Goal: Task Accomplishment & Management: Manage account settings

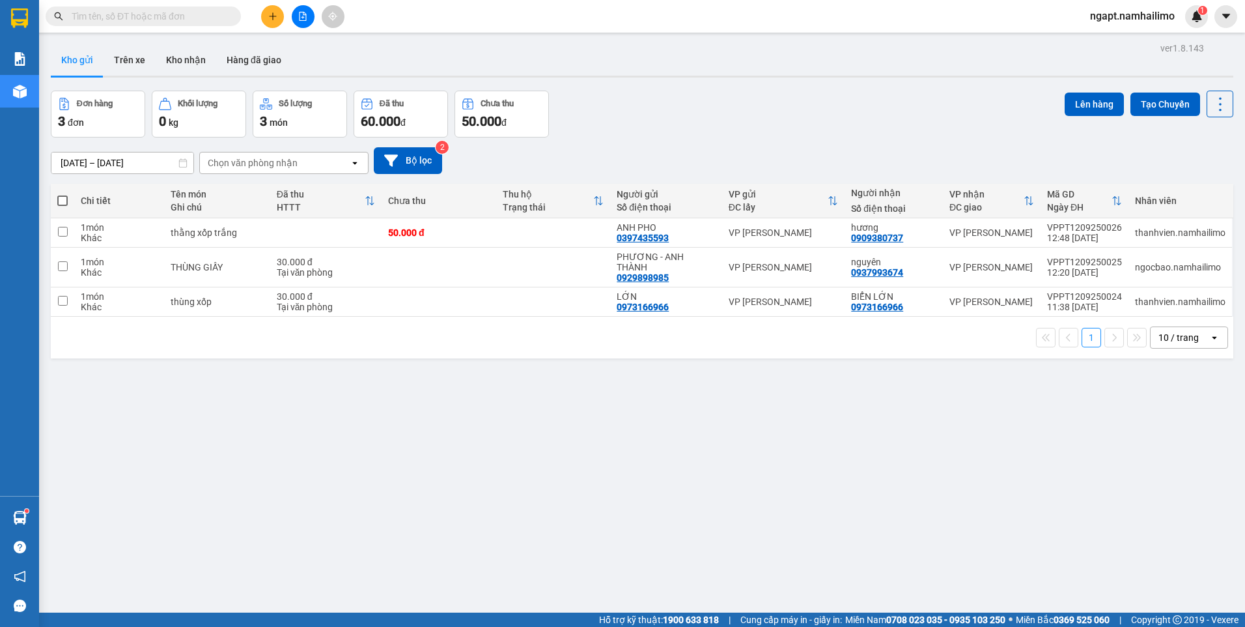
click at [300, 13] on icon "file-add" at bounding box center [302, 16] width 9 height 9
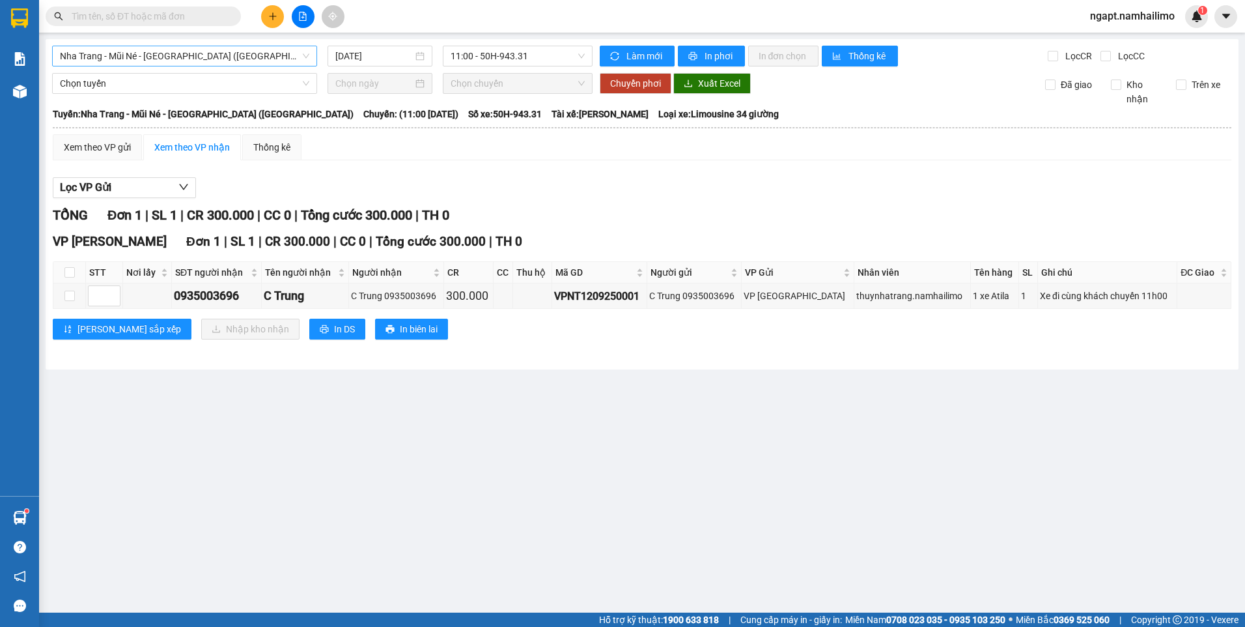
drag, startPoint x: 238, startPoint y: 55, endPoint x: 218, endPoint y: 64, distance: 21.9
click at [238, 54] on span "Nha Trang - Mũi Né - Sài Gòn (Sáng)" at bounding box center [184, 56] width 249 height 20
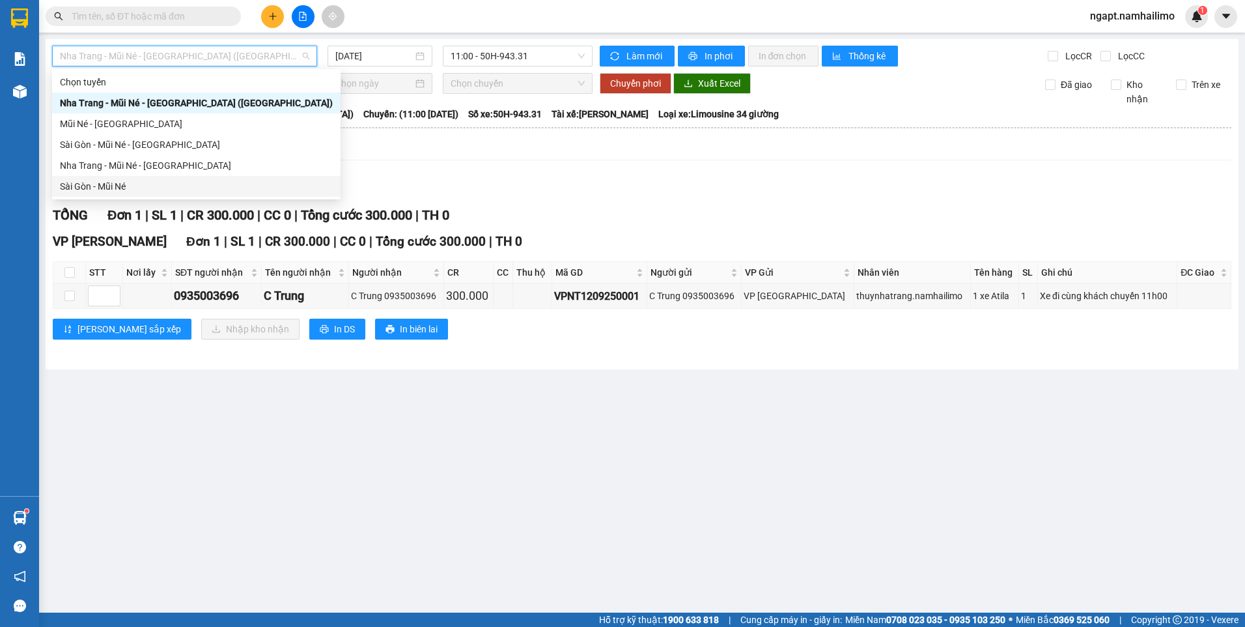
click at [168, 178] on div "Sài Gòn - Mũi Né" at bounding box center [196, 186] width 289 height 21
type input "12/09/2025"
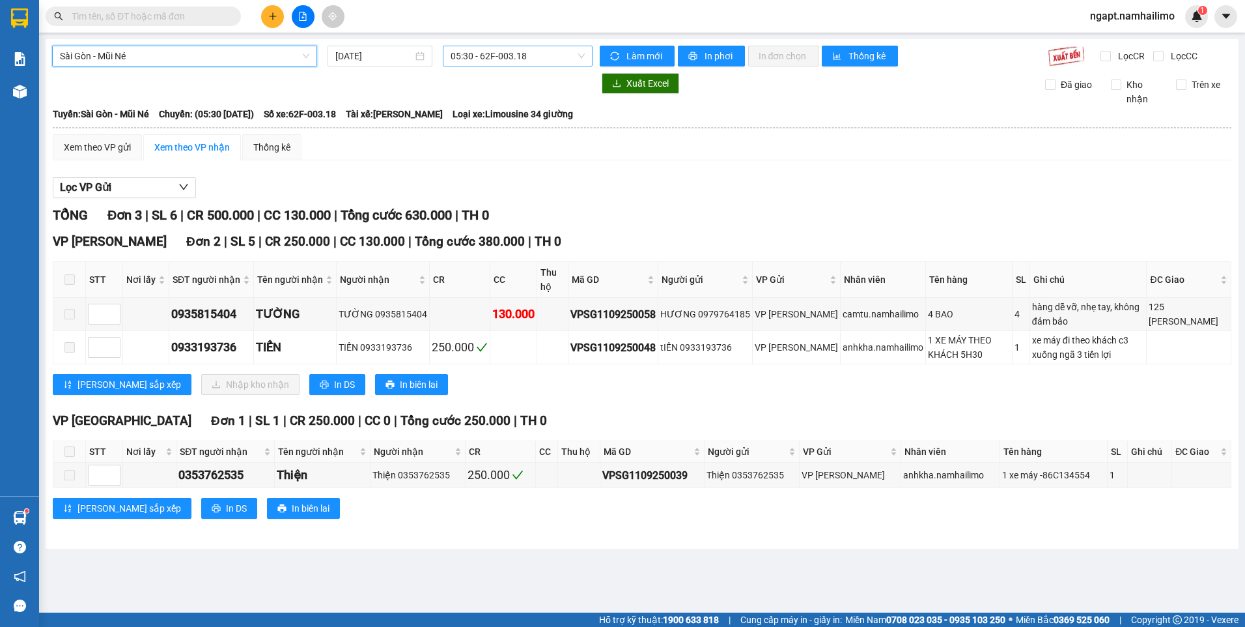
click at [550, 56] on span "05:30 - 62F-003.18" at bounding box center [518, 56] width 135 height 20
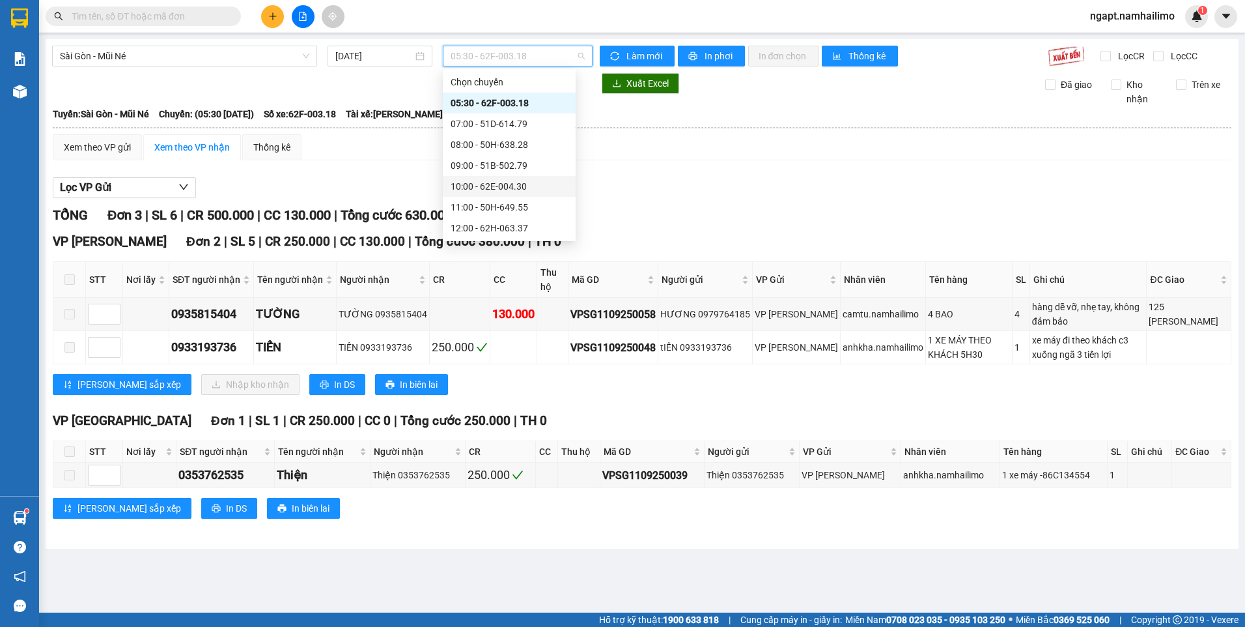
click at [515, 182] on div "10:00 - 62E-004.30" at bounding box center [509, 186] width 117 height 14
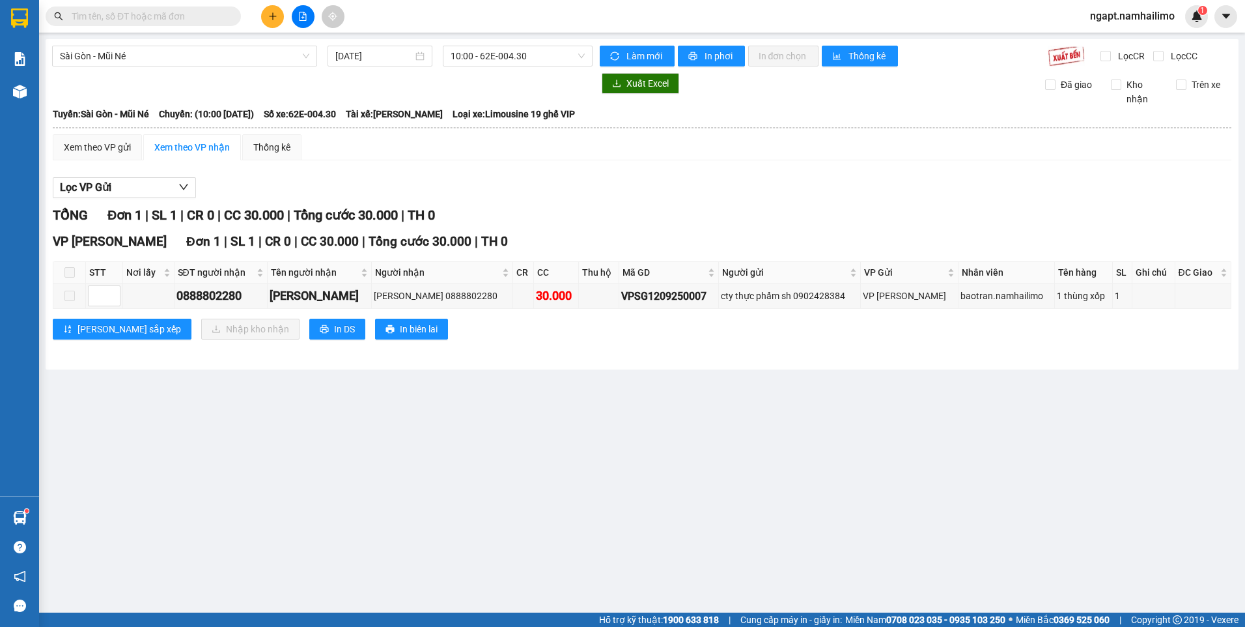
click at [552, 66] on div "Sài Gòn - Mũi Né 12/09/2025 10:00 - 62E-004.30 Làm mới In phơi In đơn chọn Thốn…" at bounding box center [642, 204] width 1193 height 330
click at [553, 55] on span "10:00 - 62E-004.30" at bounding box center [518, 56] width 135 height 20
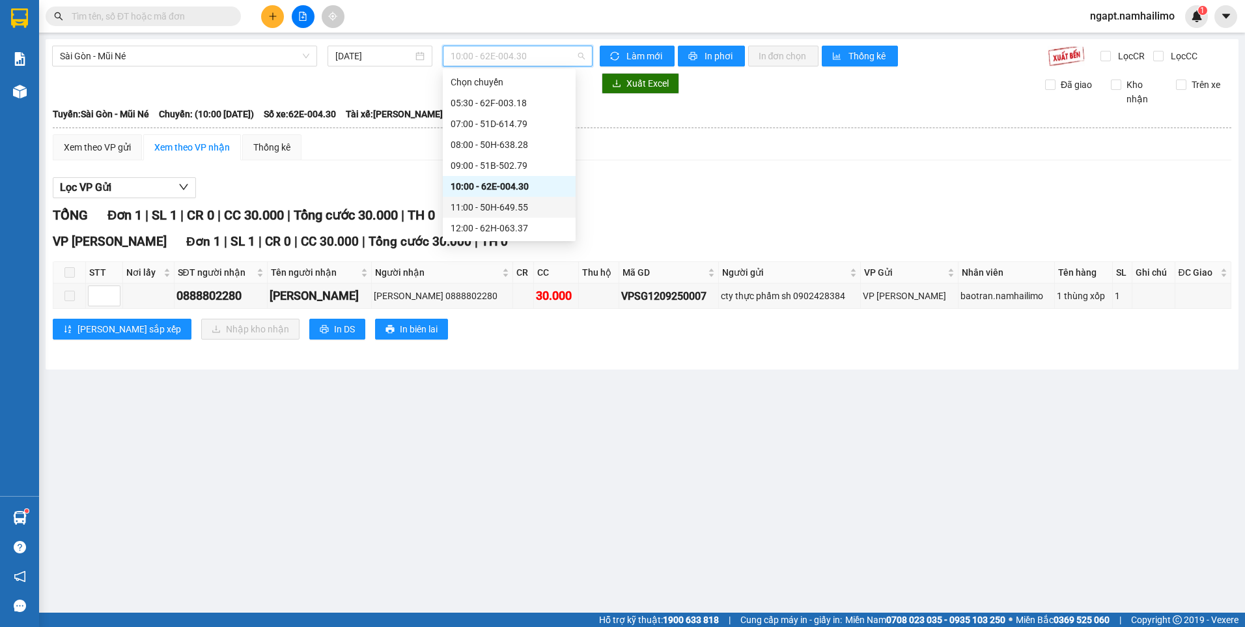
drag, startPoint x: 518, startPoint y: 209, endPoint x: 587, endPoint y: 270, distance: 92.3
click at [518, 210] on div "11:00 - 50H-649.55" at bounding box center [509, 207] width 117 height 14
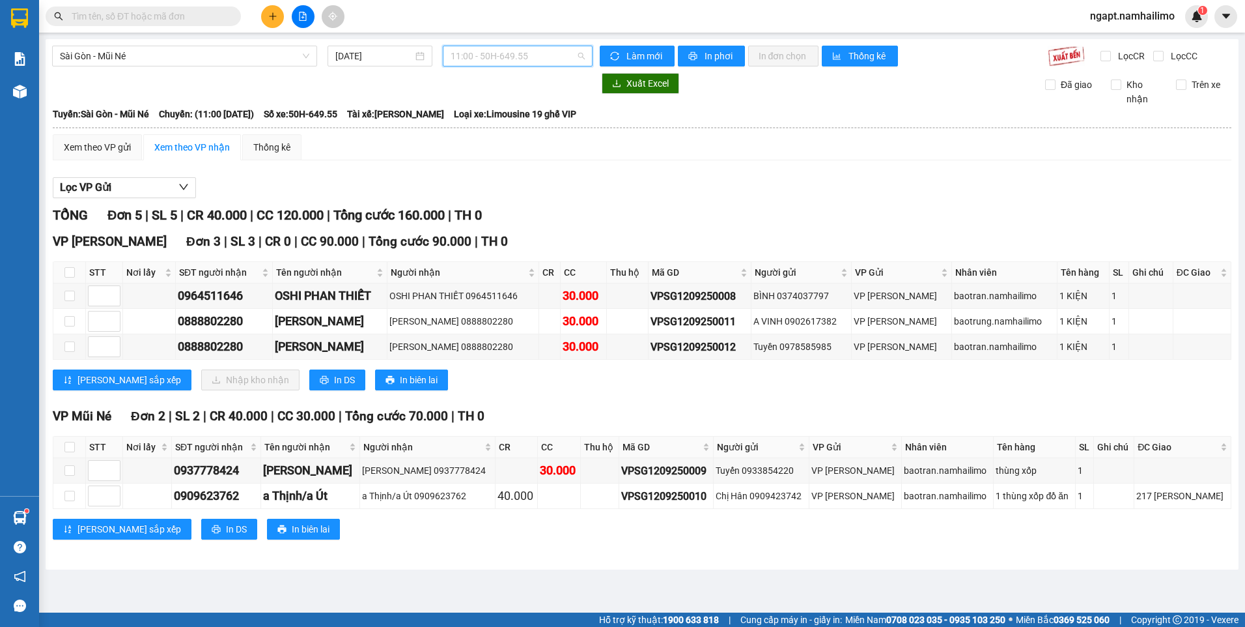
click at [533, 61] on span "11:00 - 50H-649.55" at bounding box center [518, 56] width 135 height 20
drag, startPoint x: 720, startPoint y: 187, endPoint x: 236, endPoint y: 27, distance: 509.8
click at [688, 177] on div "Lọc VP Gửi" at bounding box center [642, 187] width 1179 height 21
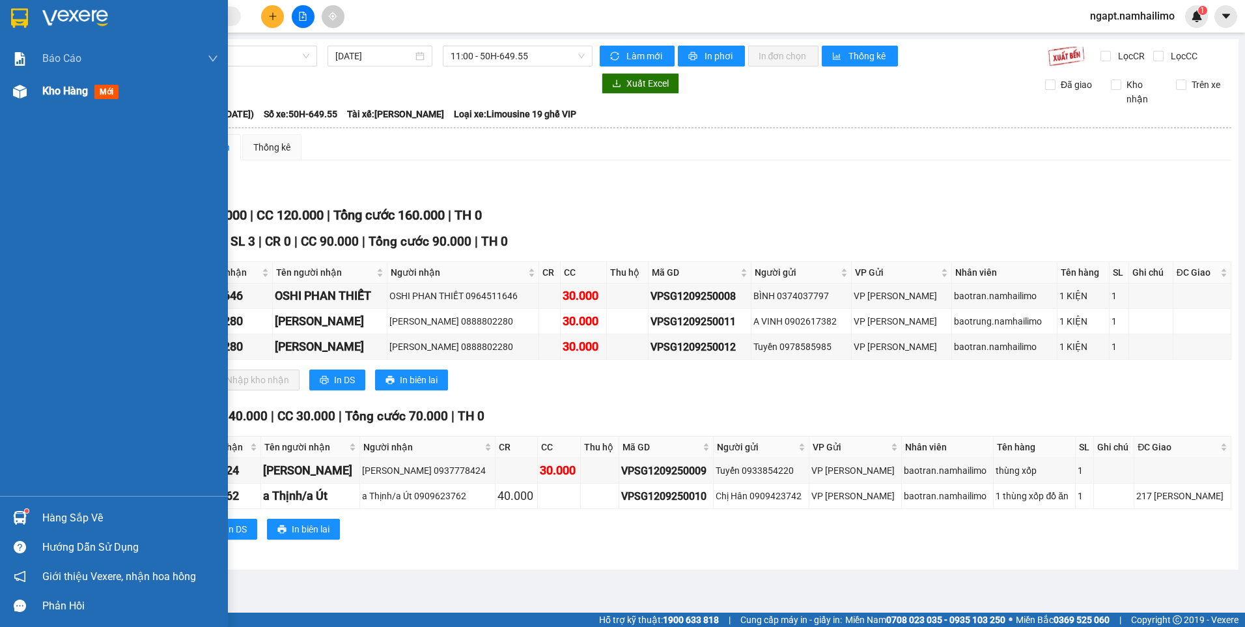
click at [67, 94] on span "Kho hàng" at bounding box center [65, 91] width 46 height 12
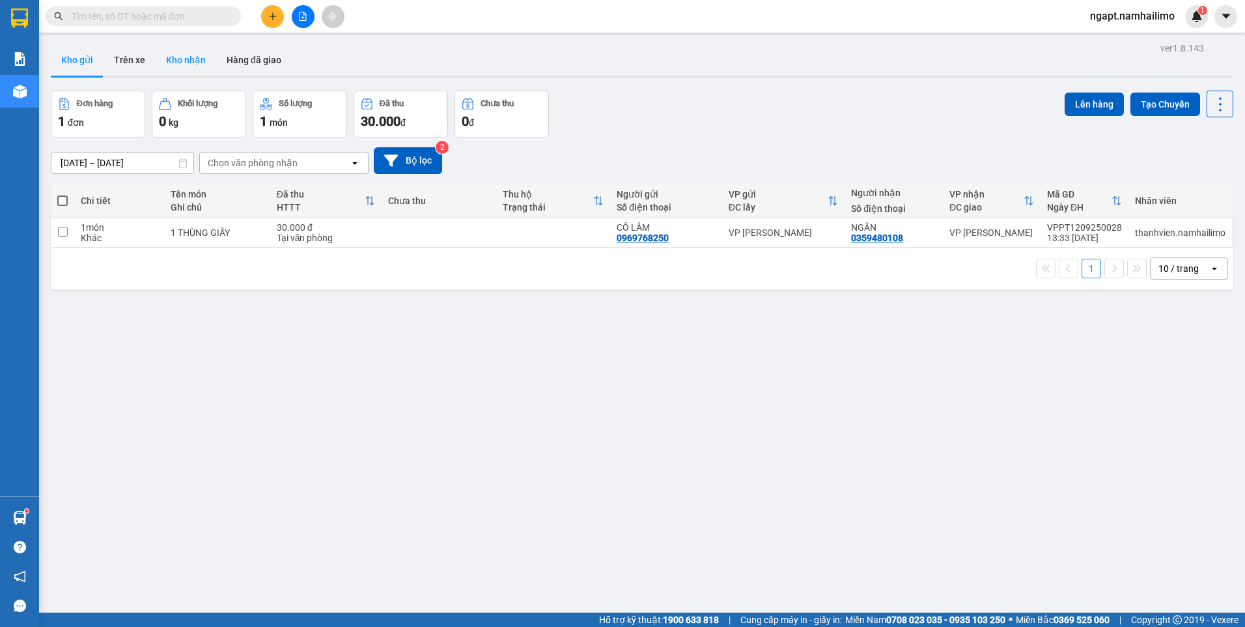
click at [184, 66] on button "Kho nhận" at bounding box center [186, 59] width 61 height 31
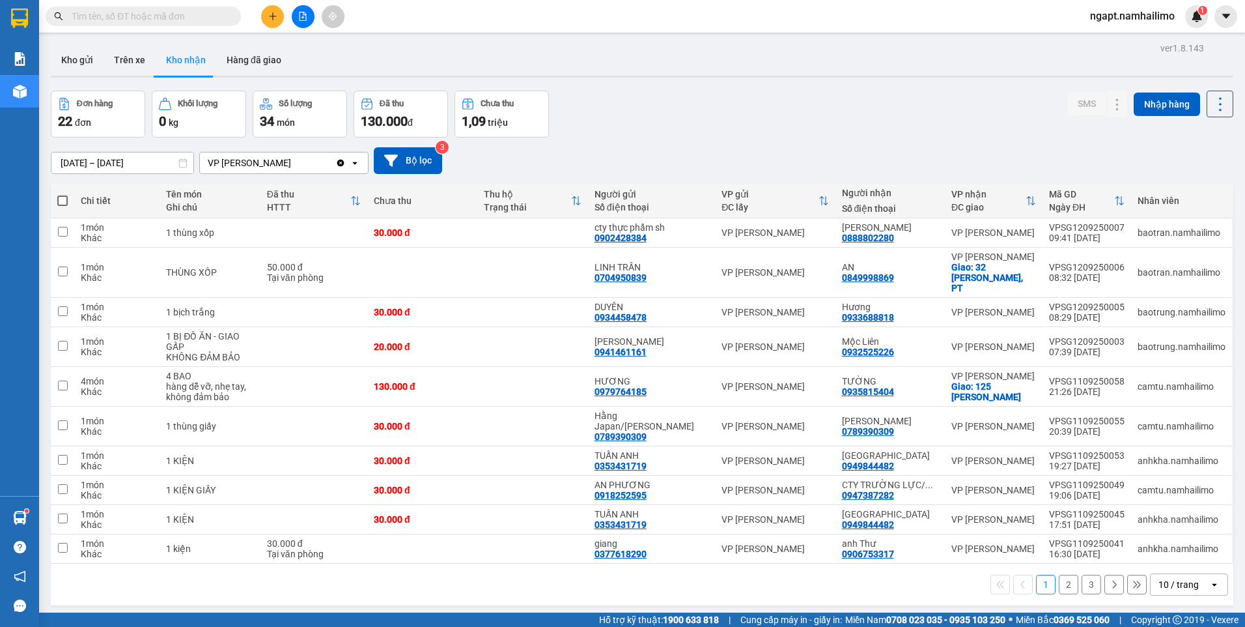
click at [1059, 576] on button "2" at bounding box center [1069, 585] width 20 height 20
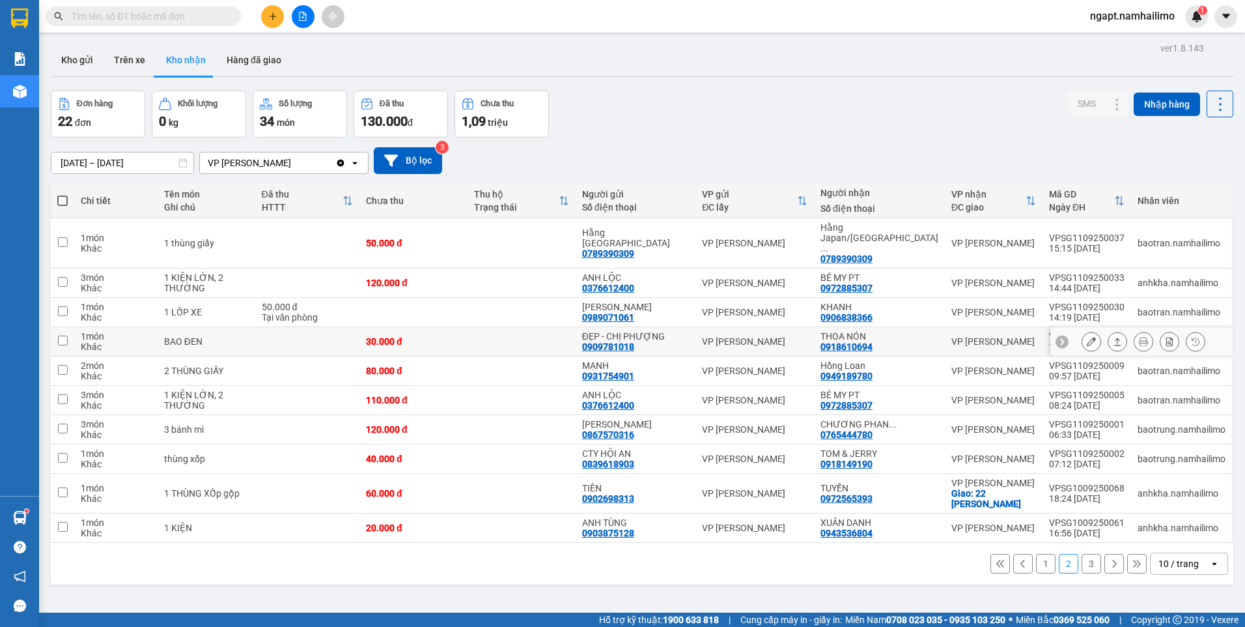
click at [1087, 337] on icon at bounding box center [1091, 341] width 9 height 9
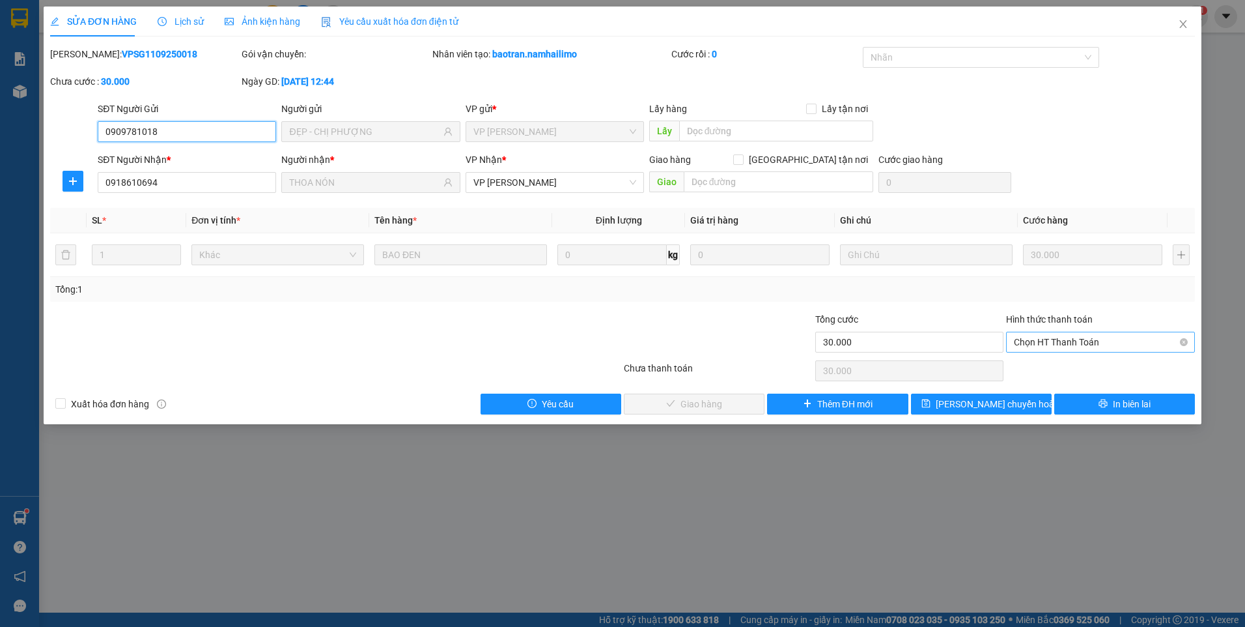
click at [1109, 347] on span "Chọn HT Thanh Toán" at bounding box center [1100, 342] width 173 height 20
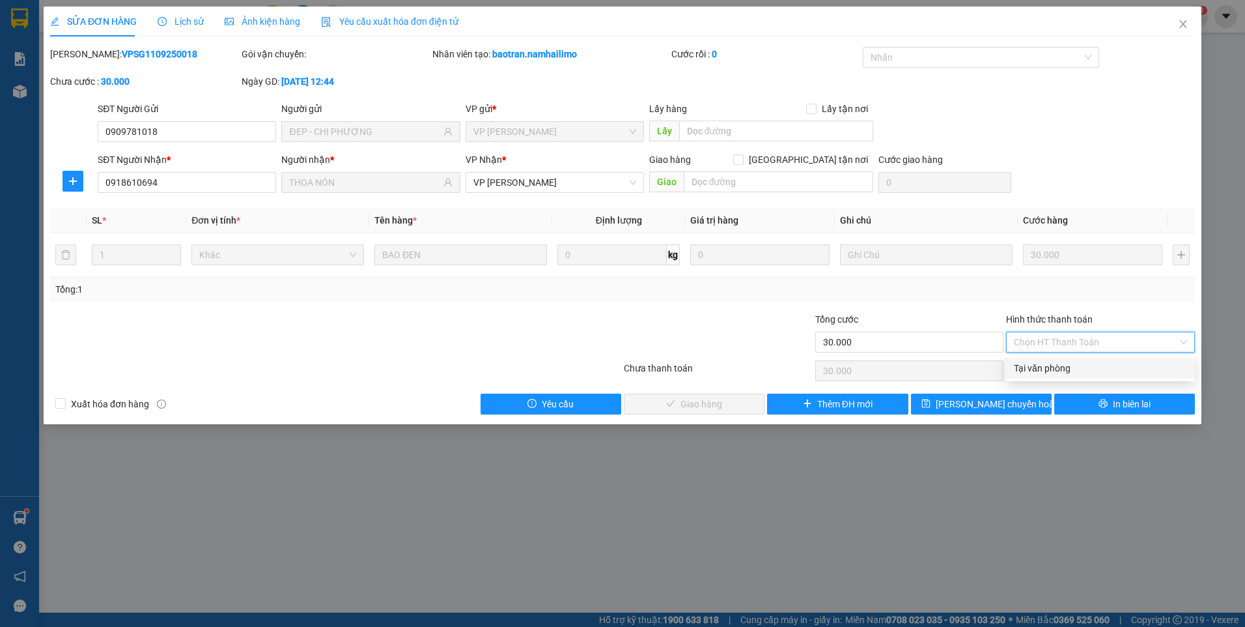
drag, startPoint x: 1105, startPoint y: 371, endPoint x: 1057, endPoint y: 371, distance: 48.2
click at [1105, 371] on div "Tại văn phòng" at bounding box center [1100, 368] width 173 height 14
type input "0"
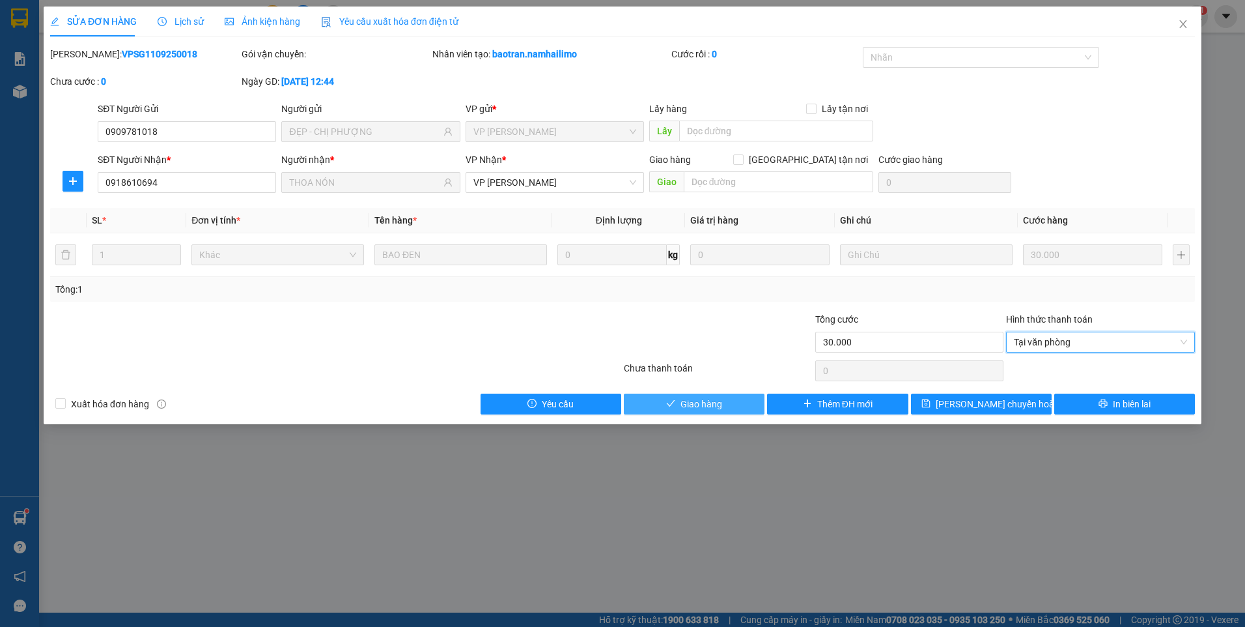
click at [750, 404] on button "Giao hàng" at bounding box center [694, 403] width 141 height 21
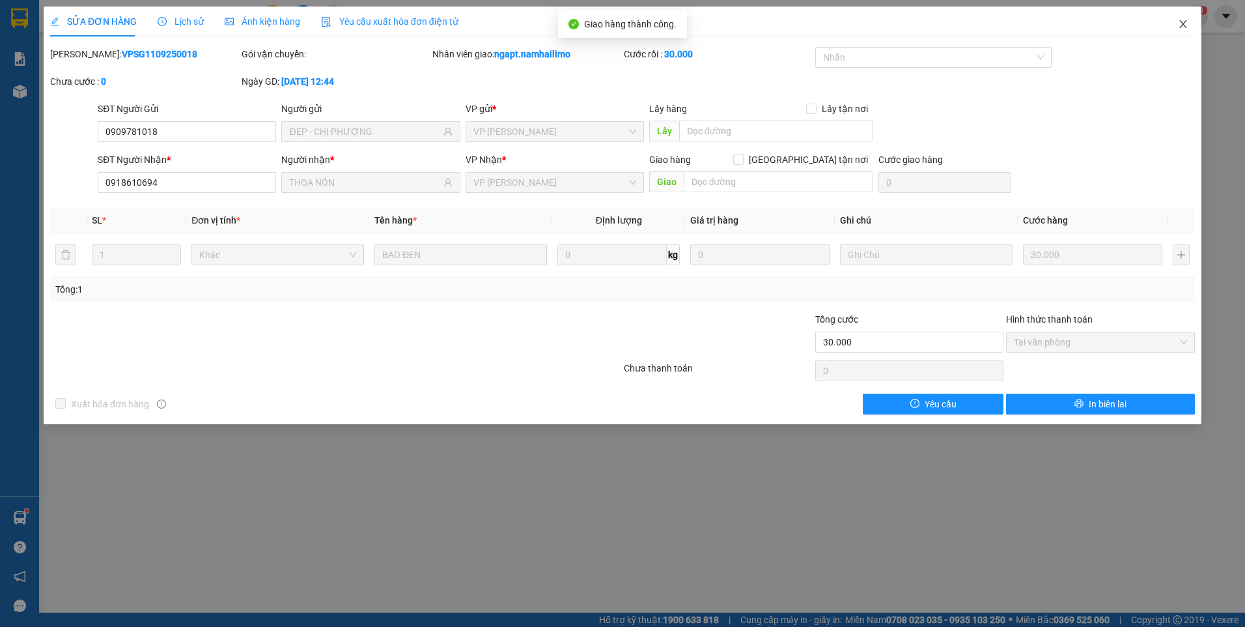
click at [1186, 25] on icon "close" at bounding box center [1183, 24] width 10 height 10
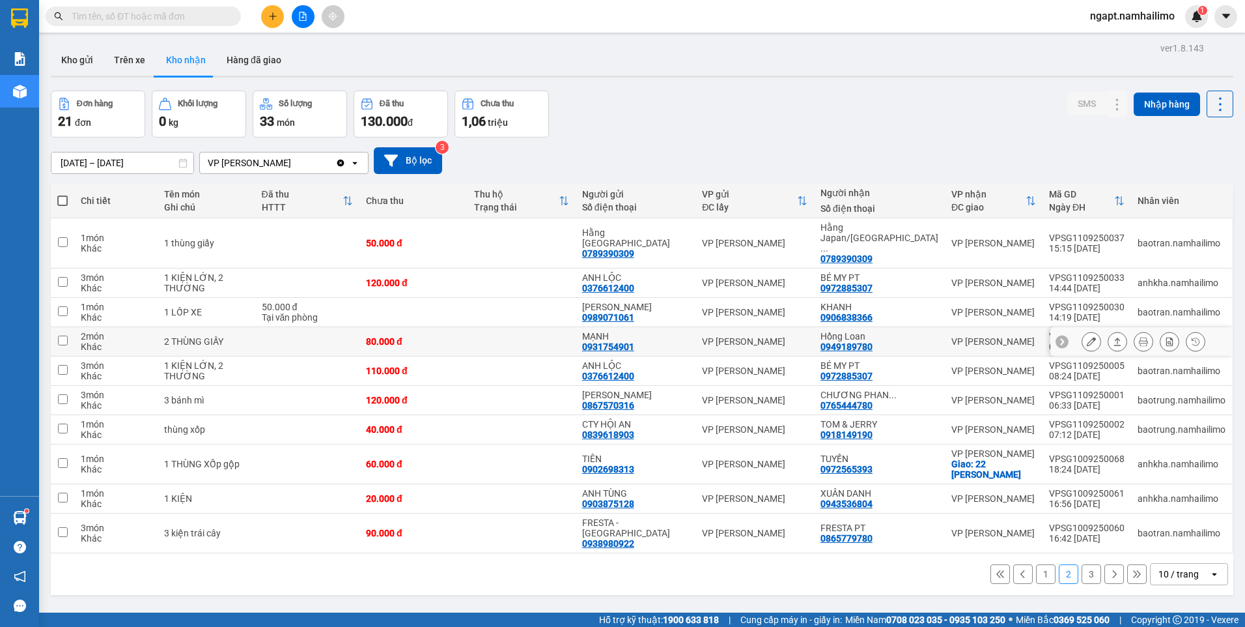
click at [1087, 337] on icon at bounding box center [1091, 341] width 9 height 9
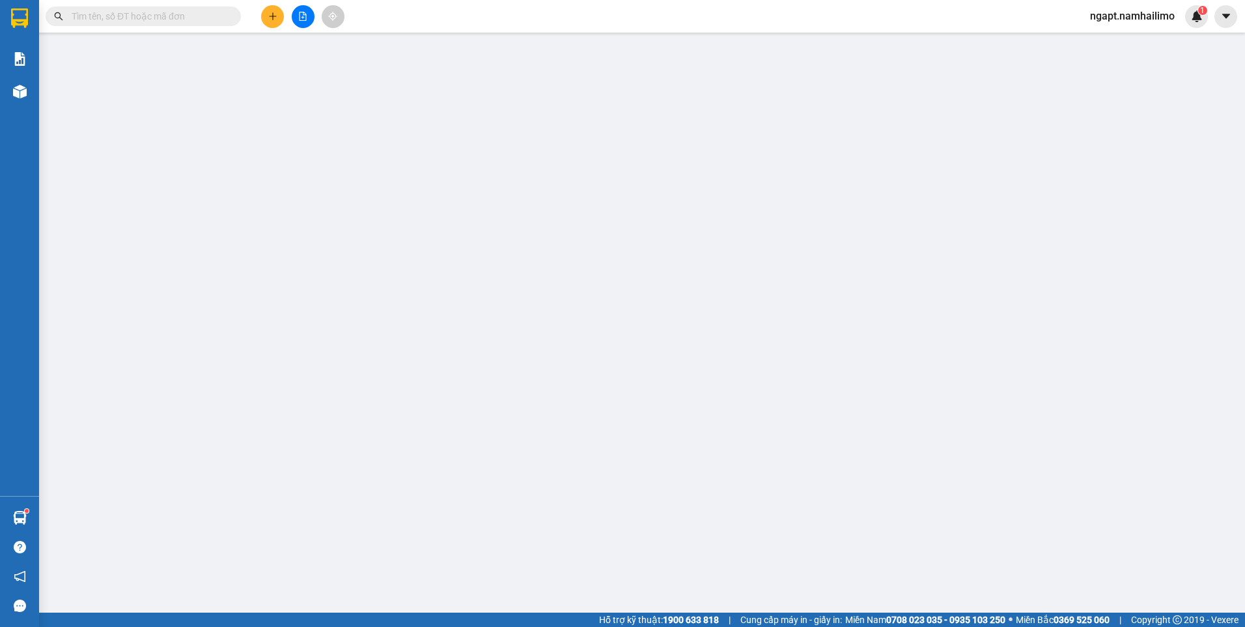
type input "0931754901"
type input "MẠNH"
type input "0949189780"
type input "Hồng Loan"
type input "80.000"
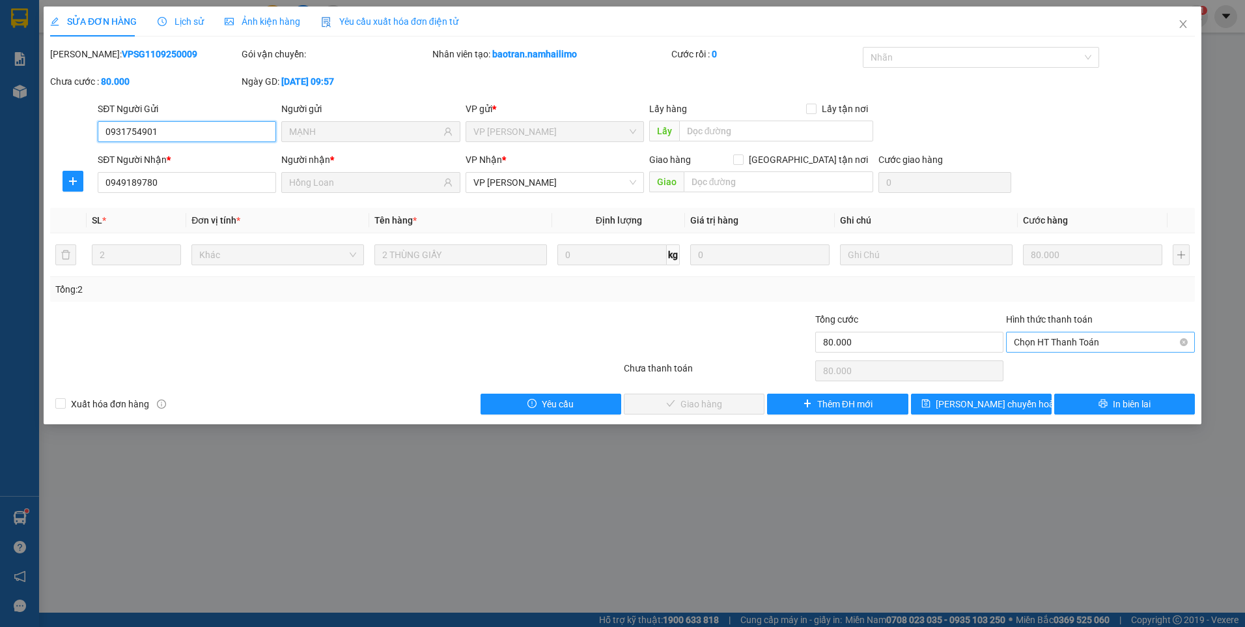
click at [1089, 345] on span "Chọn HT Thanh Toán" at bounding box center [1100, 342] width 173 height 20
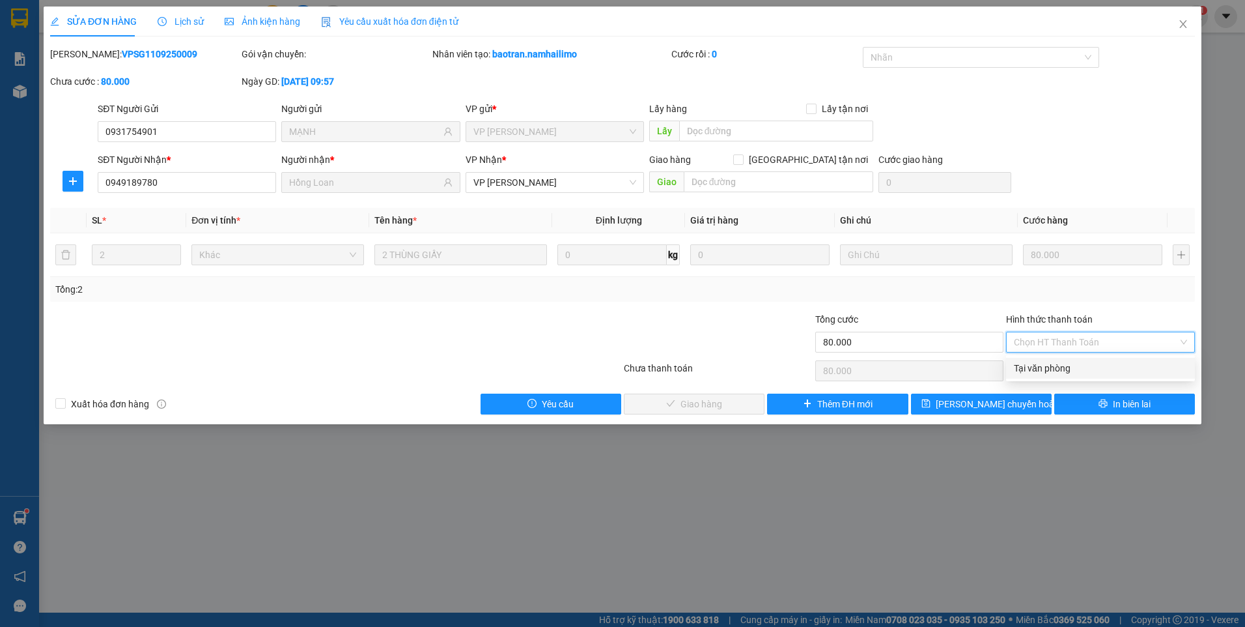
drag, startPoint x: 1094, startPoint y: 367, endPoint x: 1085, endPoint y: 365, distance: 10.0
click at [1094, 366] on div "Tại văn phòng" at bounding box center [1100, 368] width 173 height 14
type input "0"
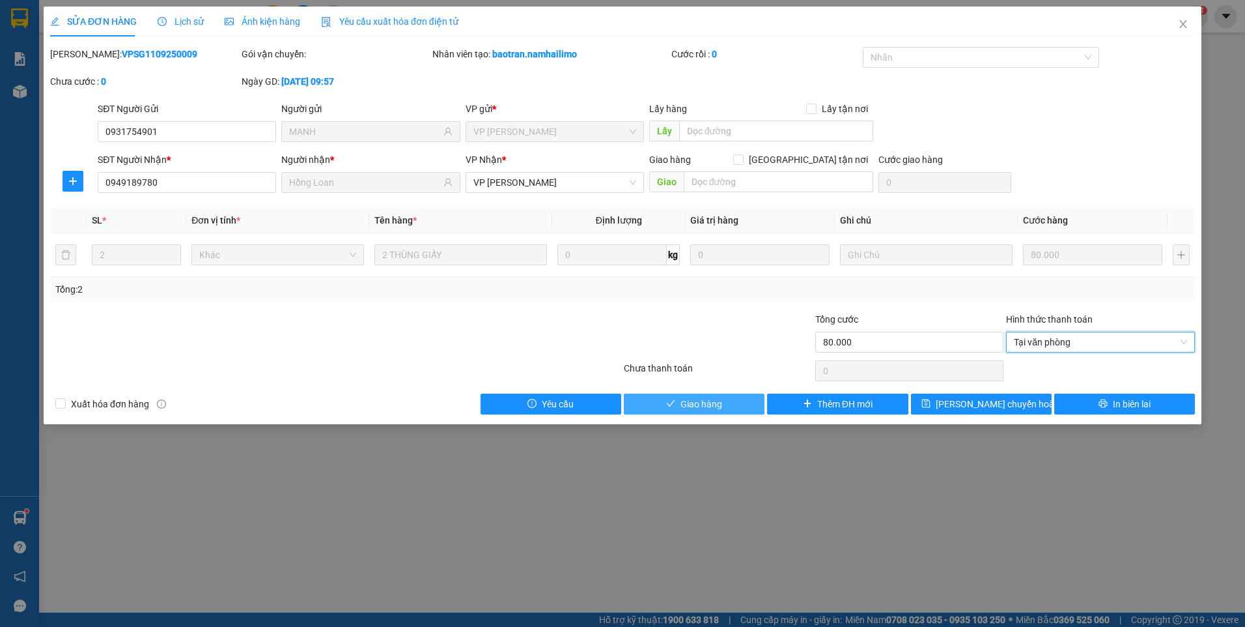
click at [741, 393] on button "Giao hàng" at bounding box center [694, 403] width 141 height 21
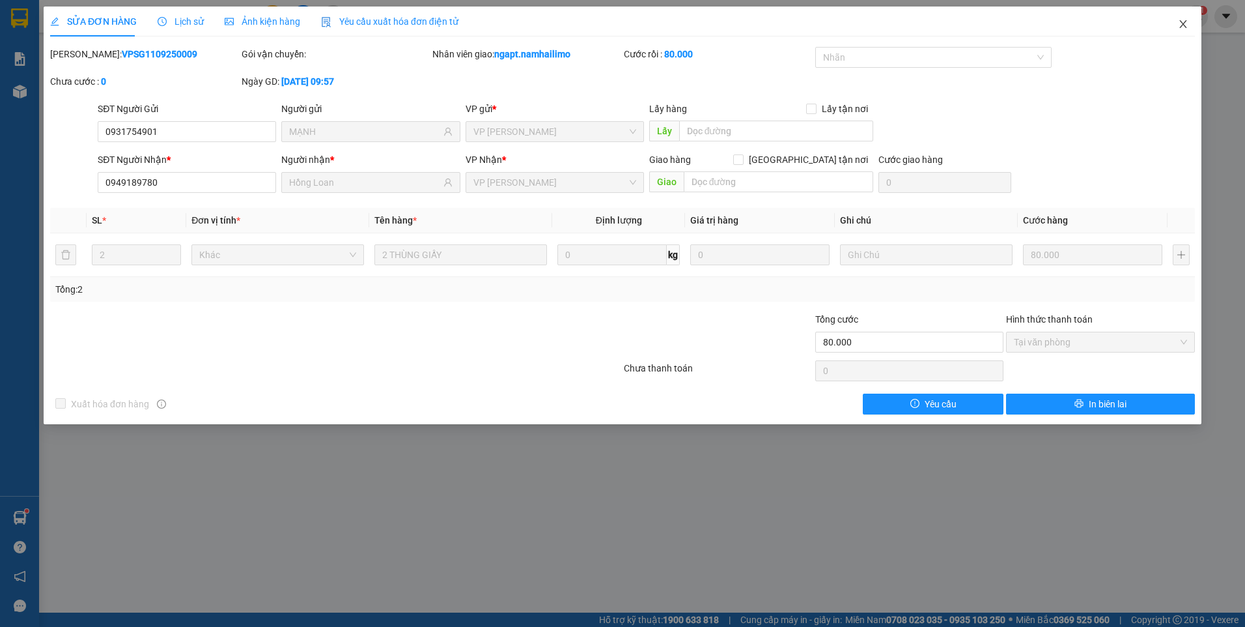
click at [1187, 26] on icon "close" at bounding box center [1183, 24] width 10 height 10
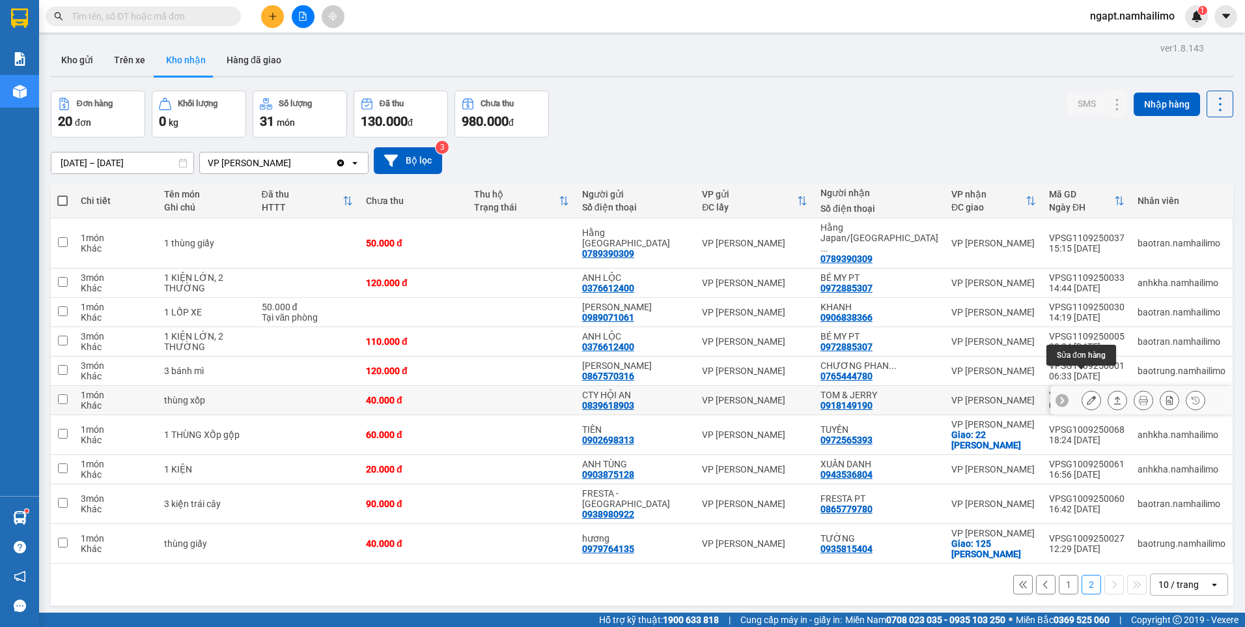
click at [1087, 395] on icon at bounding box center [1091, 399] width 9 height 9
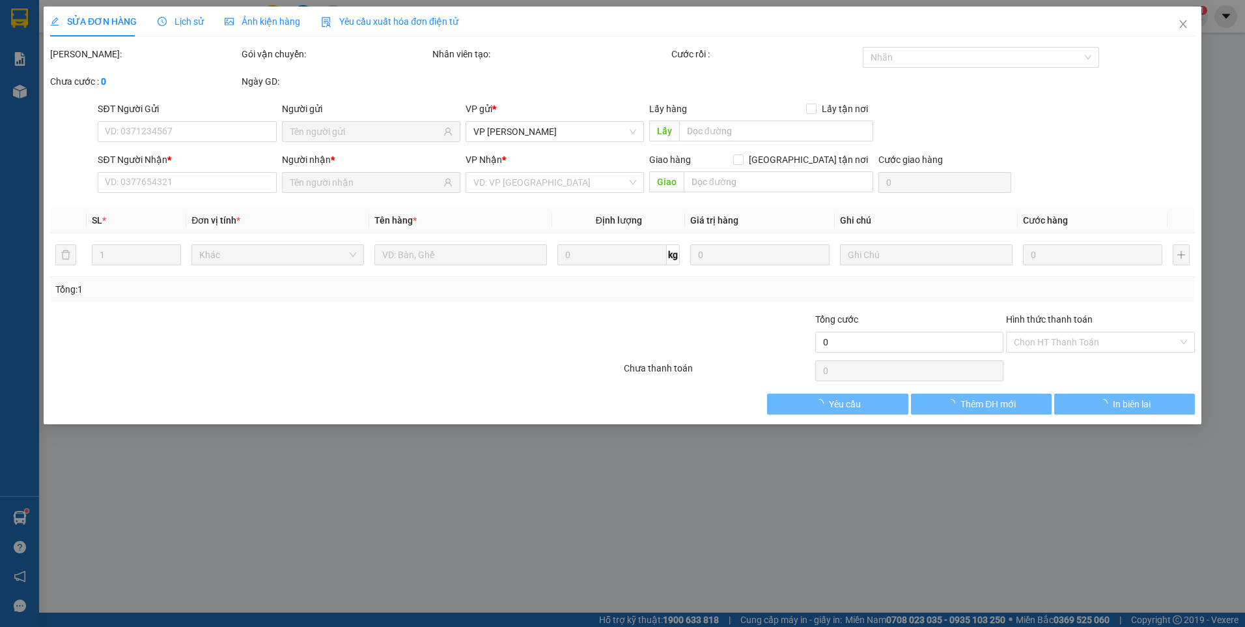
type input "0839618903"
type input "CTY HỘI AN"
type input "0918149190"
type input "TOM & JERRY"
type input "40.000"
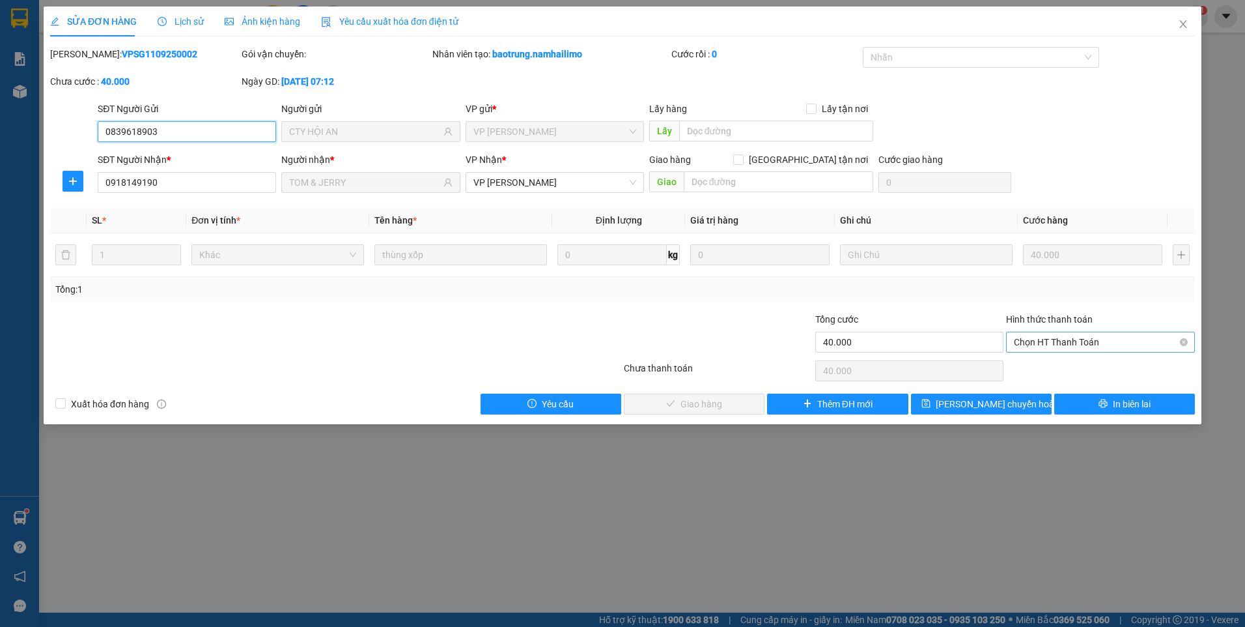
click at [1100, 337] on span "Chọn HT Thanh Toán" at bounding box center [1100, 342] width 173 height 20
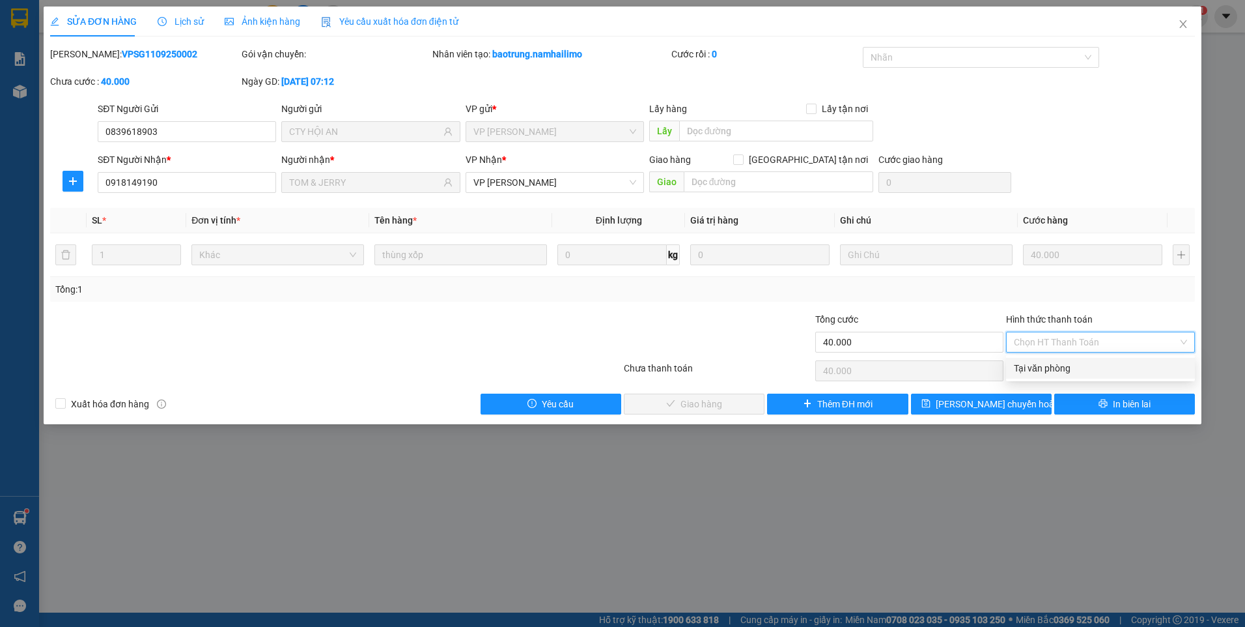
click at [1093, 363] on div "Tại văn phòng" at bounding box center [1100, 368] width 173 height 14
type input "0"
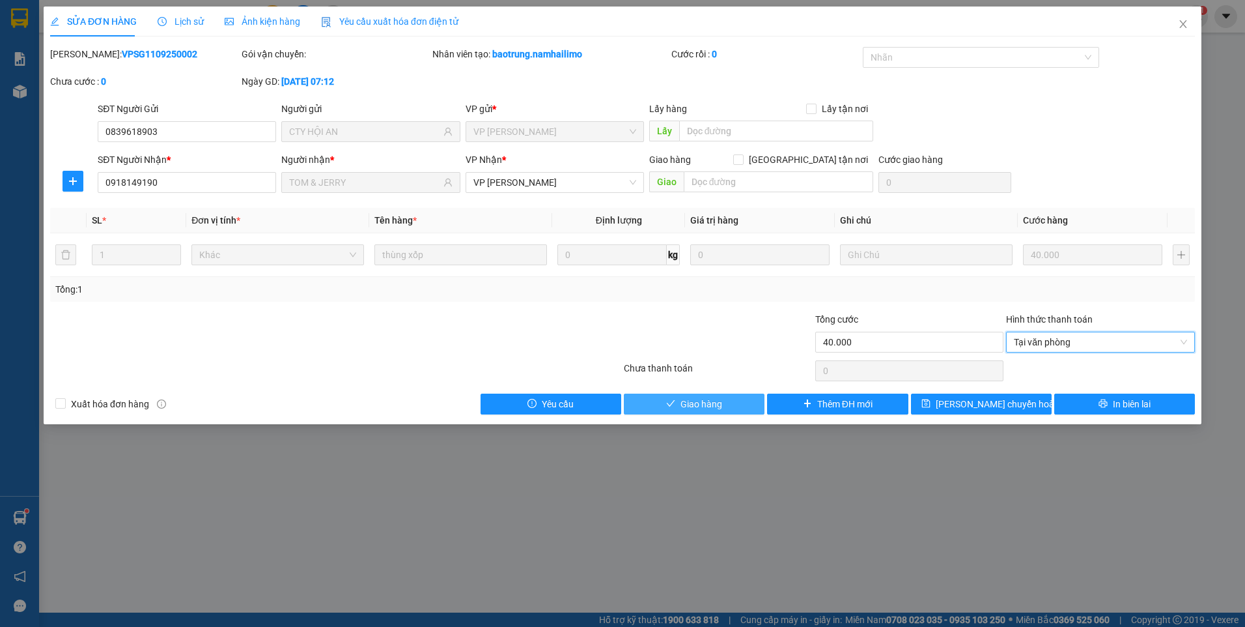
click at [722, 404] on button "Giao hàng" at bounding box center [694, 403] width 141 height 21
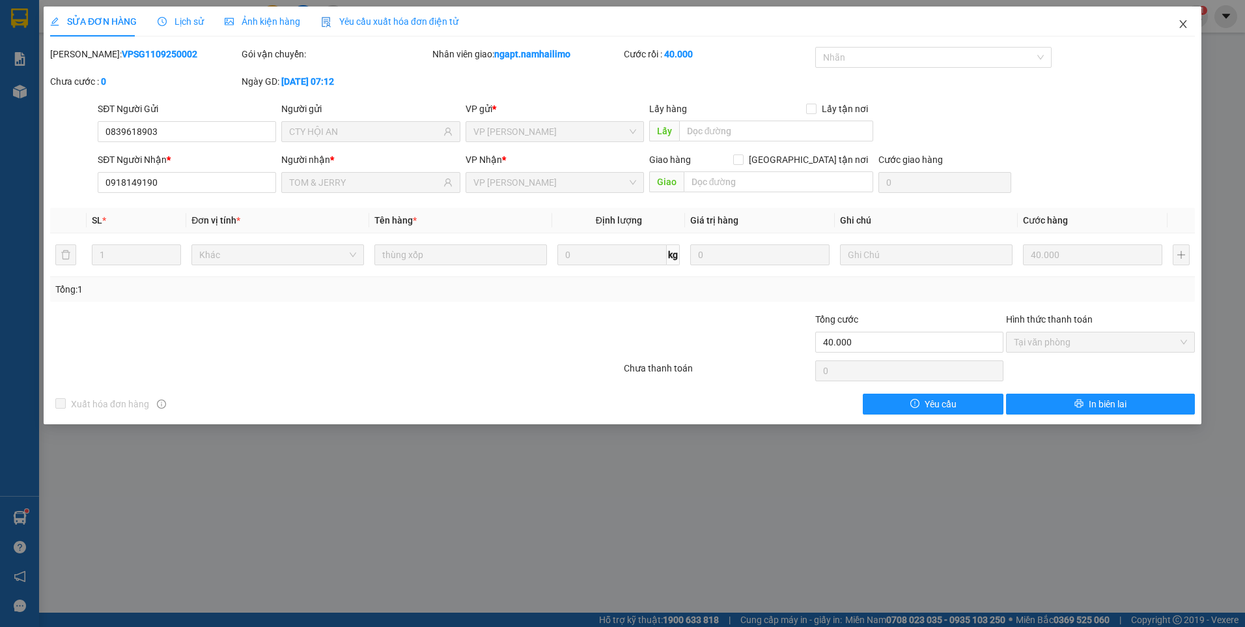
click at [1186, 25] on icon "close" at bounding box center [1183, 24] width 10 height 10
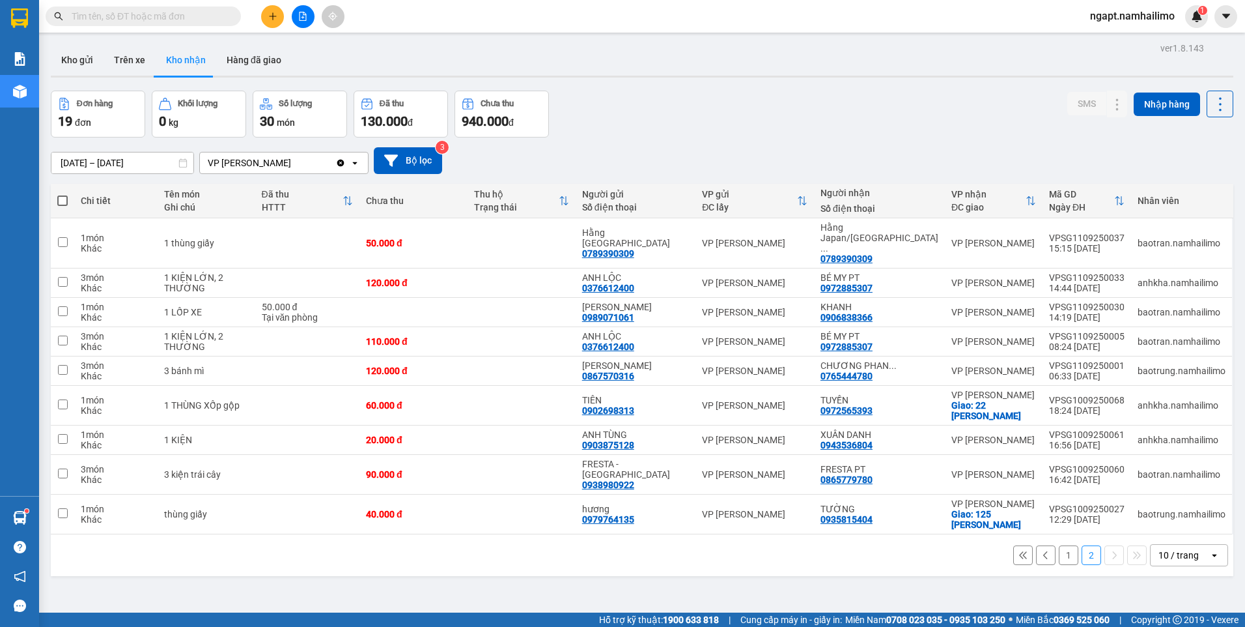
click at [1064, 545] on button "1" at bounding box center [1069, 555] width 20 height 20
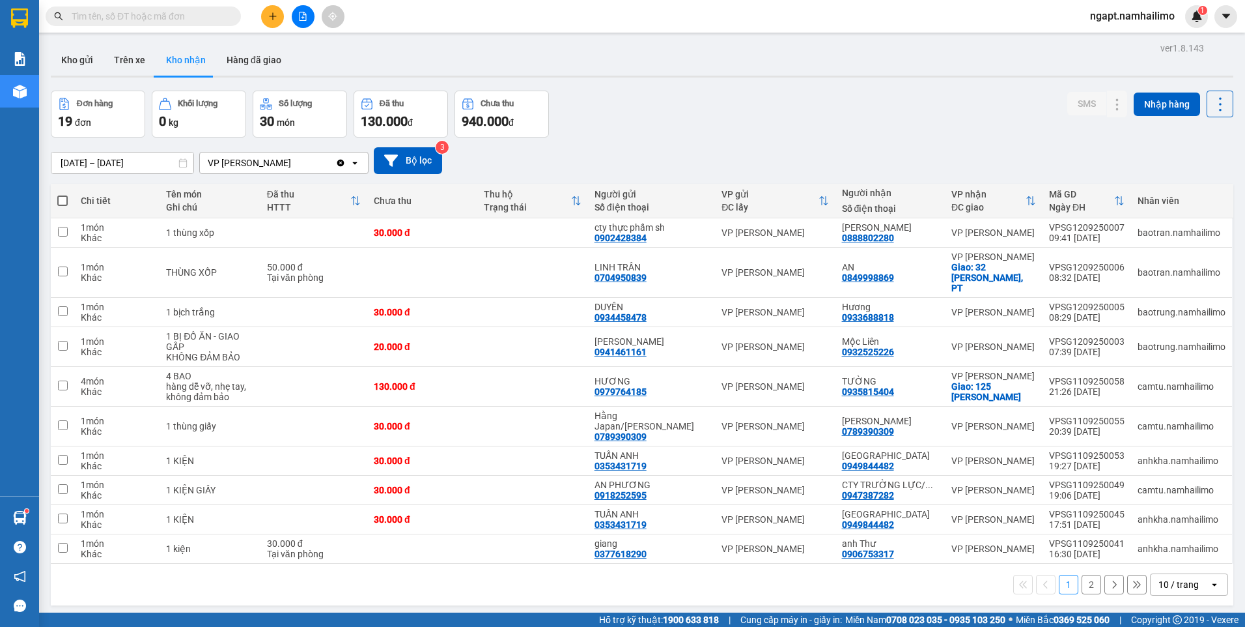
click at [1087, 581] on button "2" at bounding box center [1092, 585] width 20 height 20
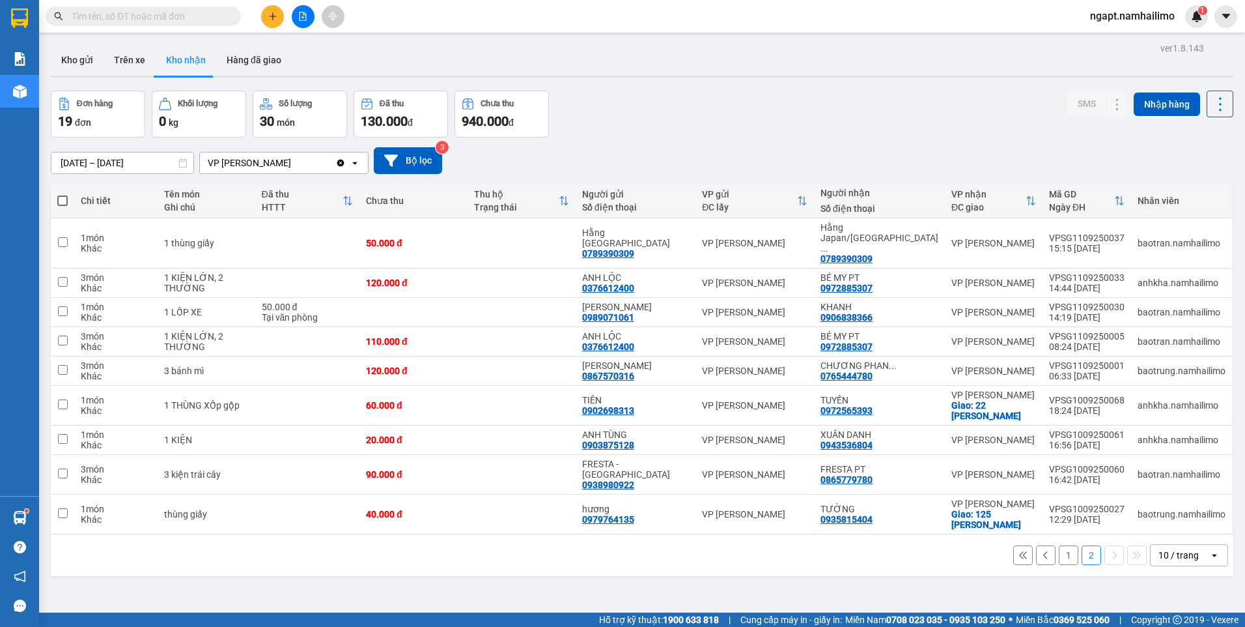
click at [1059, 545] on button "1" at bounding box center [1069, 555] width 20 height 20
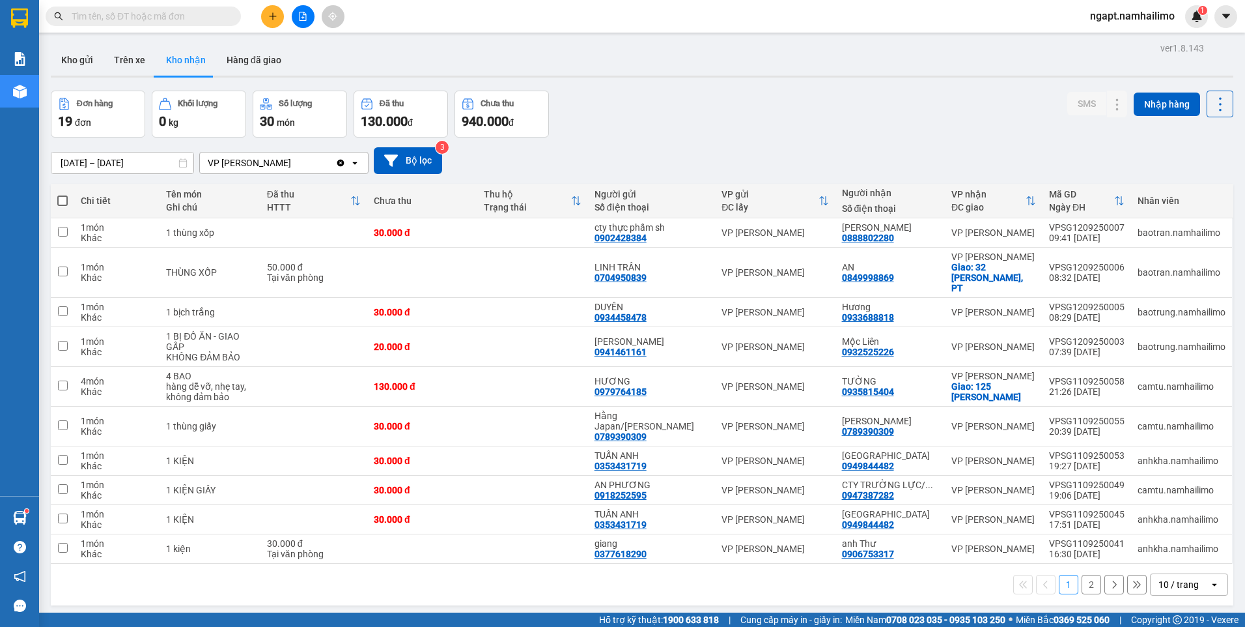
click at [1083, 575] on button "2" at bounding box center [1092, 585] width 20 height 20
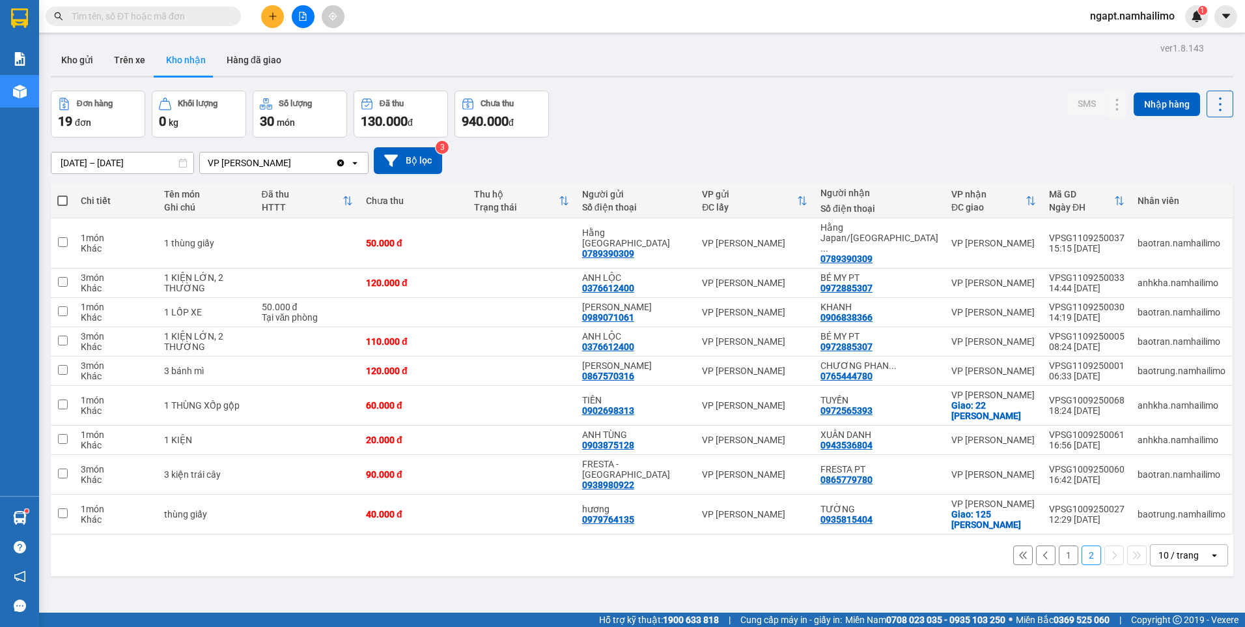
click at [1060, 545] on button "1" at bounding box center [1069, 555] width 20 height 20
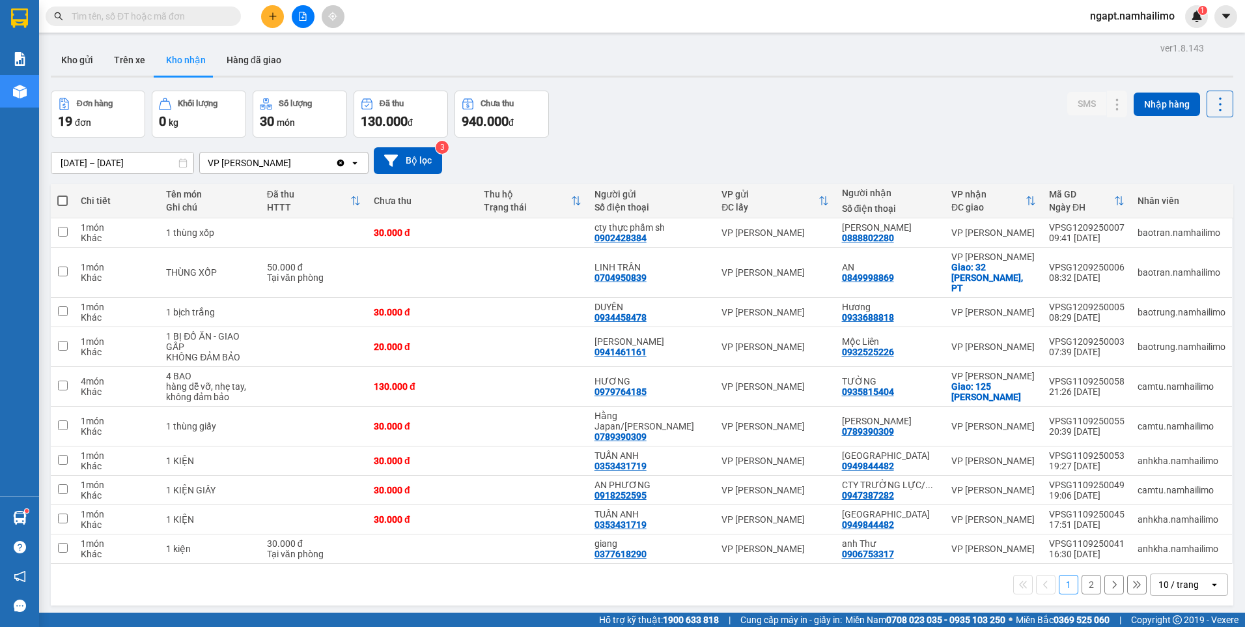
click at [1082, 578] on button "2" at bounding box center [1092, 585] width 20 height 20
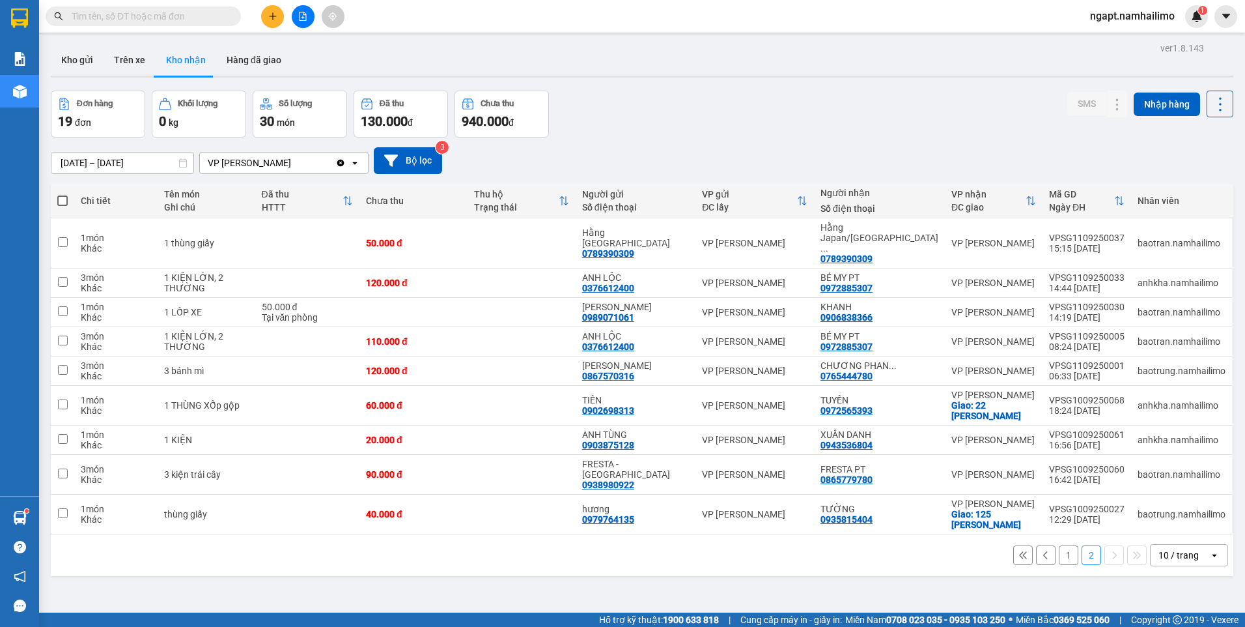
click at [1061, 545] on button "1" at bounding box center [1069, 555] width 20 height 20
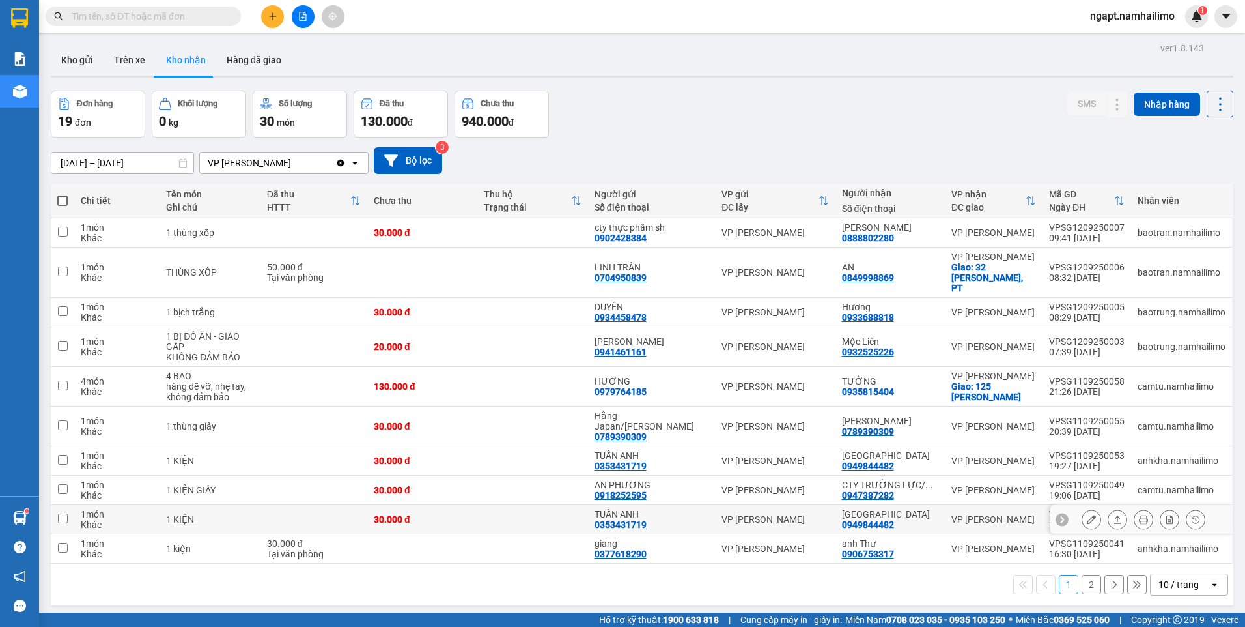
click at [583, 509] on td at bounding box center [532, 519] width 110 height 29
checkbox input "true"
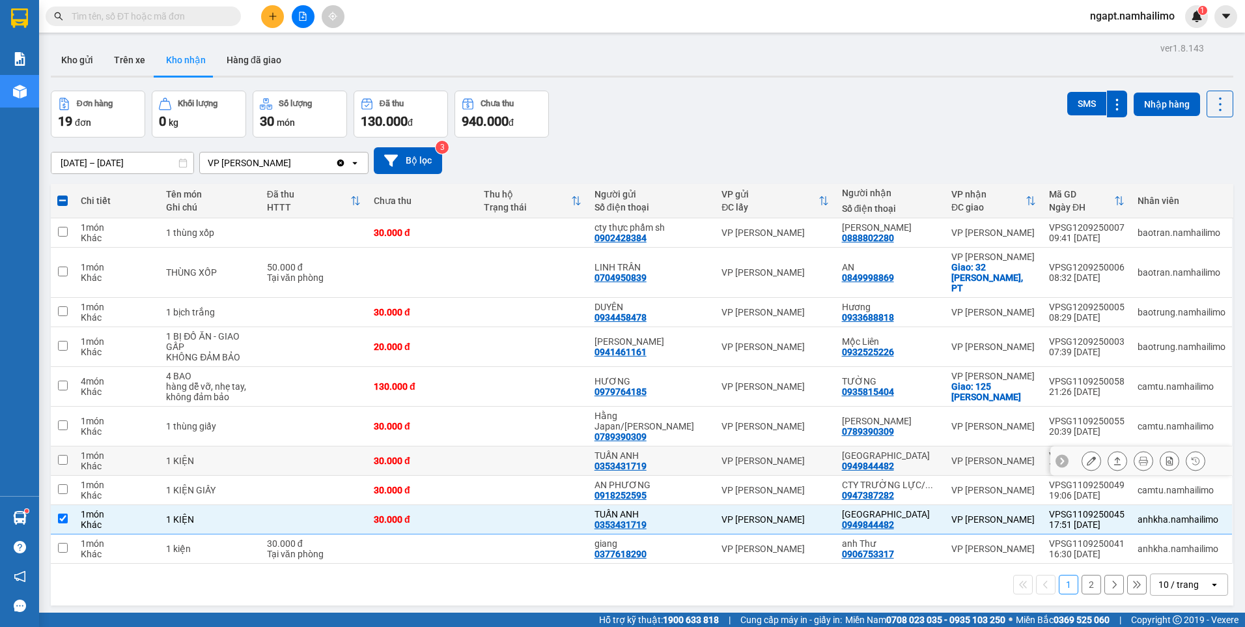
click at [508, 446] on td at bounding box center [532, 460] width 110 height 29
checkbox input "true"
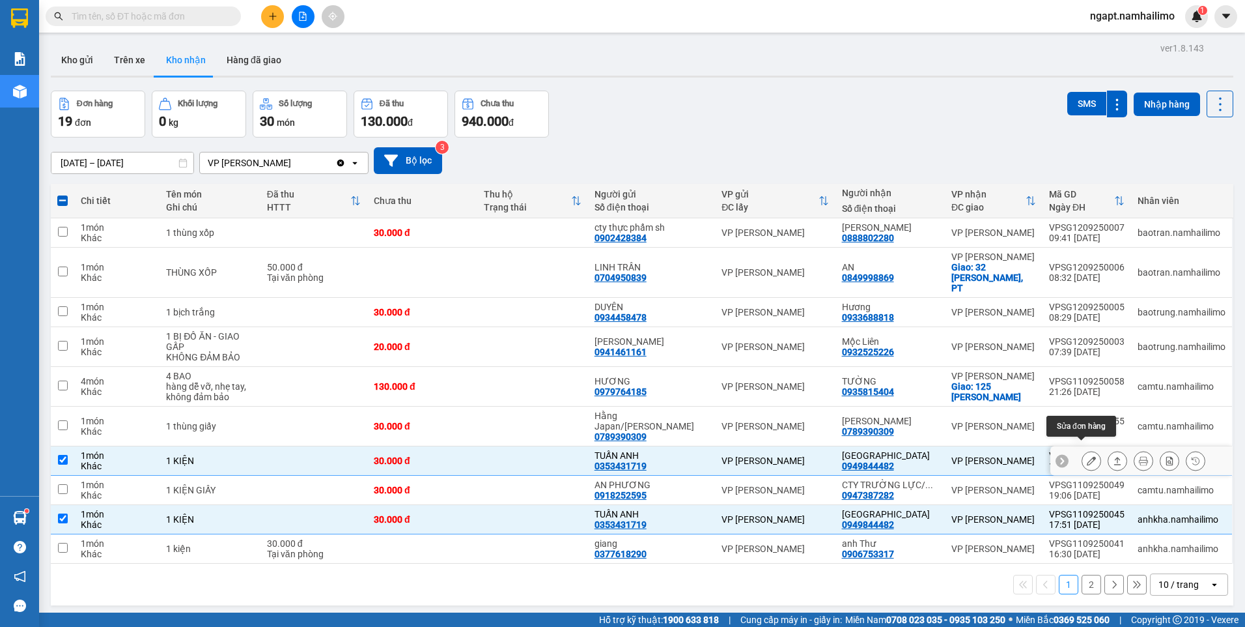
click at [1083, 449] on button at bounding box center [1092, 460] width 18 height 23
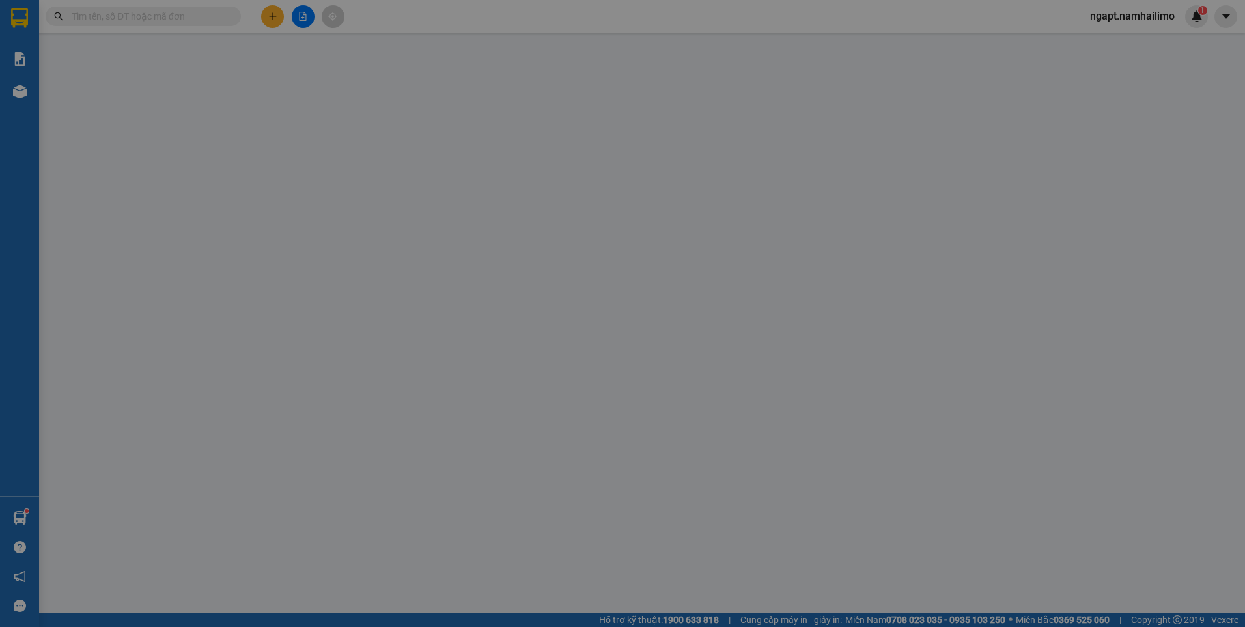
type input "0353431719"
type input "TUẤN ANH"
type input "0949844482"
type input "THÁI HÒA"
type input "30.000"
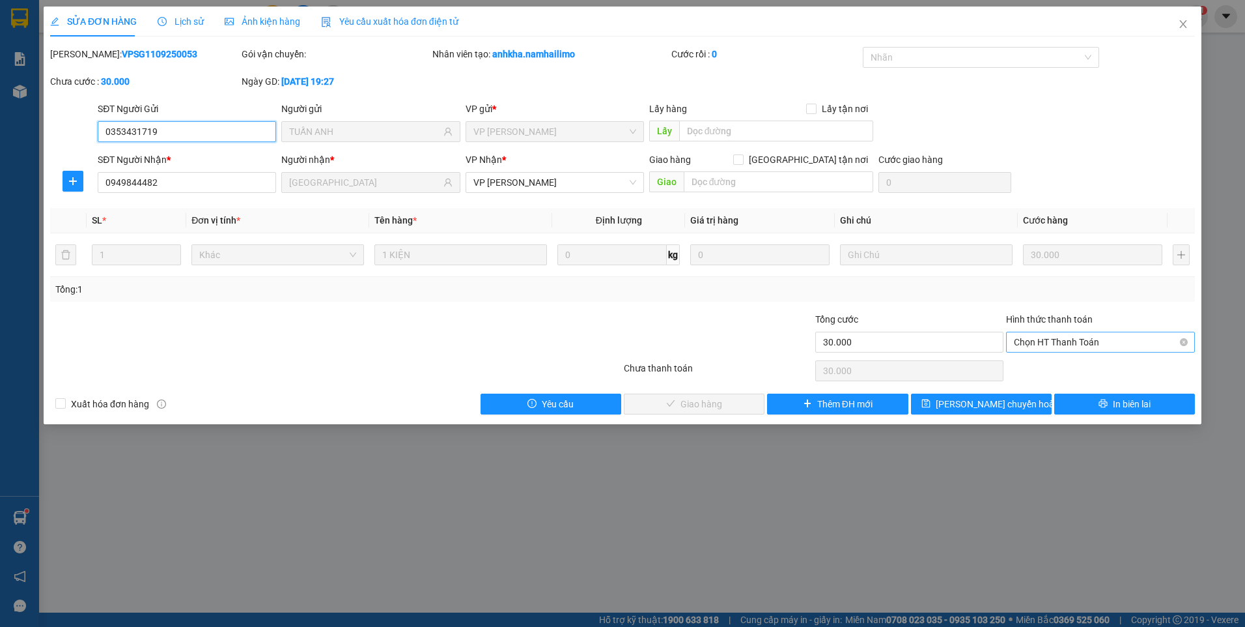
click at [1107, 345] on span "Chọn HT Thanh Toán" at bounding box center [1100, 342] width 173 height 20
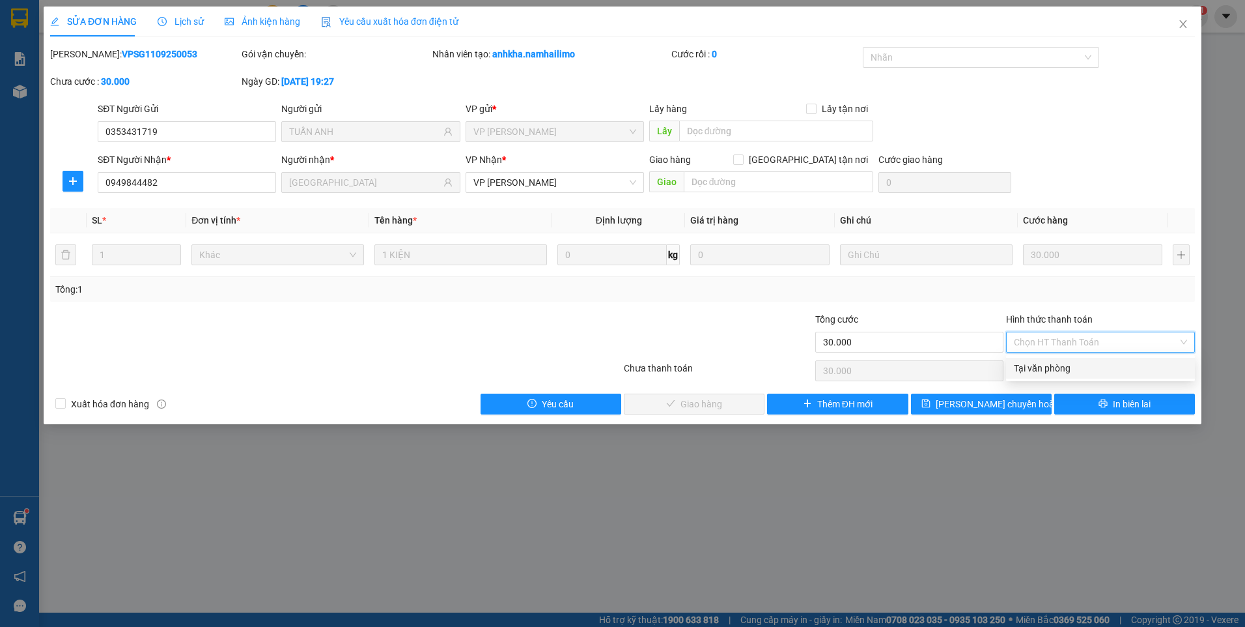
drag, startPoint x: 1097, startPoint y: 372, endPoint x: 1082, endPoint y: 373, distance: 15.0
click at [1096, 371] on div "Tại văn phòng" at bounding box center [1100, 368] width 173 height 14
type input "0"
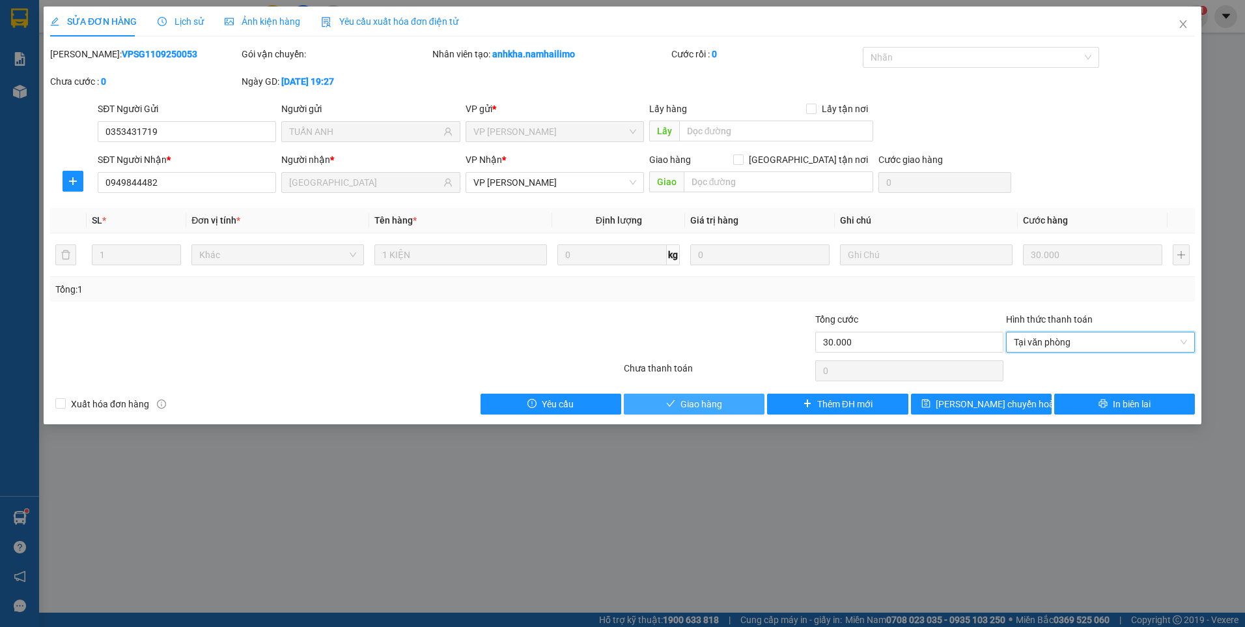
click at [699, 405] on span "Giao hàng" at bounding box center [702, 404] width 42 height 14
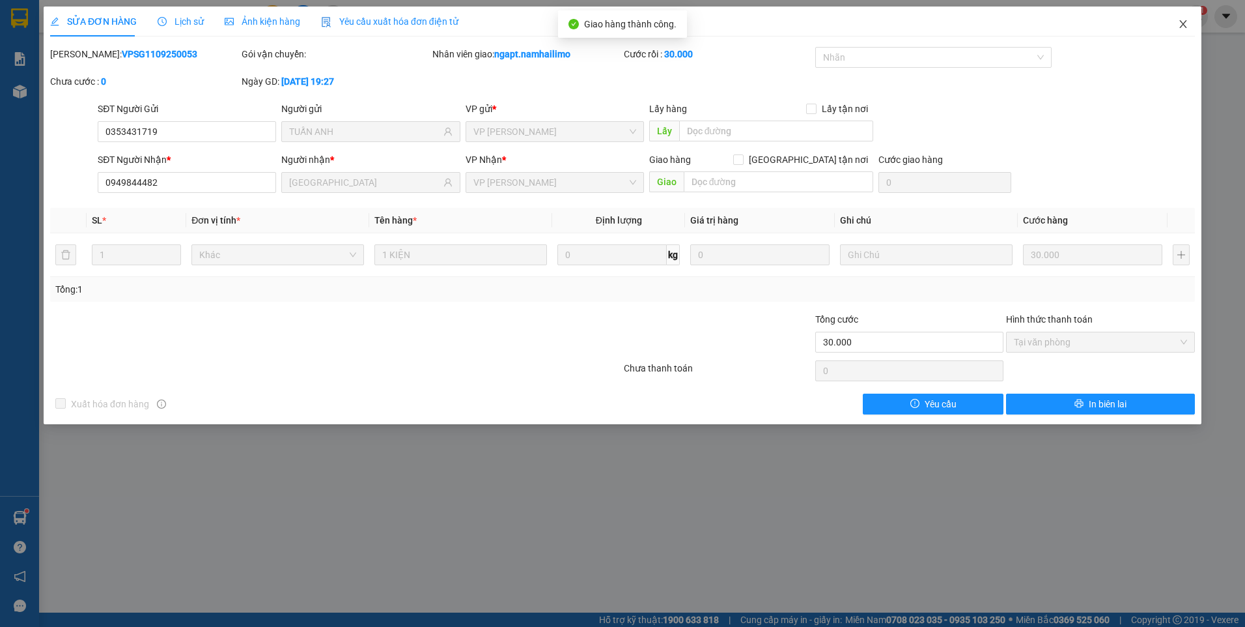
click at [1178, 22] on icon "close" at bounding box center [1183, 24] width 10 height 10
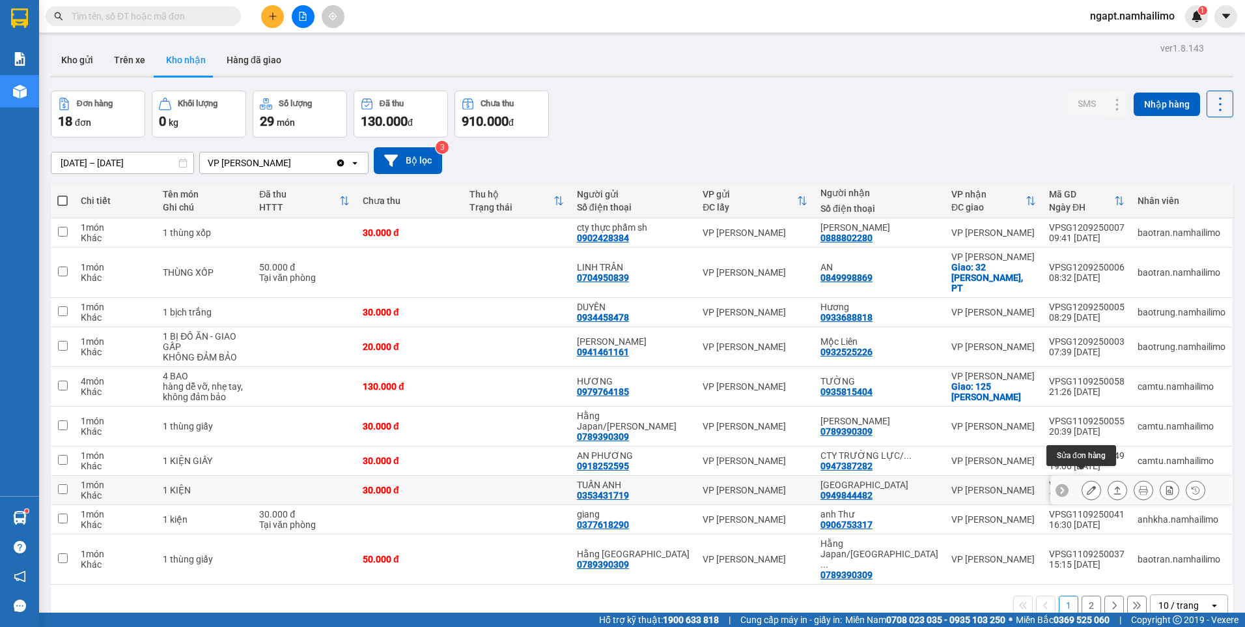
click at [1087, 485] on icon at bounding box center [1091, 489] width 9 height 9
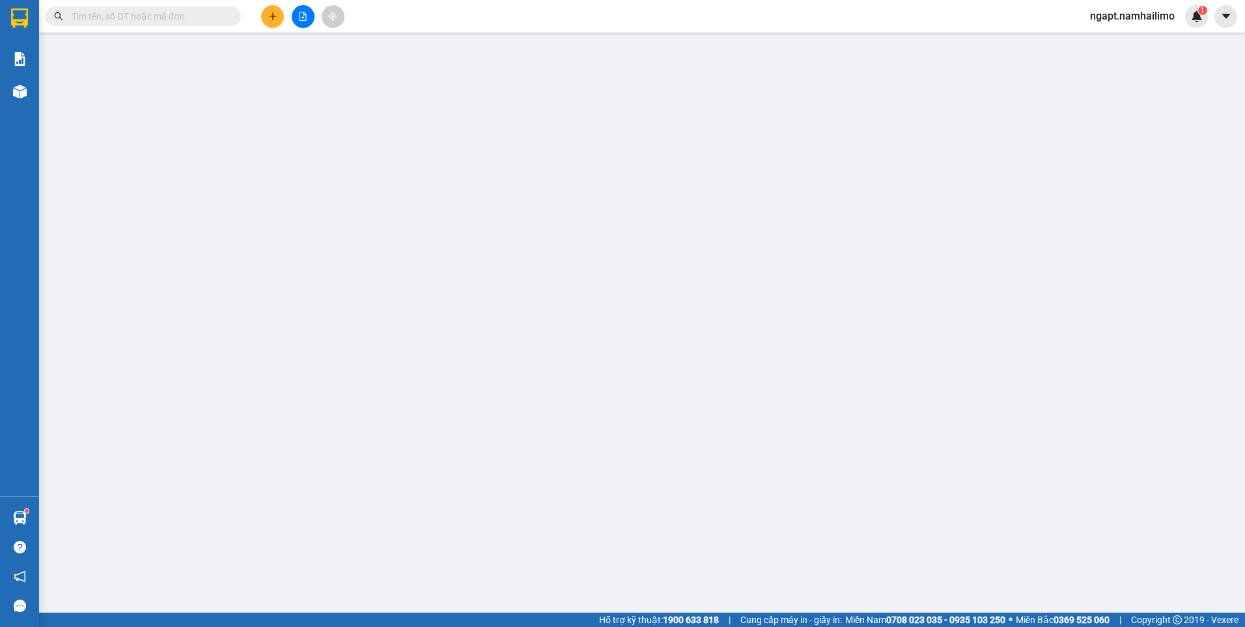
type input "0353431719"
type input "TUẤN ANH"
type input "0949844482"
type input "THÁI HÒA"
type input "30.000"
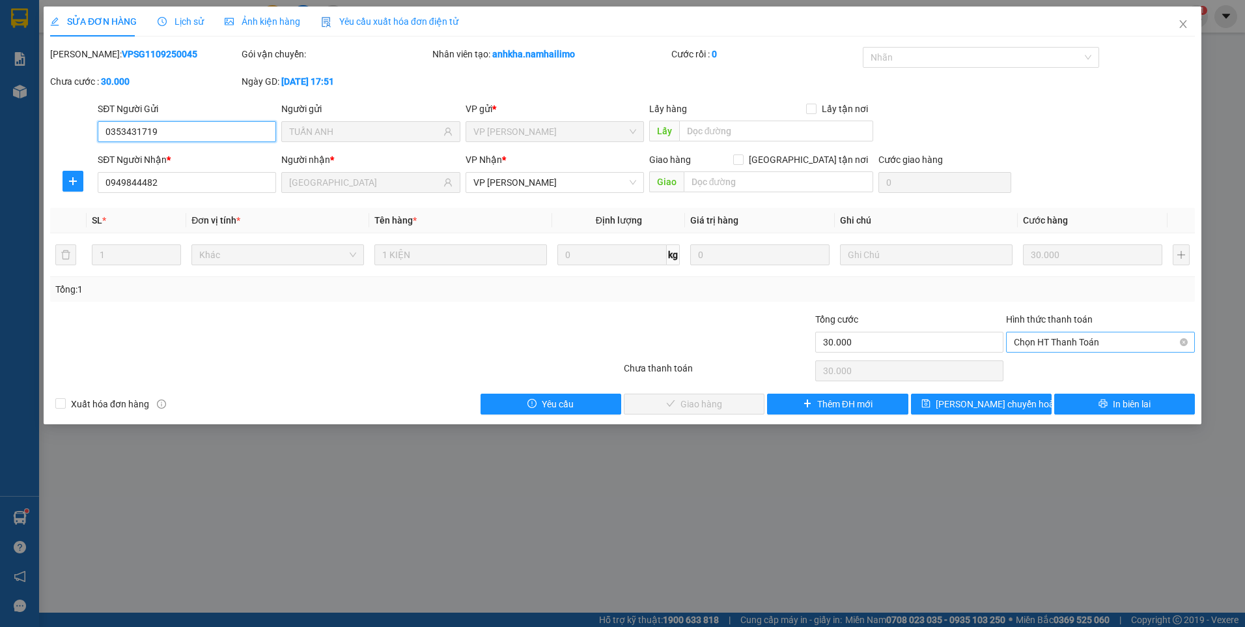
click at [1114, 346] on span "Chọn HT Thanh Toán" at bounding box center [1100, 342] width 173 height 20
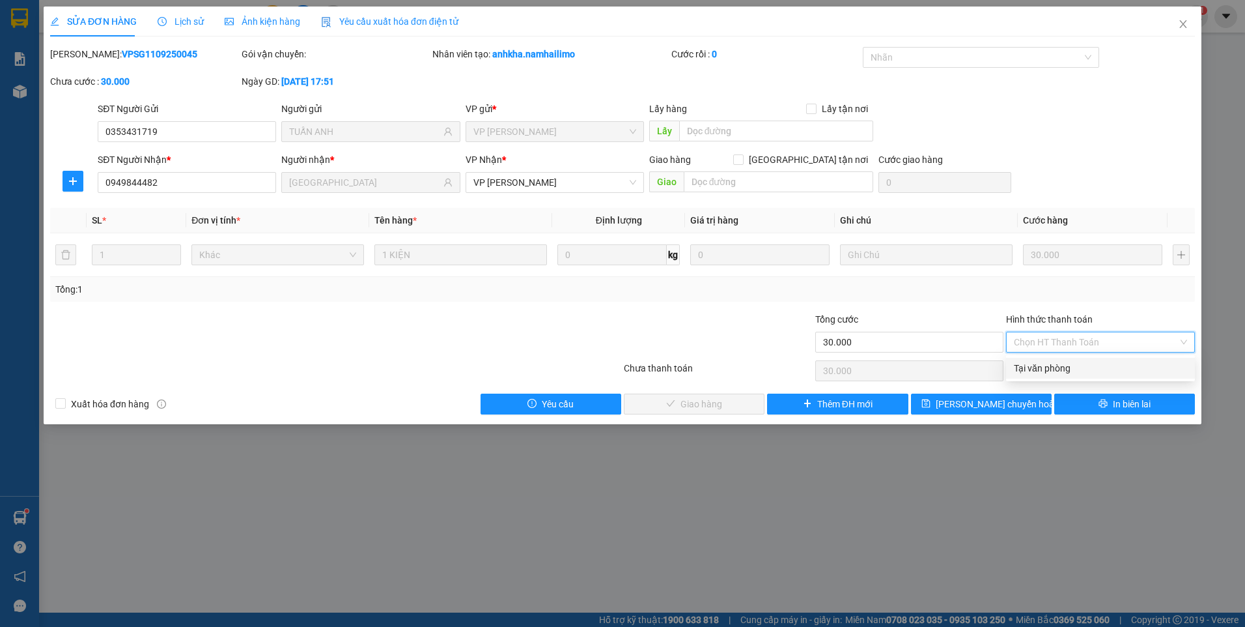
drag, startPoint x: 1112, startPoint y: 375, endPoint x: 1040, endPoint y: 390, distance: 73.8
click at [1111, 374] on div "Tại văn phòng" at bounding box center [1100, 368] width 173 height 14
type input "0"
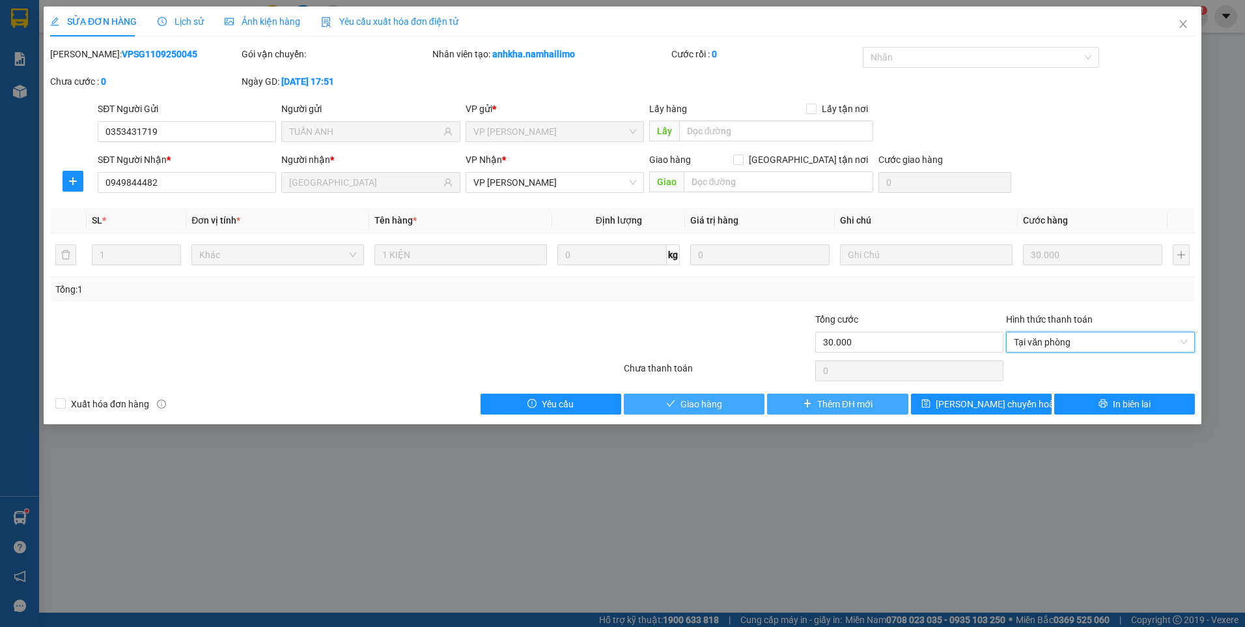
drag, startPoint x: 741, startPoint y: 412, endPoint x: 838, endPoint y: 406, distance: 97.2
click at [741, 412] on button "Giao hàng" at bounding box center [694, 403] width 141 height 21
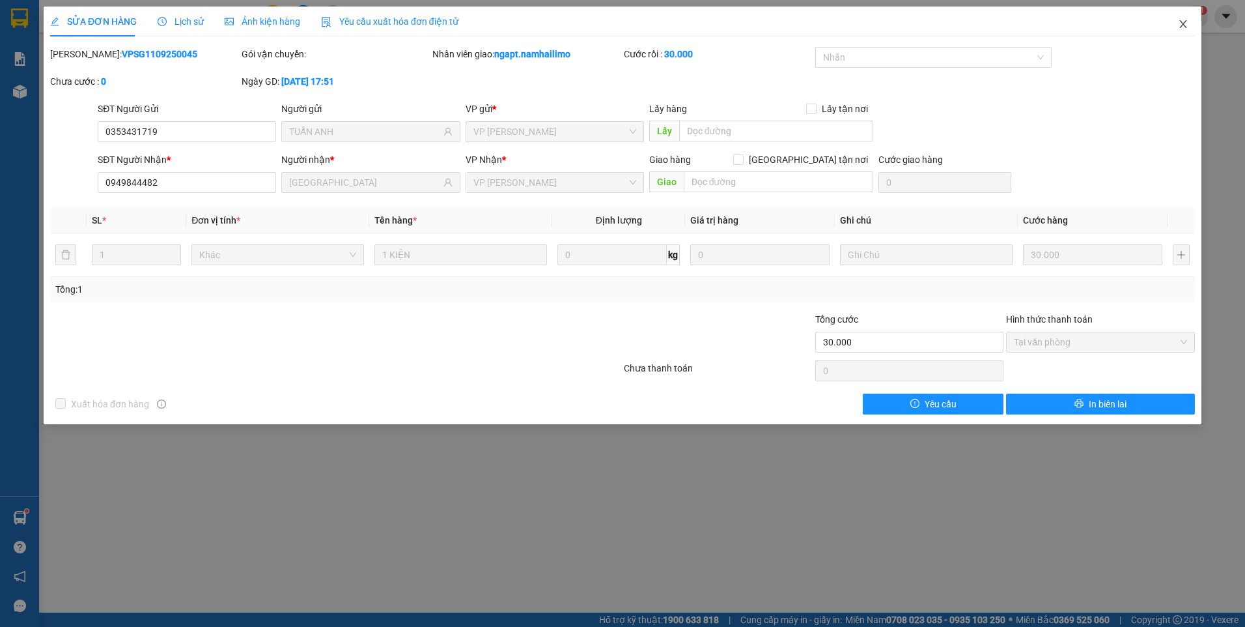
click at [1187, 20] on icon "close" at bounding box center [1183, 24] width 10 height 10
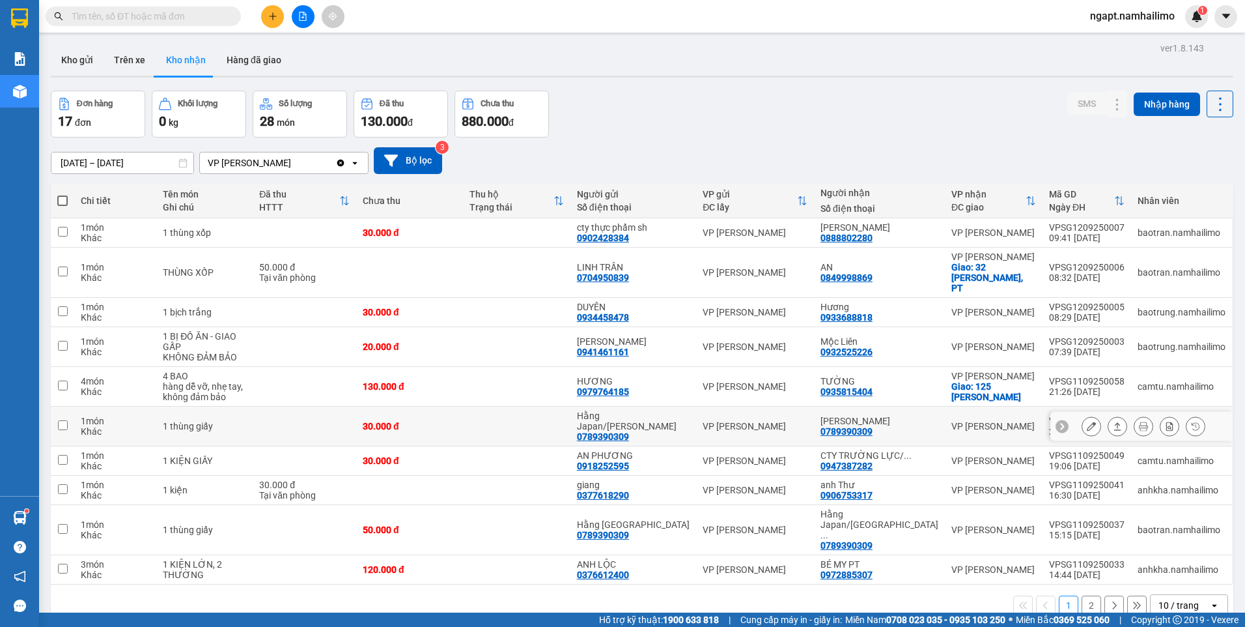
click at [1087, 421] on icon at bounding box center [1091, 425] width 9 height 9
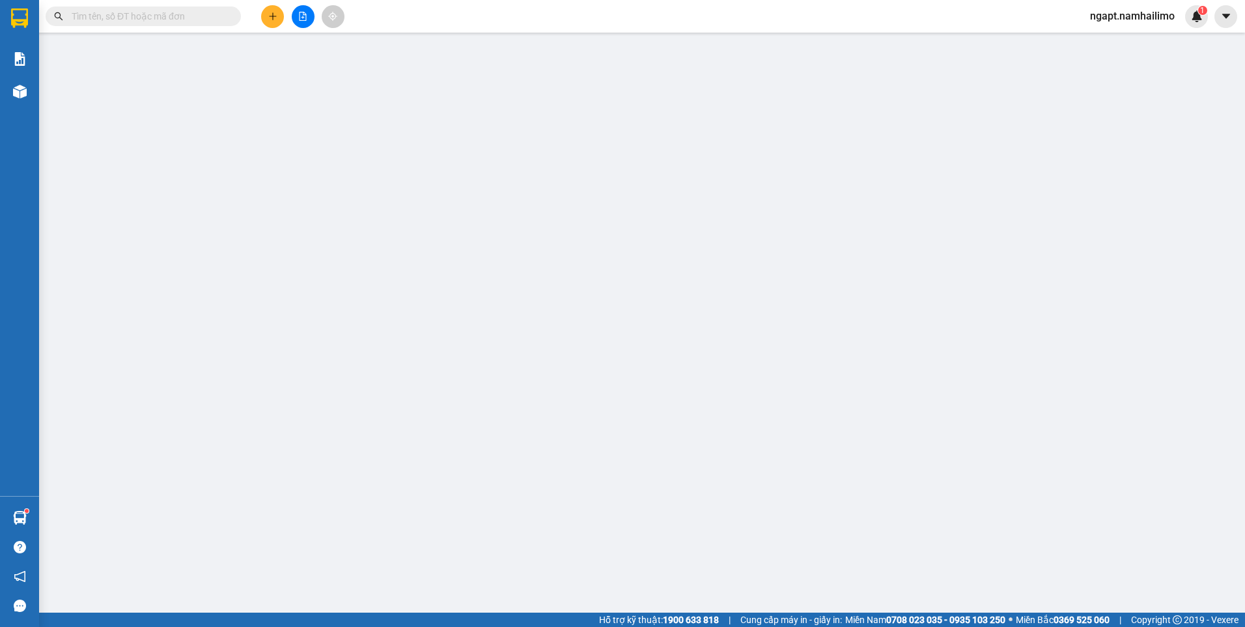
type input "0789390309"
type input "Hằng Japan/Minh Nguyệt"
type input "0789390309"
type input "MINH NGUYỆT"
type input "30.000"
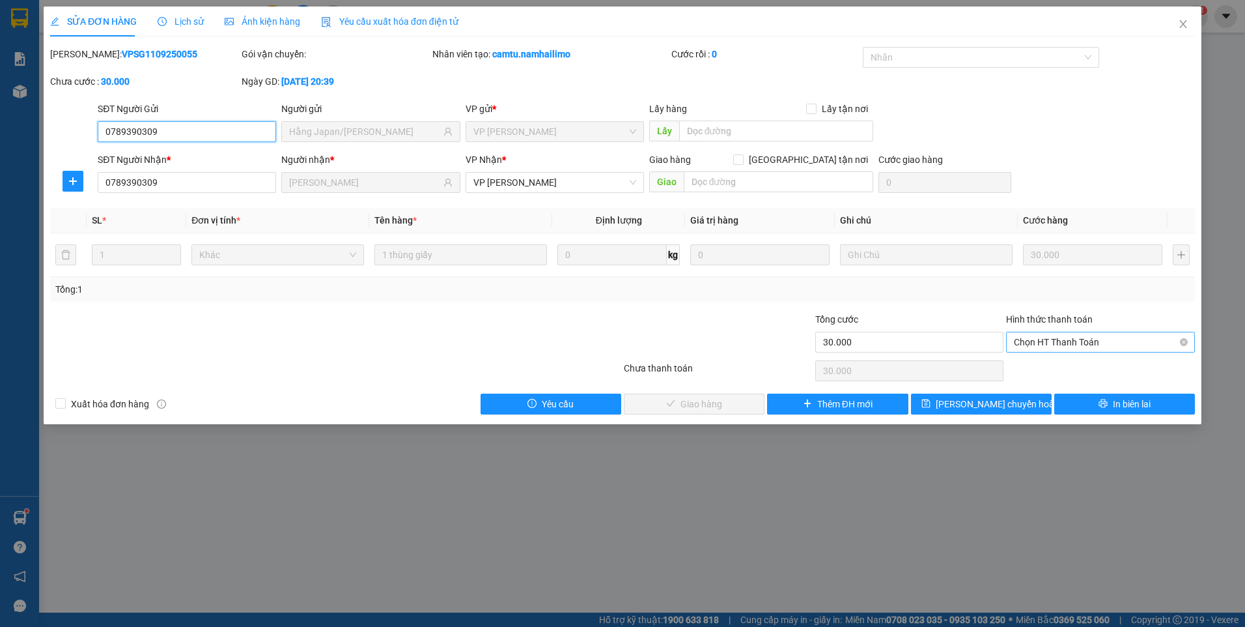
drag, startPoint x: 1108, startPoint y: 341, endPoint x: 1106, endPoint y: 352, distance: 11.2
click at [1108, 340] on span "Chọn HT Thanh Toán" at bounding box center [1100, 342] width 173 height 20
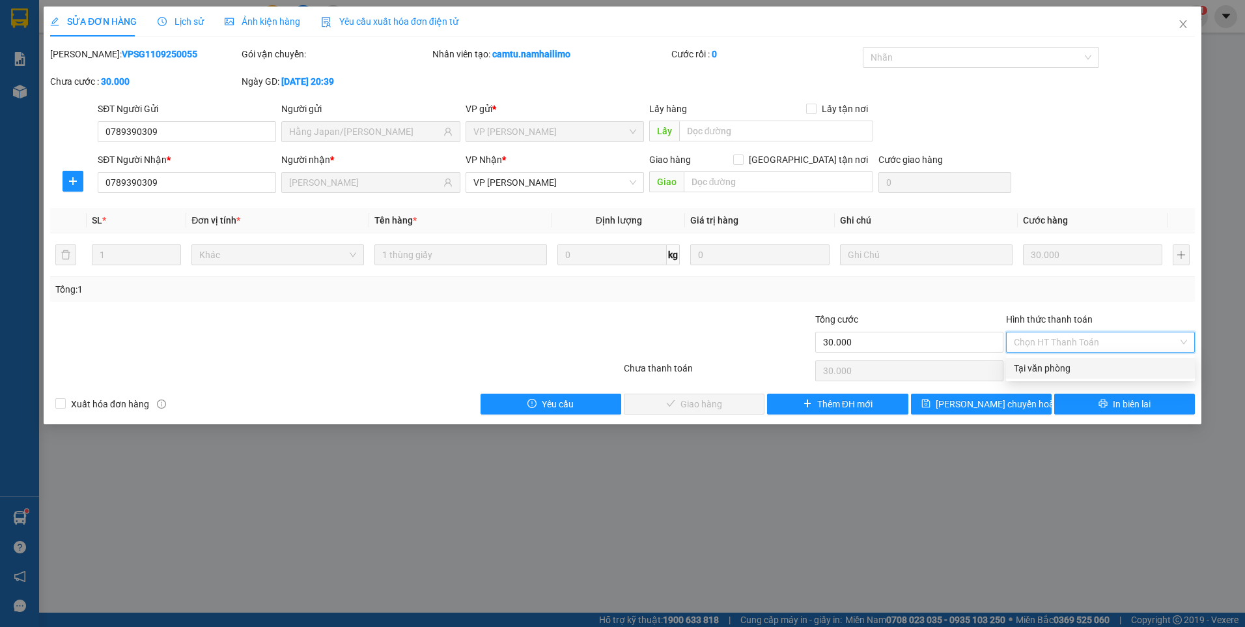
drag, startPoint x: 1101, startPoint y: 370, endPoint x: 1042, endPoint y: 395, distance: 64.8
click at [1101, 369] on div "Tại văn phòng" at bounding box center [1100, 368] width 173 height 14
type input "0"
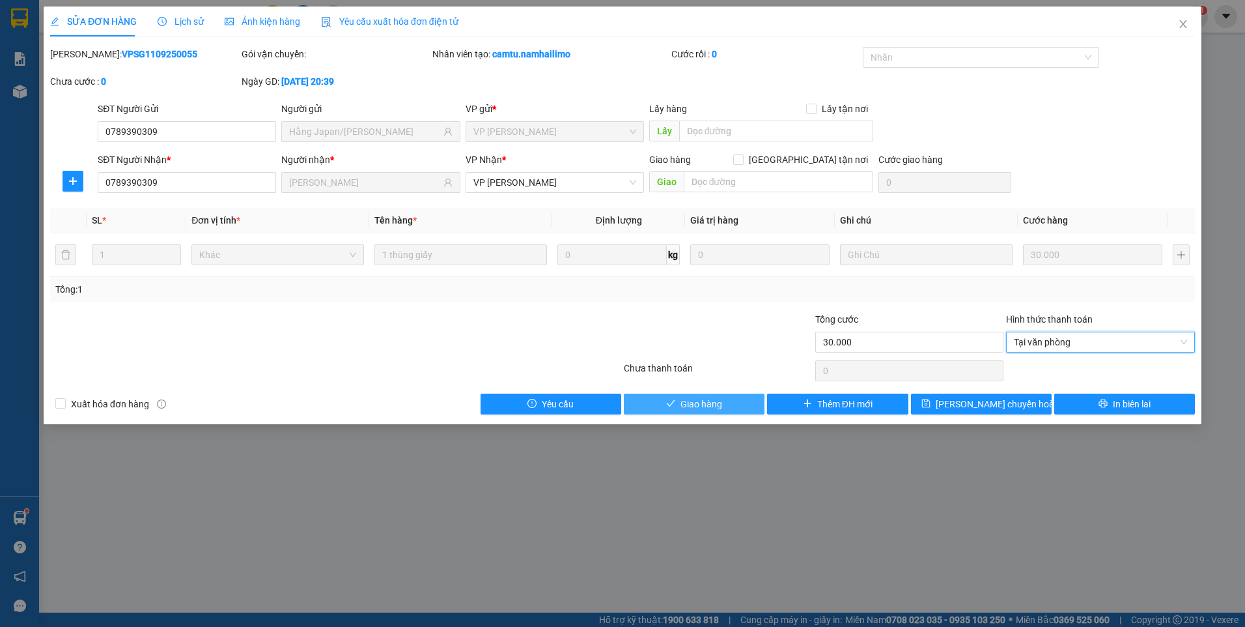
click at [738, 405] on button "Giao hàng" at bounding box center [694, 403] width 141 height 21
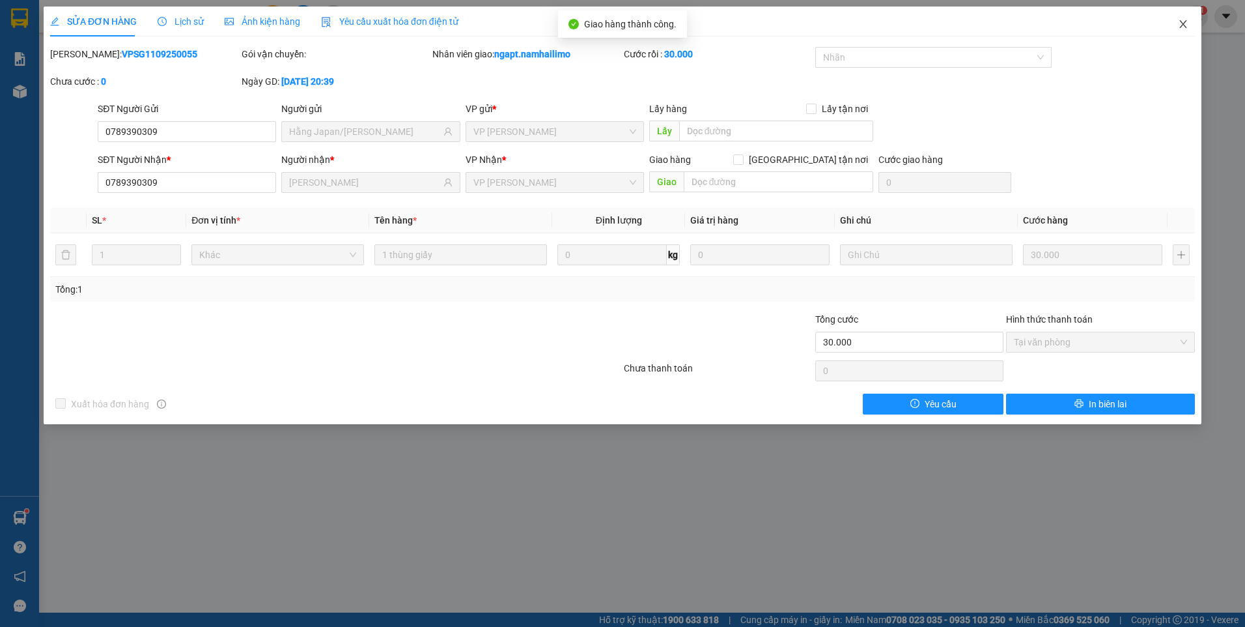
click at [1187, 25] on icon "close" at bounding box center [1183, 24] width 10 height 10
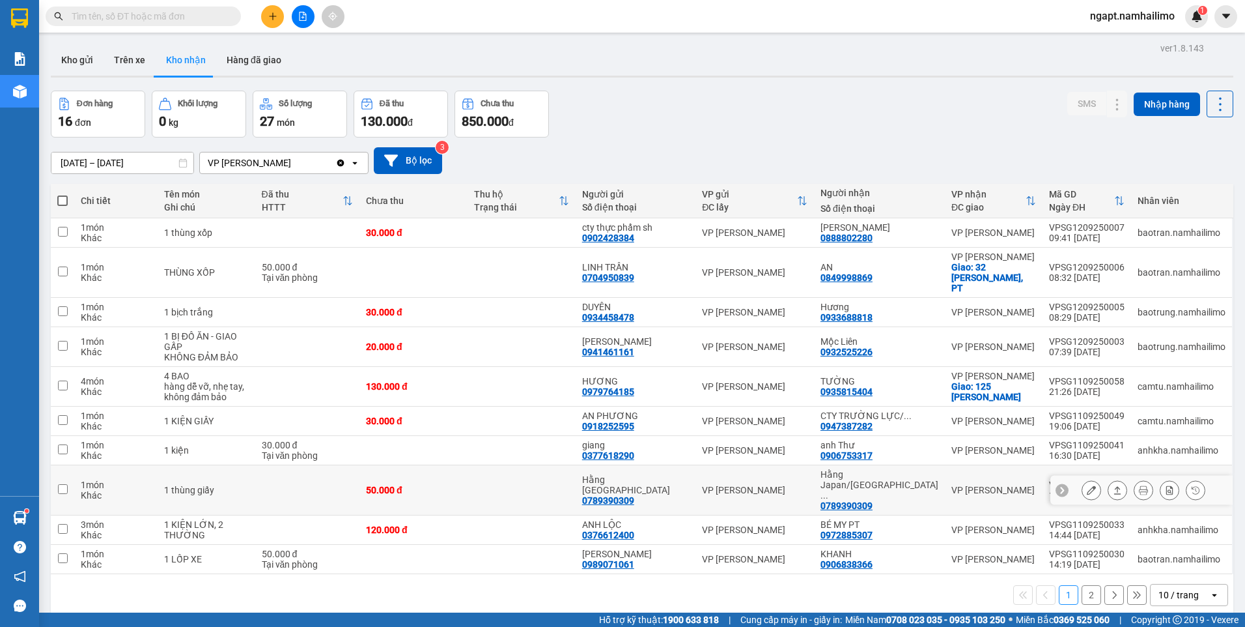
click at [1087, 485] on icon at bounding box center [1091, 489] width 9 height 9
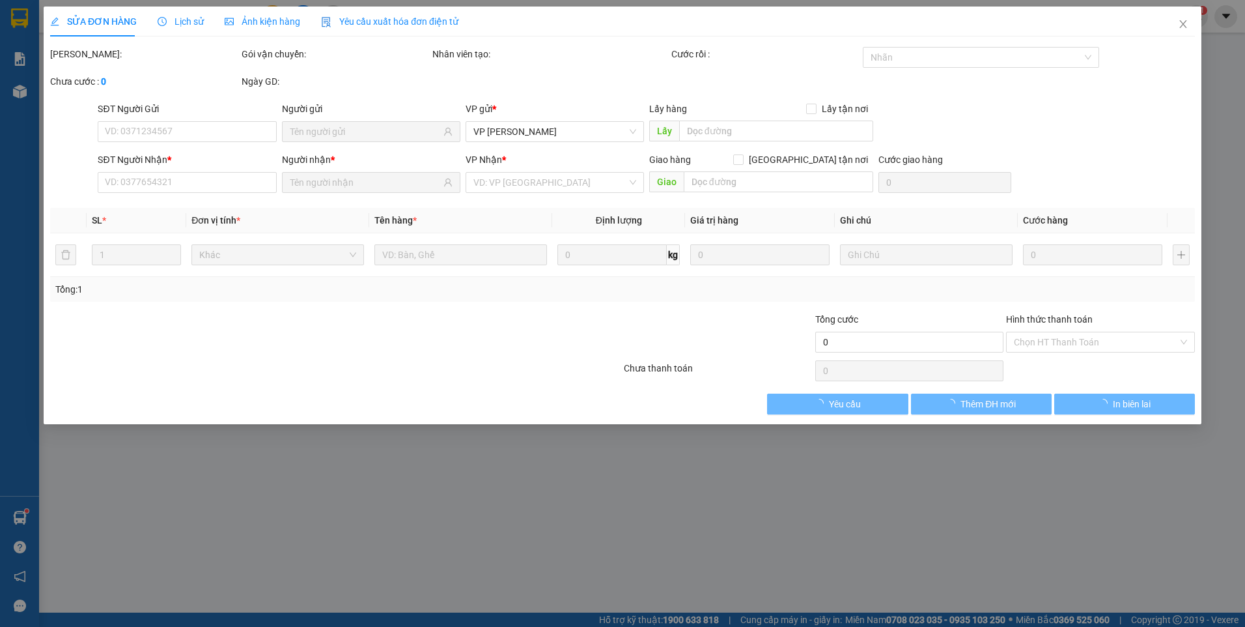
type input "0789390309"
type input "Hằng Japan"
type input "0789390309"
type input "Hằng Japan/Minh Nguyệt"
type input "50.000"
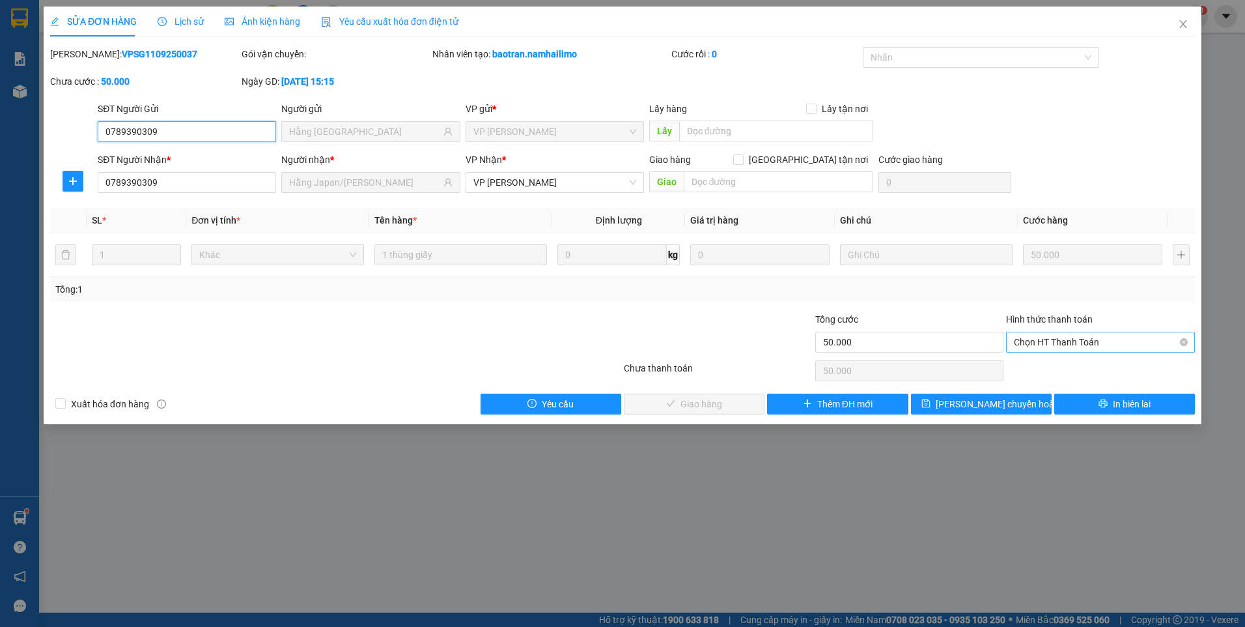
click at [1157, 347] on span "Chọn HT Thanh Toán" at bounding box center [1100, 342] width 173 height 20
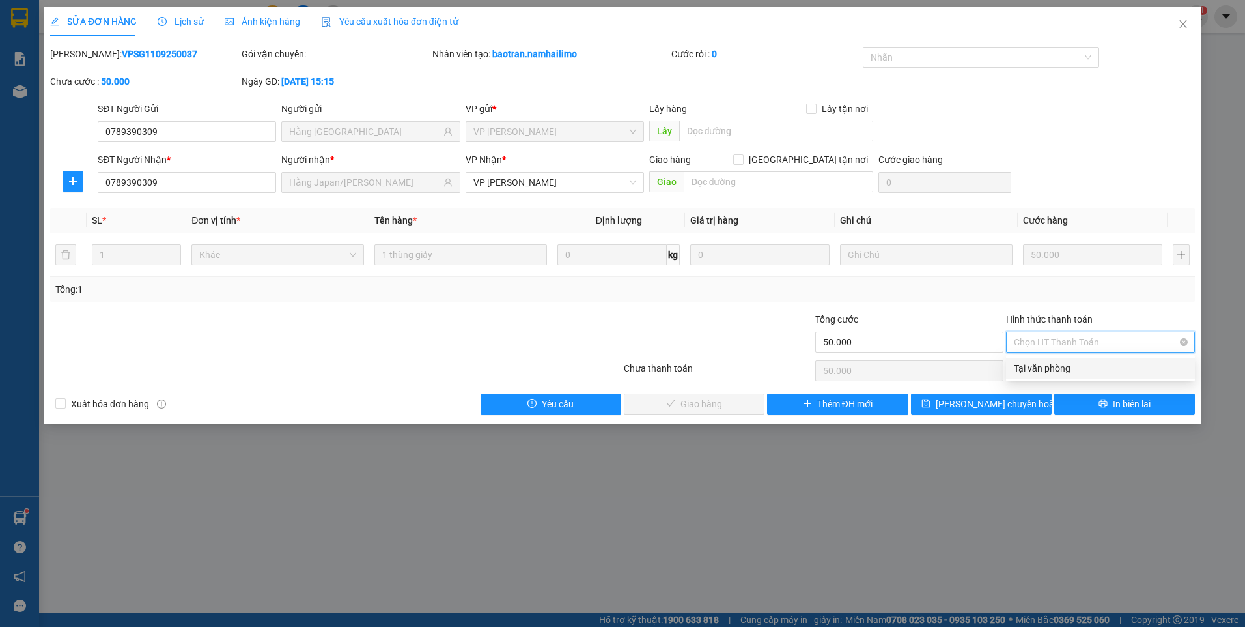
click at [1157, 345] on span "Chọn HT Thanh Toán" at bounding box center [1100, 342] width 173 height 20
click at [1116, 375] on div "Tại văn phòng" at bounding box center [1100, 368] width 189 height 21
type input "0"
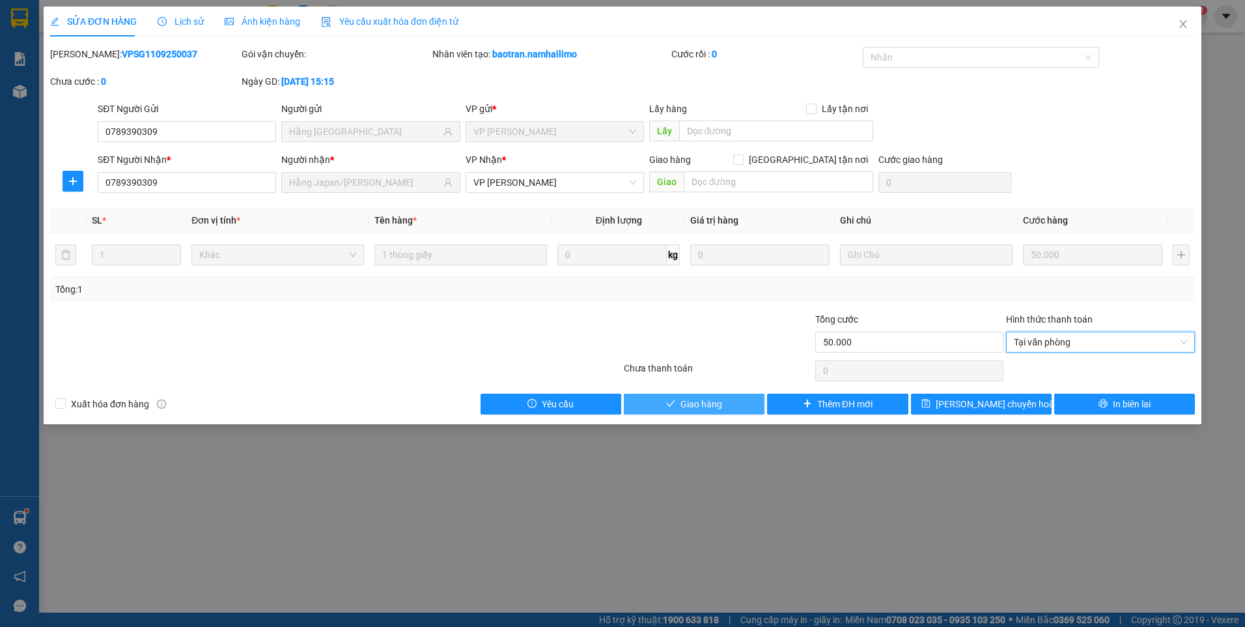
click at [669, 403] on icon "check" at bounding box center [670, 403] width 9 height 9
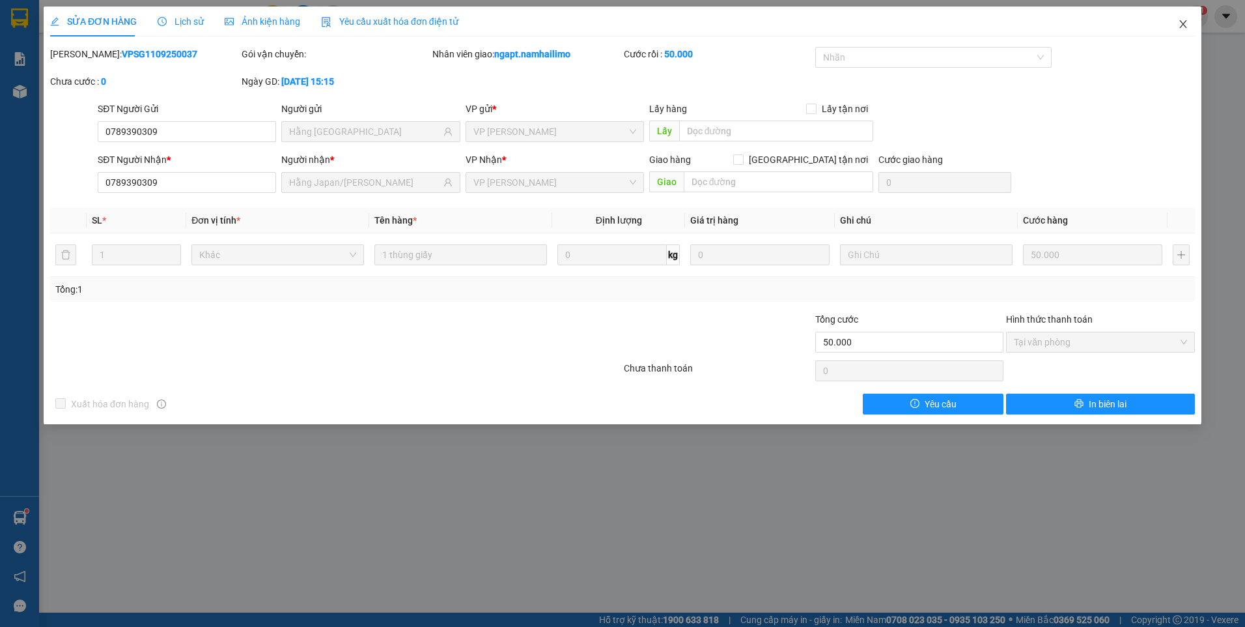
drag, startPoint x: 1184, startPoint y: 24, endPoint x: 1176, endPoint y: 33, distance: 12.0
click at [1184, 26] on icon "close" at bounding box center [1183, 24] width 10 height 10
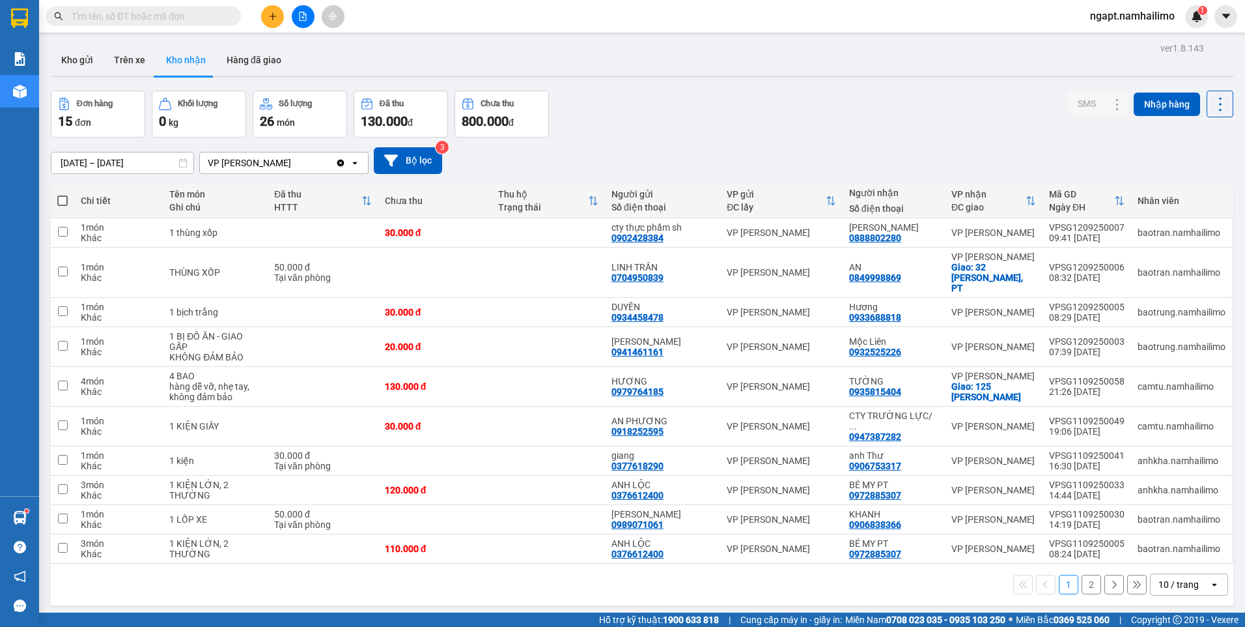
click at [1082, 575] on button "2" at bounding box center [1092, 585] width 20 height 20
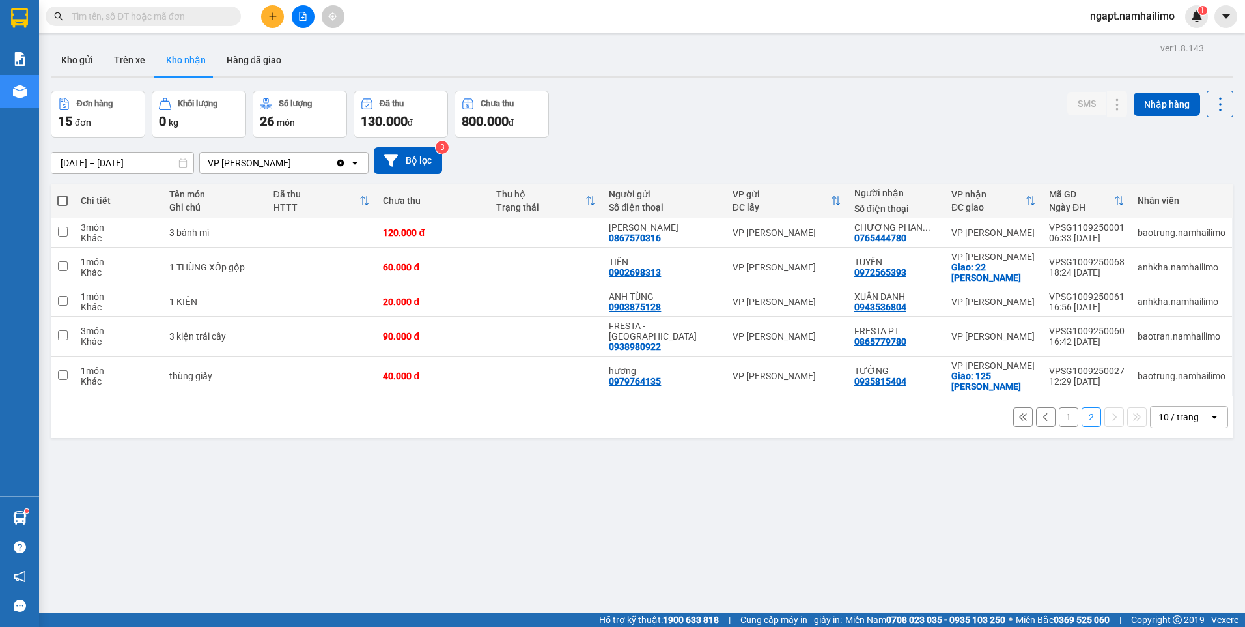
click at [1064, 411] on button "1" at bounding box center [1069, 417] width 20 height 20
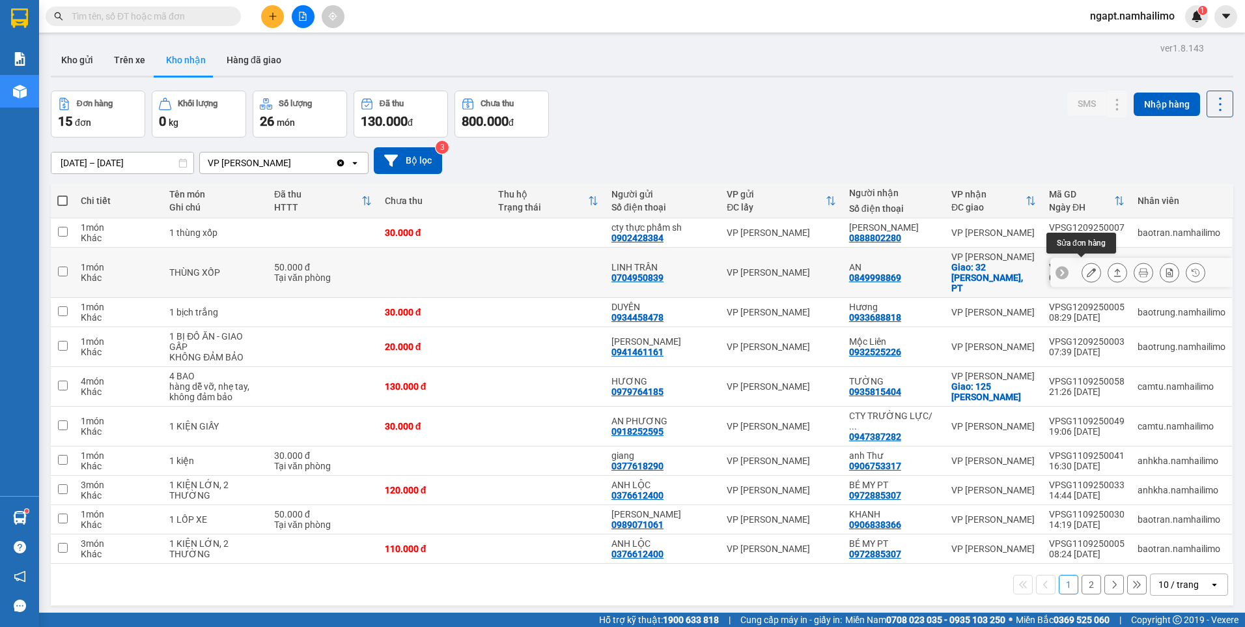
click at [1087, 269] on icon at bounding box center [1091, 272] width 9 height 9
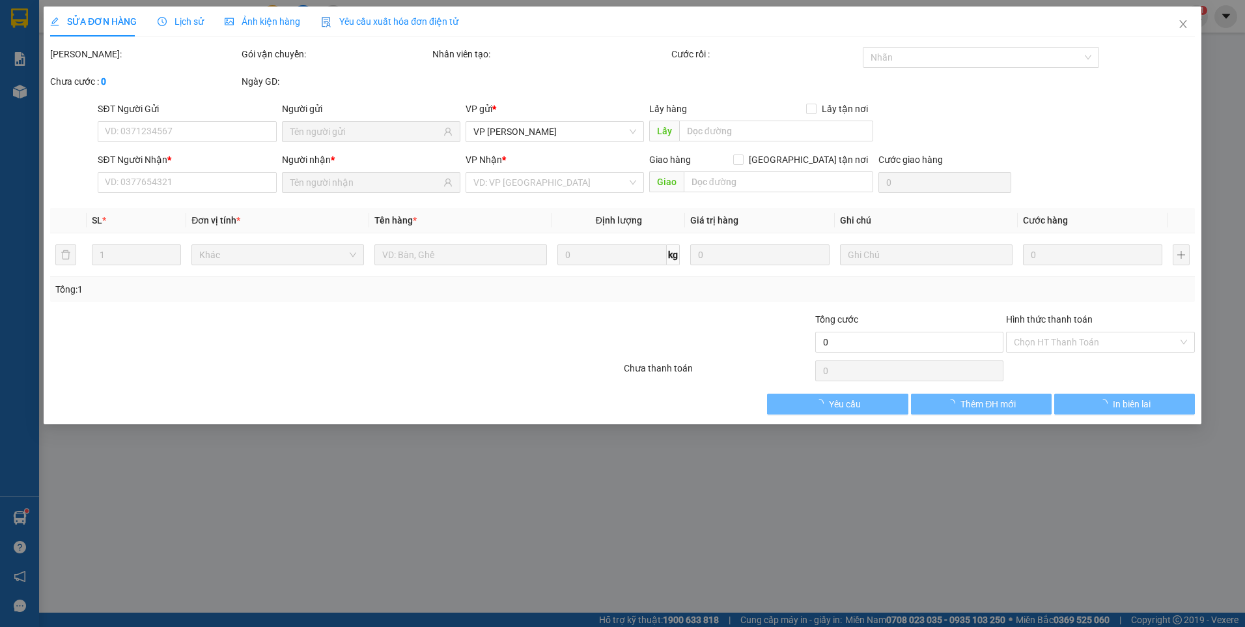
type input "0704950839"
type input "LINH TRẦN"
type input "0849998869"
type input "AN"
checkbox input "true"
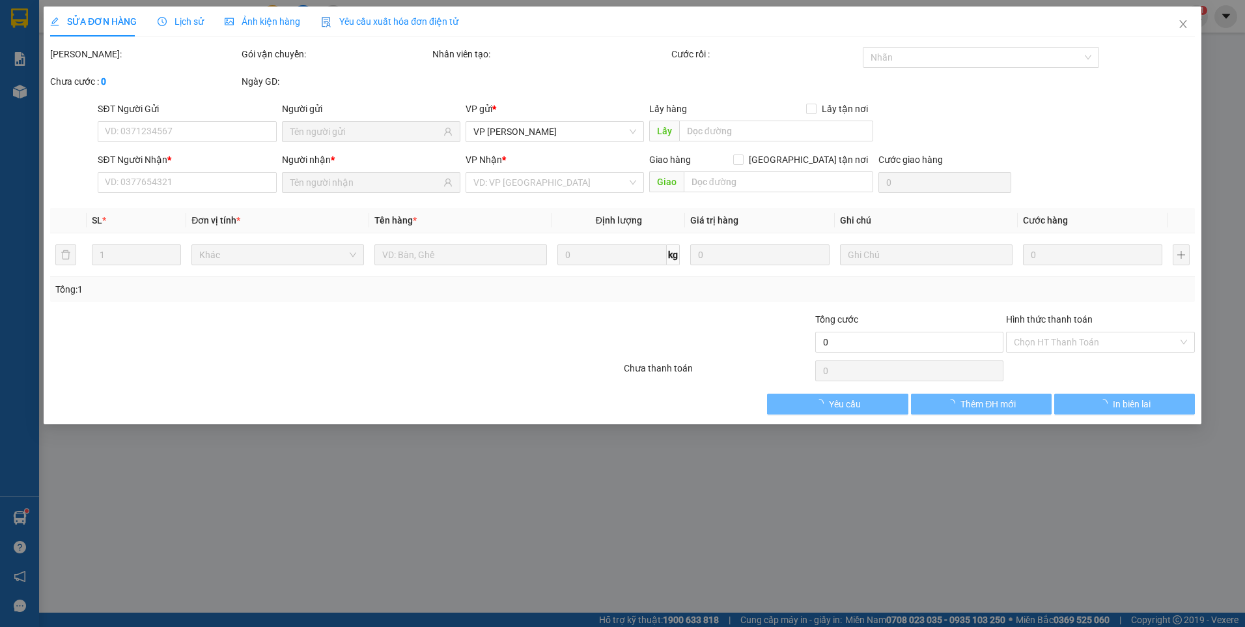
type input "32 LƯƠNG THẾ VINH, PT"
type input "50.000"
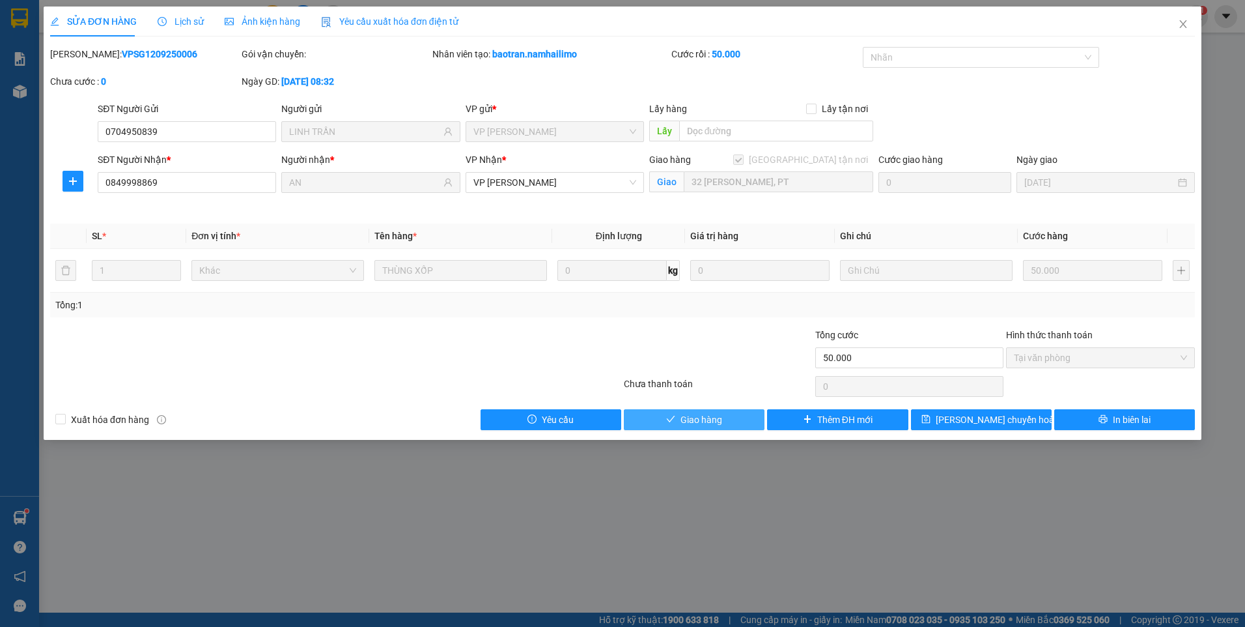
click at [726, 419] on button "Giao hàng" at bounding box center [694, 419] width 141 height 21
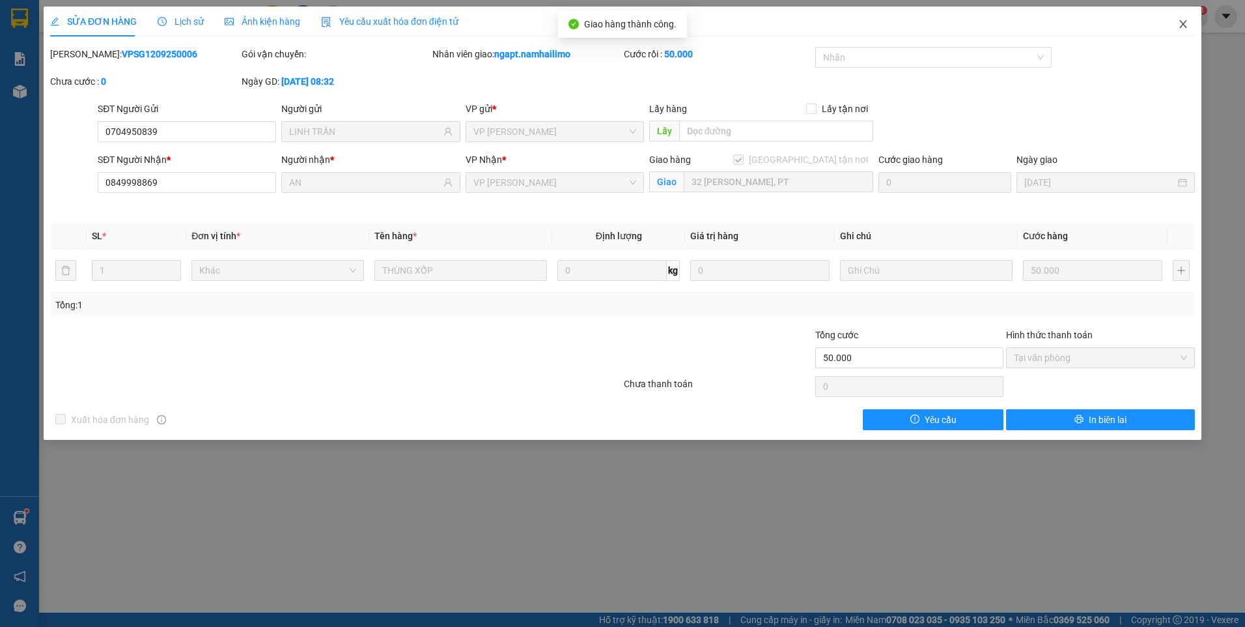
click at [1180, 20] on icon "close" at bounding box center [1183, 24] width 10 height 10
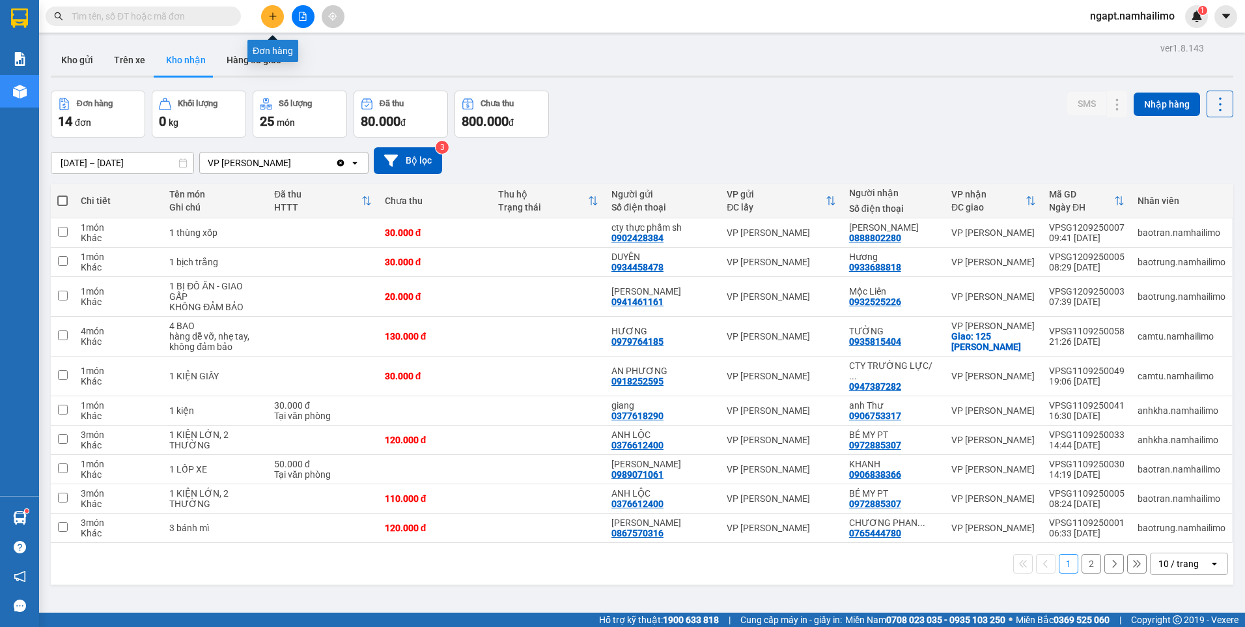
click at [298, 14] on icon "file-add" at bounding box center [302, 16] width 9 height 9
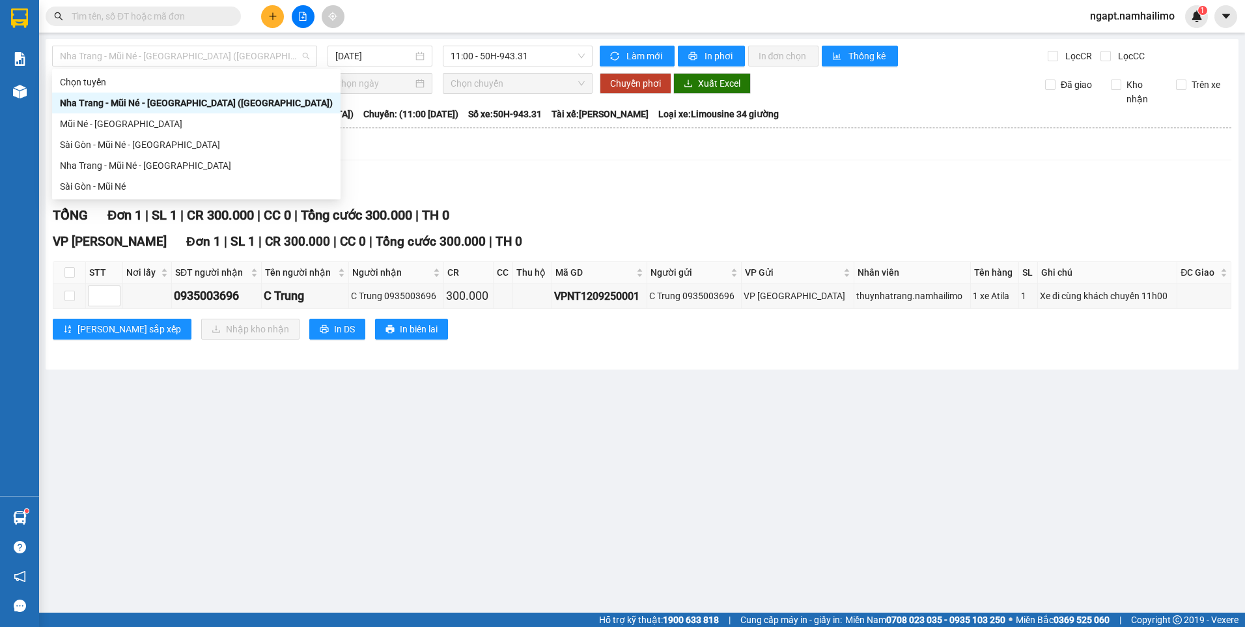
drag, startPoint x: 234, startPoint y: 57, endPoint x: 128, endPoint y: 154, distance: 143.9
click at [234, 56] on span "Nha Trang - Mũi Né - Sài Gòn (Sáng)" at bounding box center [184, 56] width 249 height 20
click at [112, 184] on div "Sài Gòn - Mũi Né" at bounding box center [196, 186] width 273 height 14
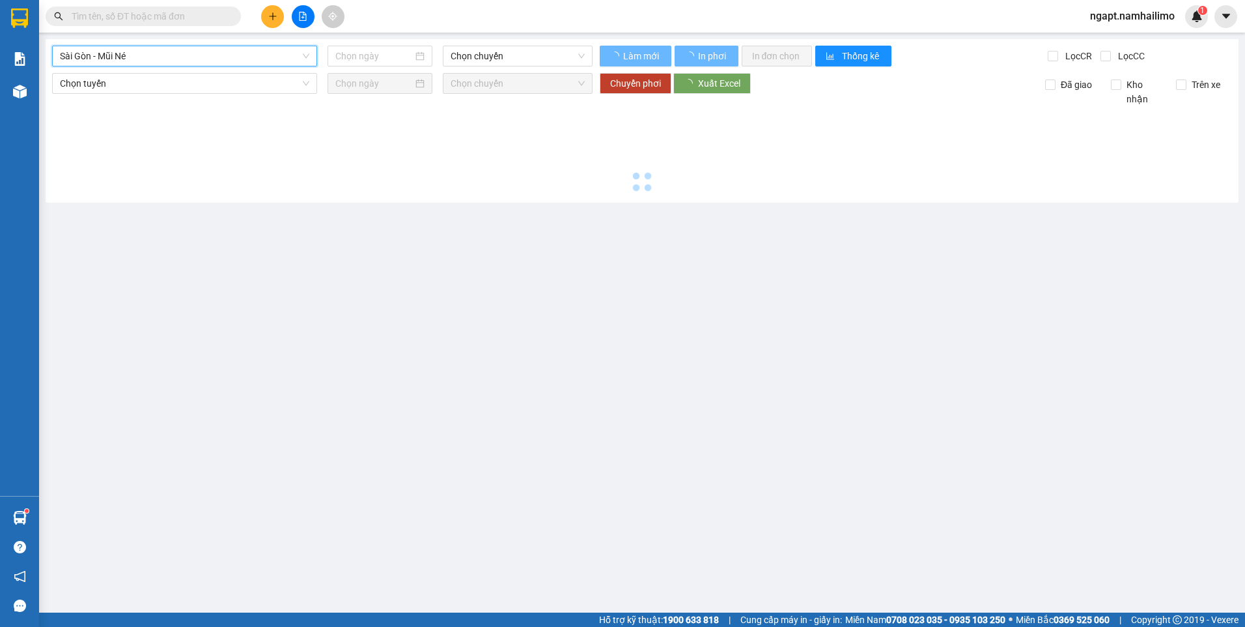
type input "12/09/2025"
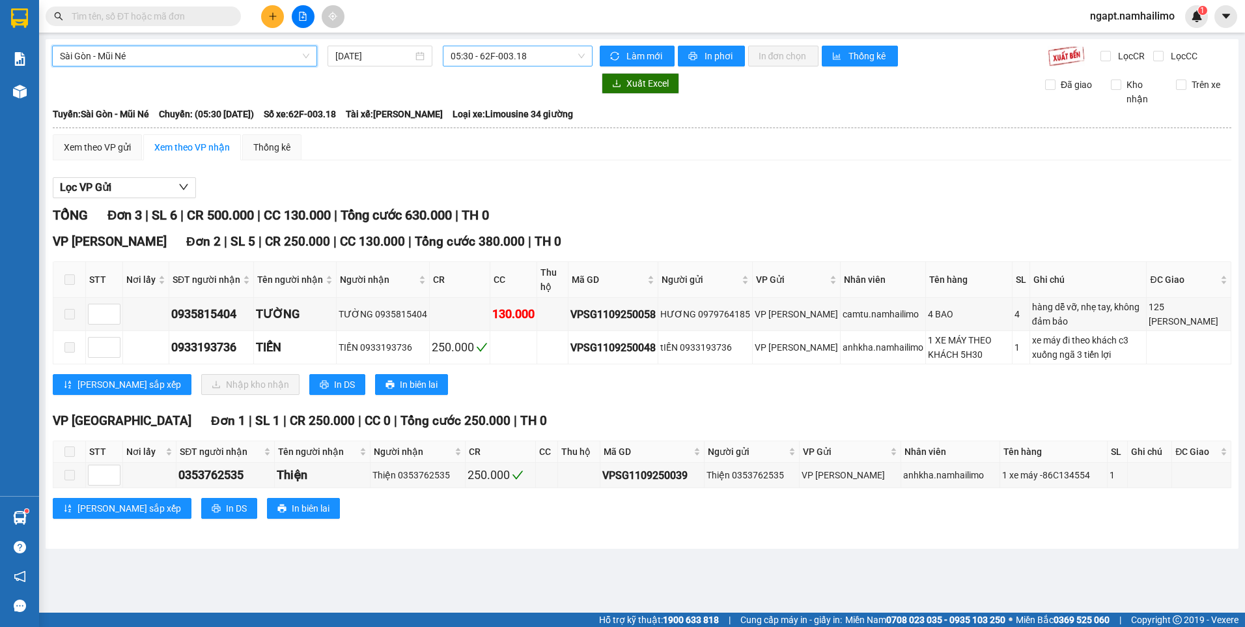
click at [514, 52] on span "05:30 - 62F-003.18" at bounding box center [518, 56] width 135 height 20
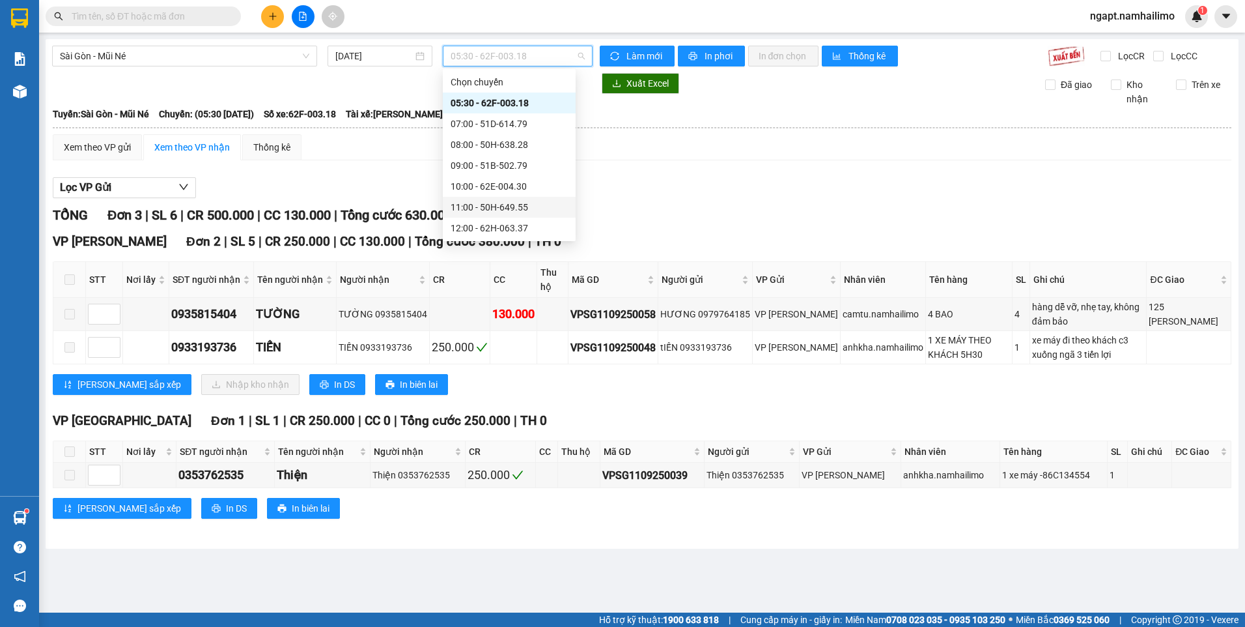
click at [523, 210] on div "11:00 - 50H-649.55" at bounding box center [509, 207] width 117 height 14
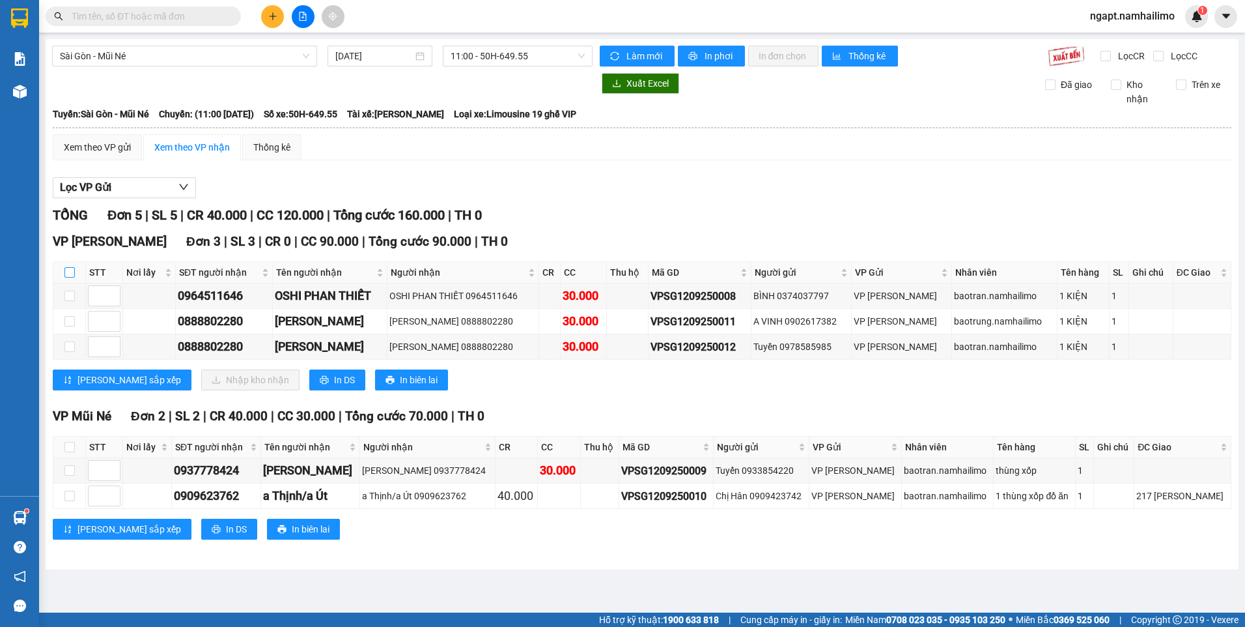
click at [67, 270] on input "checkbox" at bounding box center [69, 272] width 10 height 10
checkbox input "true"
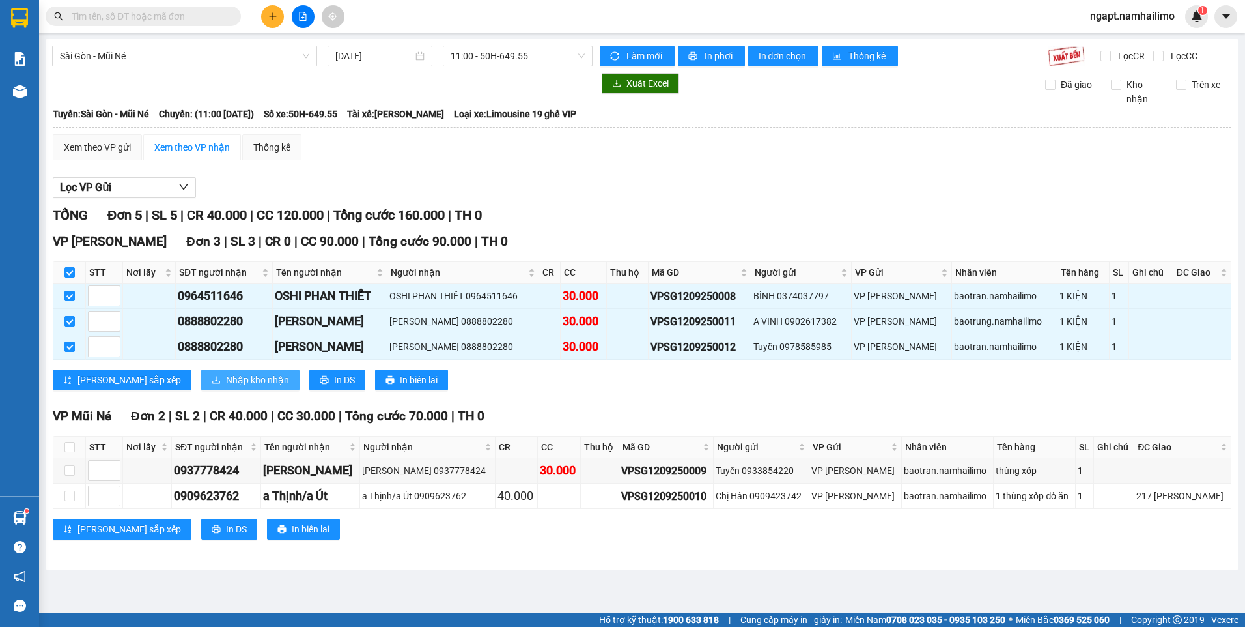
click at [226, 382] on span "Nhập kho nhận" at bounding box center [257, 380] width 63 height 14
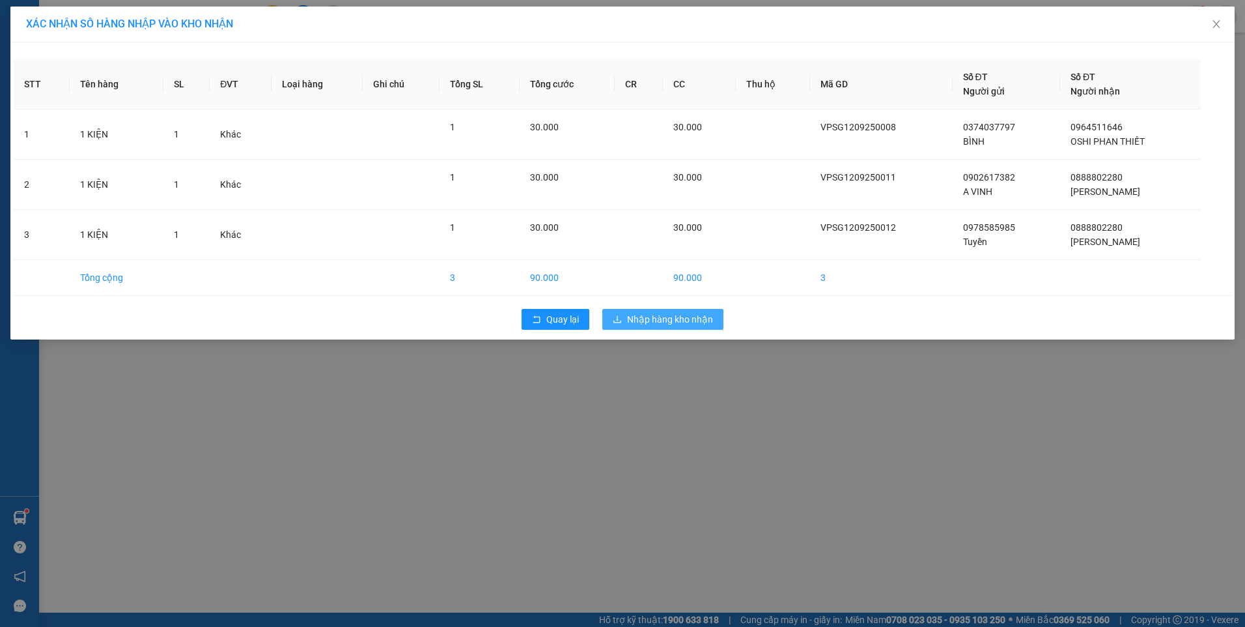
click at [673, 322] on span "Nhập hàng kho nhận" at bounding box center [670, 319] width 86 height 14
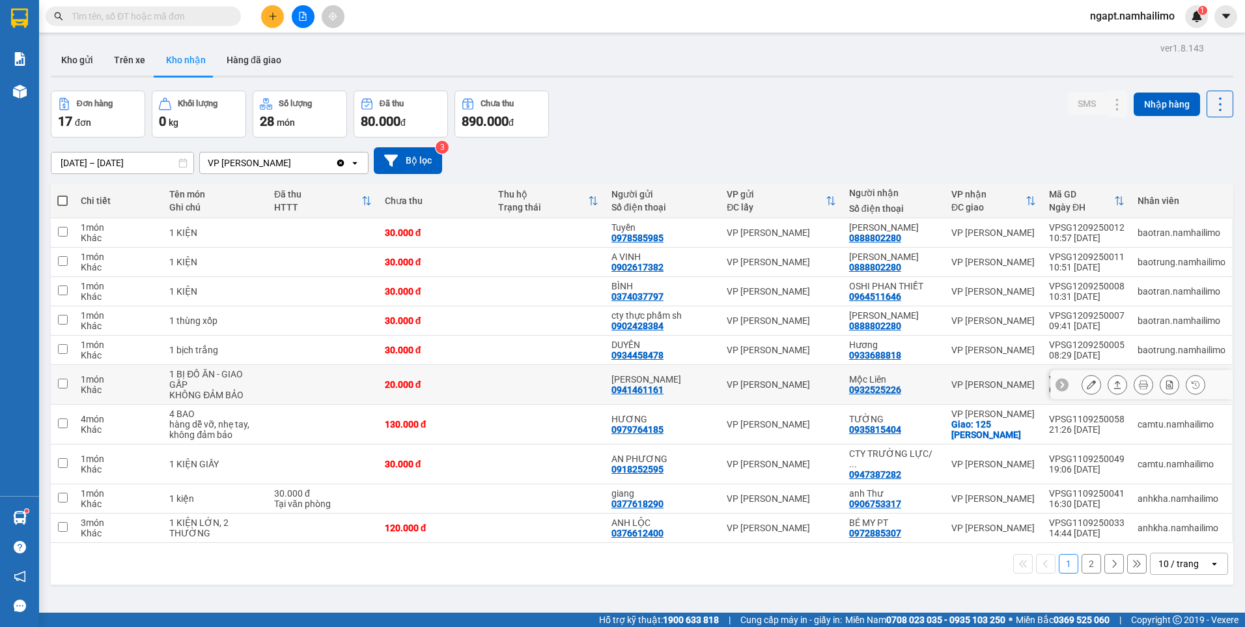
scroll to position [60, 0]
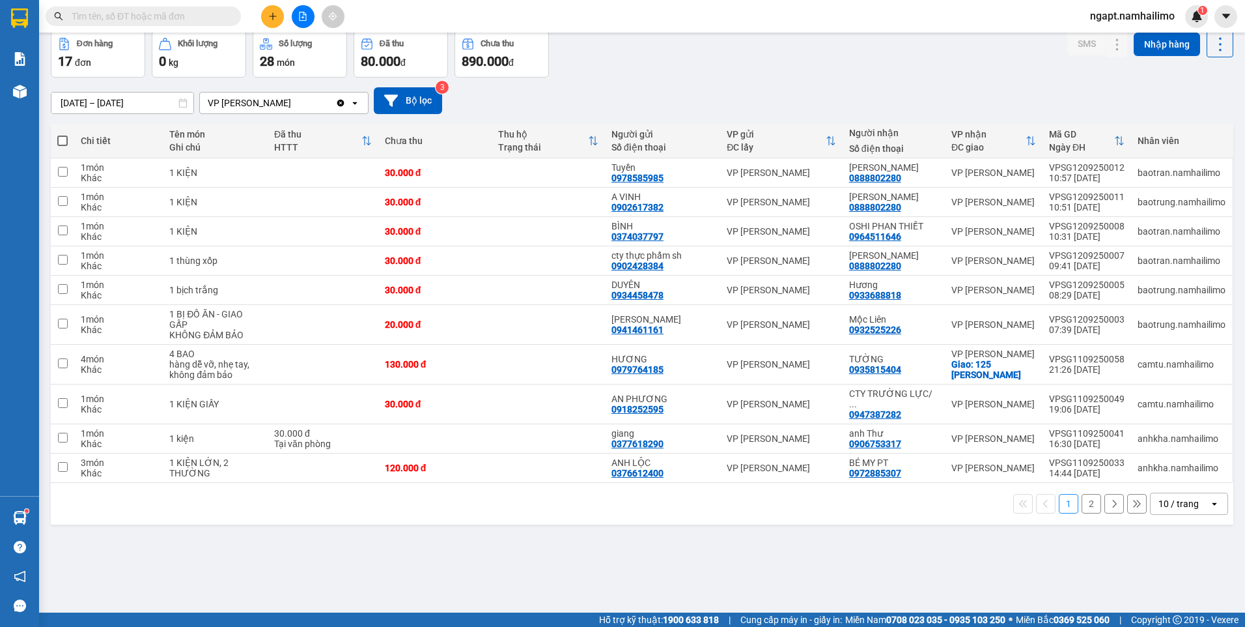
click at [188, 19] on input "text" at bounding box center [149, 16] width 154 height 14
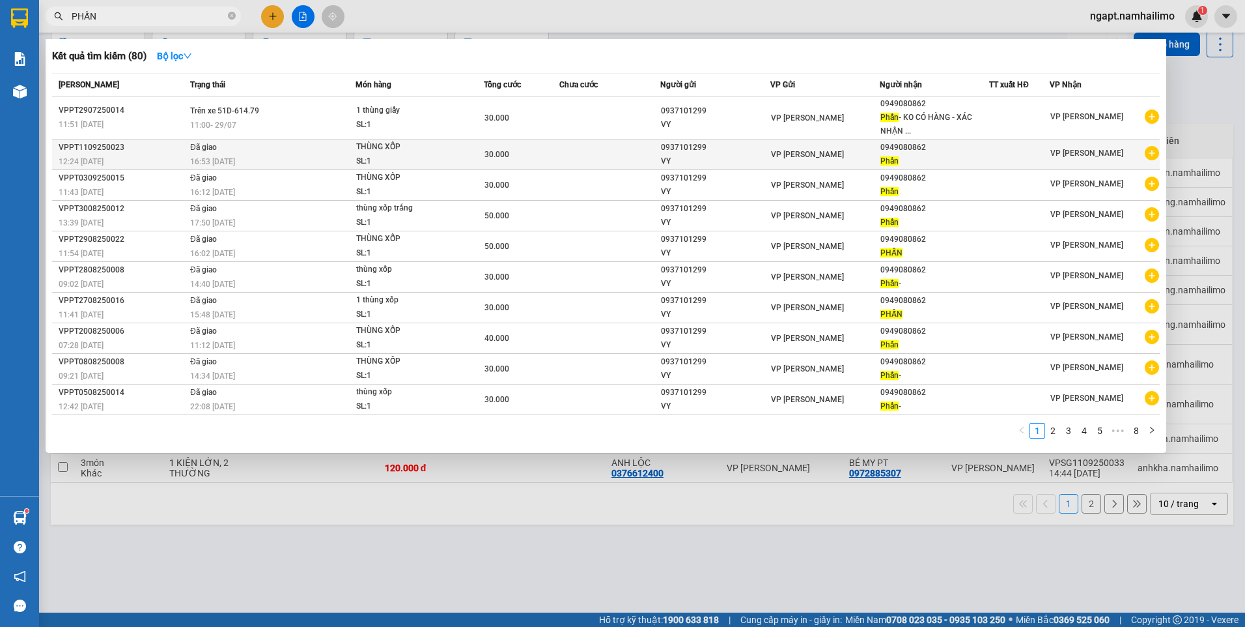
type input "PHẤN"
click at [1150, 155] on icon "plus-circle" at bounding box center [1152, 153] width 14 height 14
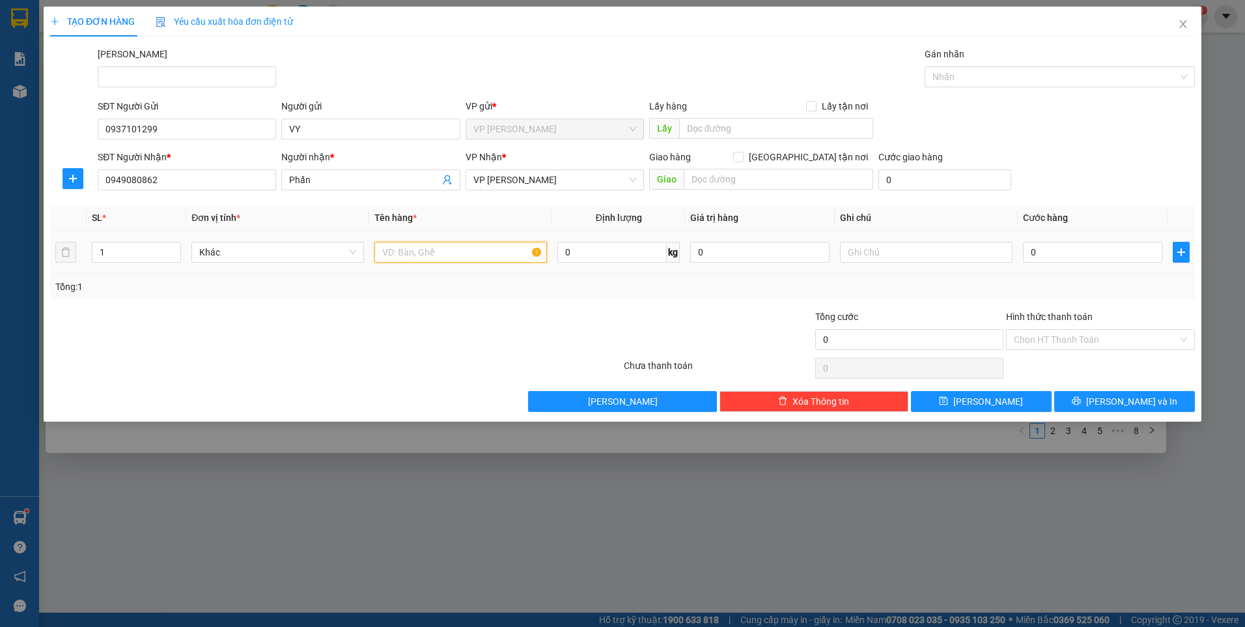
click at [421, 255] on input "text" at bounding box center [461, 252] width 173 height 21
type input "THÙNG XỐP"
click at [1179, 23] on icon "close" at bounding box center [1183, 24] width 10 height 10
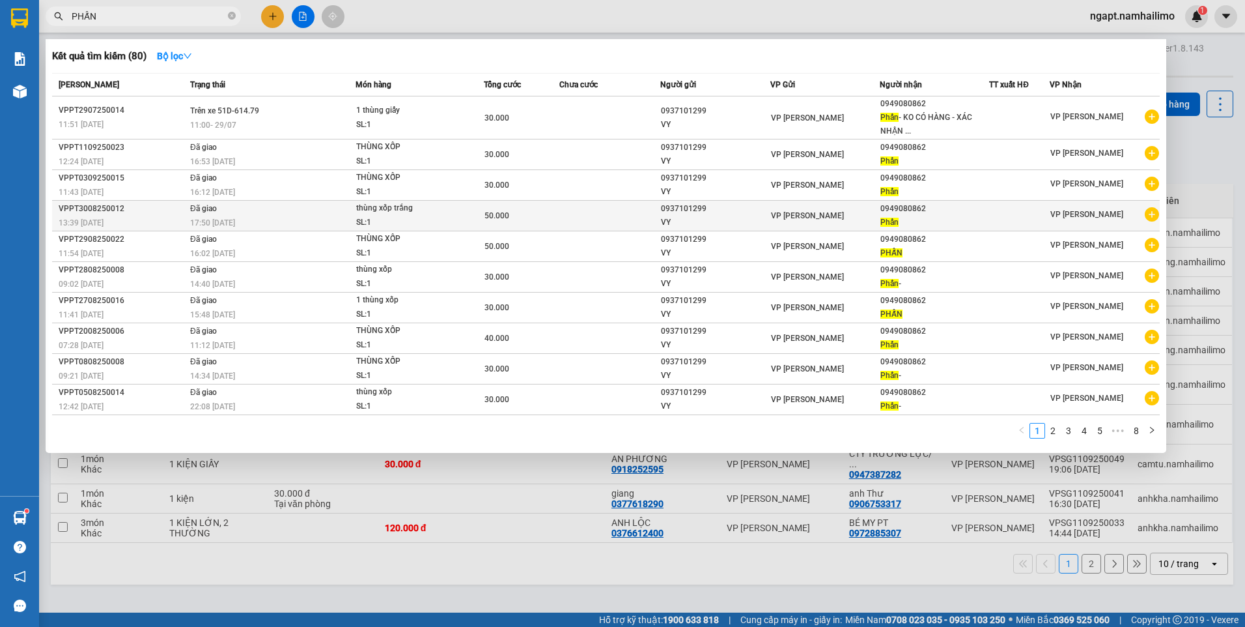
click at [1154, 212] on icon "plus-circle" at bounding box center [1152, 214] width 14 height 14
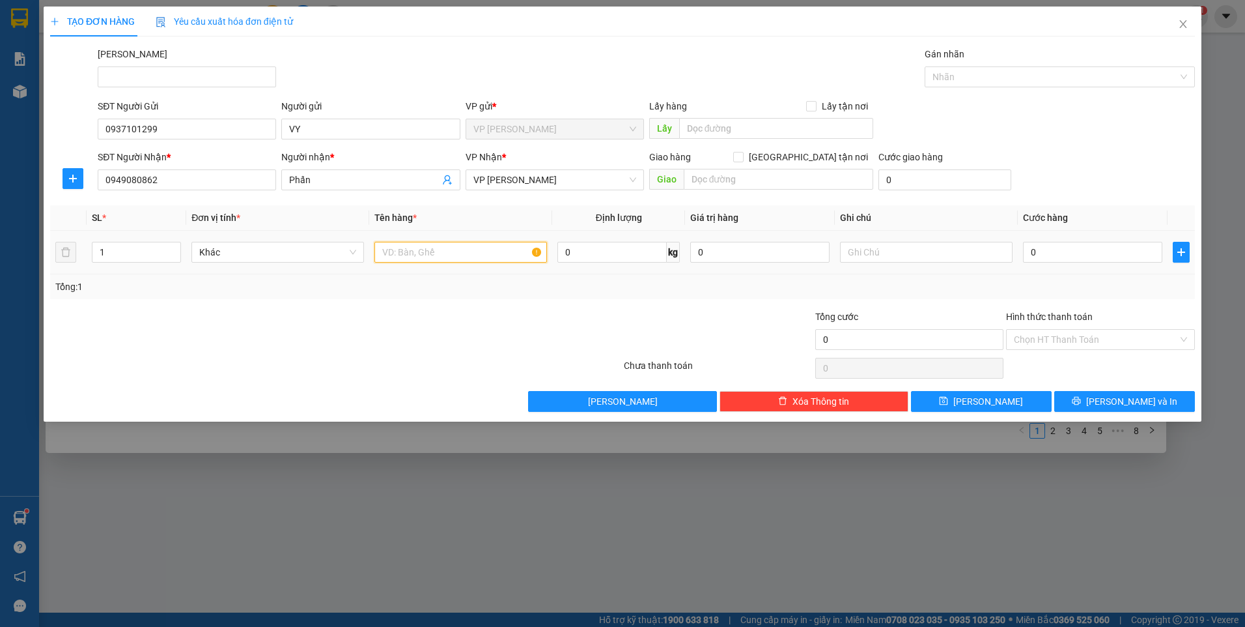
click at [502, 257] on input "text" at bounding box center [461, 252] width 173 height 21
type input "THÙNG XỐP"
type input "5"
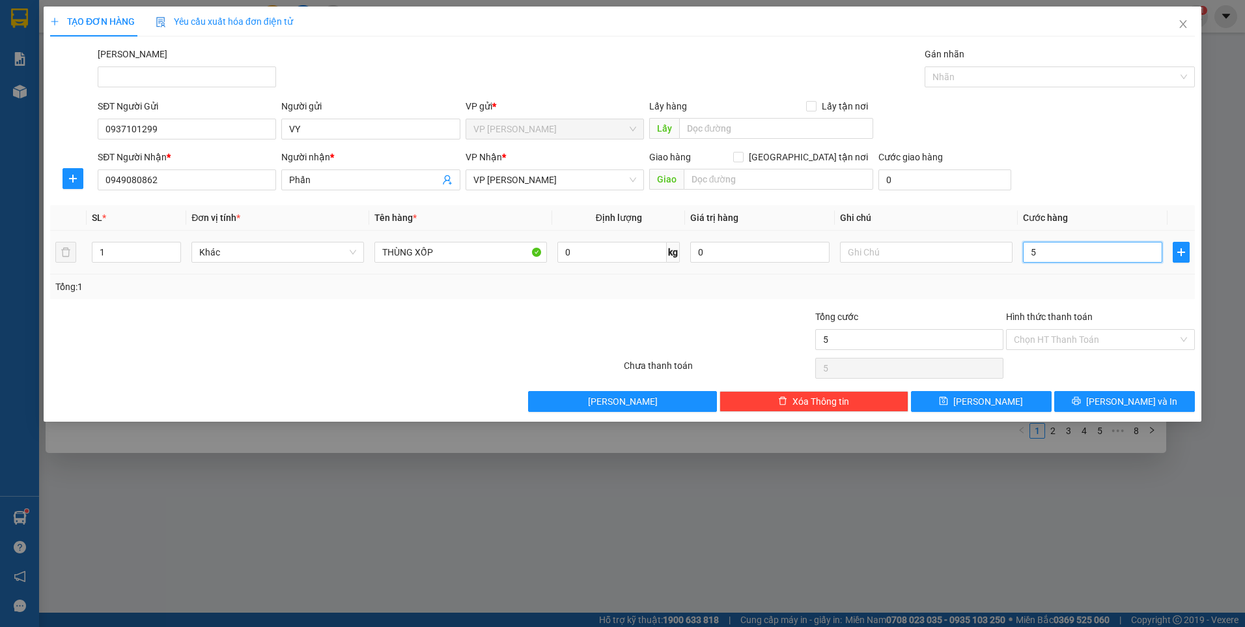
type input "50"
type input "50.000"
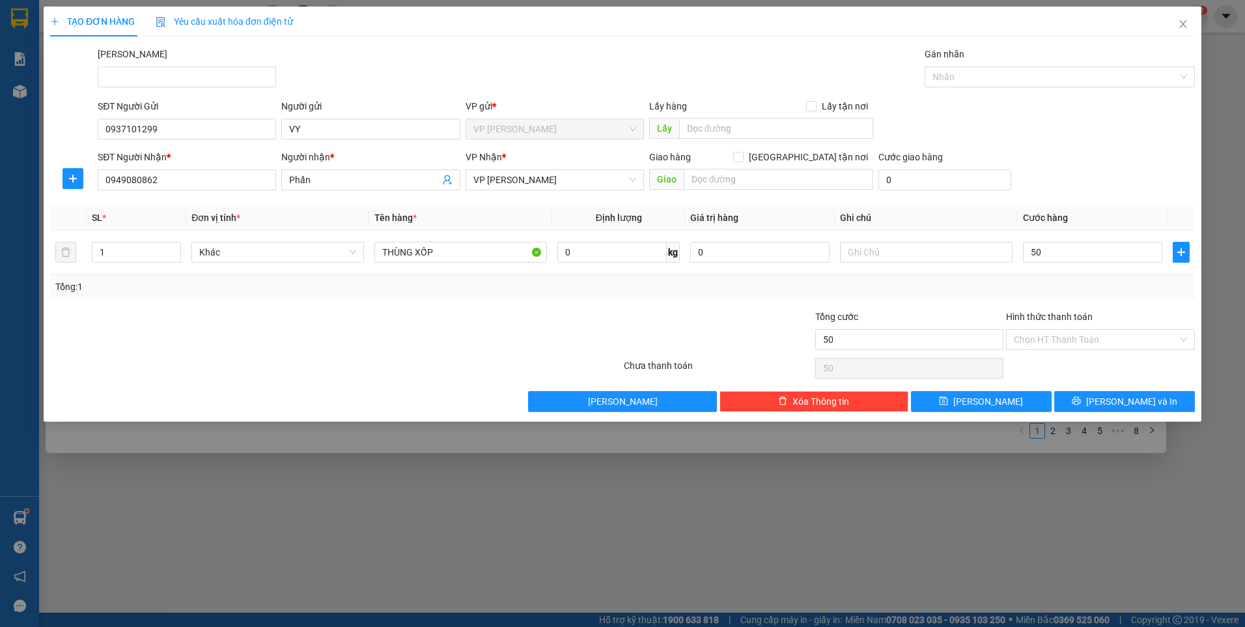
type input "50.000"
click at [924, 302] on div "Transit Pickup Surcharge Ids Transit Deliver Surcharge Ids Transit Deliver Surc…" at bounding box center [622, 229] width 1145 height 365
click at [1150, 408] on button "Lưu và In" at bounding box center [1125, 401] width 141 height 21
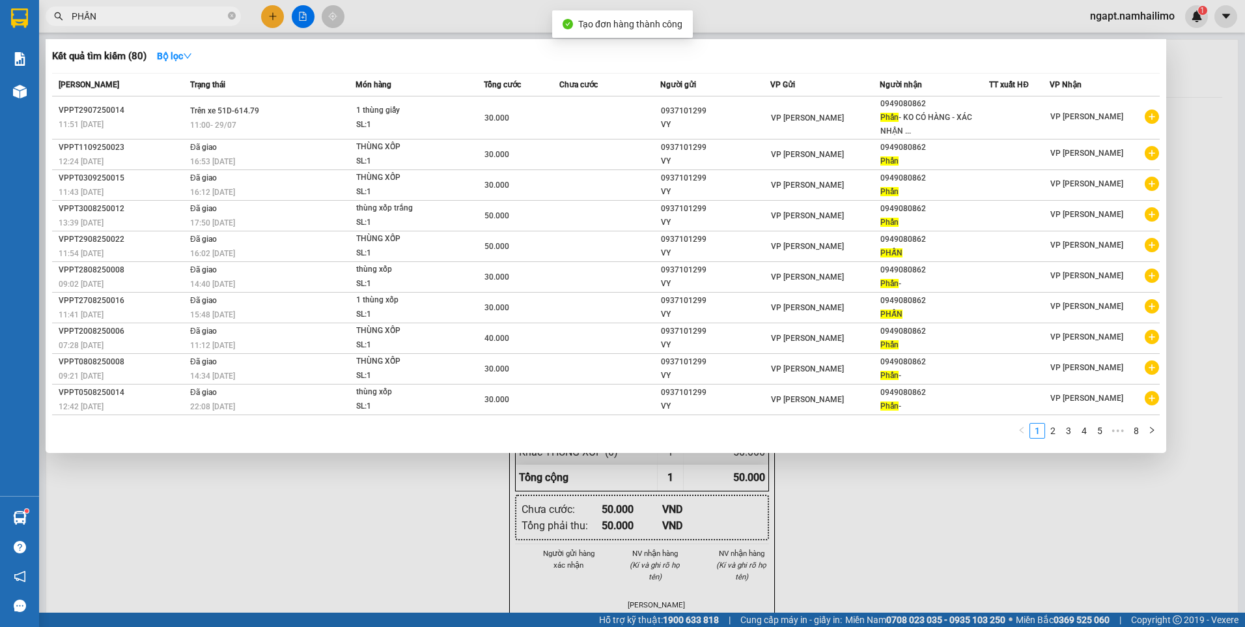
click at [797, 505] on div at bounding box center [622, 313] width 1245 height 627
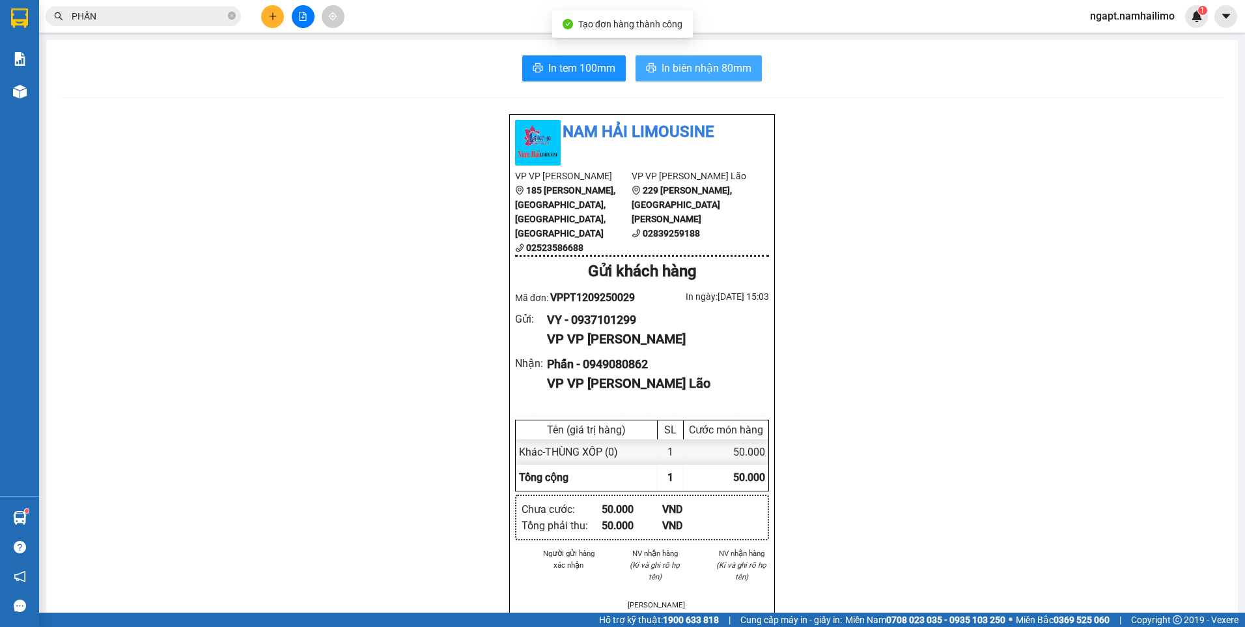
click at [727, 61] on span "In biên nhận 80mm" at bounding box center [707, 68] width 90 height 16
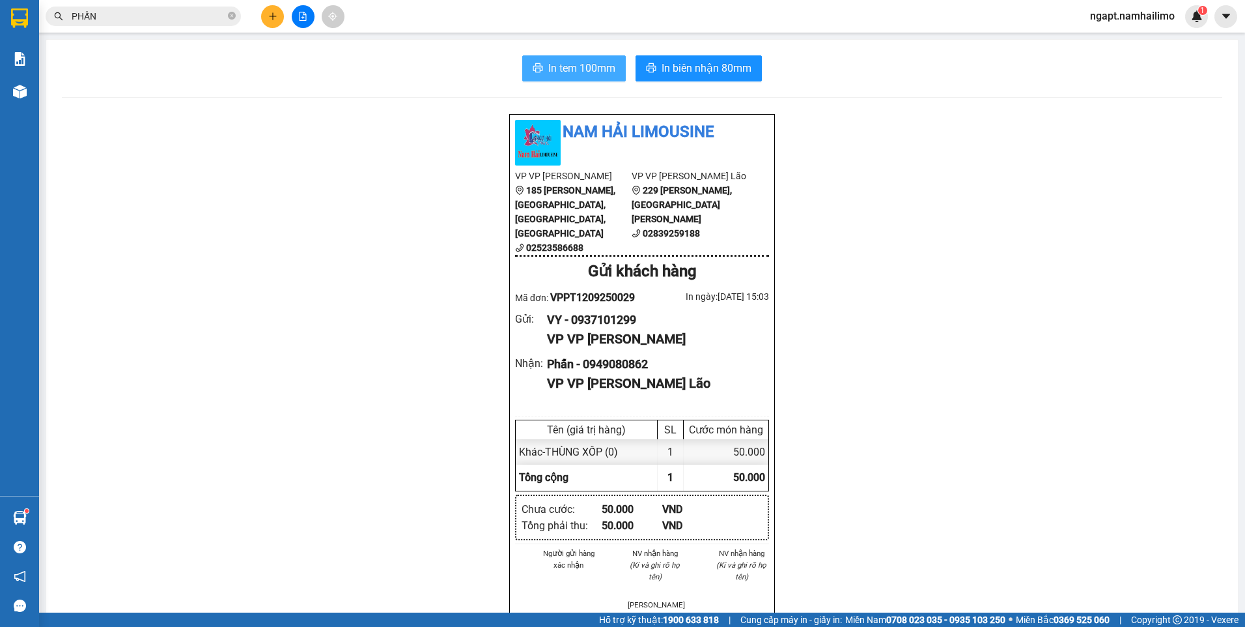
click at [559, 70] on span "In tem 100mm" at bounding box center [581, 68] width 67 height 16
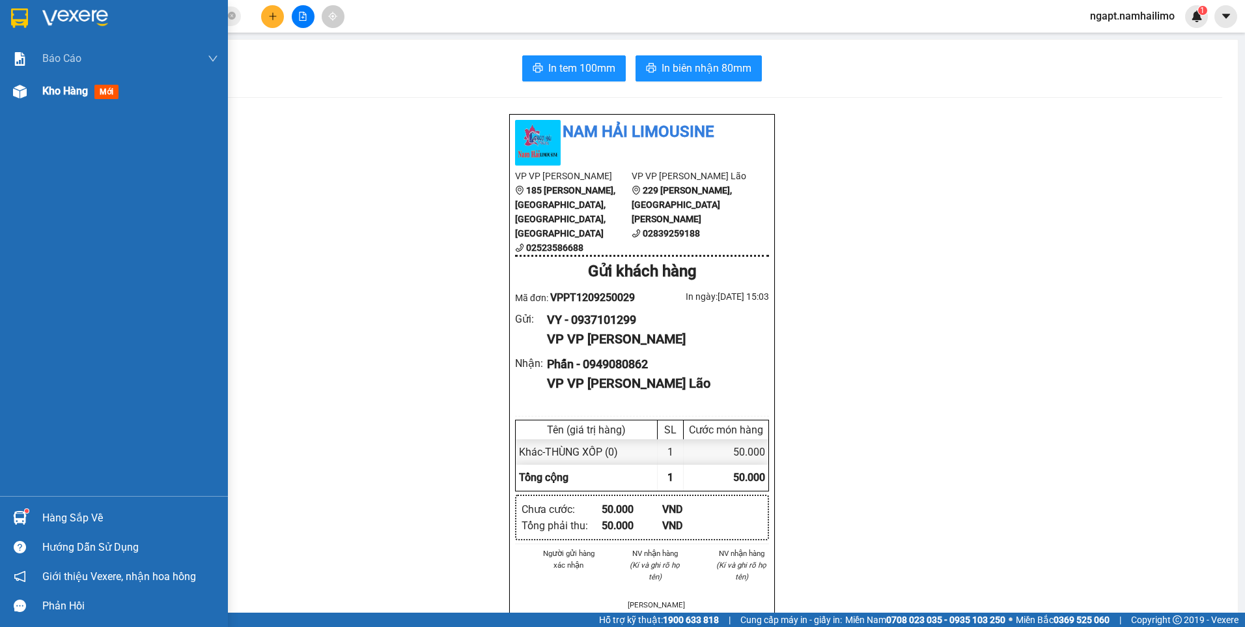
click at [66, 97] on span "Kho hàng" at bounding box center [65, 91] width 46 height 12
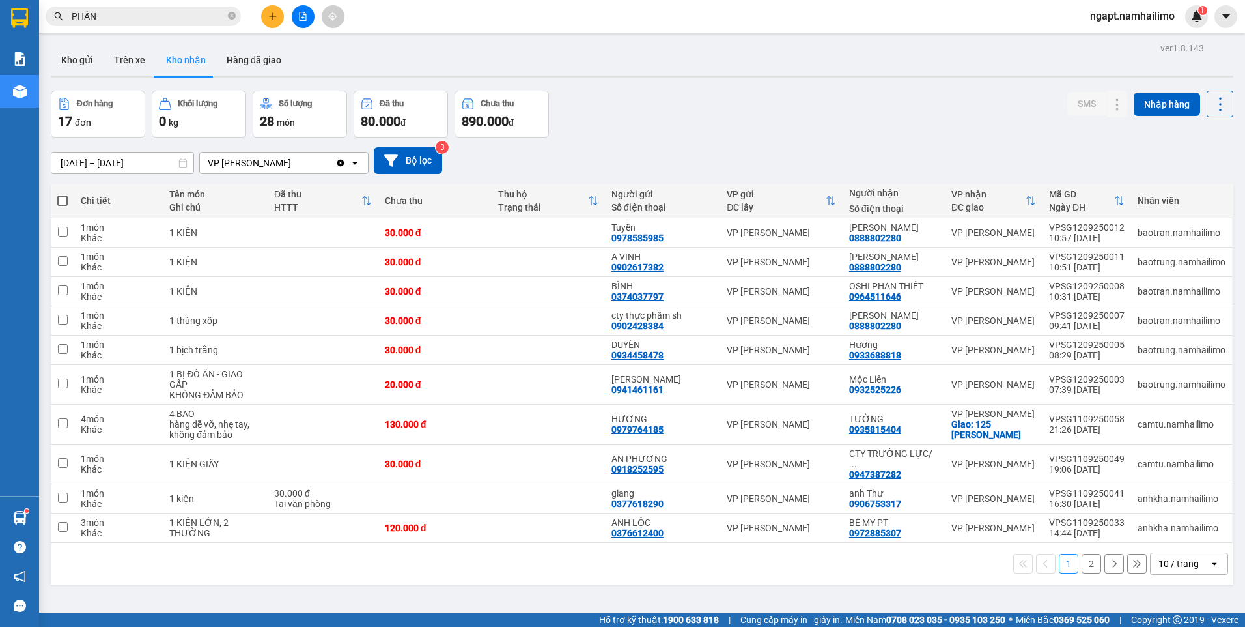
click at [307, 17] on button at bounding box center [303, 16] width 23 height 23
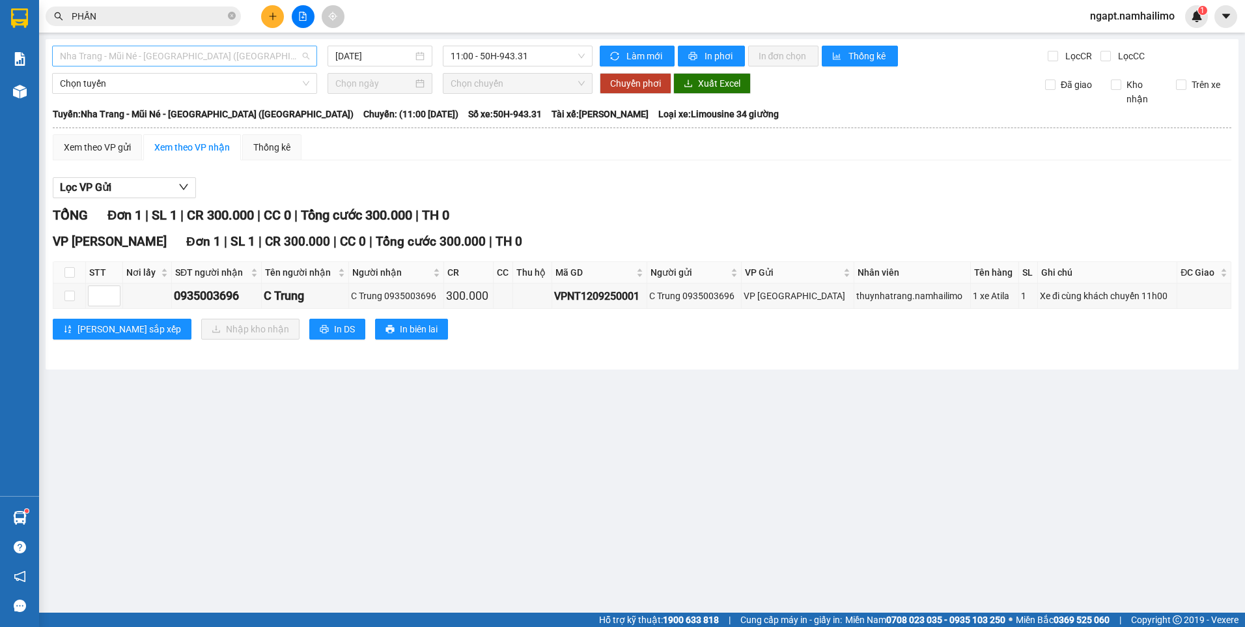
click at [282, 59] on span "Nha Trang - Mũi Né - Sài Gòn (Sáng)" at bounding box center [184, 56] width 249 height 20
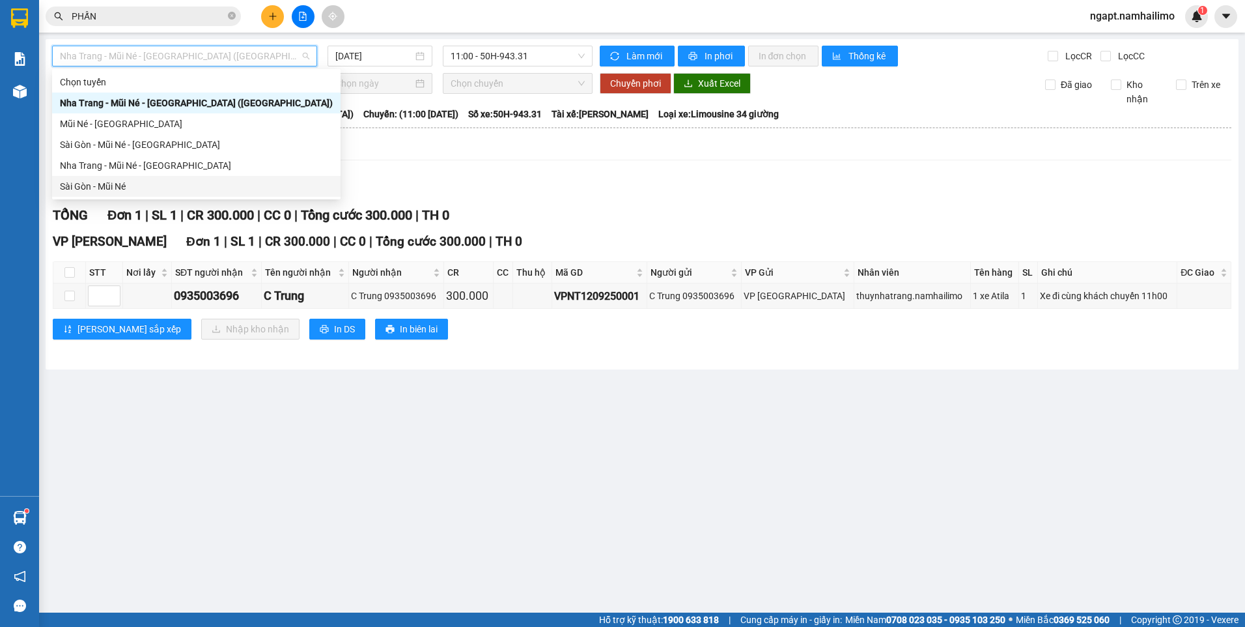
click at [122, 190] on div "Sài Gòn - Mũi Né" at bounding box center [196, 186] width 273 height 14
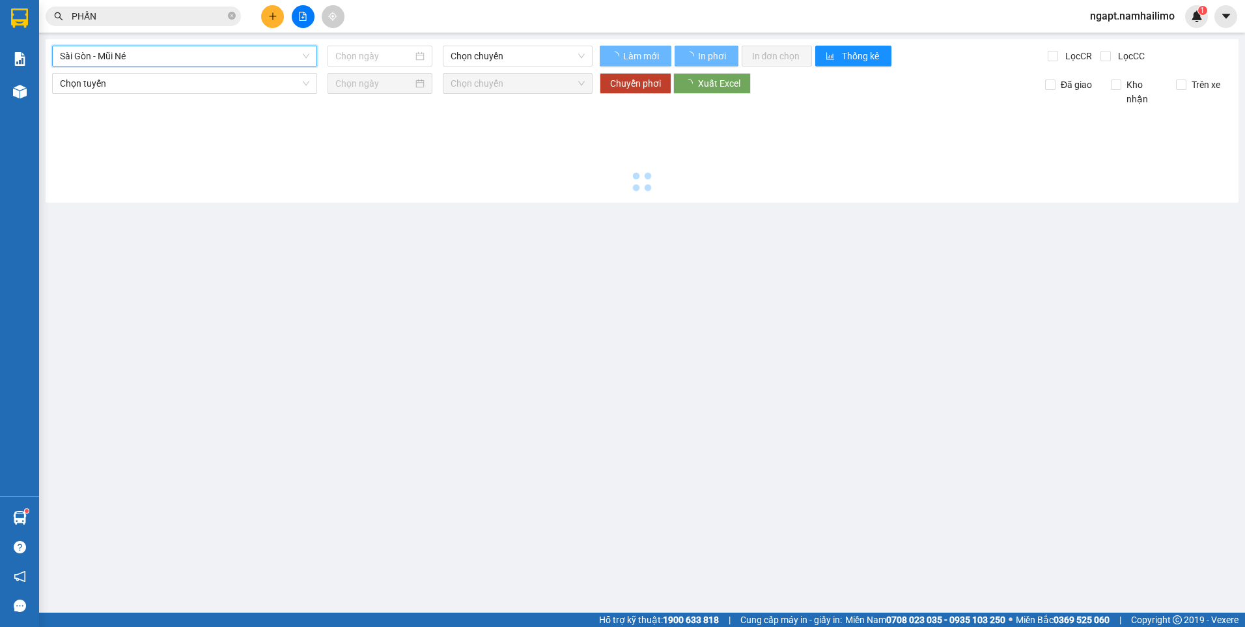
type input "12/09/2025"
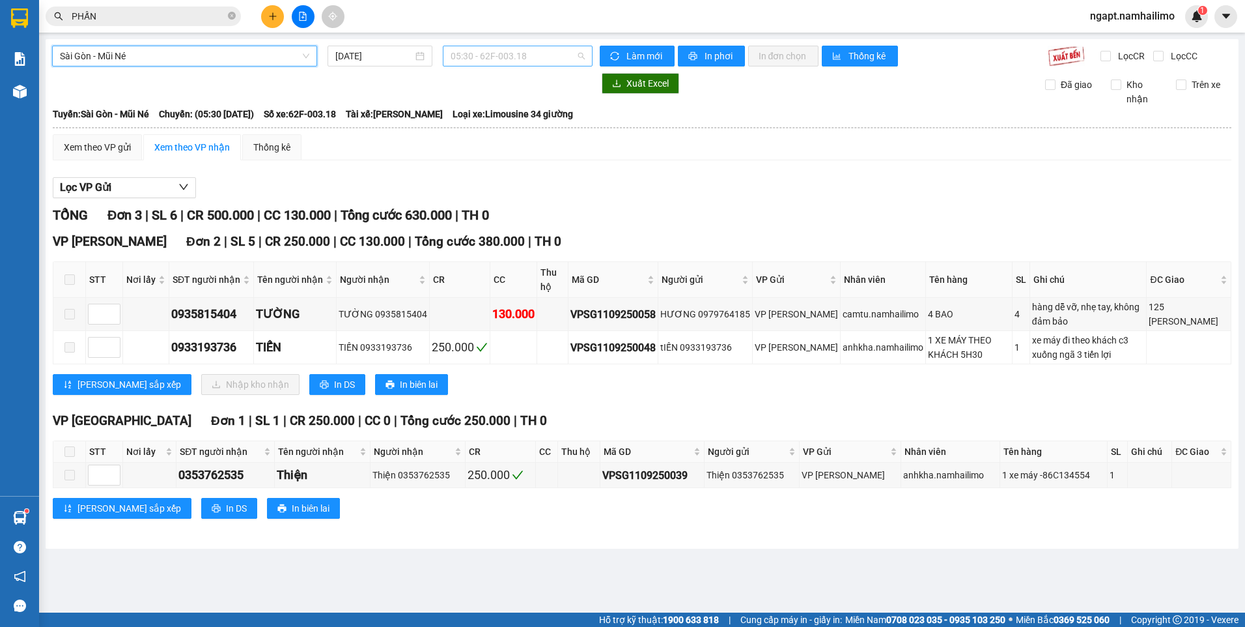
click at [552, 57] on span "05:30 - 62F-003.18" at bounding box center [518, 56] width 135 height 20
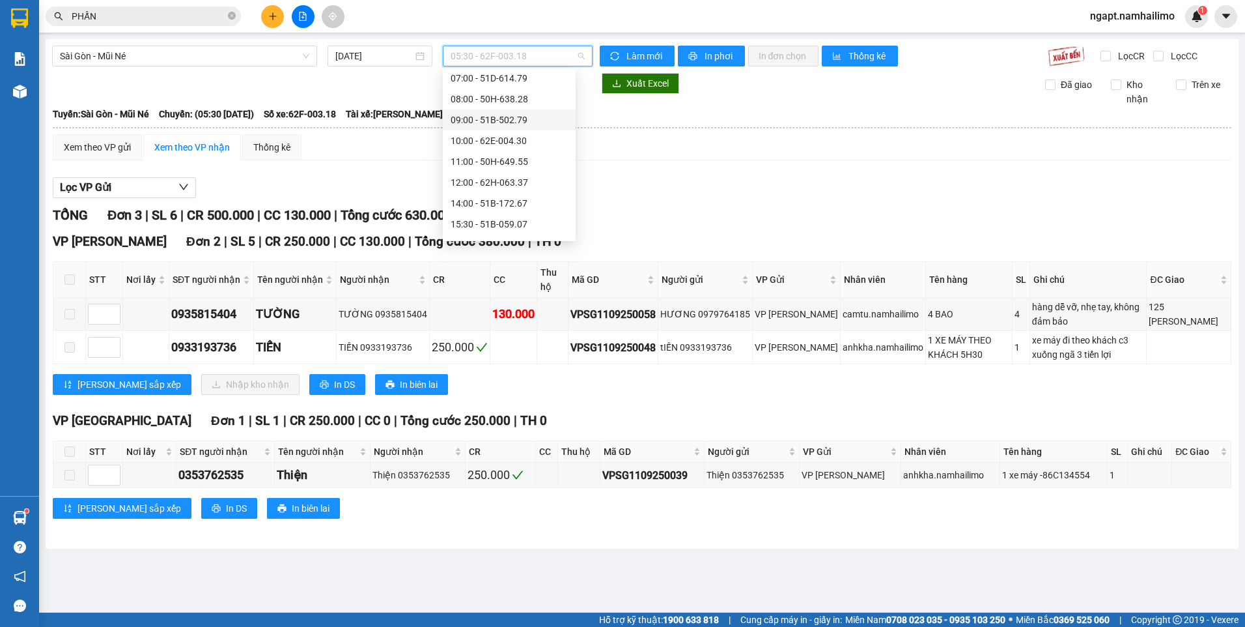
scroll to position [65, 0]
drag, startPoint x: 510, startPoint y: 165, endPoint x: 527, endPoint y: 156, distance: 18.9
click at [527, 156] on div "12:00 - 62H-063.37" at bounding box center [509, 163] width 117 height 14
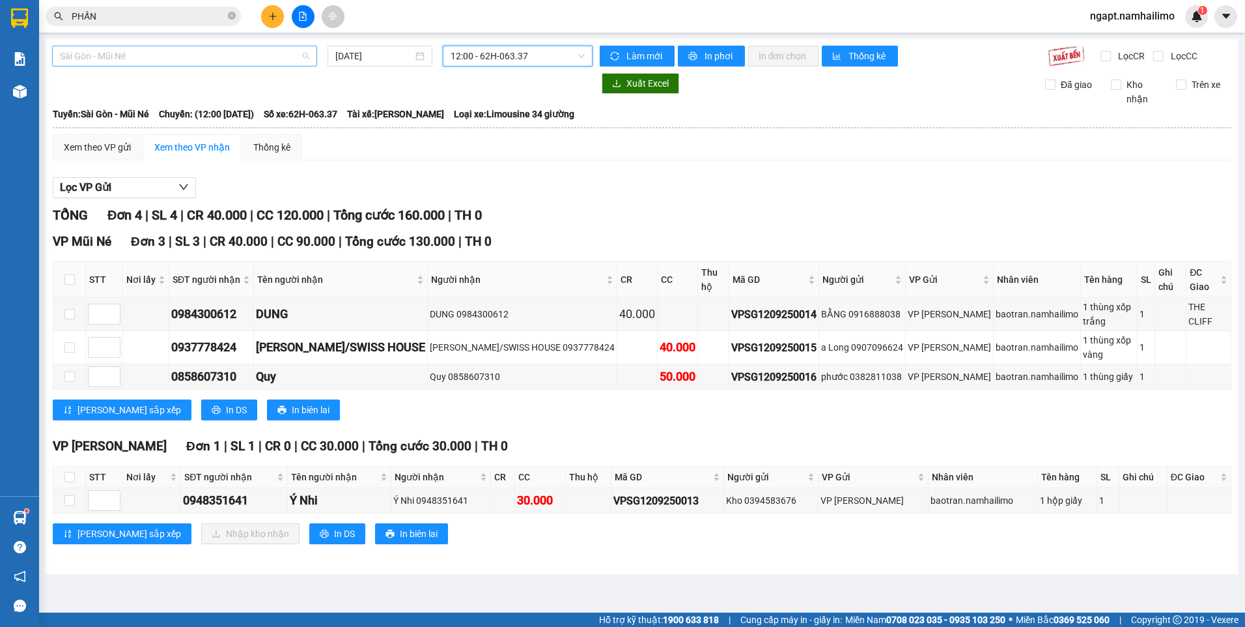
click at [195, 53] on span "Sài Gòn - Mũi Né" at bounding box center [184, 56] width 249 height 20
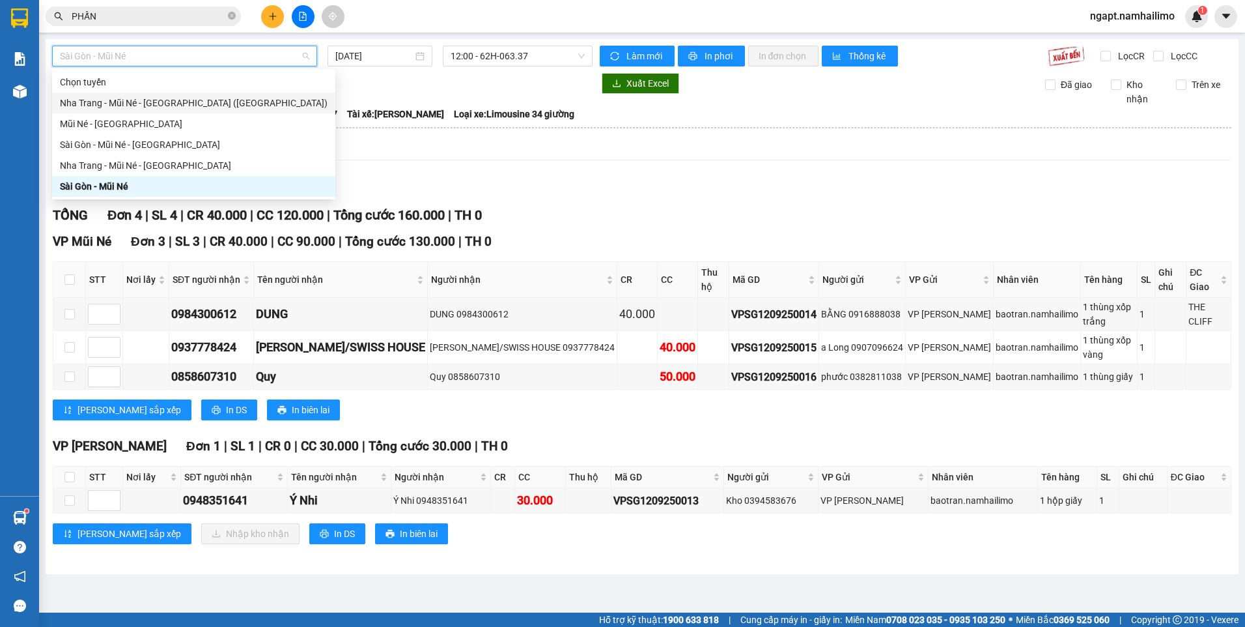
click at [144, 104] on div "Nha Trang - Mũi Né - Sài Gòn (Sáng)" at bounding box center [194, 103] width 268 height 14
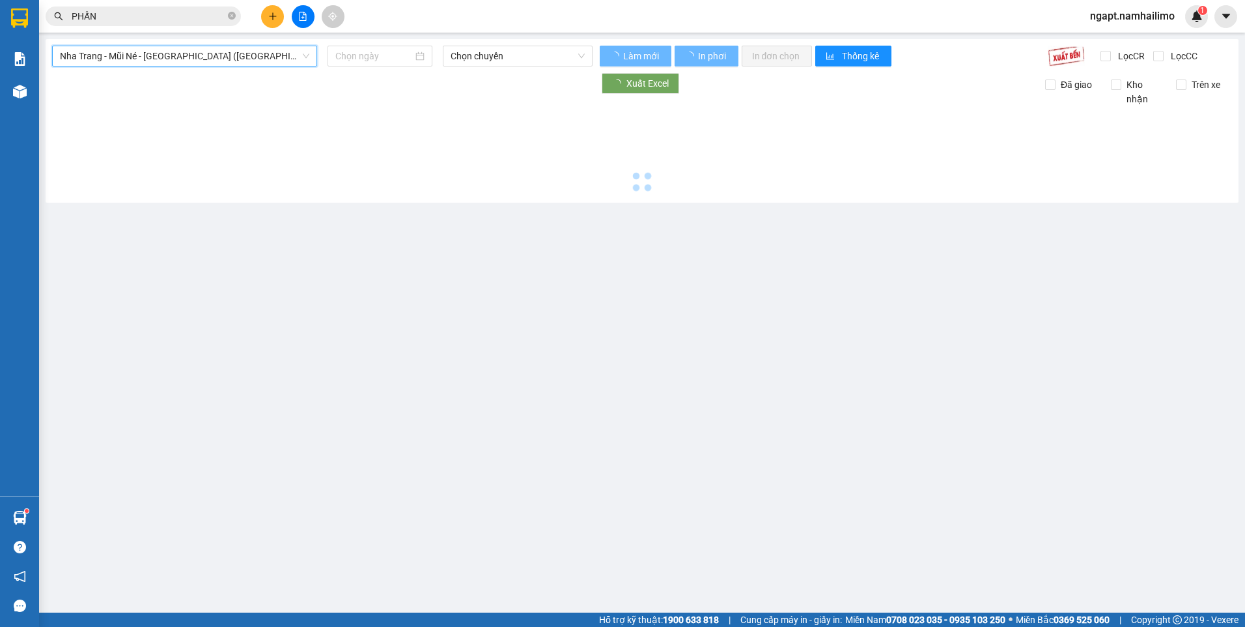
type input "12/09/2025"
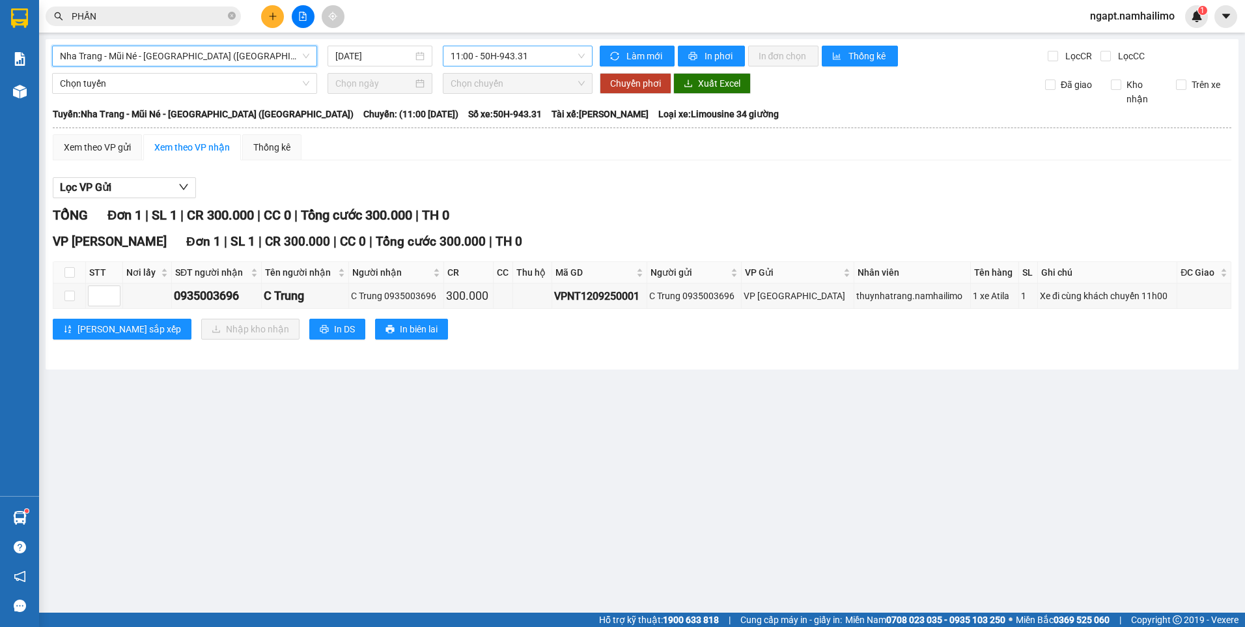
click at [545, 53] on span "11:00 - 50H-943.31" at bounding box center [518, 56] width 135 height 20
click at [535, 505] on main "Nha Trang - Mũi Né - Sài Gòn (Sáng) 12/09/2025 11:00 - 50H-943.31 Làm mới In ph…" at bounding box center [622, 306] width 1245 height 612
click at [231, 48] on span "Nha Trang - Mũi Né - Sài Gòn (Sáng)" at bounding box center [184, 56] width 249 height 20
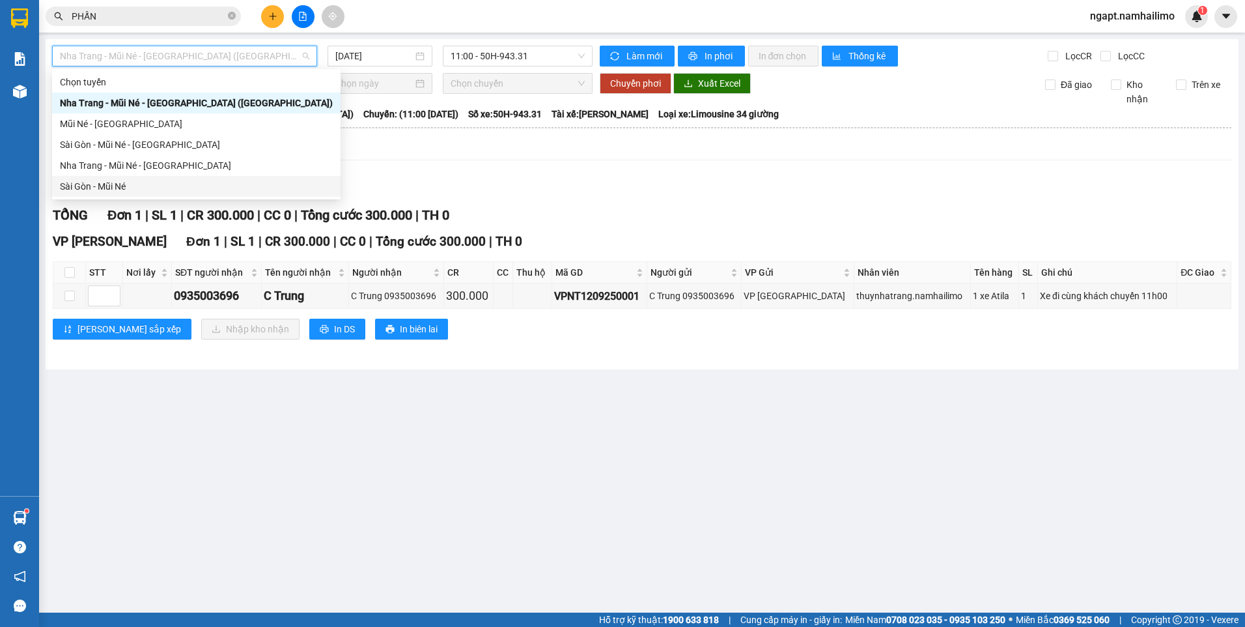
click at [114, 177] on div "Sài Gòn - Mũi Né" at bounding box center [196, 186] width 289 height 21
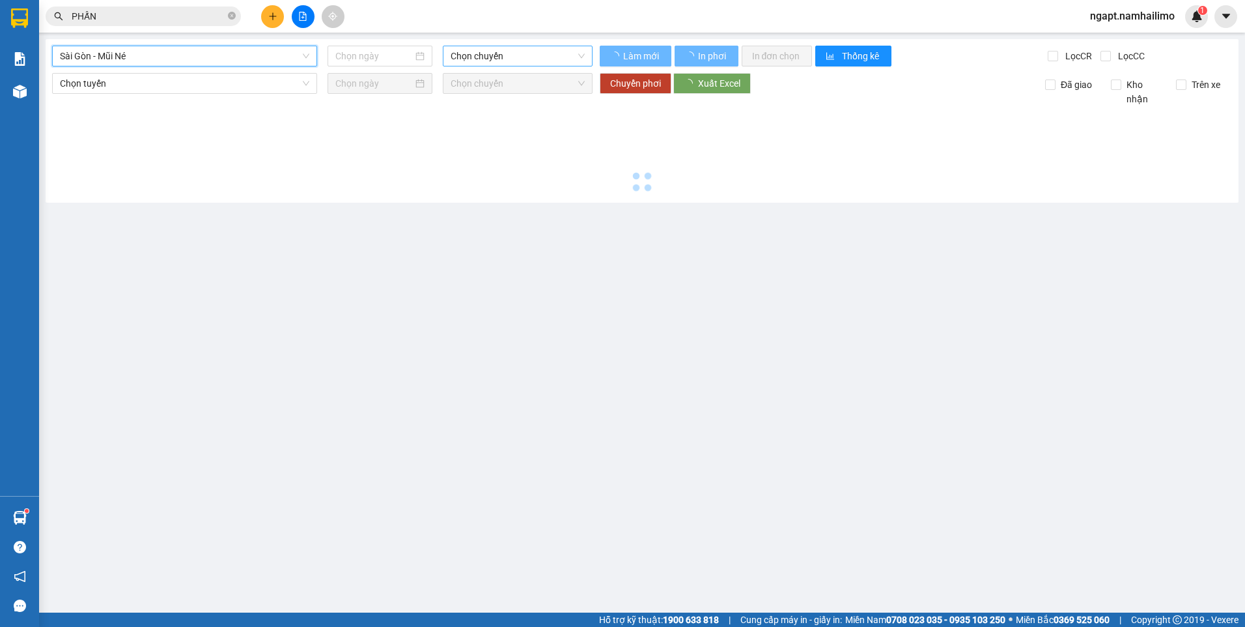
type input "12/09/2025"
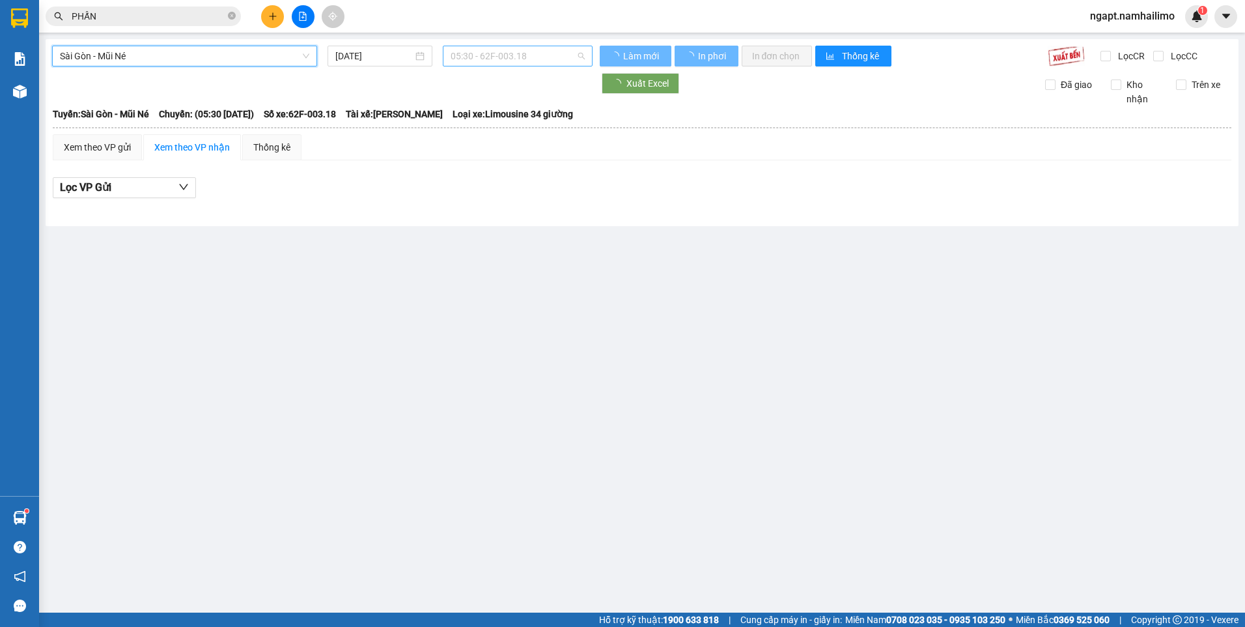
click at [531, 63] on span "05:30 - 62F-003.18" at bounding box center [518, 56] width 135 height 20
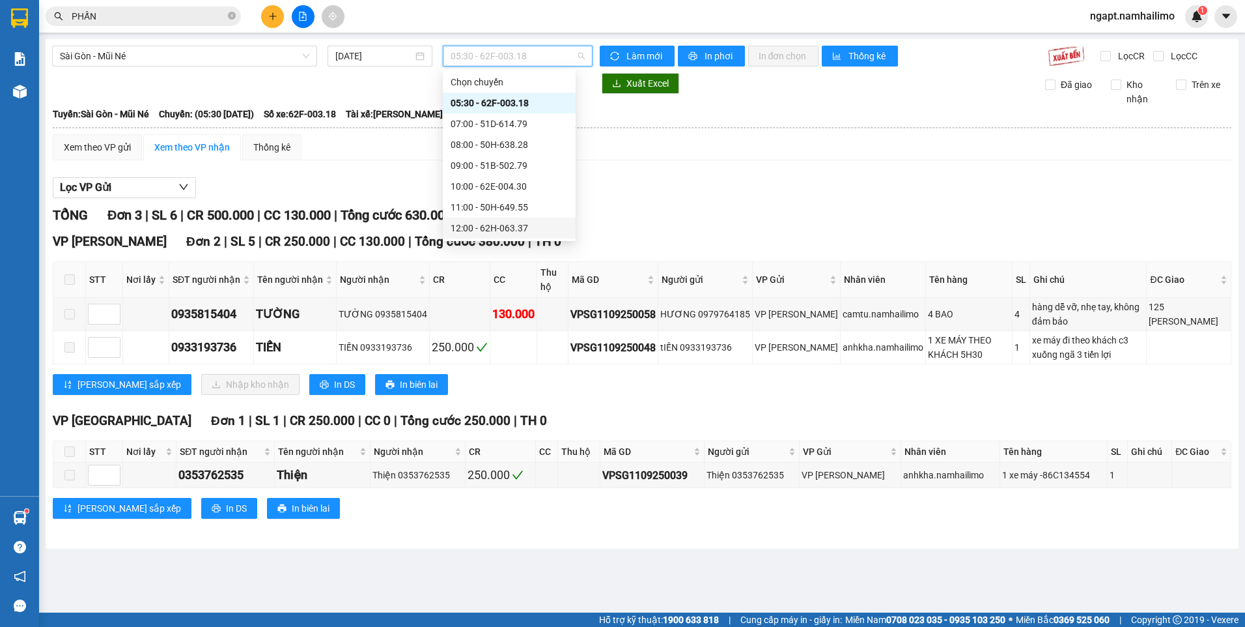
drag, startPoint x: 511, startPoint y: 225, endPoint x: 889, endPoint y: 463, distance: 446.4
click at [508, 226] on div "12:00 - 62H-063.37" at bounding box center [509, 228] width 117 height 14
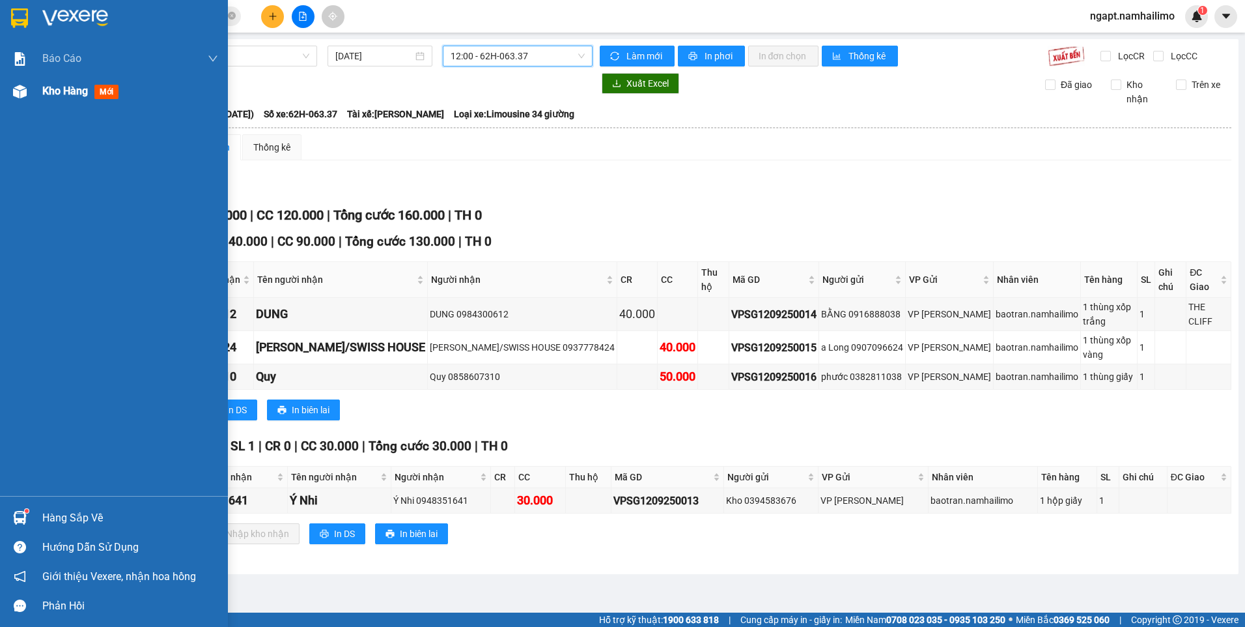
click at [67, 94] on span "Kho hàng" at bounding box center [65, 91] width 46 height 12
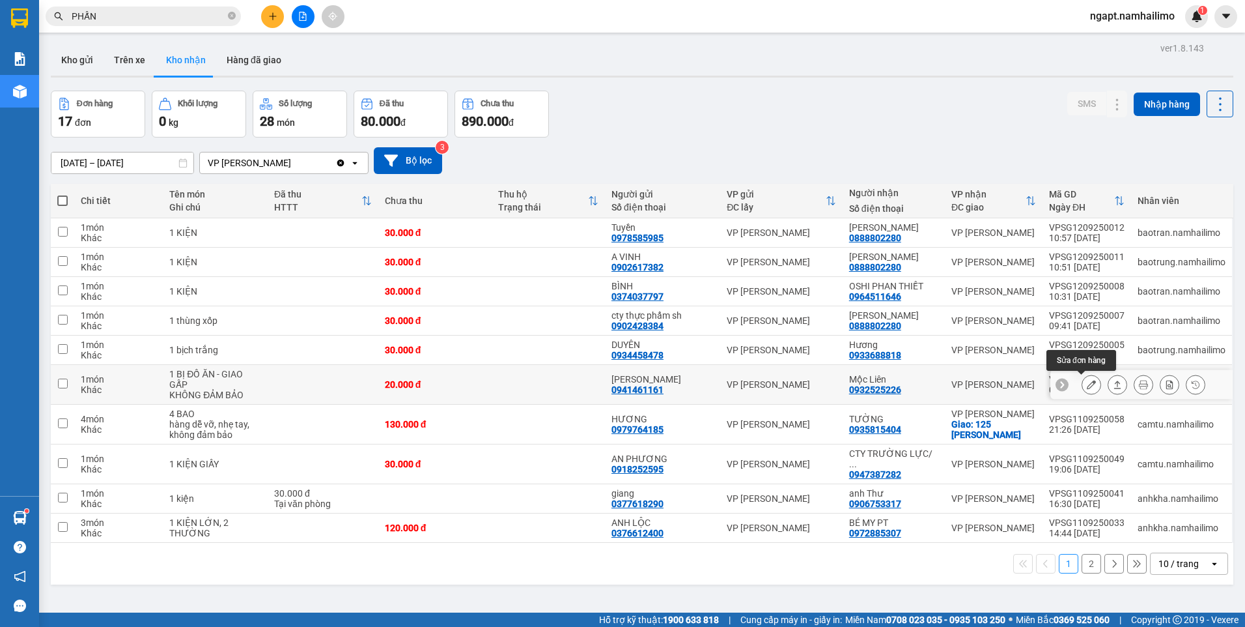
click at [1087, 388] on icon at bounding box center [1091, 384] width 9 height 9
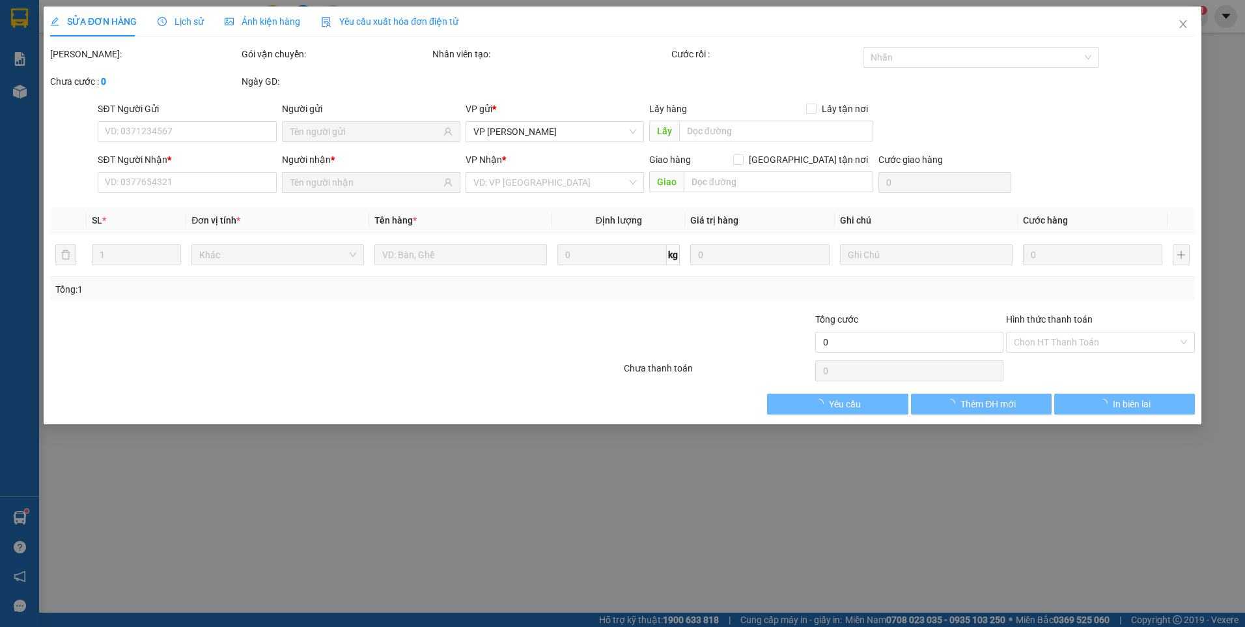
type input "0941461161"
type input "MAI TRINH"
type input "0932525226"
type input "Mộc Liên"
type input "20.000"
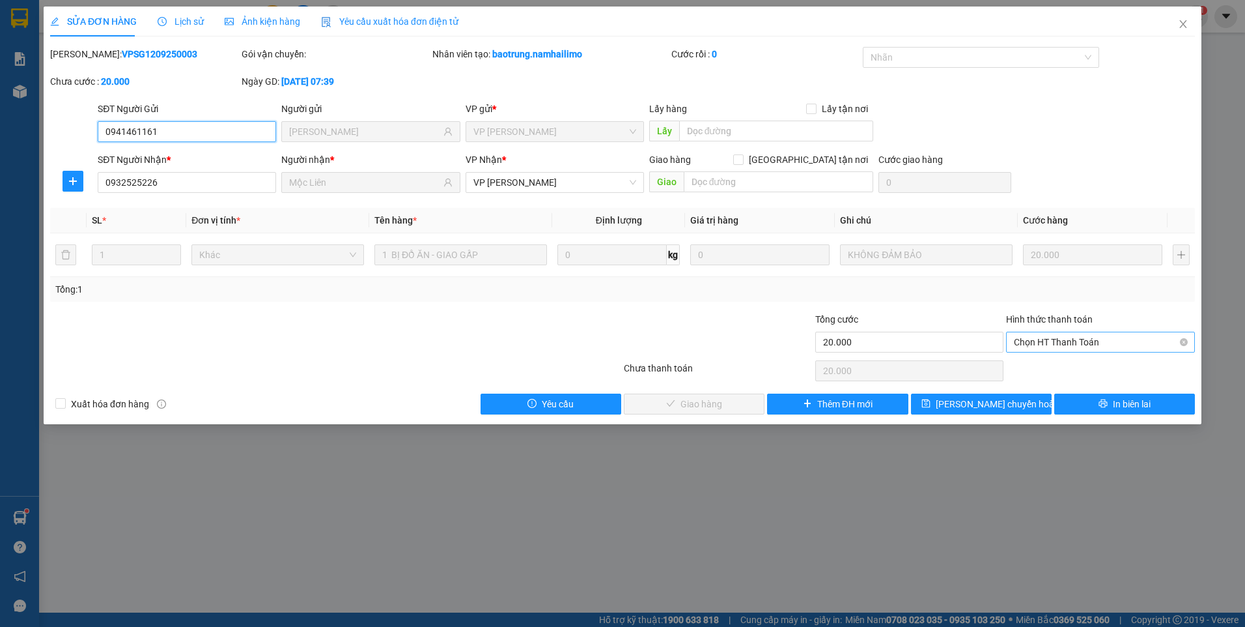
drag, startPoint x: 1079, startPoint y: 339, endPoint x: 1075, endPoint y: 349, distance: 10.8
click at [1079, 339] on span "Chọn HT Thanh Toán" at bounding box center [1100, 342] width 173 height 20
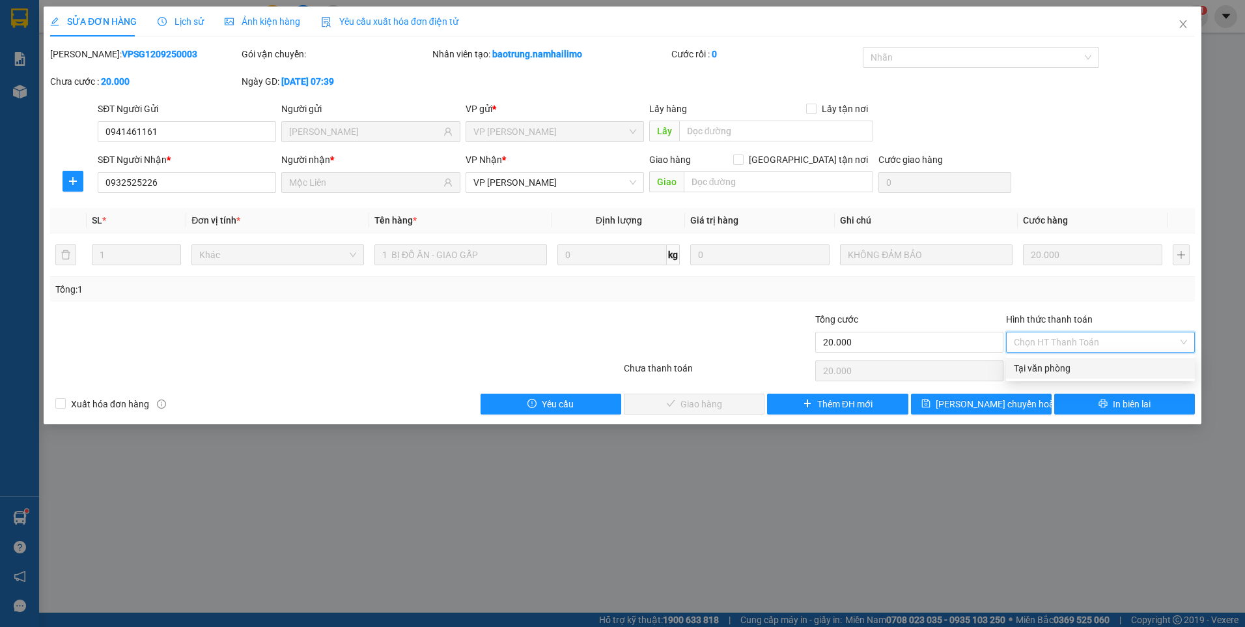
drag, startPoint x: 1072, startPoint y: 370, endPoint x: 979, endPoint y: 363, distance: 93.4
click at [1066, 366] on div "Tại văn phòng" at bounding box center [1100, 368] width 173 height 14
type input "0"
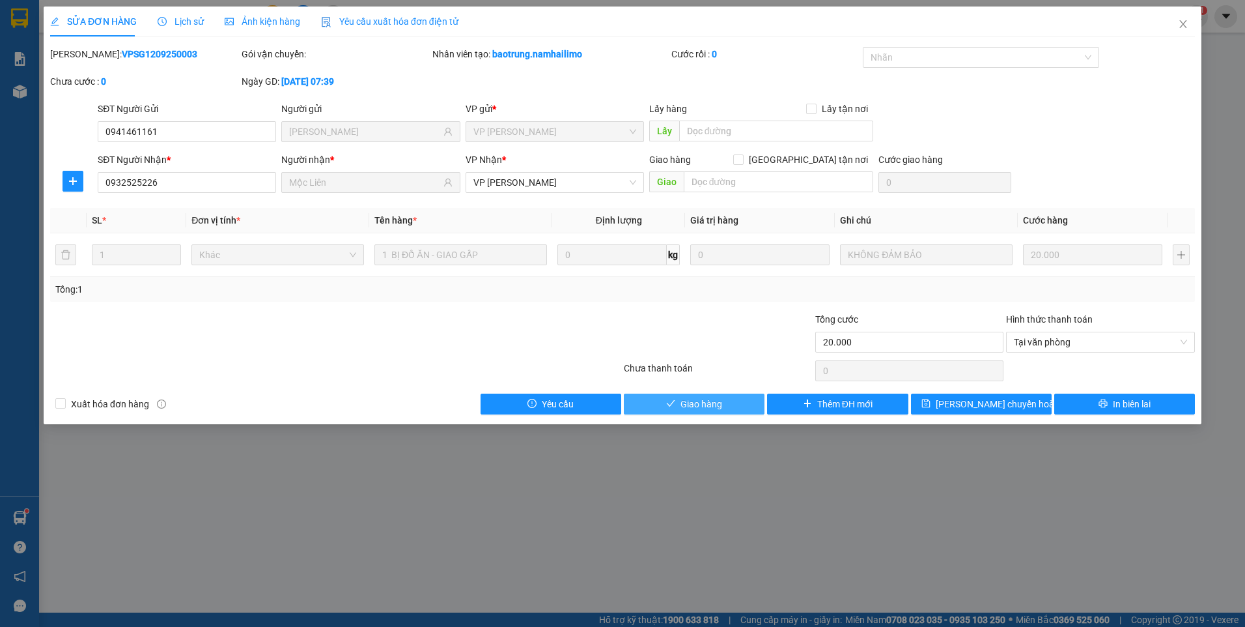
drag, startPoint x: 758, startPoint y: 398, endPoint x: 1021, endPoint y: 375, distance: 264.8
click at [757, 398] on button "Giao hàng" at bounding box center [694, 403] width 141 height 21
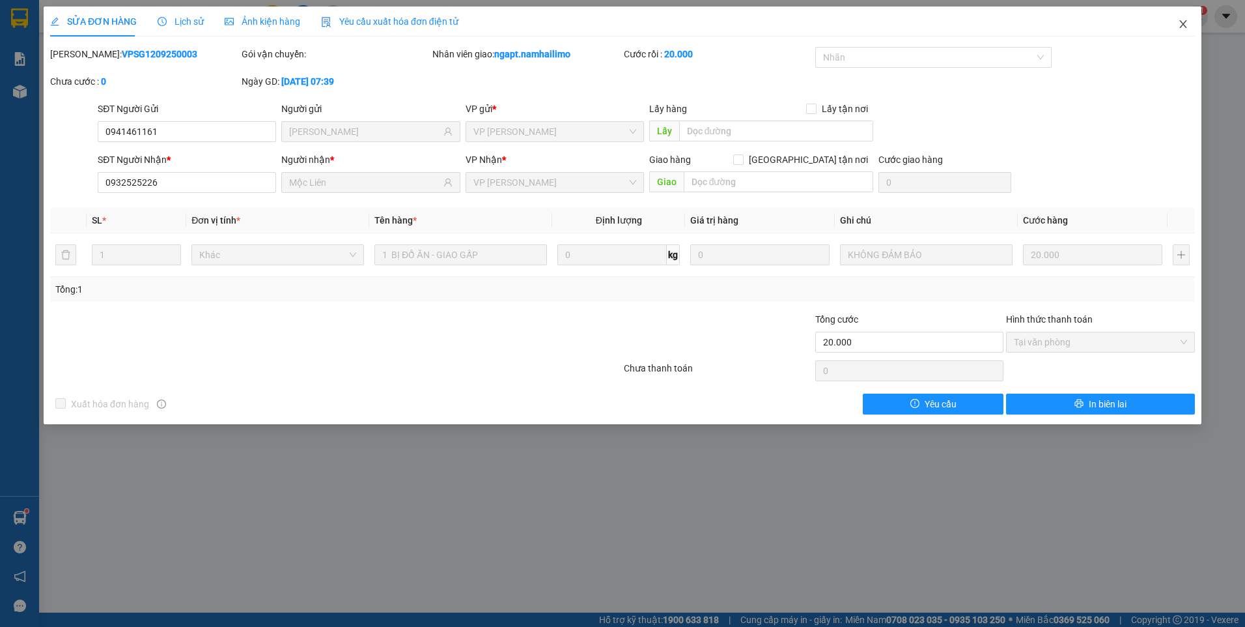
click at [1182, 25] on icon "close" at bounding box center [1183, 24] width 10 height 10
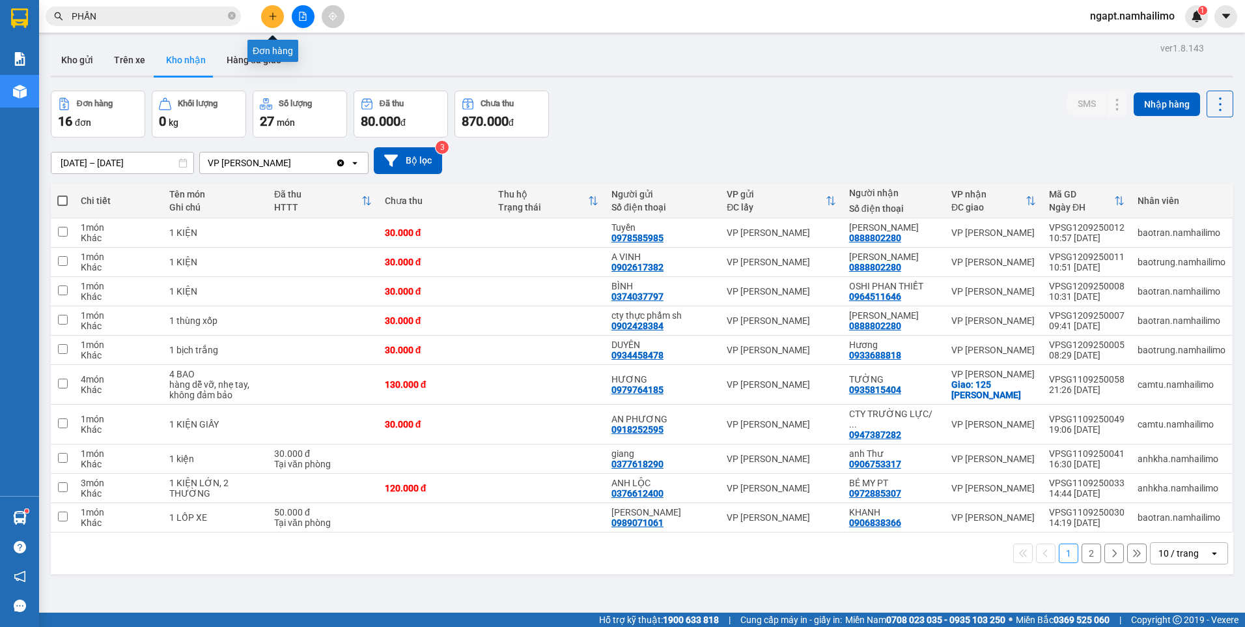
click at [266, 15] on button at bounding box center [272, 16] width 23 height 23
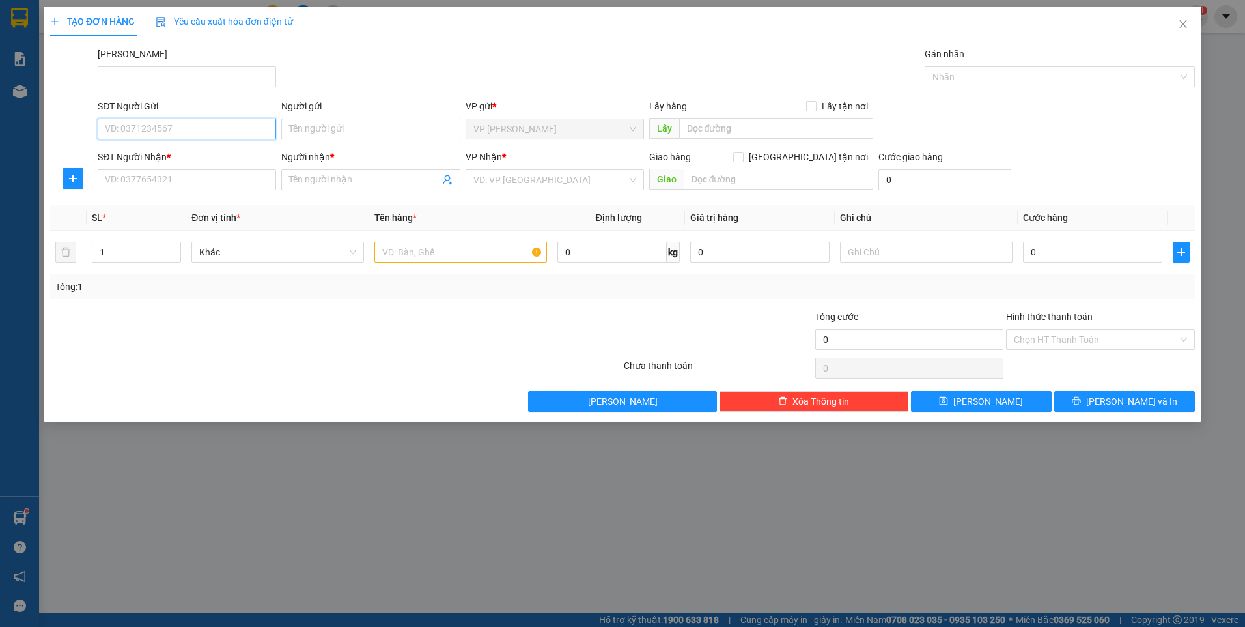
click at [180, 134] on input "SĐT Người Gửi" at bounding box center [187, 129] width 178 height 21
type input "0937770447"
click at [184, 151] on div "0937770447 - DŨNG" at bounding box center [187, 155] width 163 height 14
type input "DŨNG"
type input "0972239779"
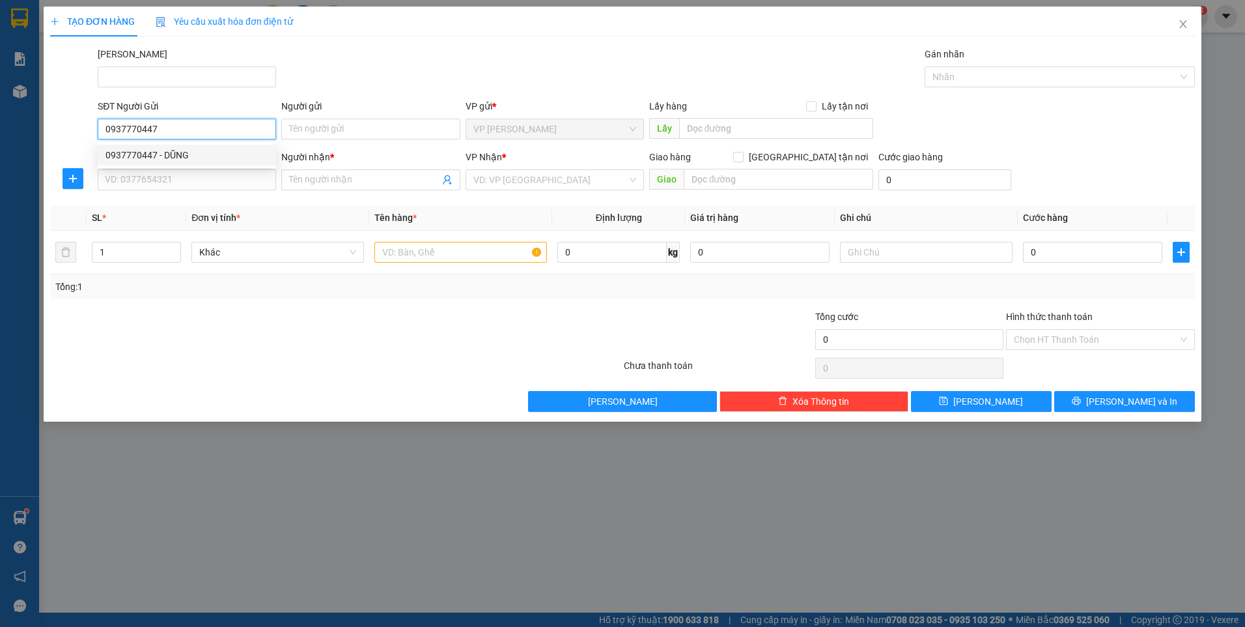
type input "Được"
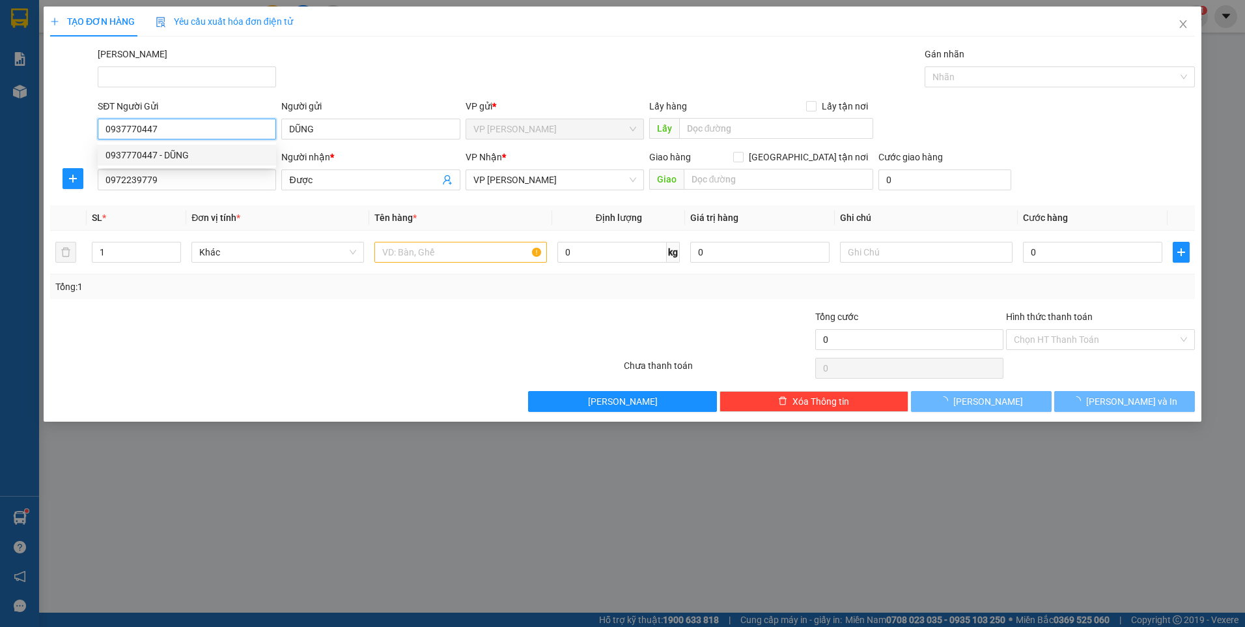
type input "20.000"
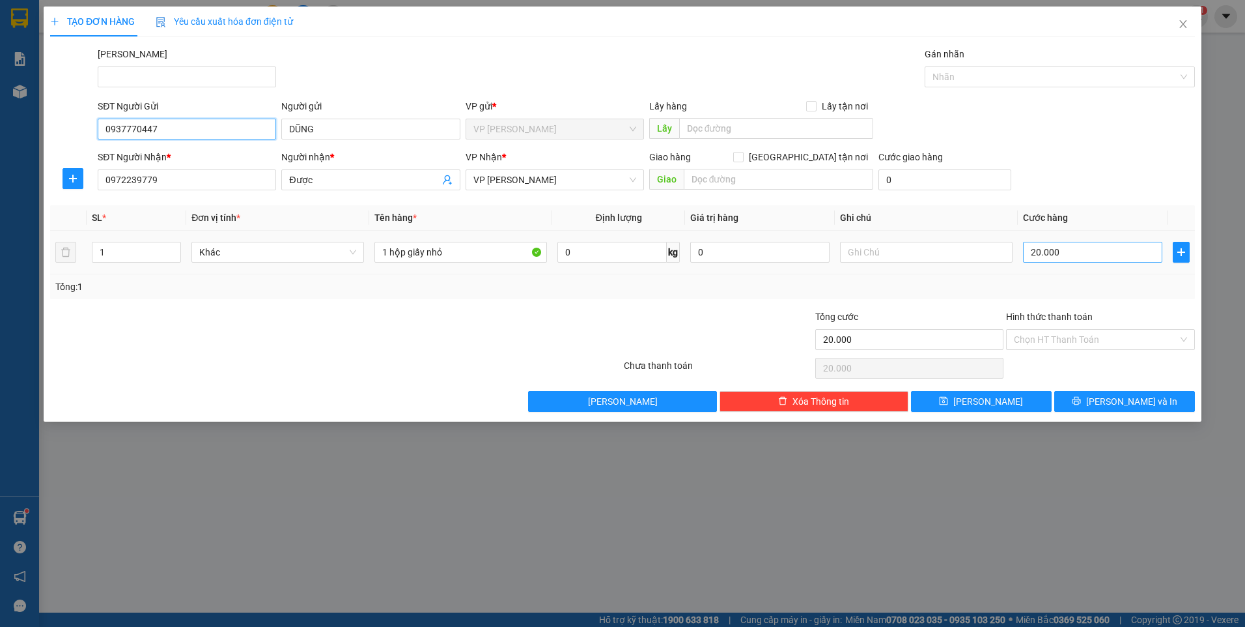
type input "0937770447"
click at [1114, 261] on input "20.000" at bounding box center [1092, 252] width 139 height 21
type input "0"
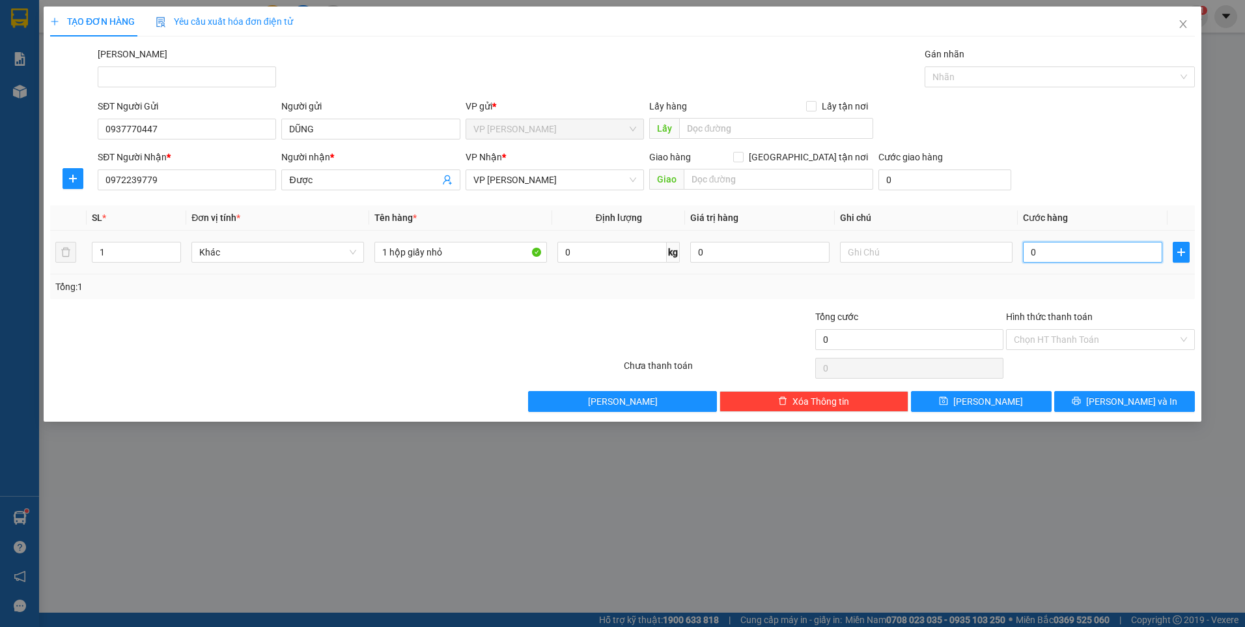
type input "3"
type input "030"
type input "30"
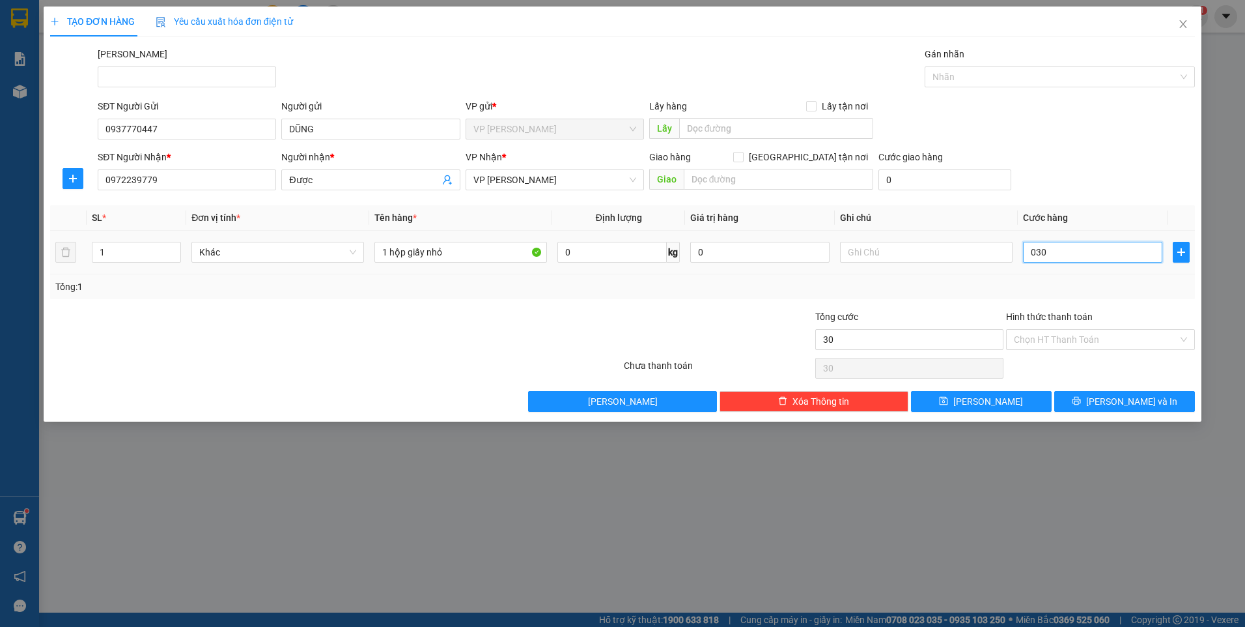
type input "030"
type input "30.000"
drag, startPoint x: 1113, startPoint y: 239, endPoint x: 972, endPoint y: 244, distance: 141.4
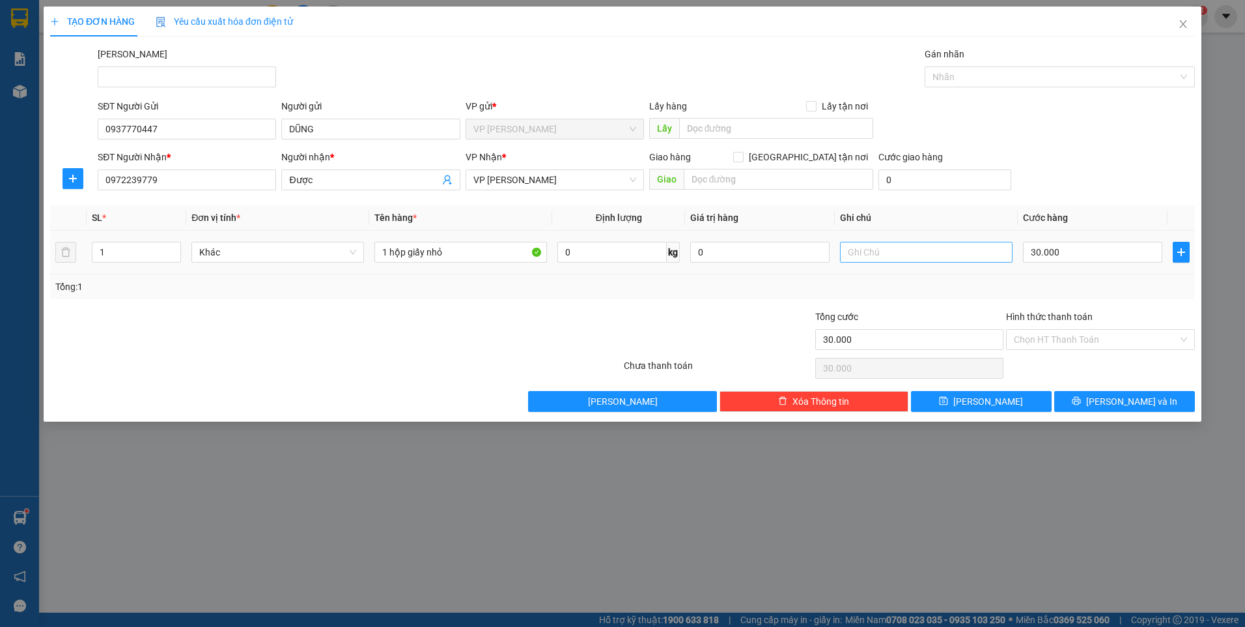
click at [972, 244] on tr "1 Khác 1 hộp giấy nhỏ 0 kg 0 30.000" at bounding box center [622, 253] width 1145 height 44
drag, startPoint x: 460, startPoint y: 246, endPoint x: 266, endPoint y: 244, distance: 193.5
click at [266, 244] on tr "1 Khác 1 hộp giấy nhỏ 0 kg 0 30.000" at bounding box center [622, 253] width 1145 height 44
type input "HỘP GIẤY"
click at [614, 322] on div at bounding box center [527, 332] width 192 height 46
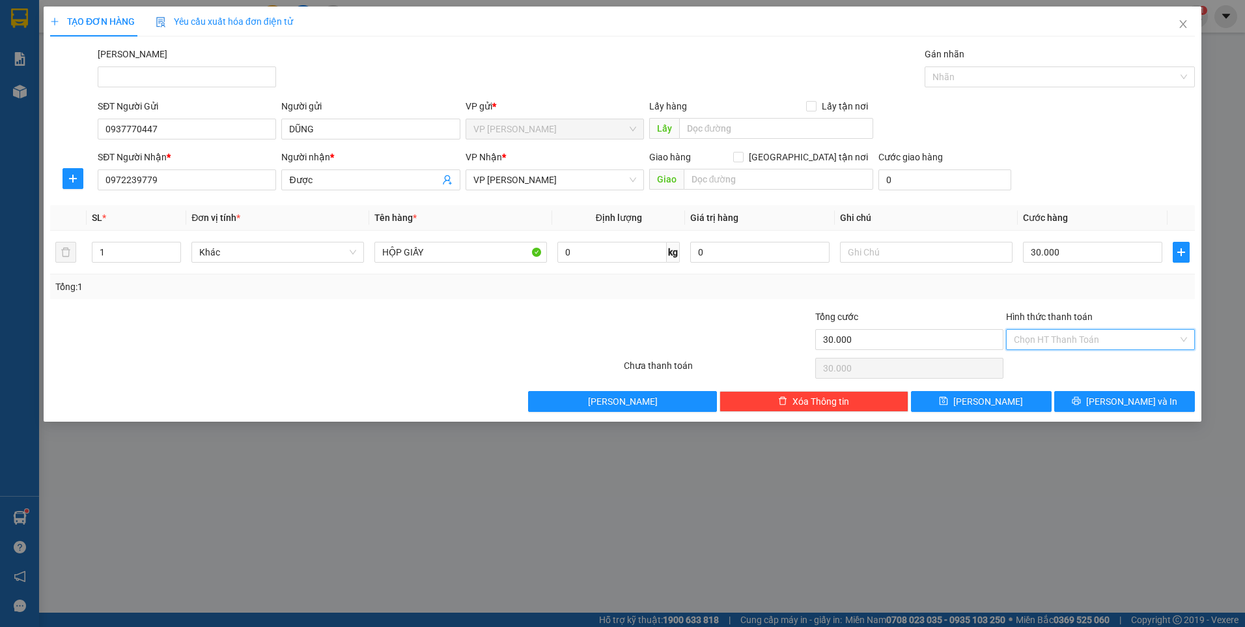
click at [1124, 341] on input "Hình thức thanh toán" at bounding box center [1096, 340] width 164 height 20
click at [1127, 365] on div "Tại văn phòng" at bounding box center [1100, 365] width 173 height 14
type input "0"
click at [1133, 401] on span "Lưu và In" at bounding box center [1132, 401] width 91 height 14
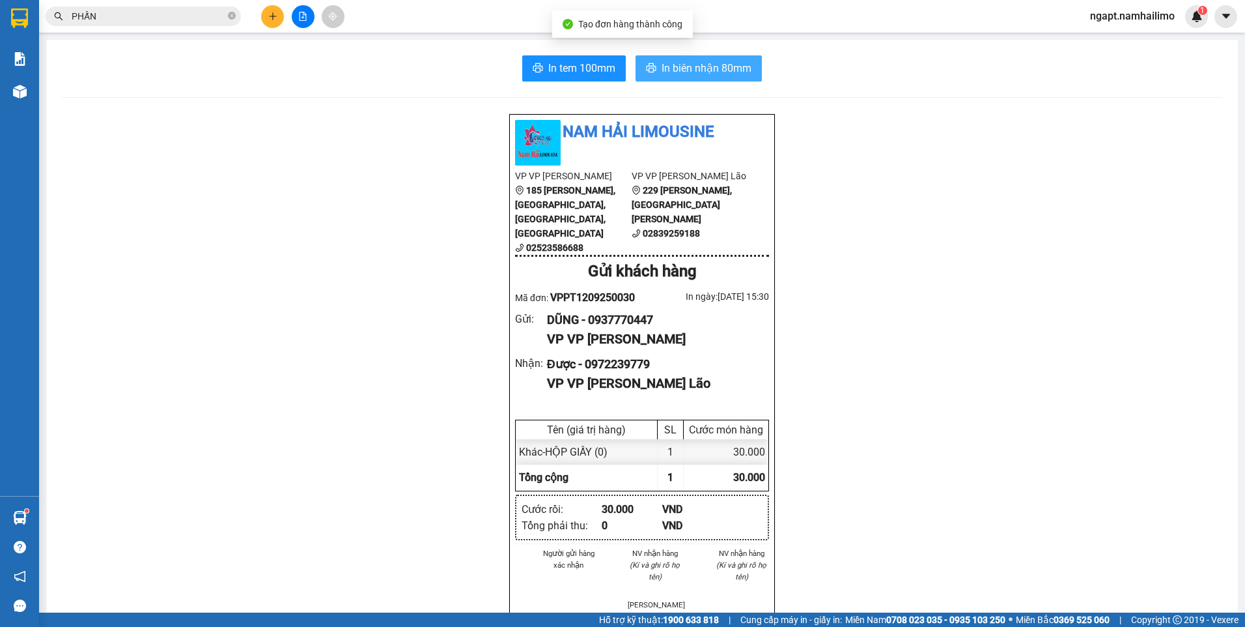
click at [717, 72] on span "In biên nhận 80mm" at bounding box center [707, 68] width 90 height 16
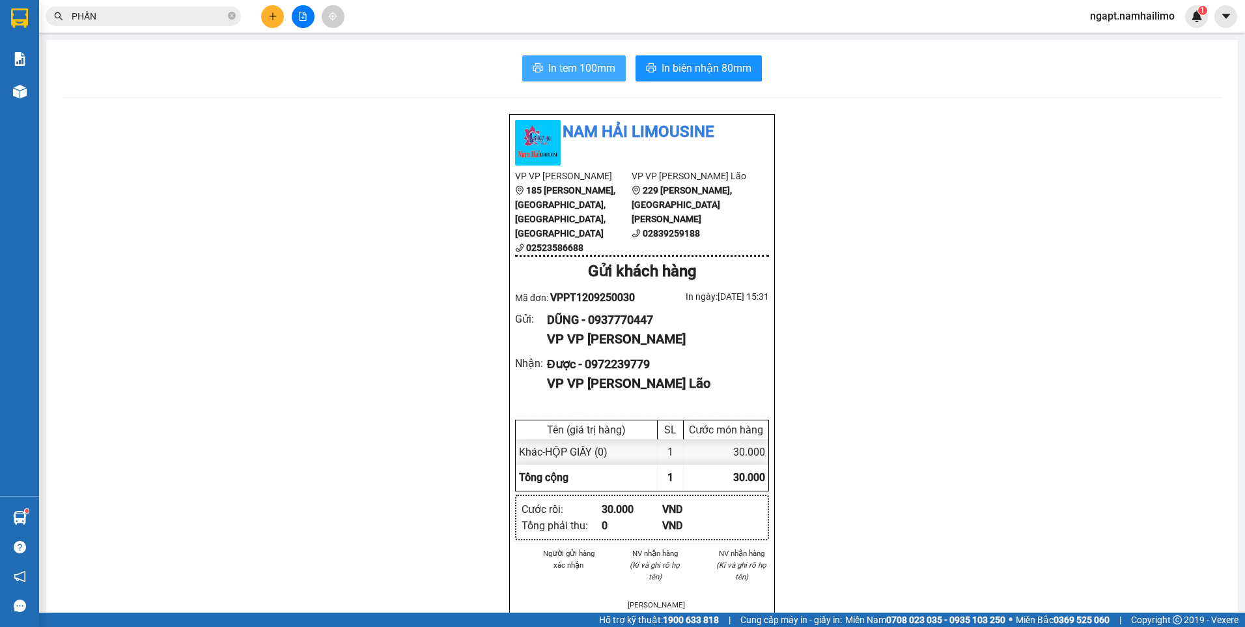
click at [548, 61] on span "In tem 100mm" at bounding box center [581, 68] width 67 height 16
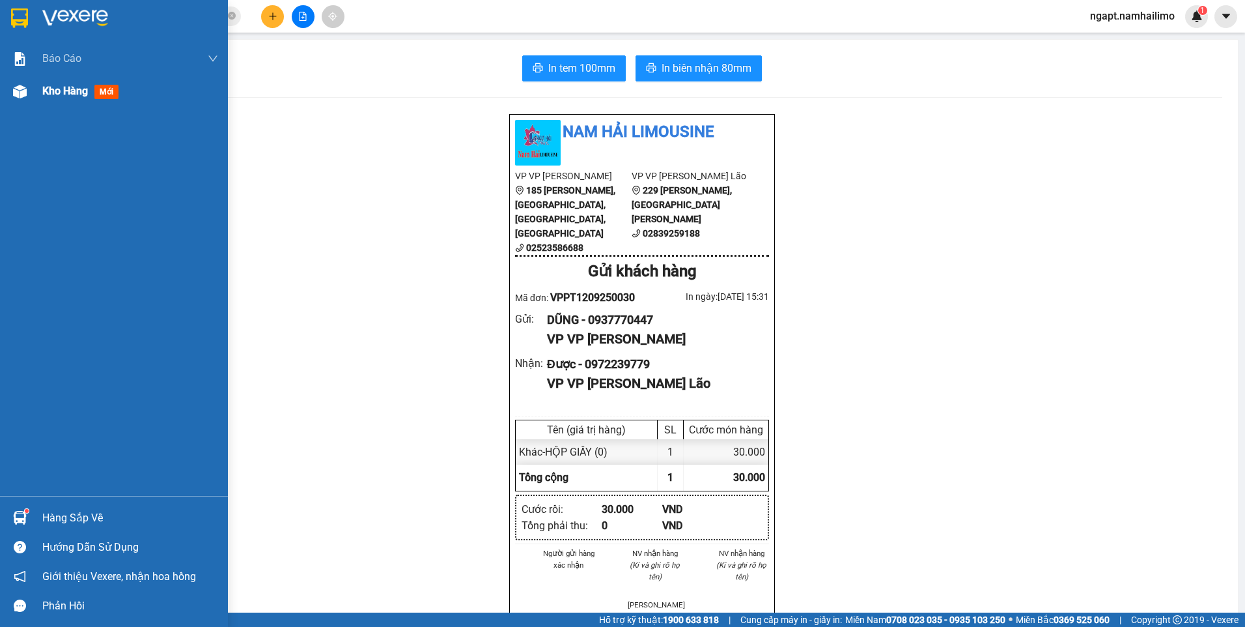
click at [65, 87] on span "Kho hàng" at bounding box center [65, 91] width 46 height 12
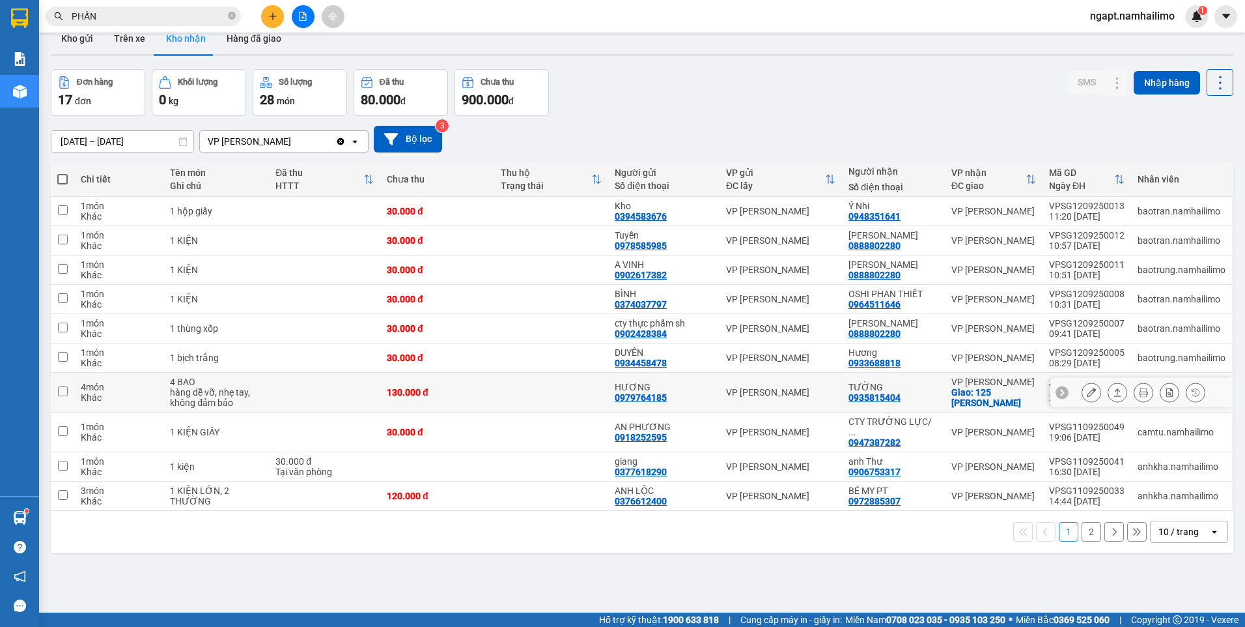
scroll to position [60, 0]
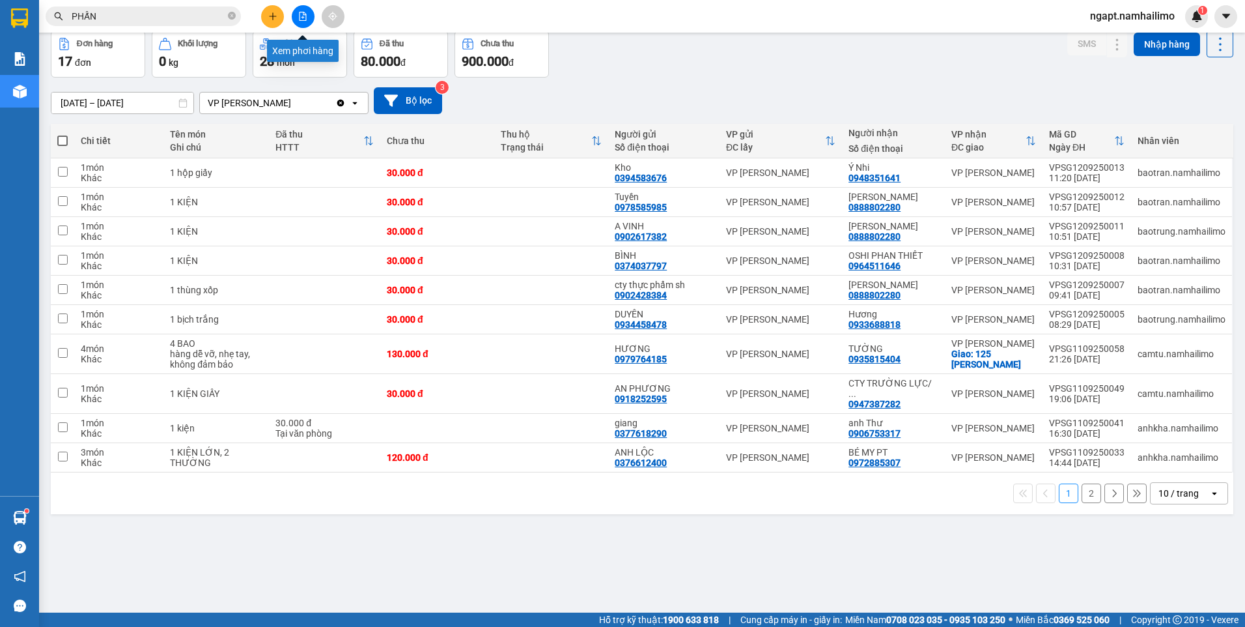
click at [296, 16] on button at bounding box center [303, 16] width 23 height 23
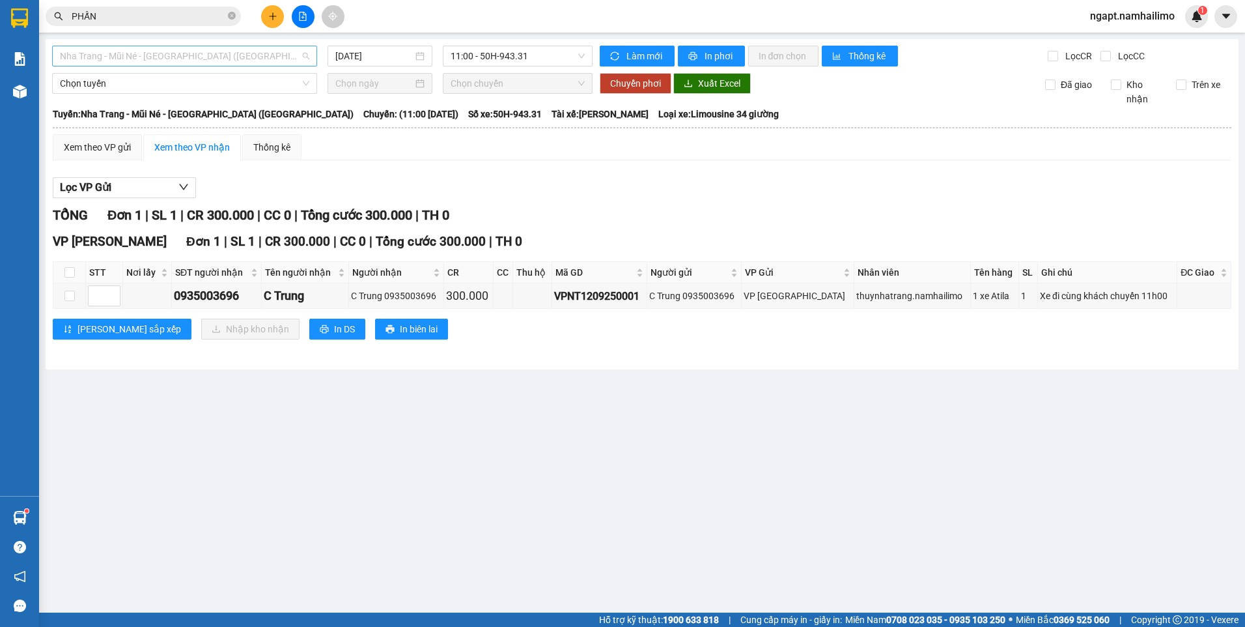
click at [218, 54] on span "Nha Trang - Mũi Né - Sài Gòn (Sáng)" at bounding box center [184, 56] width 249 height 20
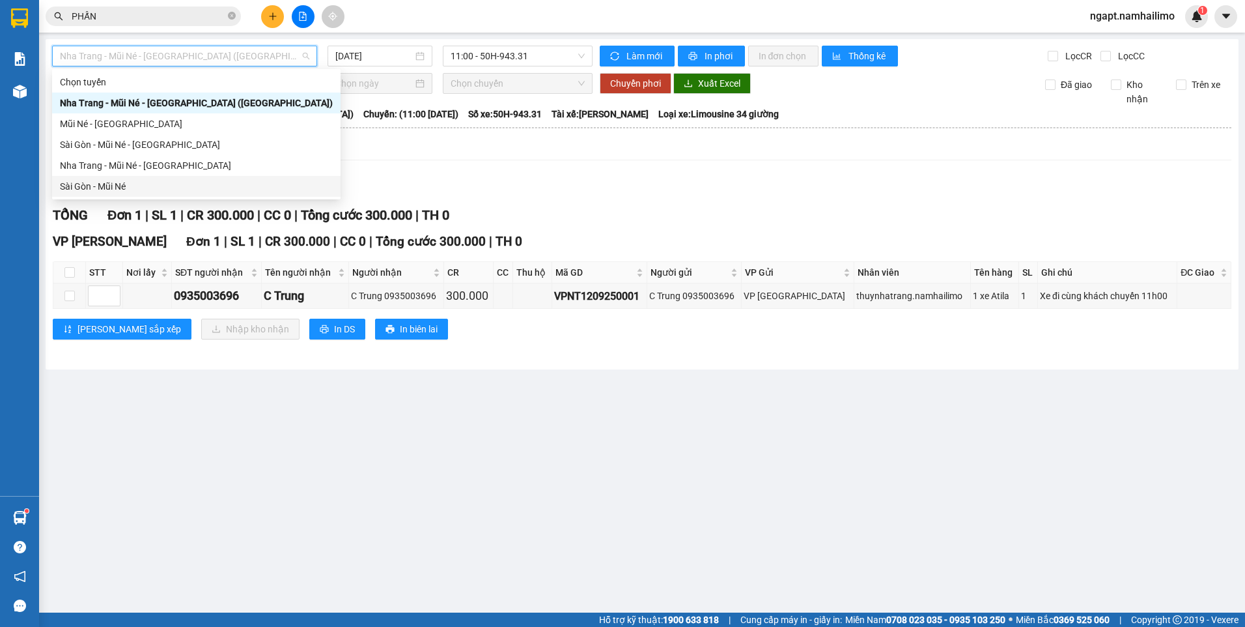
drag, startPoint x: 128, startPoint y: 186, endPoint x: 474, endPoint y: 217, distance: 347.3
click at [126, 185] on div "Sài Gòn - Mũi Né" at bounding box center [196, 186] width 273 height 14
type input "12/09/2025"
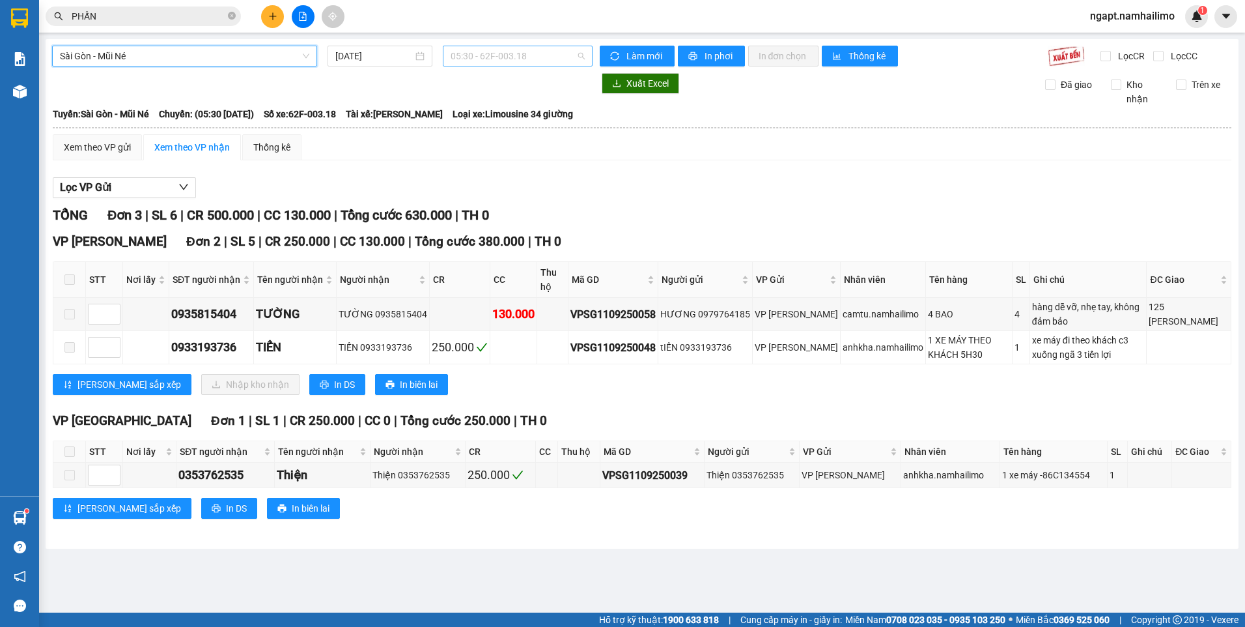
click at [524, 59] on span "05:30 - 62F-003.18" at bounding box center [518, 56] width 135 height 20
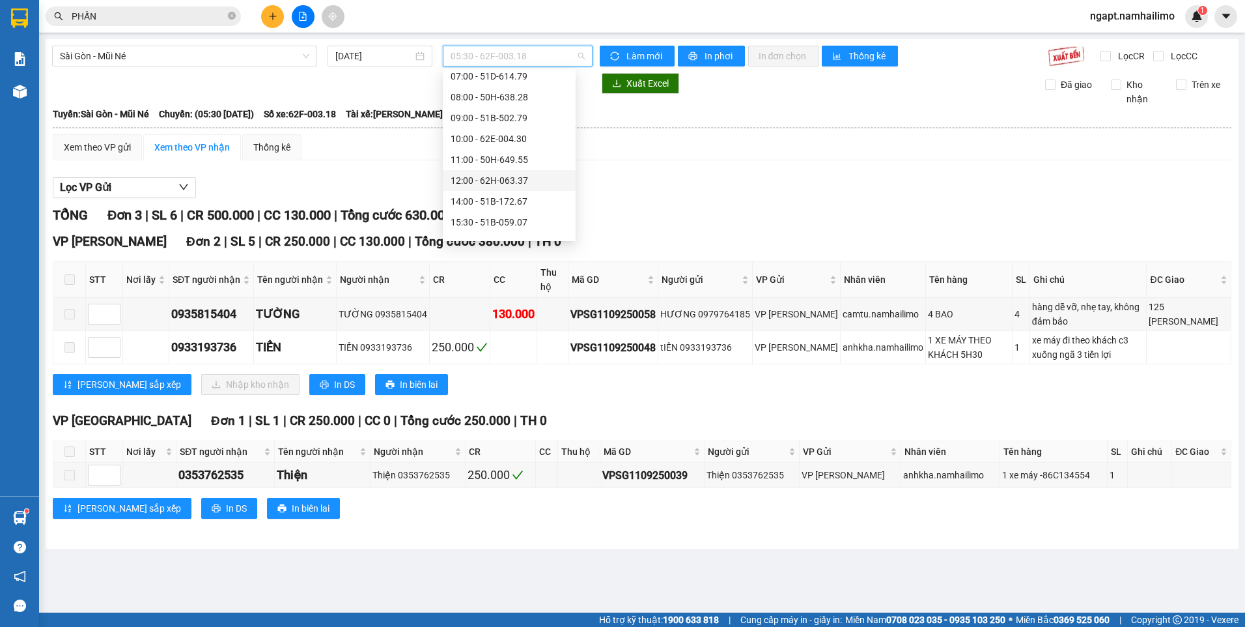
scroll to position [65, 0]
click at [524, 163] on div "12:00 - 62H-063.37" at bounding box center [509, 163] width 117 height 14
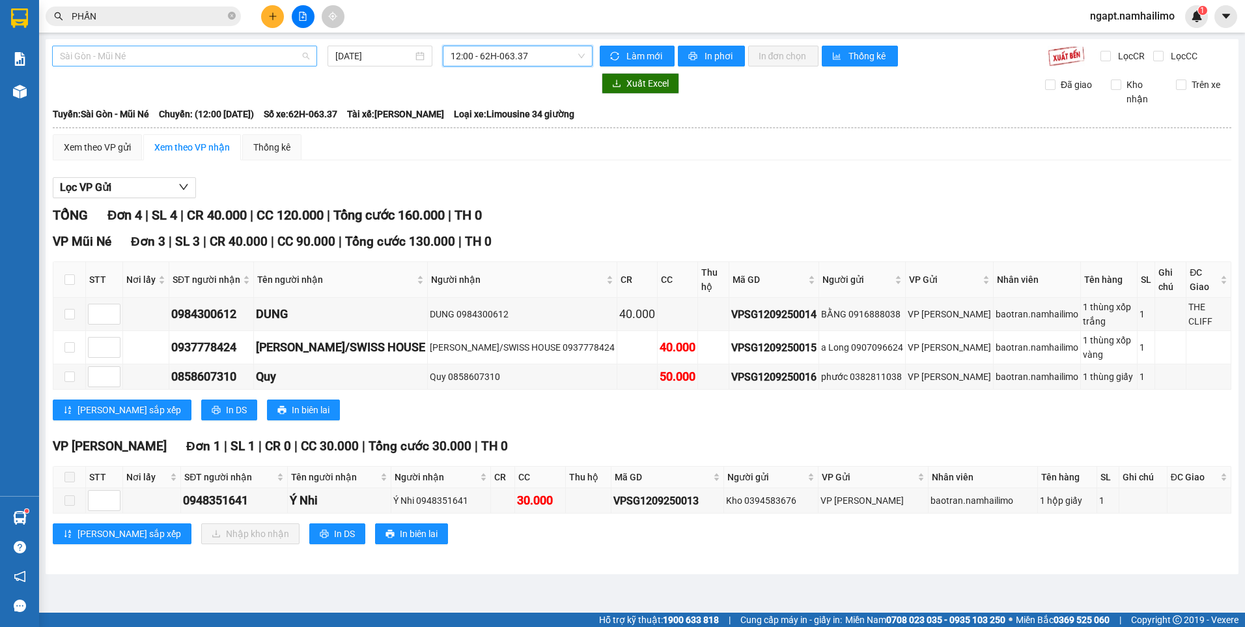
click at [253, 64] on span "Sài Gòn - Mũi Né" at bounding box center [184, 56] width 249 height 20
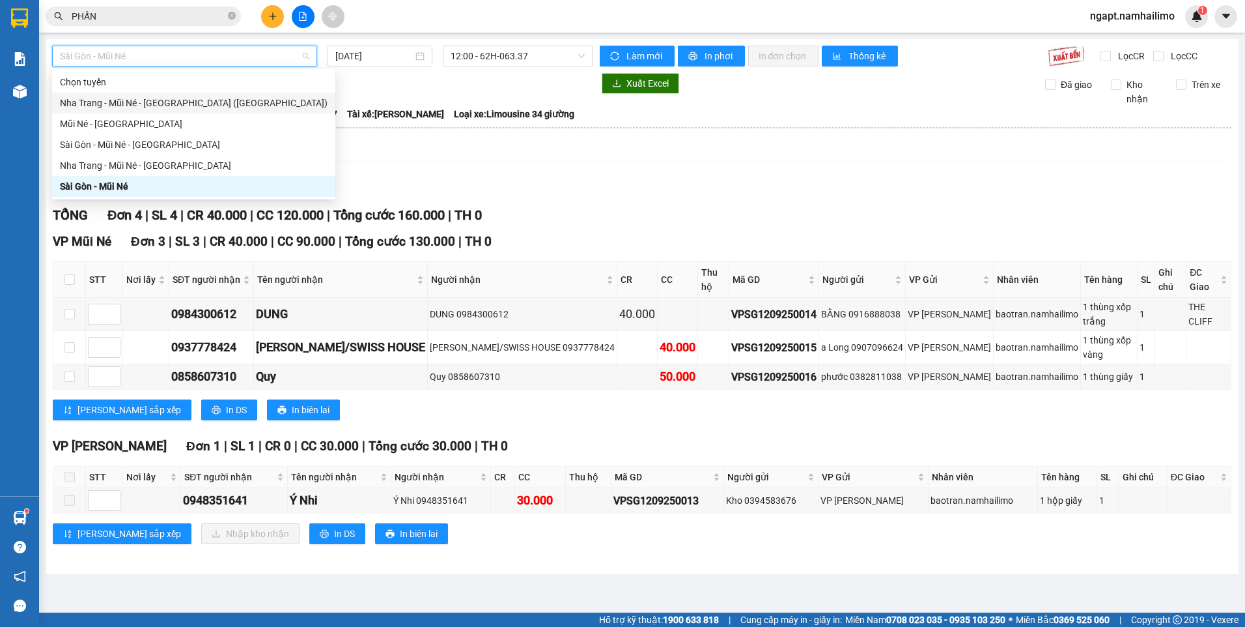
drag, startPoint x: 184, startPoint y: 111, endPoint x: 184, endPoint y: 119, distance: 7.8
click at [184, 115] on div "Chọn tuyến Nha Trang - Mũi Né - Sài Gòn (Sáng) Mũi Né - Sài Gòn Sài Gòn - Mũi N…" at bounding box center [193, 134] width 283 height 125
click at [190, 101] on div "Nha Trang - Mũi Né - Sài Gòn (Sáng)" at bounding box center [194, 103] width 268 height 14
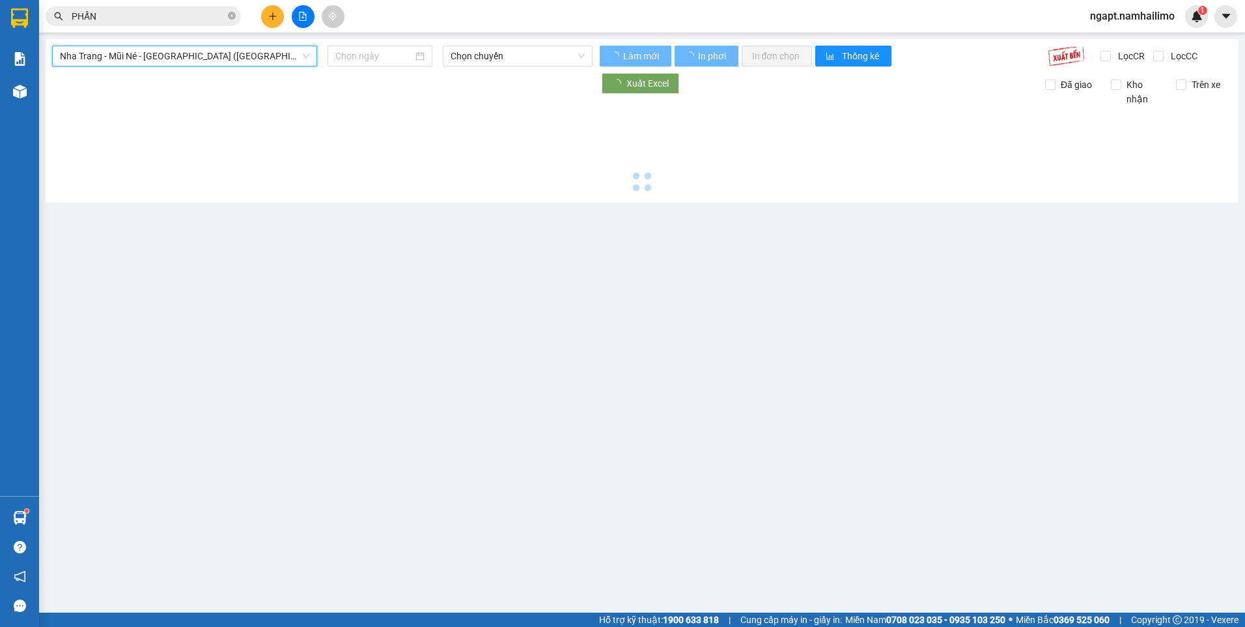
type input "12/09/2025"
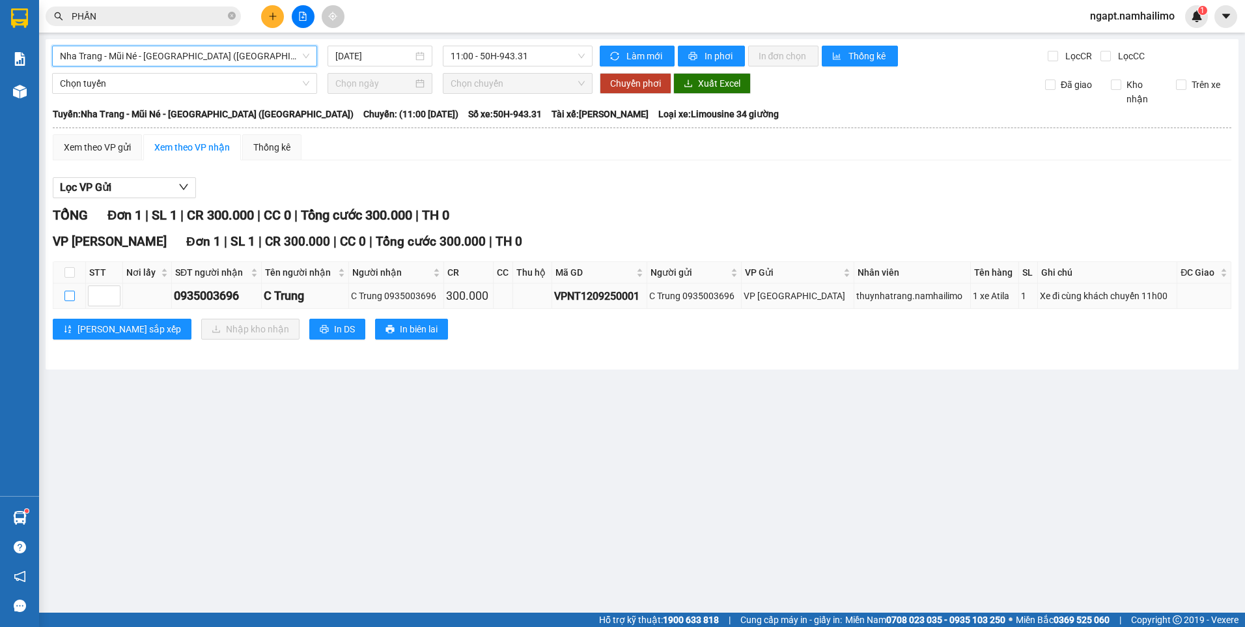
click at [72, 297] on input "checkbox" at bounding box center [69, 296] width 10 height 10
checkbox input "true"
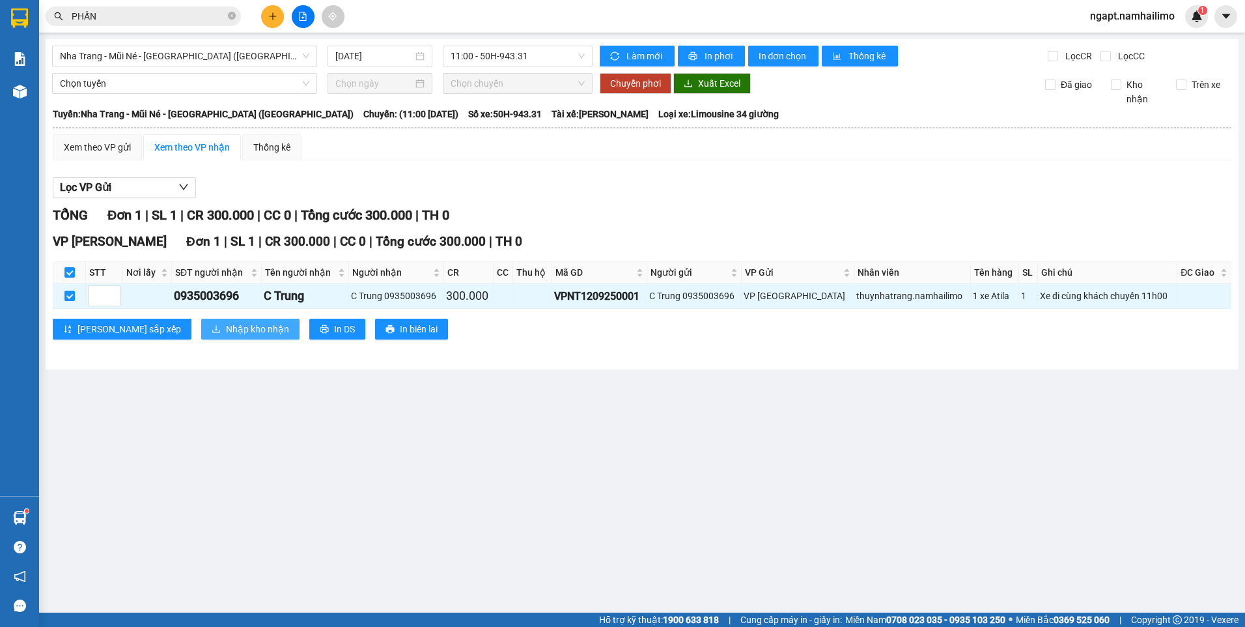
click at [226, 332] on span "Nhập kho nhận" at bounding box center [257, 329] width 63 height 14
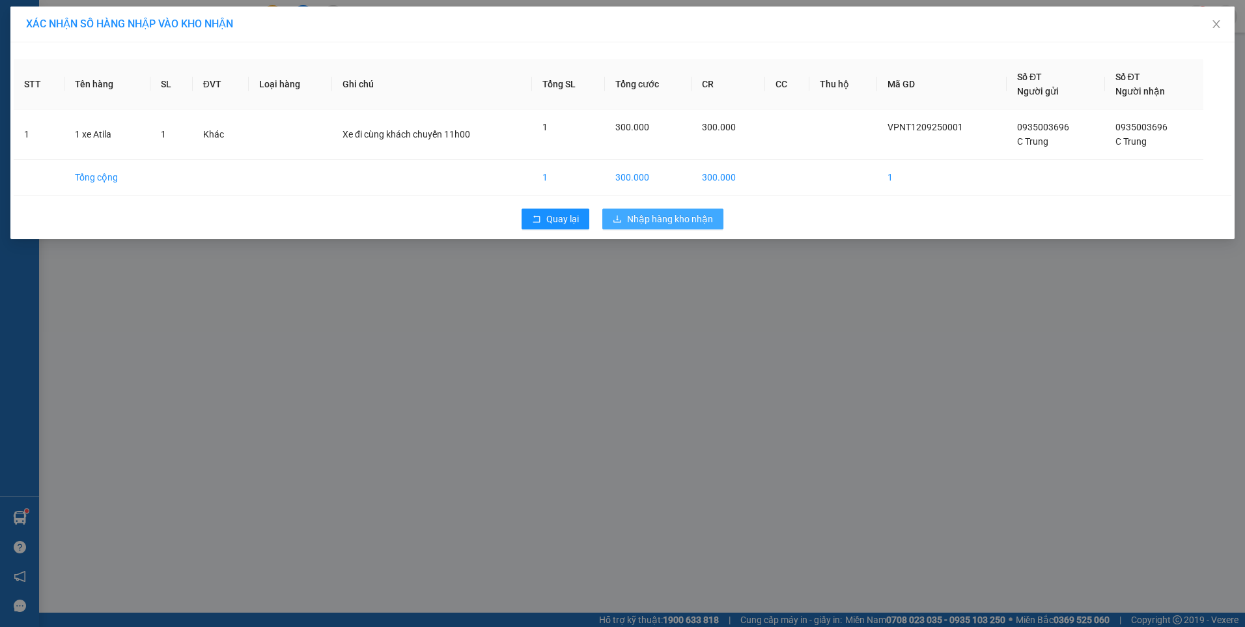
click at [703, 223] on span "Nhập hàng kho nhận" at bounding box center [670, 219] width 86 height 14
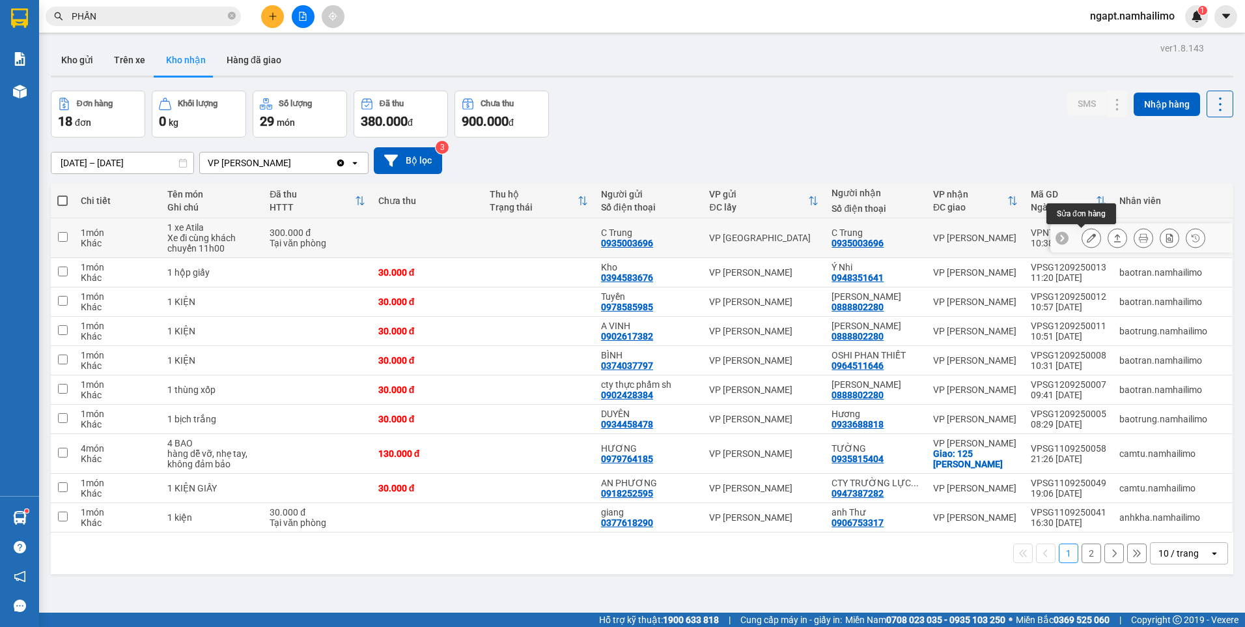
click at [1087, 238] on button at bounding box center [1092, 238] width 18 height 23
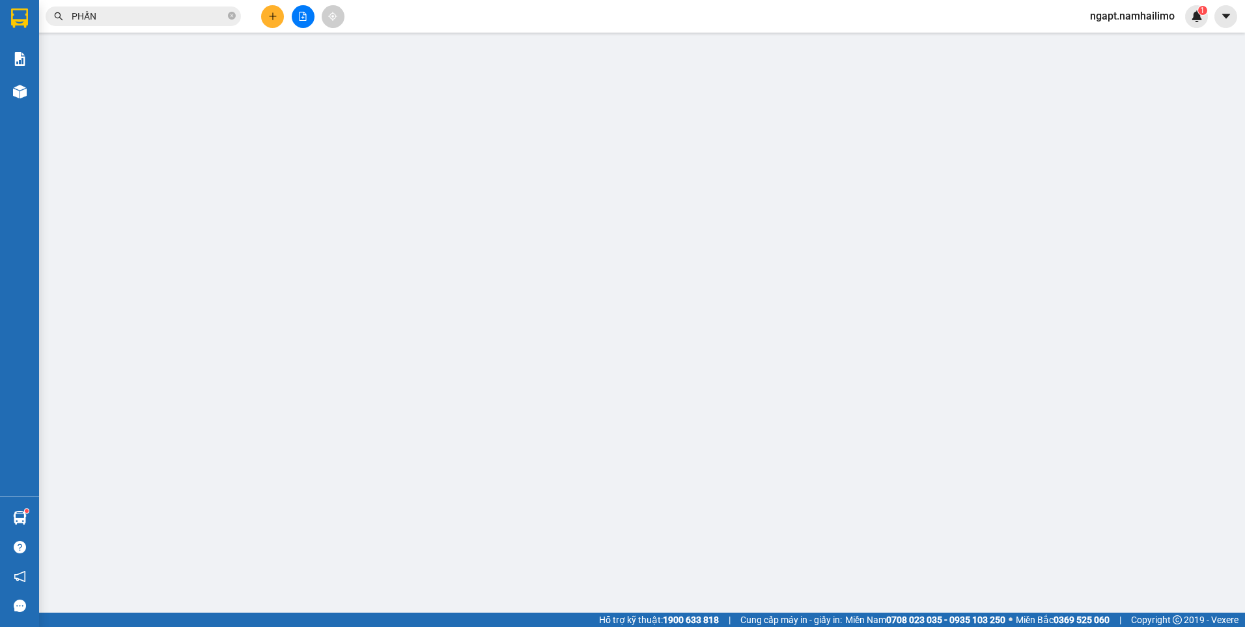
type input "0935003696"
type input "C Trung"
type input "0935003696"
type input "C Trung"
type input "300.000"
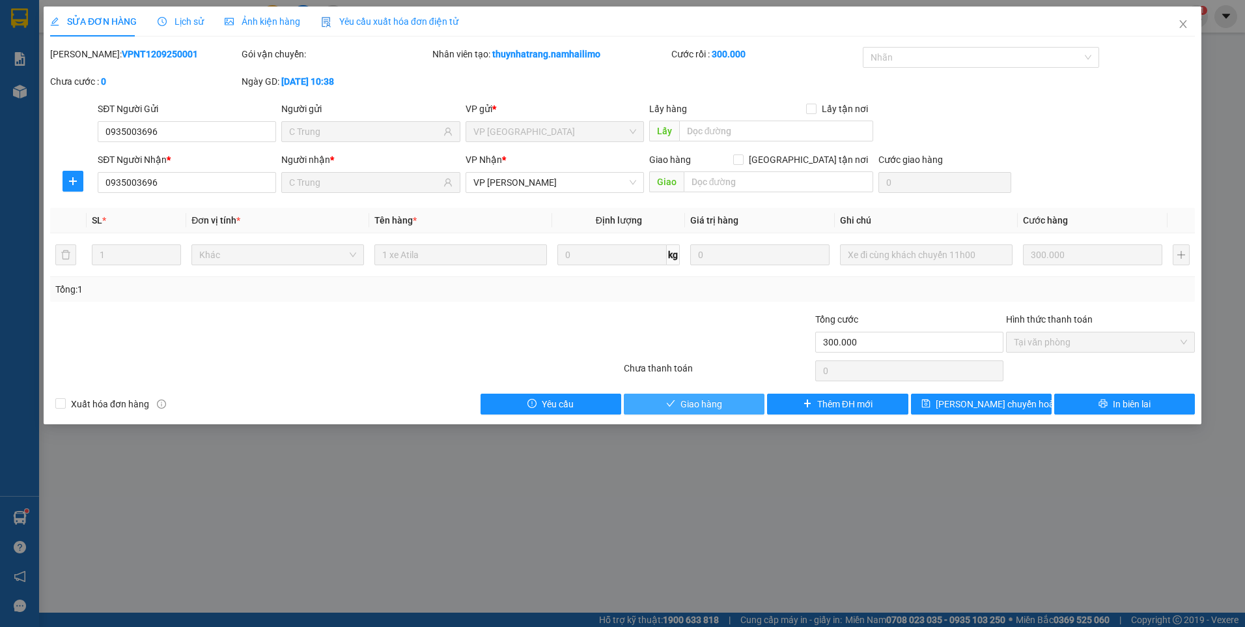
click at [732, 396] on button "Giao hàng" at bounding box center [694, 403] width 141 height 21
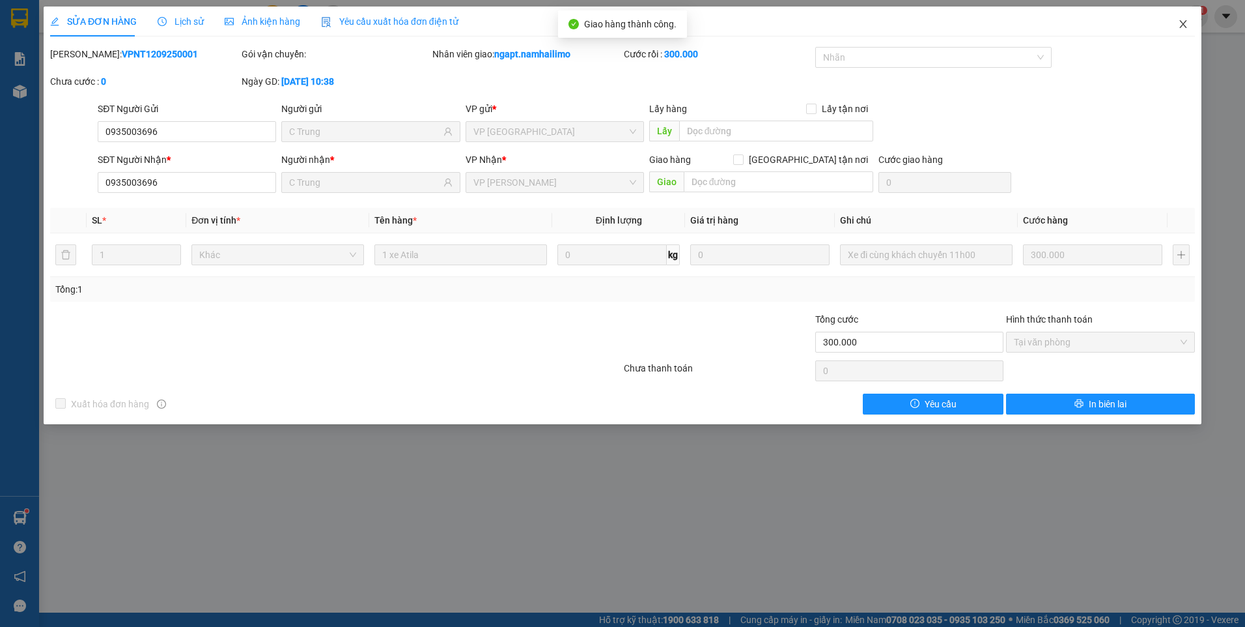
click at [1182, 23] on icon "close" at bounding box center [1183, 24] width 7 height 8
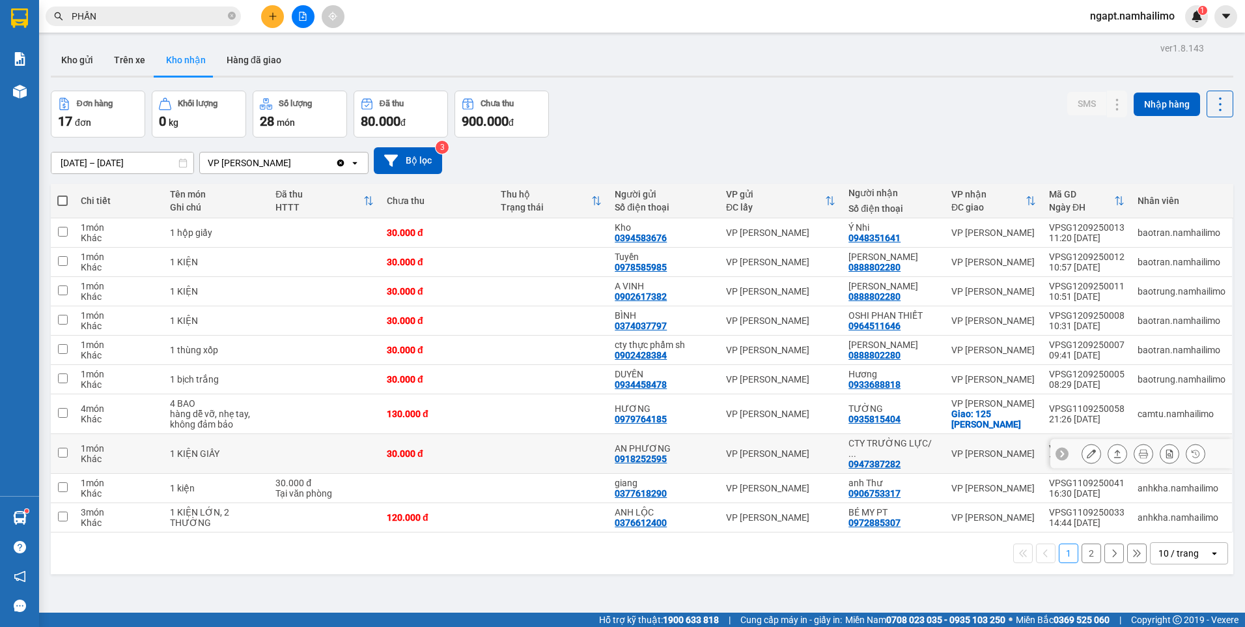
click at [914, 453] on div "CTY TRƯỜNG LỰC/ ... 0947387282" at bounding box center [894, 453] width 90 height 31
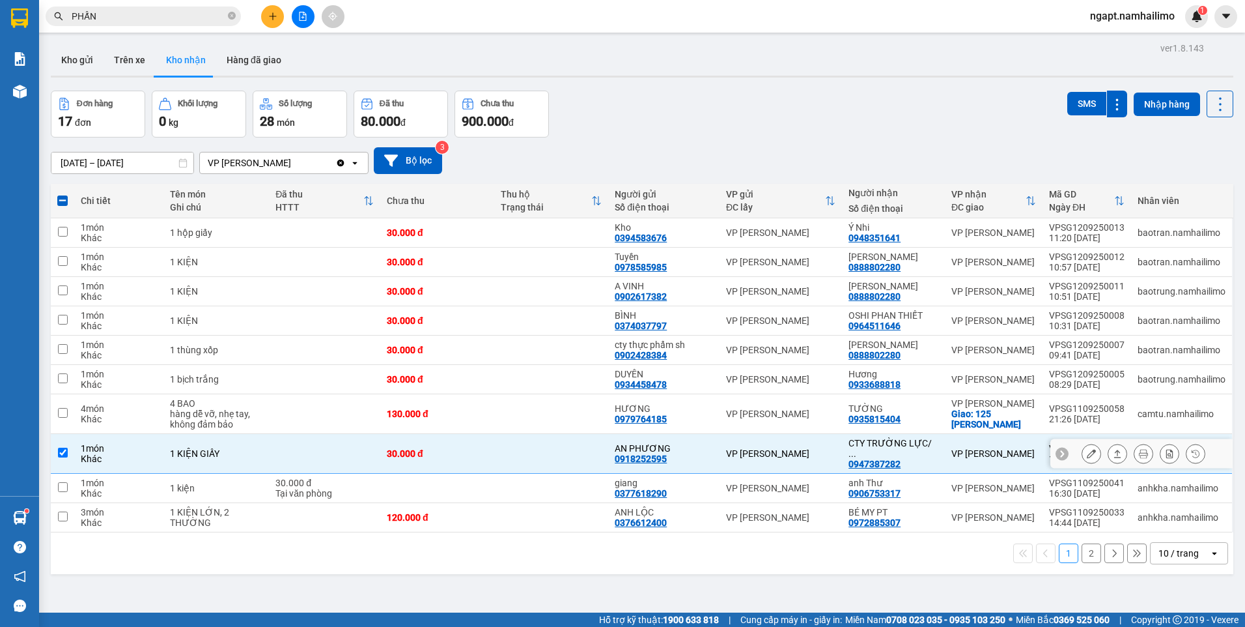
click at [64, 448] on input "checkbox" at bounding box center [63, 452] width 10 height 10
checkbox input "false"
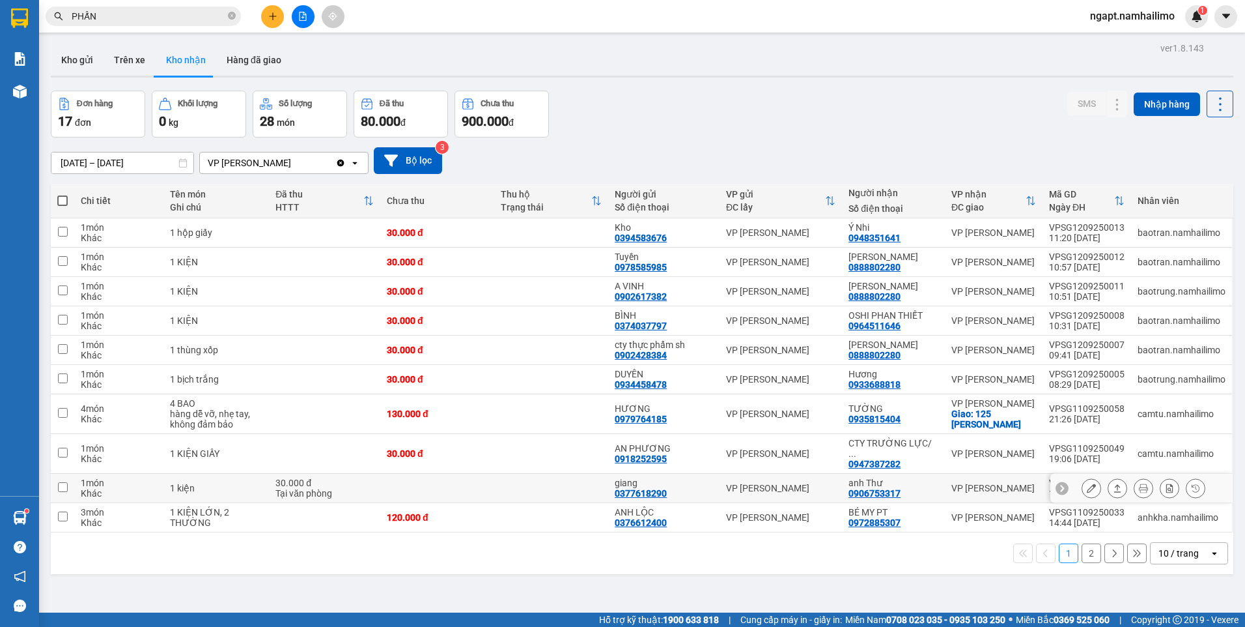
click at [1087, 483] on icon at bounding box center [1091, 487] width 9 height 9
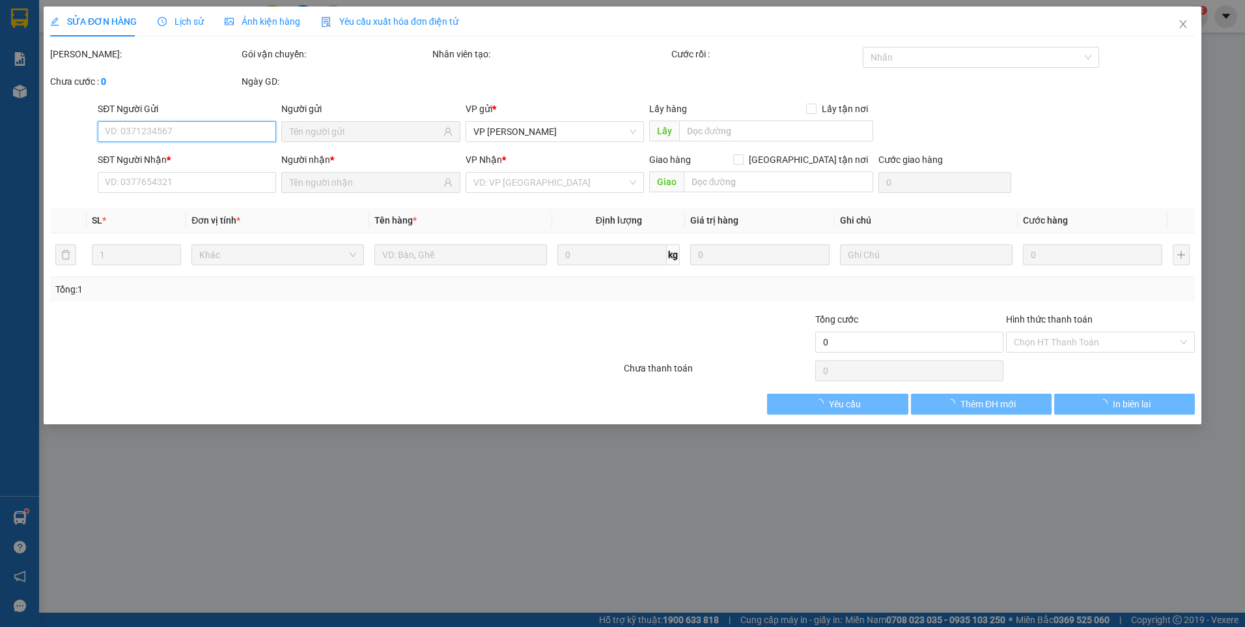
type input "0377618290"
type input "giang"
type input "0906753317"
type input "anh Thư"
type input "30.000"
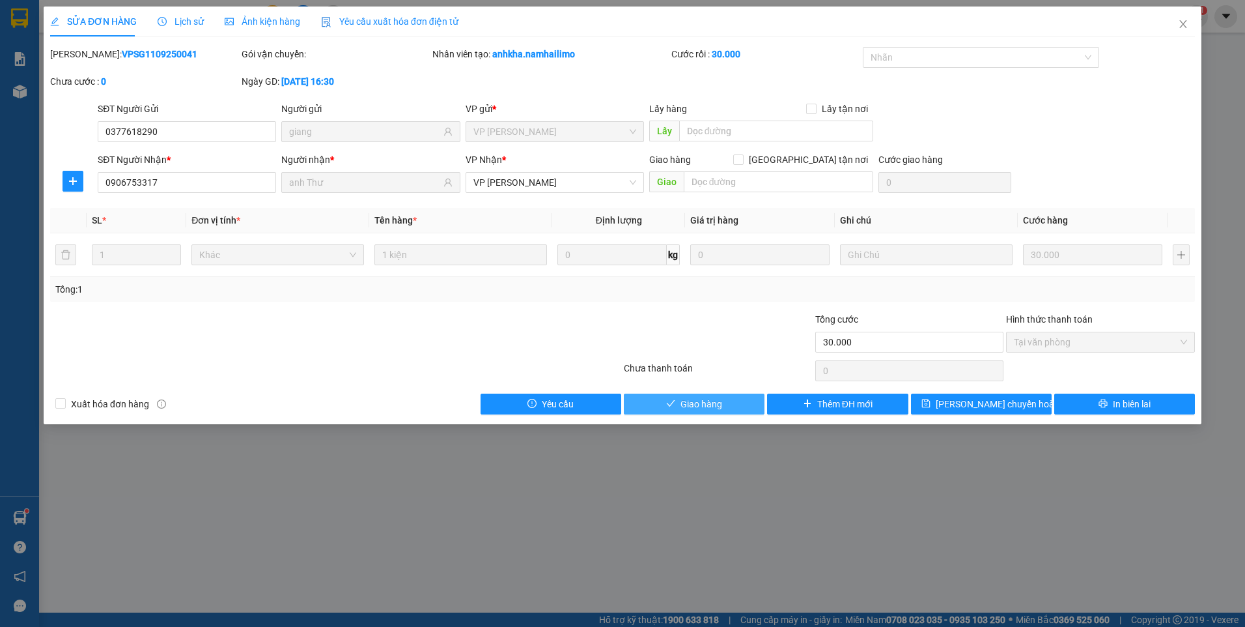
click at [732, 408] on button "Giao hàng" at bounding box center [694, 403] width 141 height 21
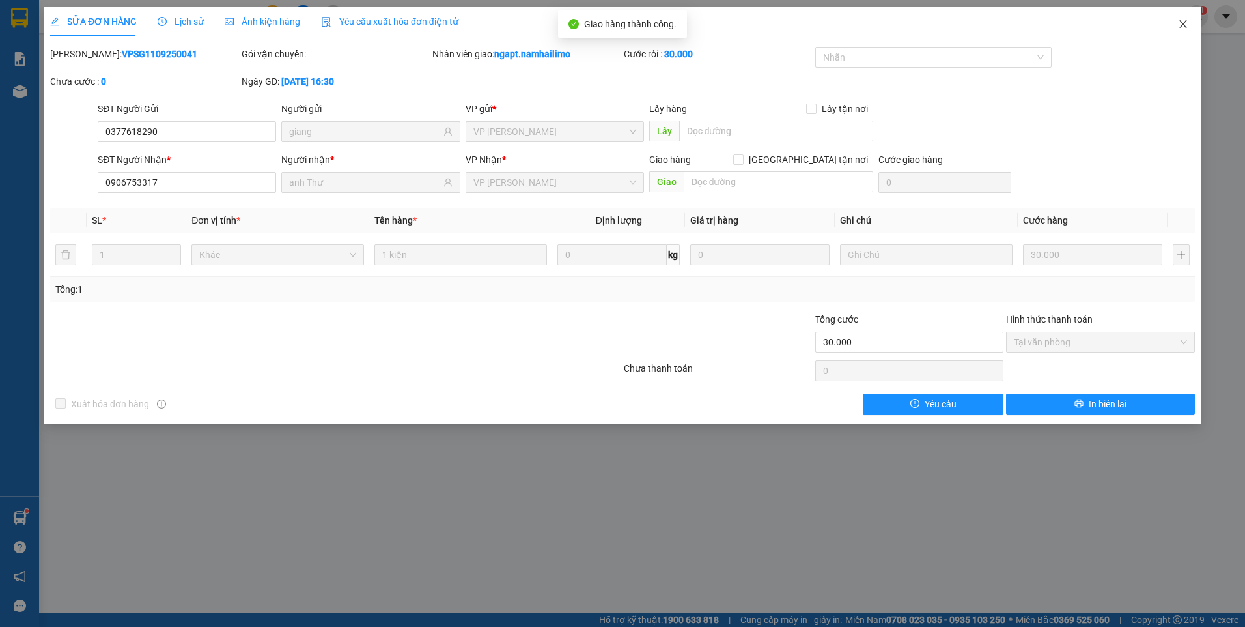
click at [1180, 23] on icon "close" at bounding box center [1183, 24] width 10 height 10
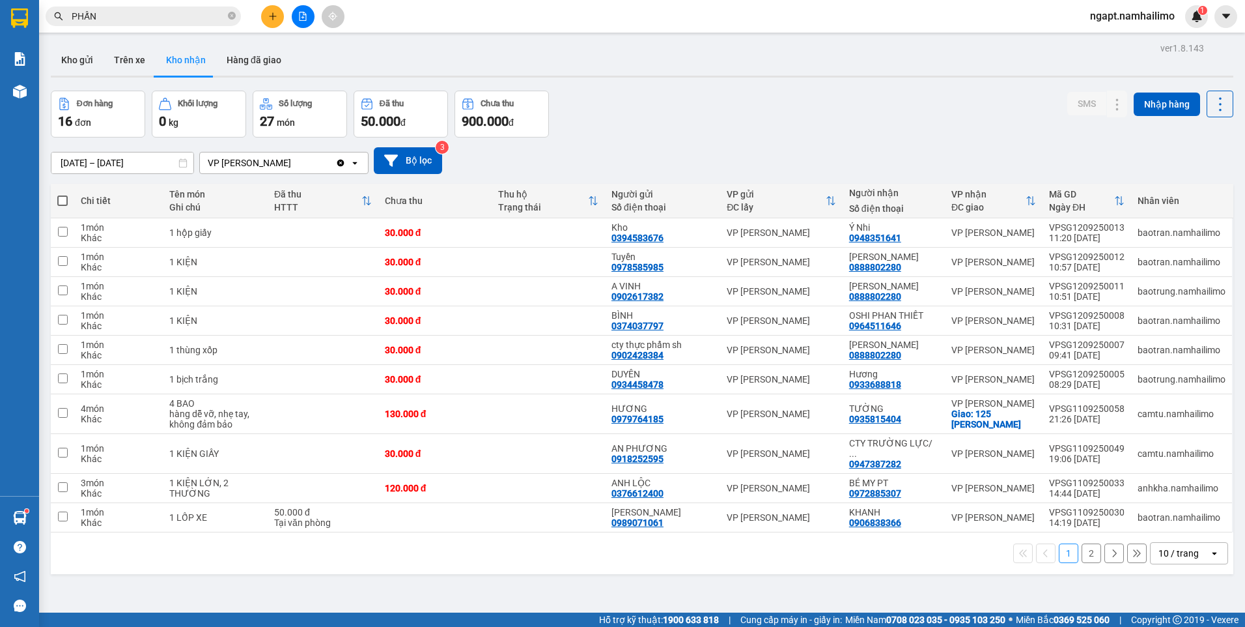
click at [1082, 546] on button "2" at bounding box center [1092, 553] width 20 height 20
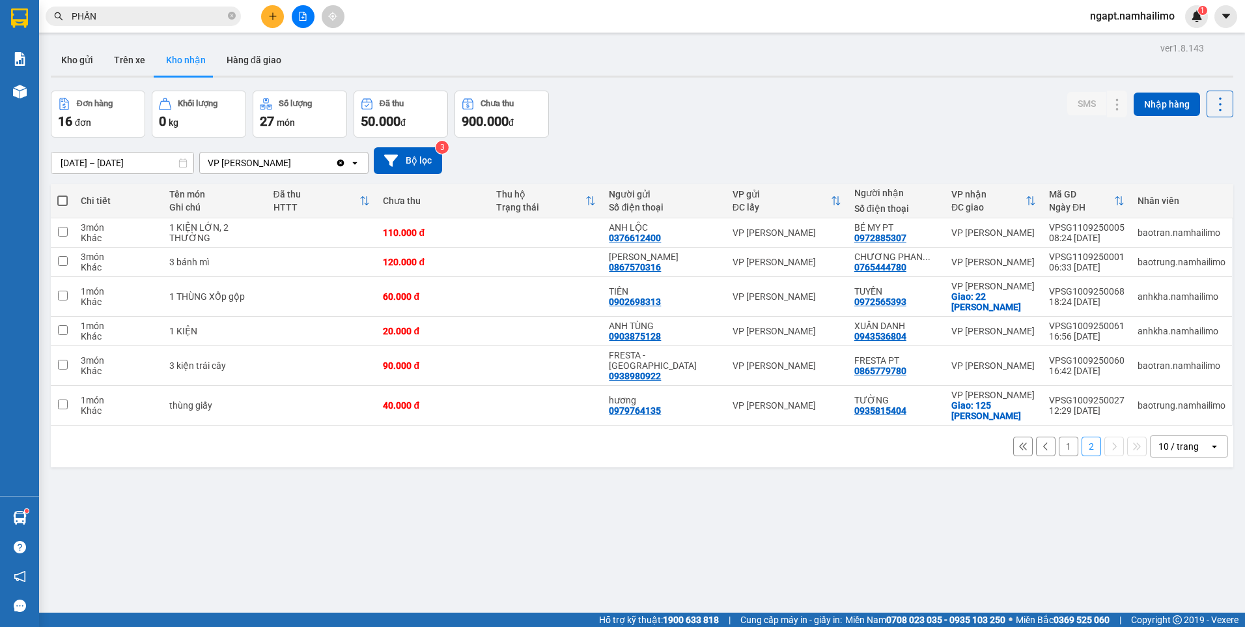
click at [1059, 436] on button "1" at bounding box center [1069, 446] width 20 height 20
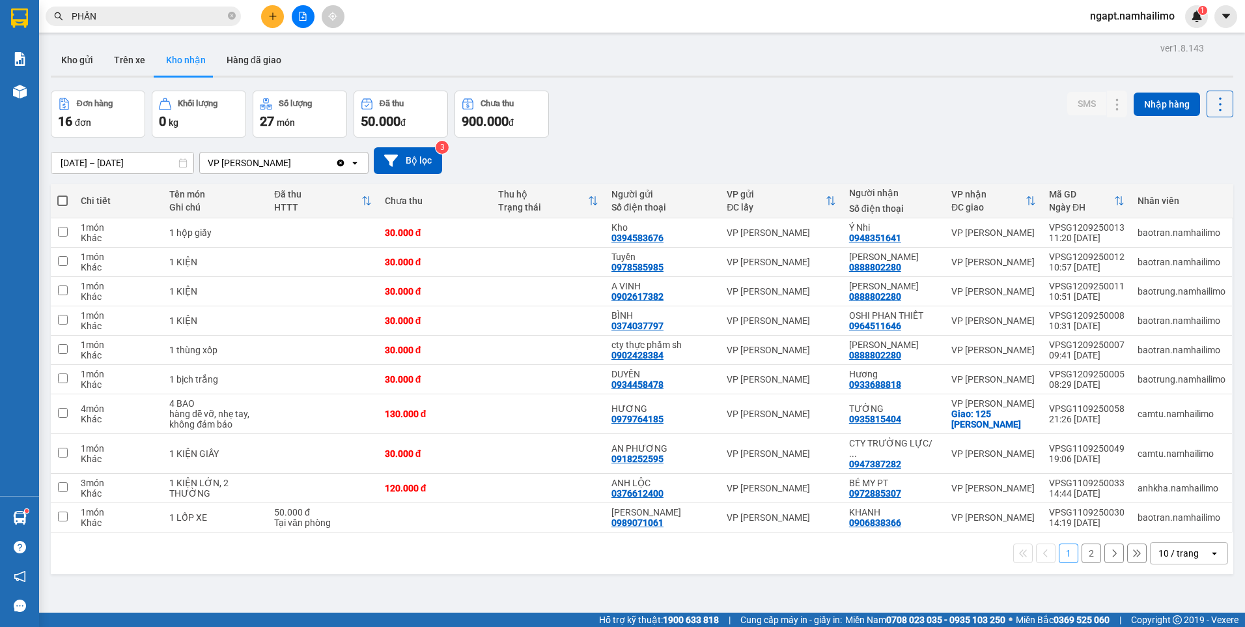
click at [147, 13] on input "PHẤN" at bounding box center [149, 16] width 154 height 14
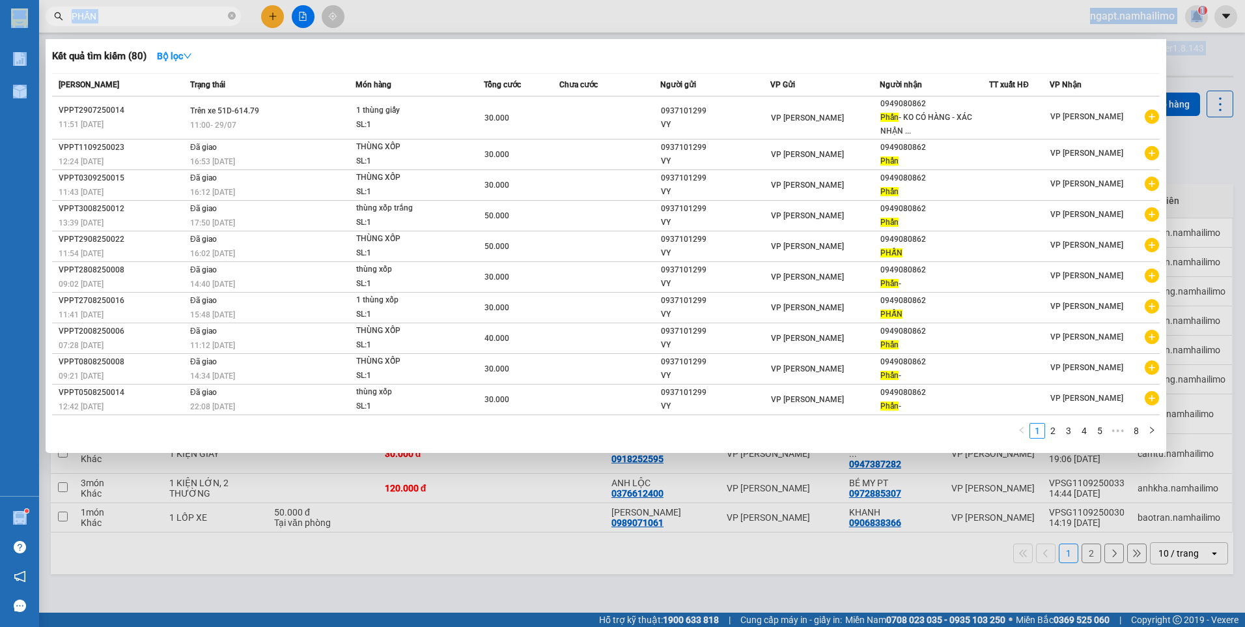
drag, startPoint x: 36, startPoint y: -1, endPoint x: 2, endPoint y: -1, distance: 34.5
click at [2, 0] on html "Kết quả tìm kiếm ( 80 ) Bộ lọc Mã ĐH Trạng thái Món hàng Tổng cước Chưa cước Ng…" at bounding box center [622, 313] width 1245 height 627
click at [145, 21] on input "PHẤN" at bounding box center [149, 16] width 154 height 14
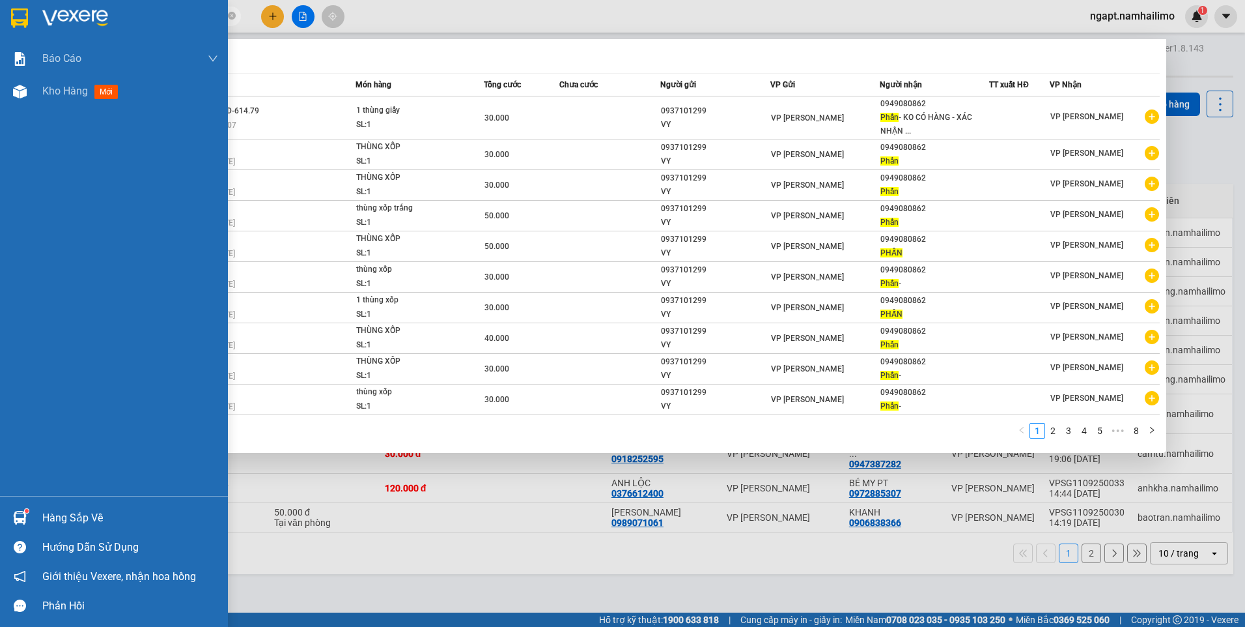
drag, startPoint x: 145, startPoint y: 21, endPoint x: 3, endPoint y: 16, distance: 142.7
click at [3, 16] on section "Kết quả tìm kiếm ( 80 ) Bộ lọc Mã ĐH Trạng thái Món hàng Tổng cước Chưa cước Ng…" at bounding box center [622, 313] width 1245 height 627
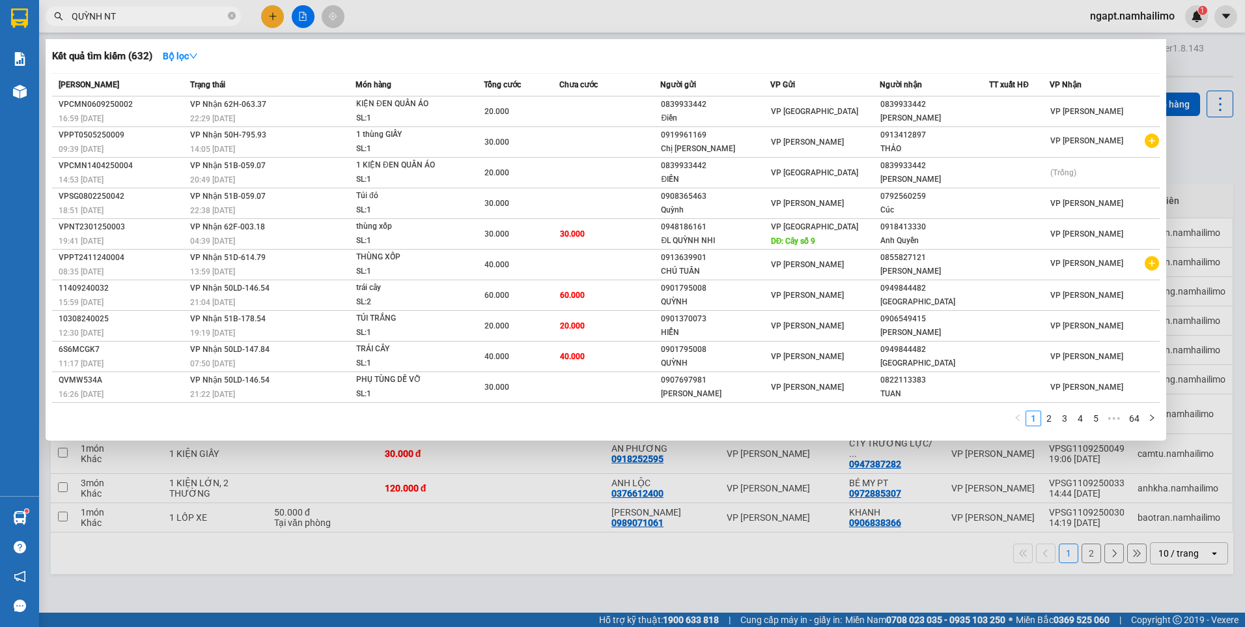
click at [148, 12] on input "QUỲNH NT" at bounding box center [149, 16] width 154 height 14
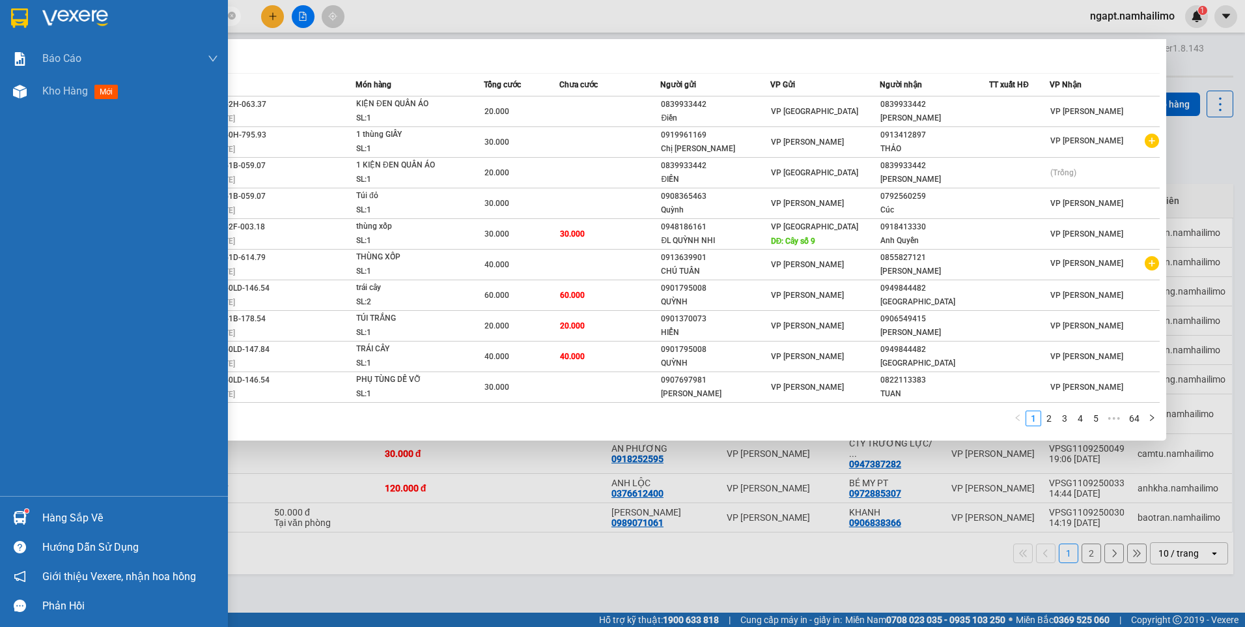
drag, startPoint x: 148, startPoint y: 12, endPoint x: -3, endPoint y: -9, distance: 151.9
click at [0, 0] on html "Kết quả tìm kiếm ( 632 ) Bộ lọc Mã ĐH Trạng thái Món hàng Tổng cước Chưa cước N…" at bounding box center [622, 313] width 1245 height 627
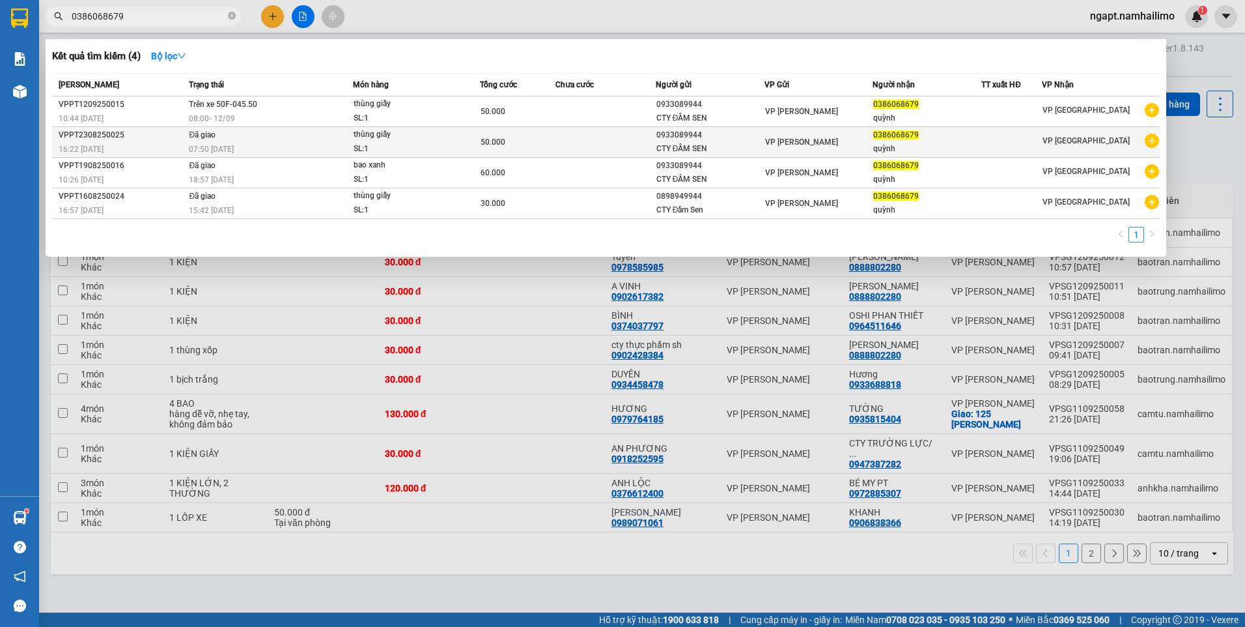
type input "0386068679"
click at [1154, 143] on icon "plus-circle" at bounding box center [1152, 141] width 14 height 14
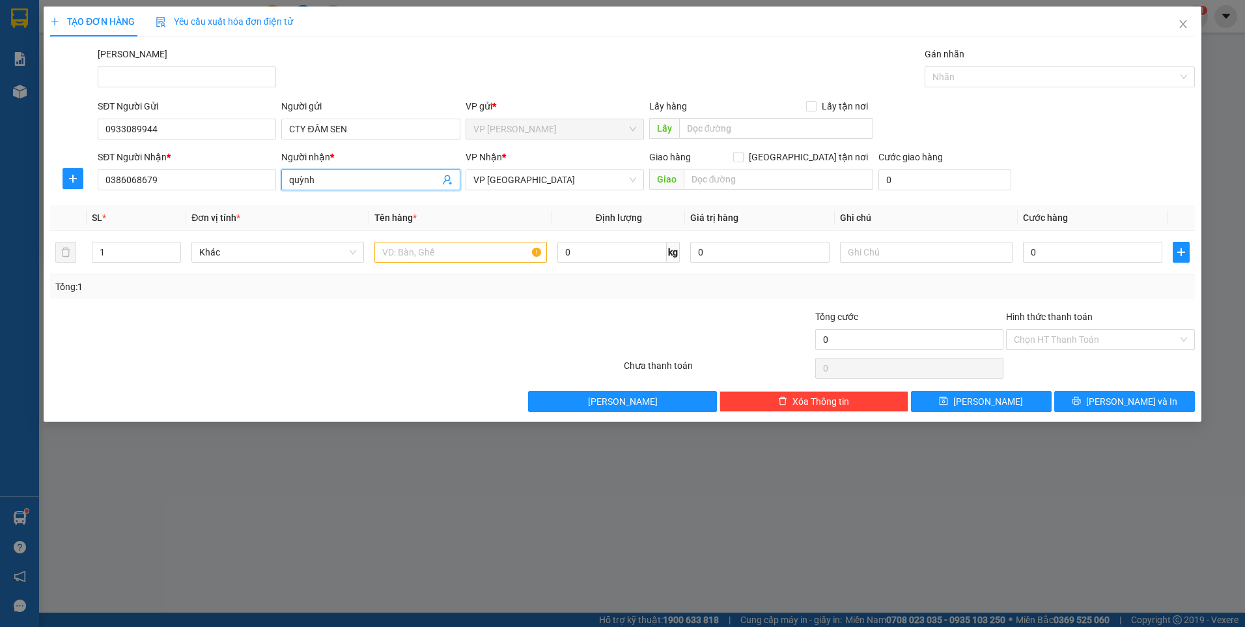
click at [341, 178] on input "quỳnh" at bounding box center [364, 180] width 150 height 14
drag, startPoint x: 341, startPoint y: 178, endPoint x: 236, endPoint y: 182, distance: 105.0
click at [232, 176] on div "SĐT Người Nhận * 0386068679 Người nhận * quỳnh quỳnh VP Nhận * VP Nha Trang Gia…" at bounding box center [646, 173] width 1103 height 46
type input "QUỲNH NT"
drag, startPoint x: 427, startPoint y: 253, endPoint x: 439, endPoint y: 253, distance: 11.7
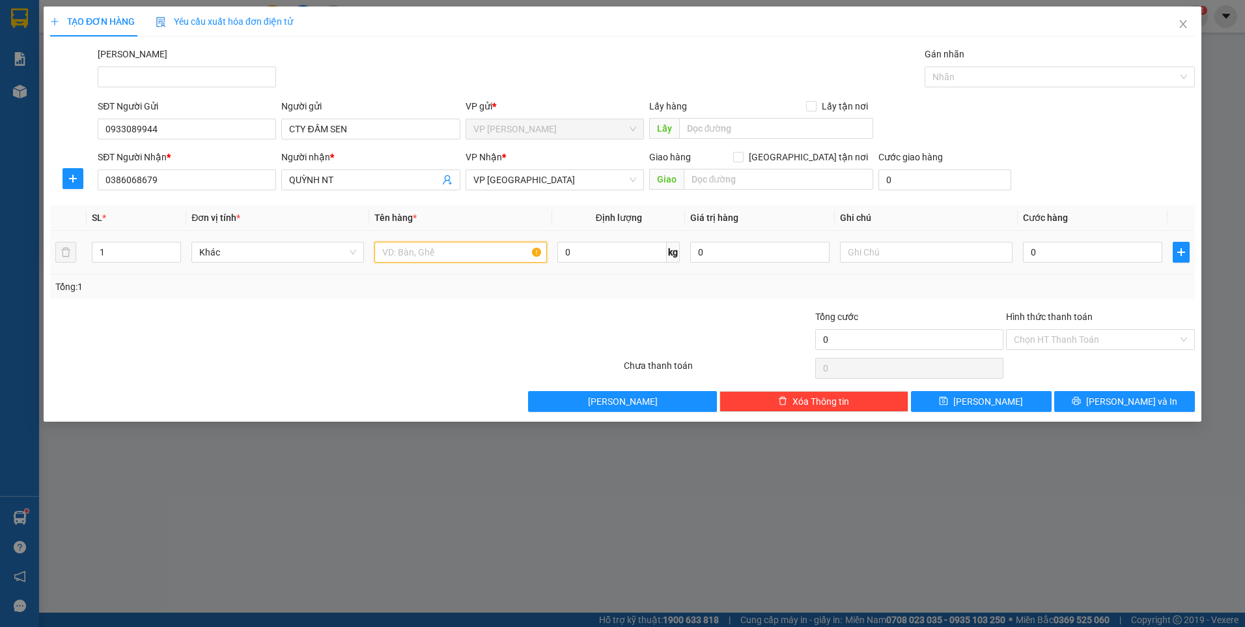
click at [438, 253] on input "text" at bounding box center [461, 252] width 173 height 21
type input "BAO XANH"
click at [1045, 242] on input "0" at bounding box center [1092, 252] width 139 height 21
type input "8"
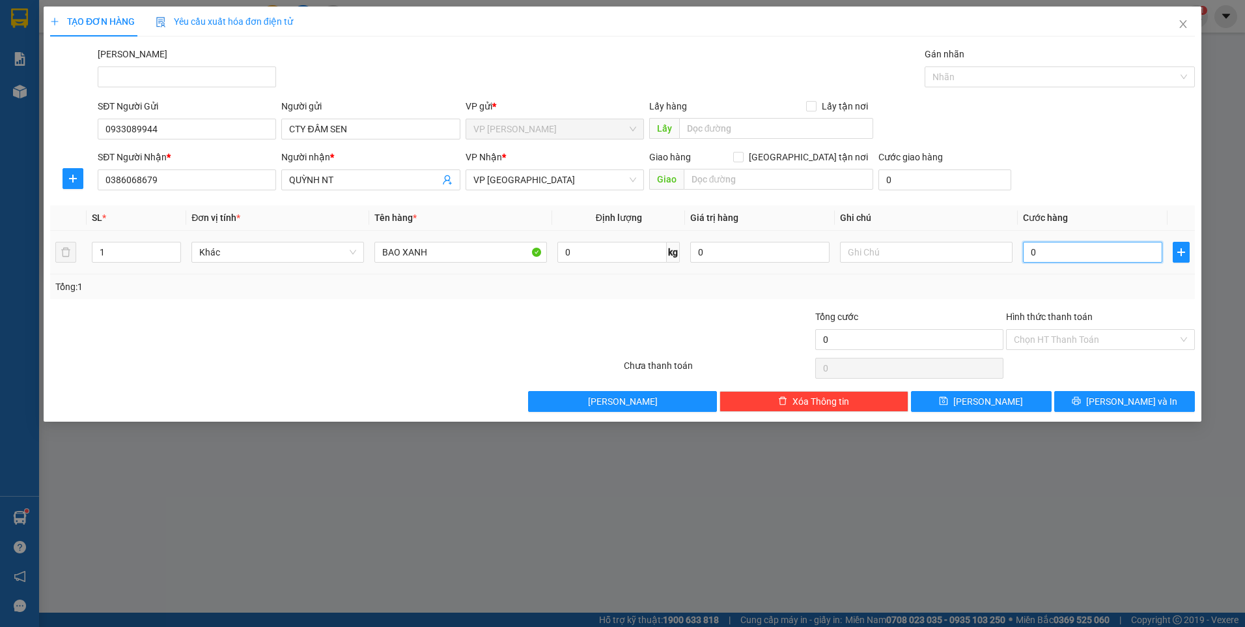
type input "8"
type input "80"
type input "80.000"
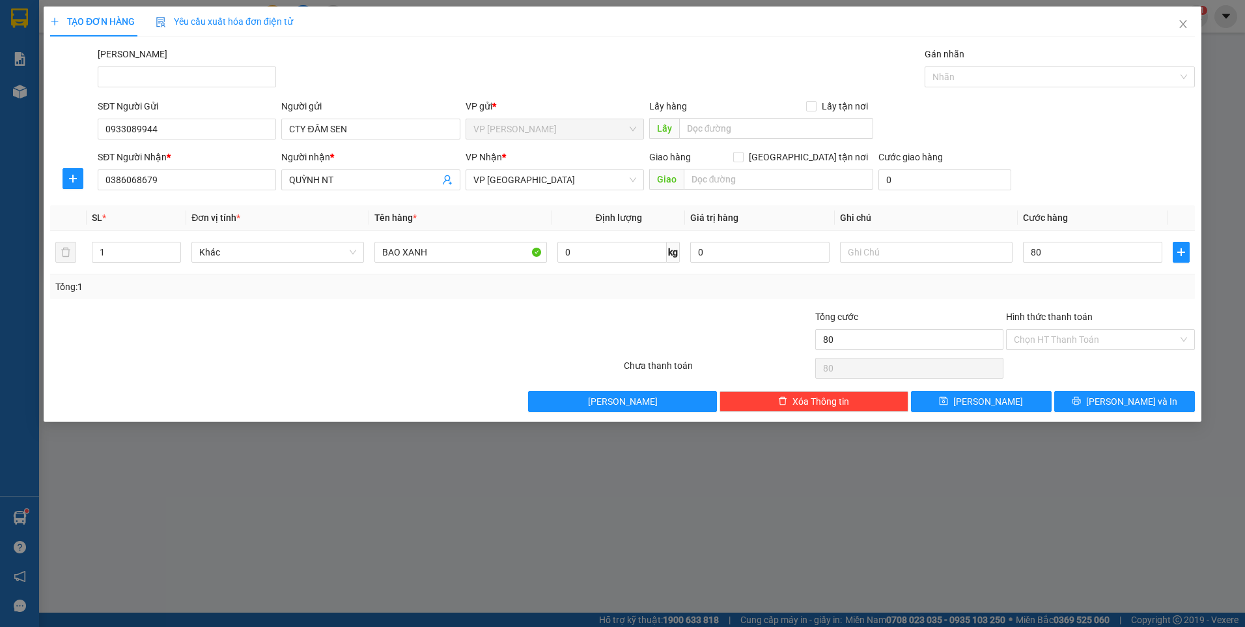
type input "80.000"
drag, startPoint x: 1114, startPoint y: 304, endPoint x: 1114, endPoint y: 283, distance: 20.8
click at [1114, 286] on div "Transit Pickup Surcharge Ids Transit Deliver Surcharge Ids Transit Deliver Surc…" at bounding box center [622, 229] width 1145 height 365
click at [1072, 337] on input "Hình thức thanh toán" at bounding box center [1096, 340] width 164 height 20
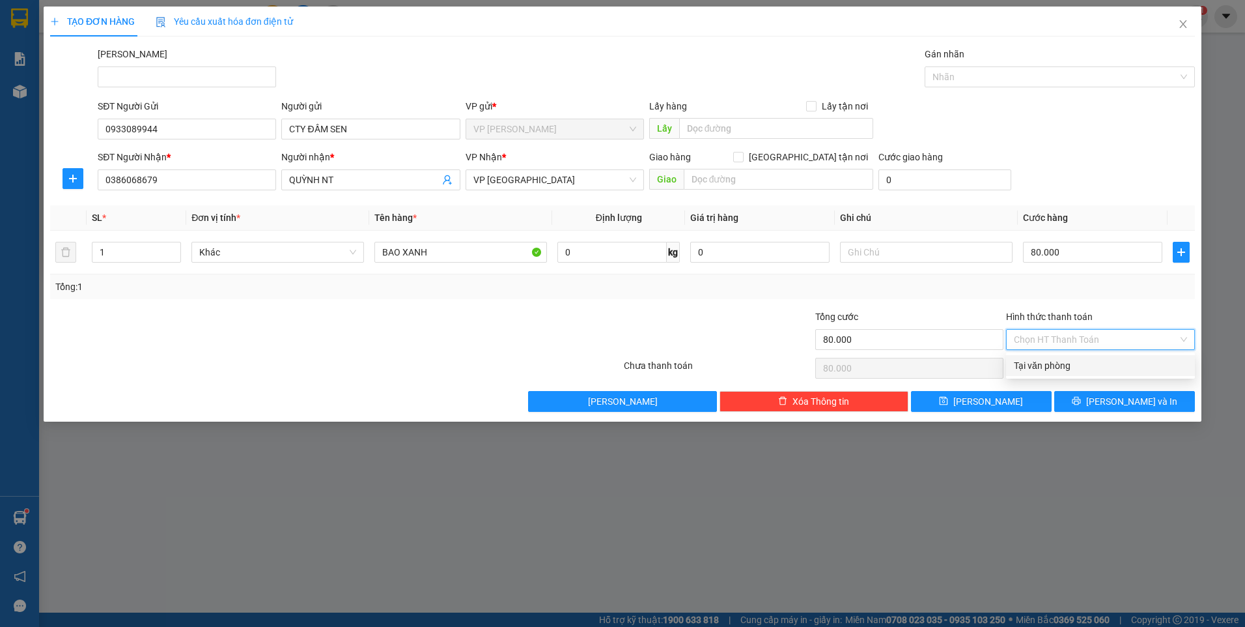
click at [1060, 364] on div "Tại văn phòng" at bounding box center [1100, 365] width 173 height 14
type input "0"
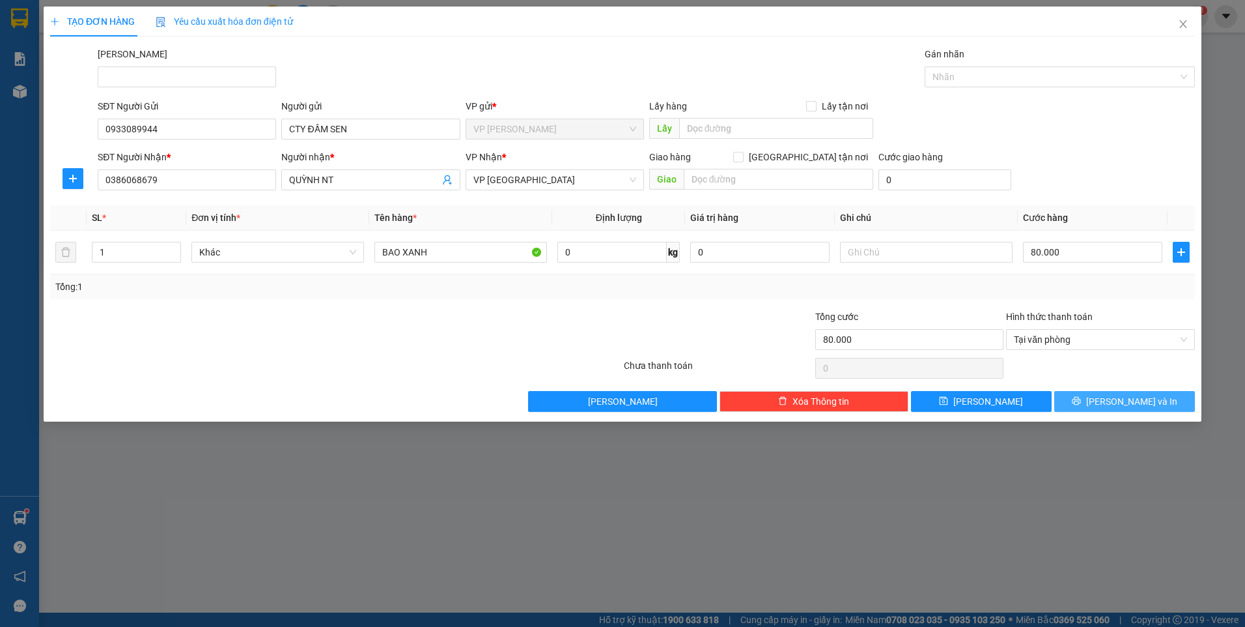
click at [1161, 403] on button "Lưu và In" at bounding box center [1125, 401] width 141 height 21
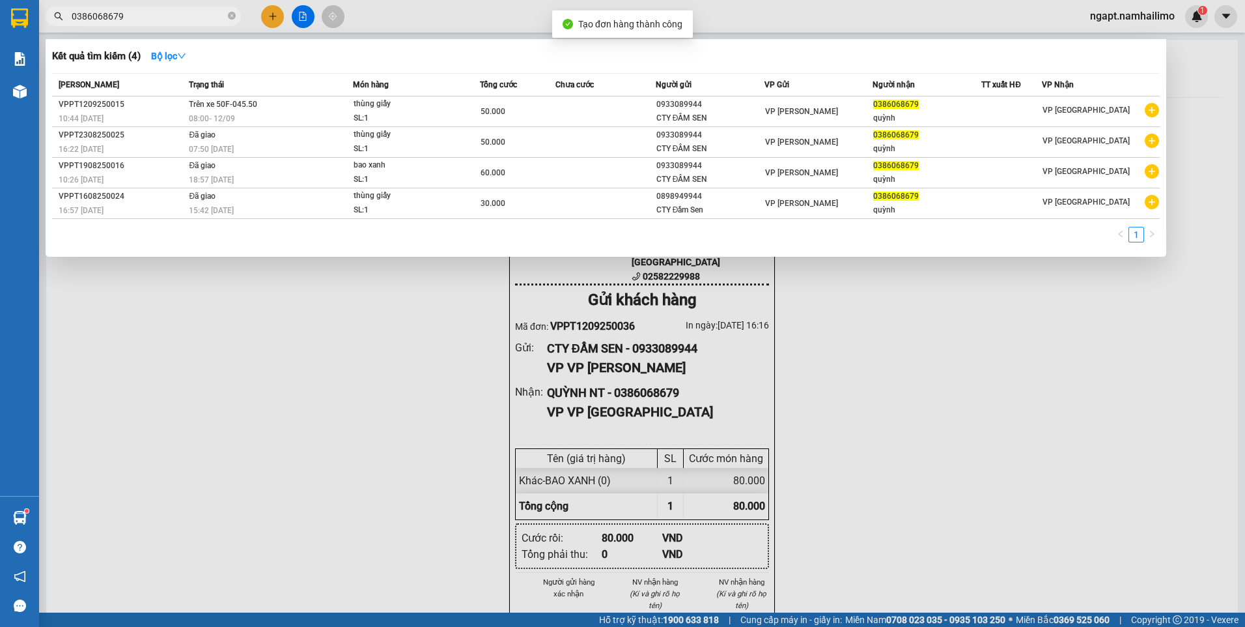
drag, startPoint x: 1008, startPoint y: 390, endPoint x: 957, endPoint y: 359, distance: 60.2
click at [999, 384] on div at bounding box center [622, 313] width 1245 height 627
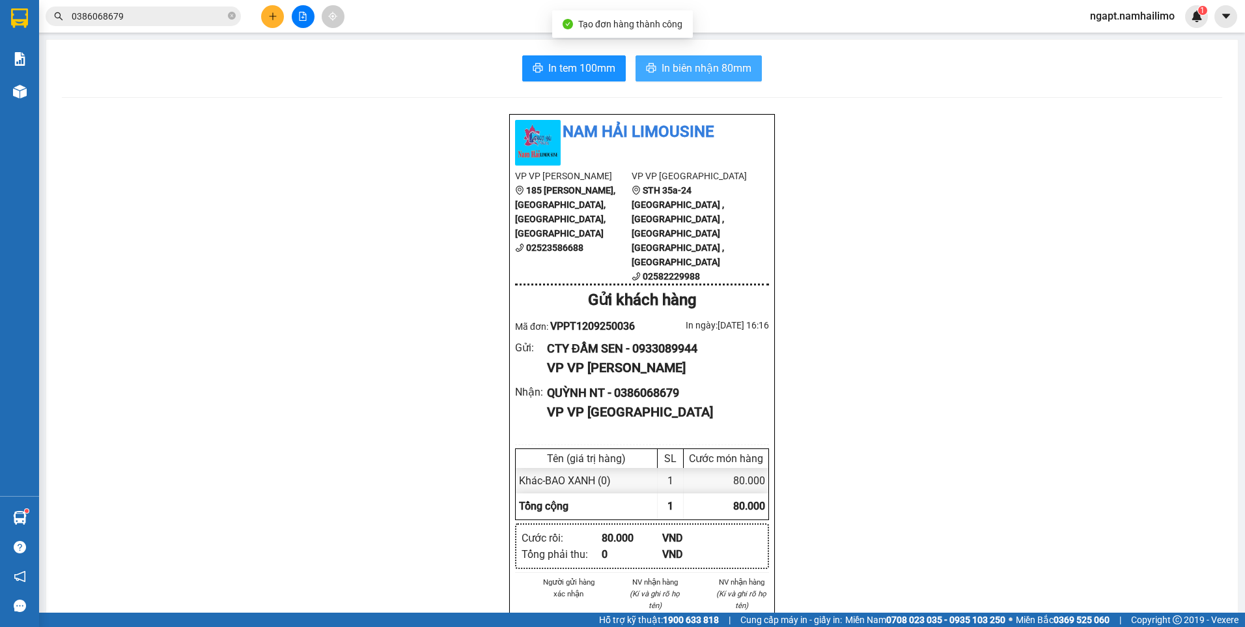
click at [737, 79] on button "In biên nhận 80mm" at bounding box center [699, 68] width 126 height 26
click at [737, 74] on span "In biên nhận 80mm" at bounding box center [707, 68] width 90 height 16
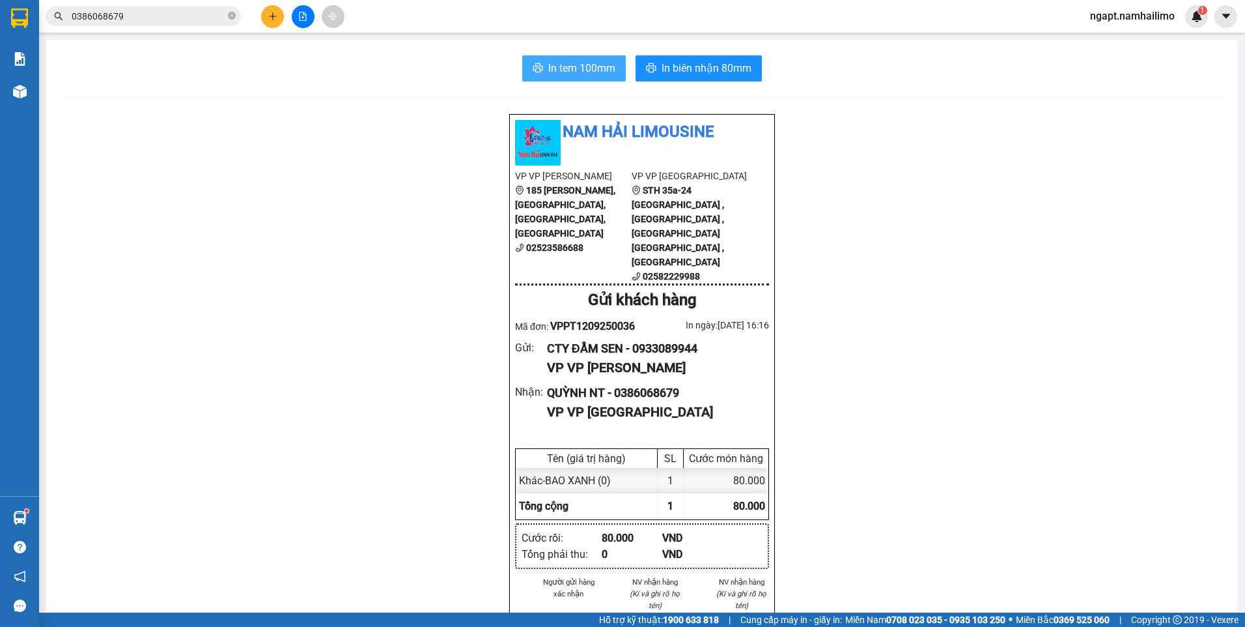
click at [575, 64] on span "In tem 100mm" at bounding box center [581, 68] width 67 height 16
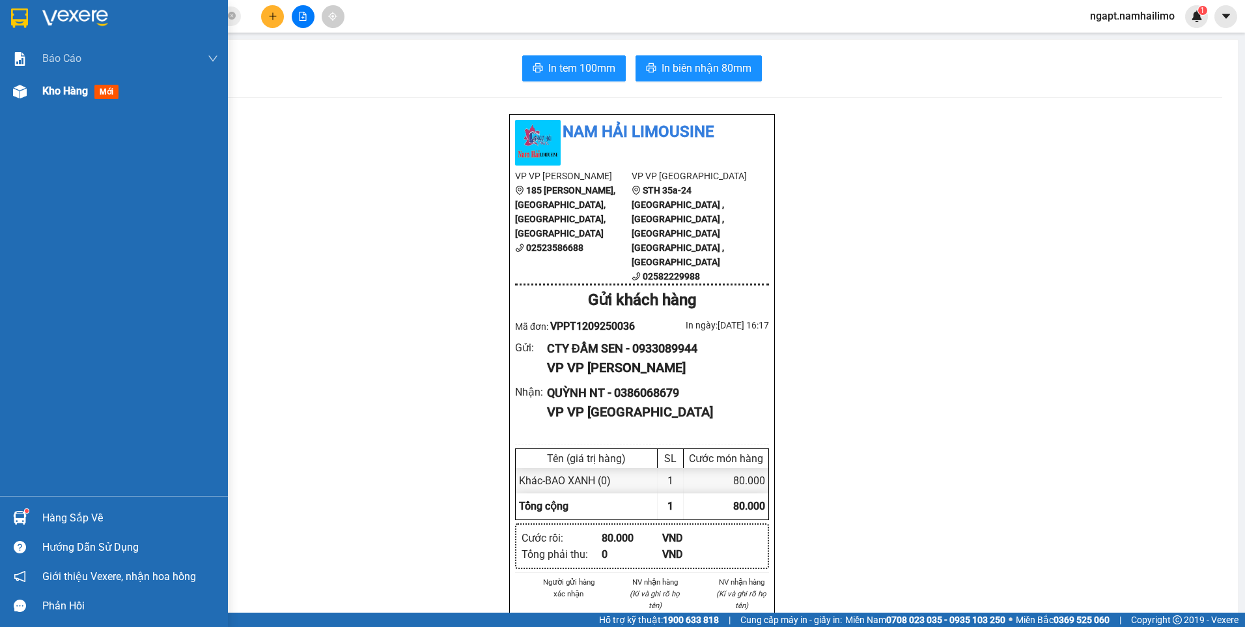
click at [63, 98] on div "Kho hàng mới" at bounding box center [82, 91] width 81 height 16
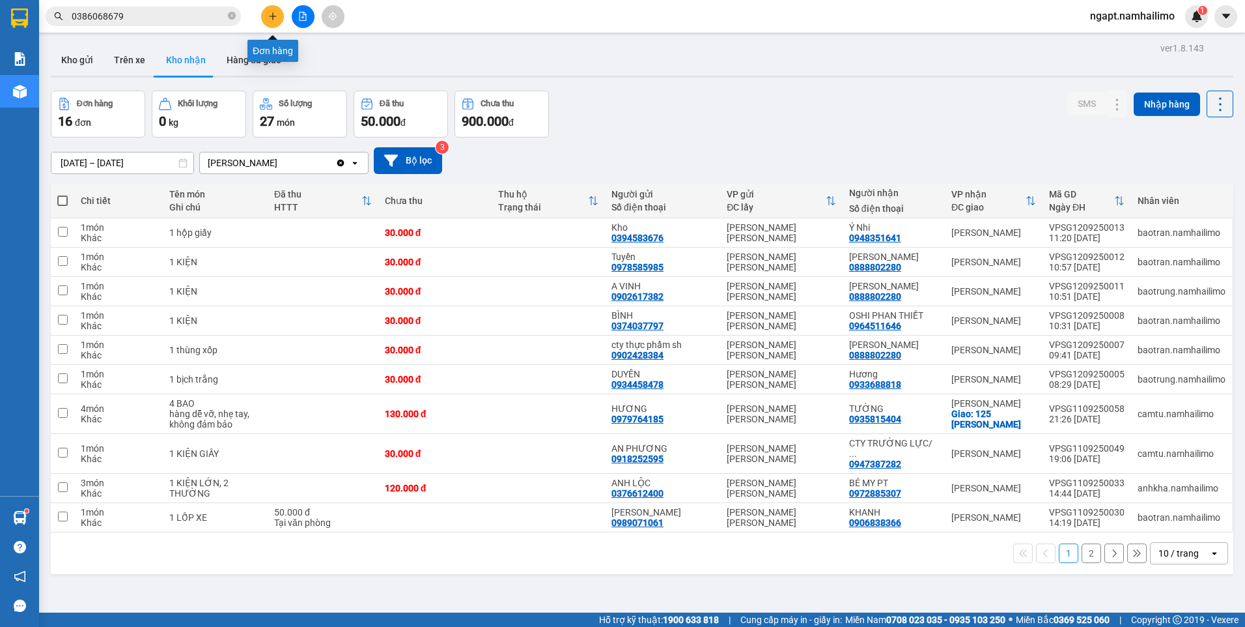
click at [274, 16] on icon "plus" at bounding box center [272, 16] width 9 height 9
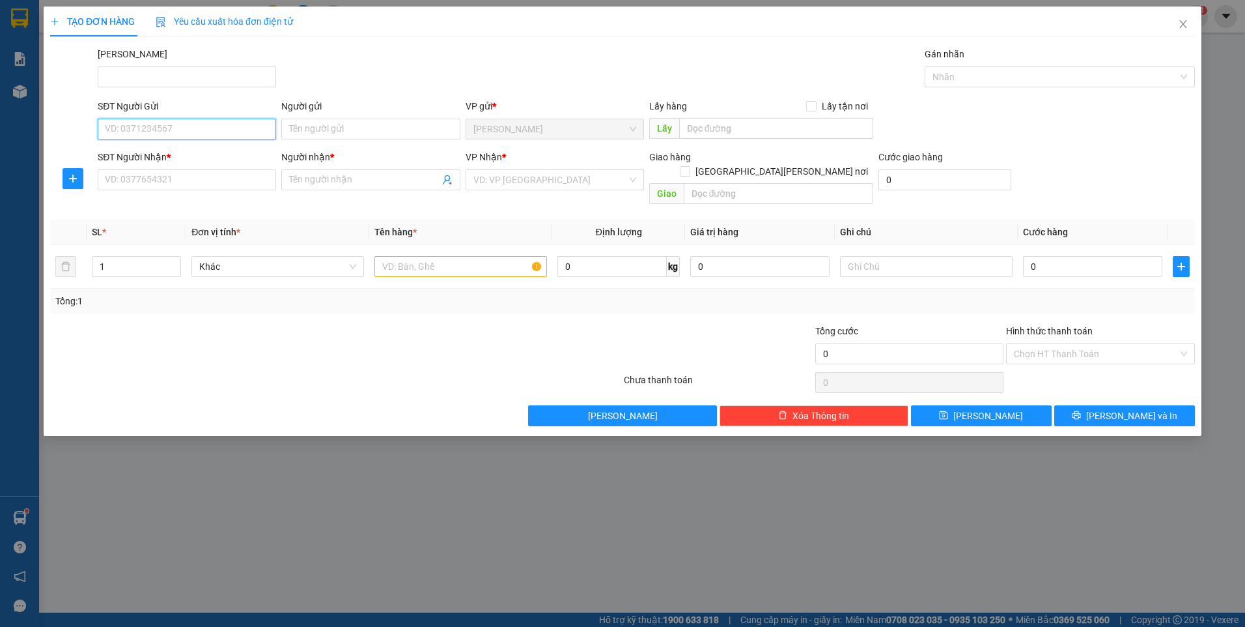
click at [177, 130] on input "SĐT Người Gửi" at bounding box center [187, 129] width 178 height 21
paste input "0969346300"
type input "0969346300"
click at [214, 184] on input "SĐT Người Nhận *" at bounding box center [187, 179] width 178 height 21
paste input "0969346300"
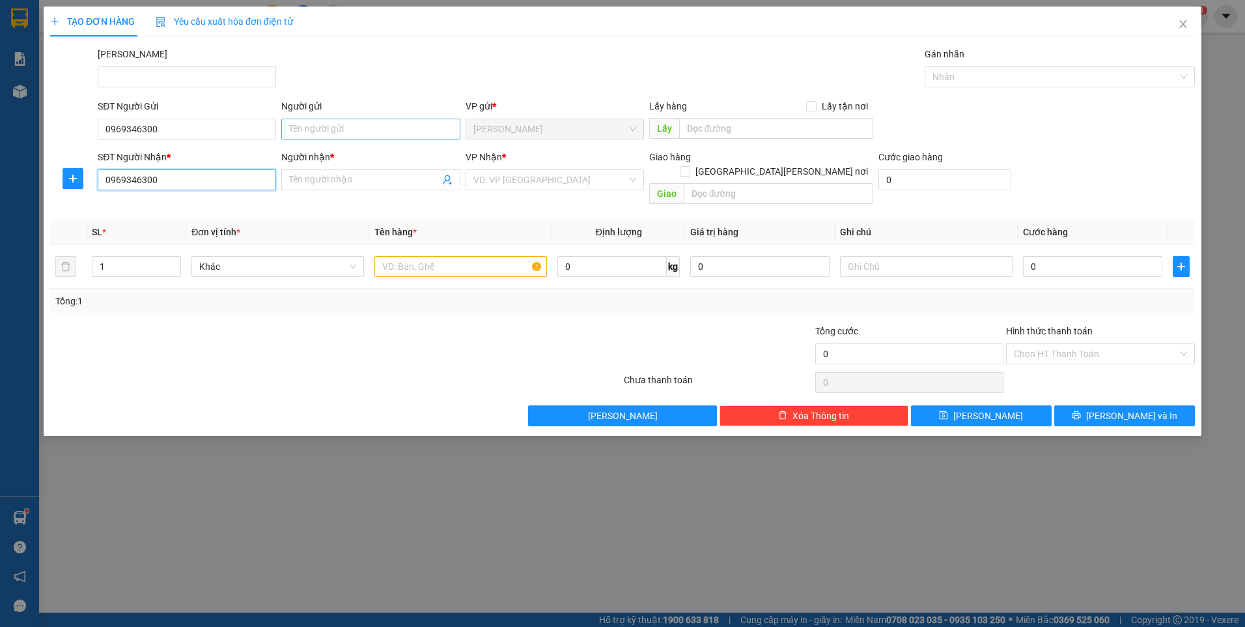
type input "0969346300"
click at [350, 128] on input "Người gửi" at bounding box center [370, 129] width 178 height 21
type input "GIA KHÁNH"
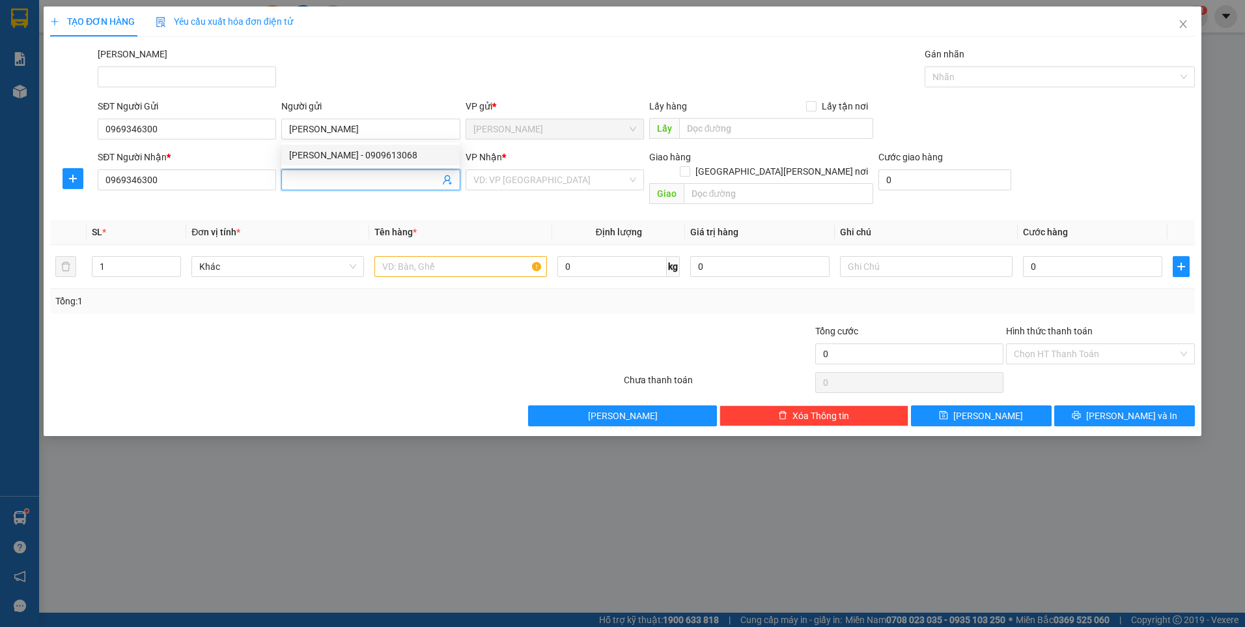
click at [366, 182] on input "Người nhận *" at bounding box center [364, 180] width 150 height 14
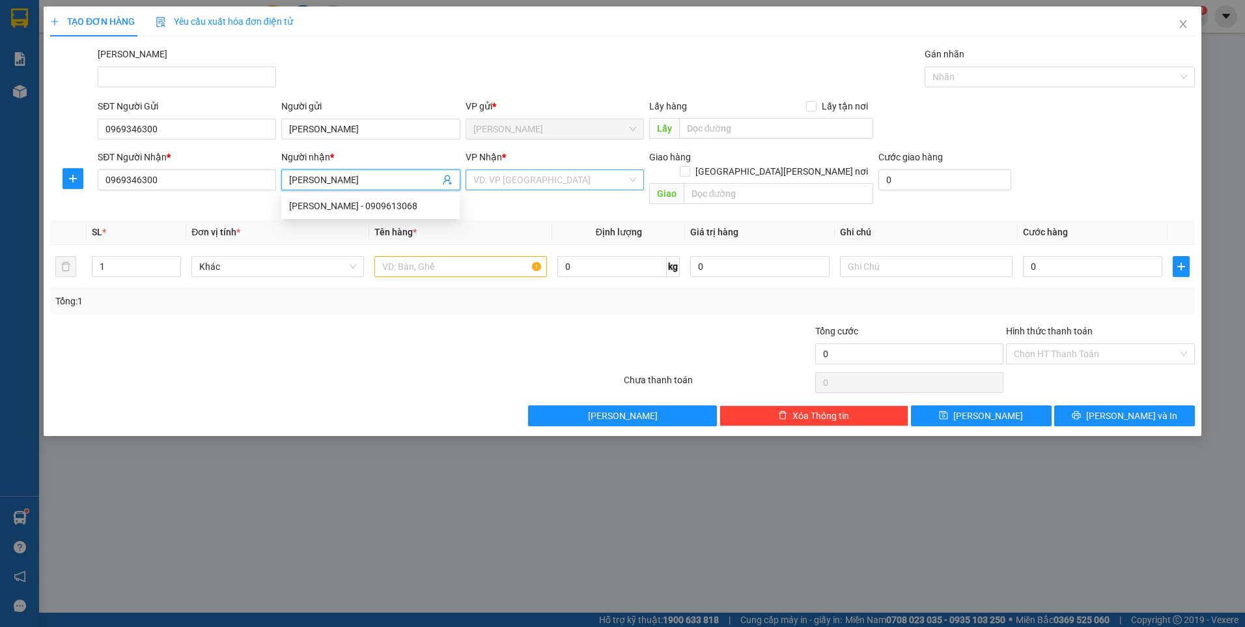
type input "GIA KHÁNH"
click at [545, 176] on input "search" at bounding box center [551, 180] width 154 height 20
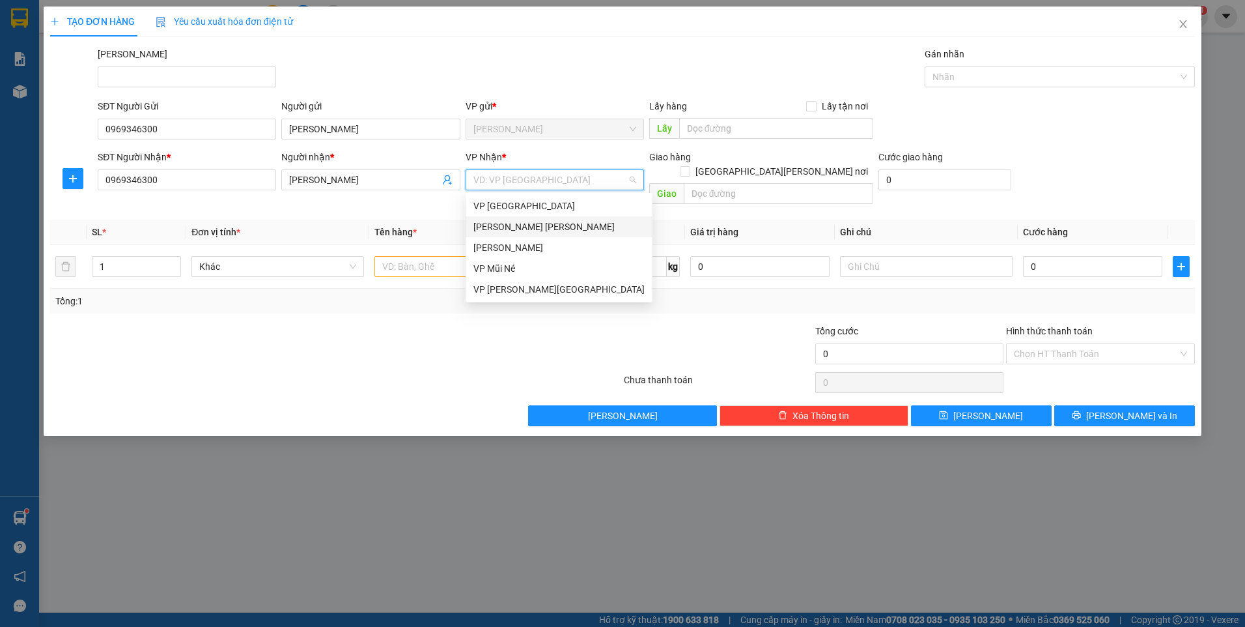
click at [539, 230] on div "[PERSON_NAME] [PERSON_NAME]" at bounding box center [559, 227] width 171 height 14
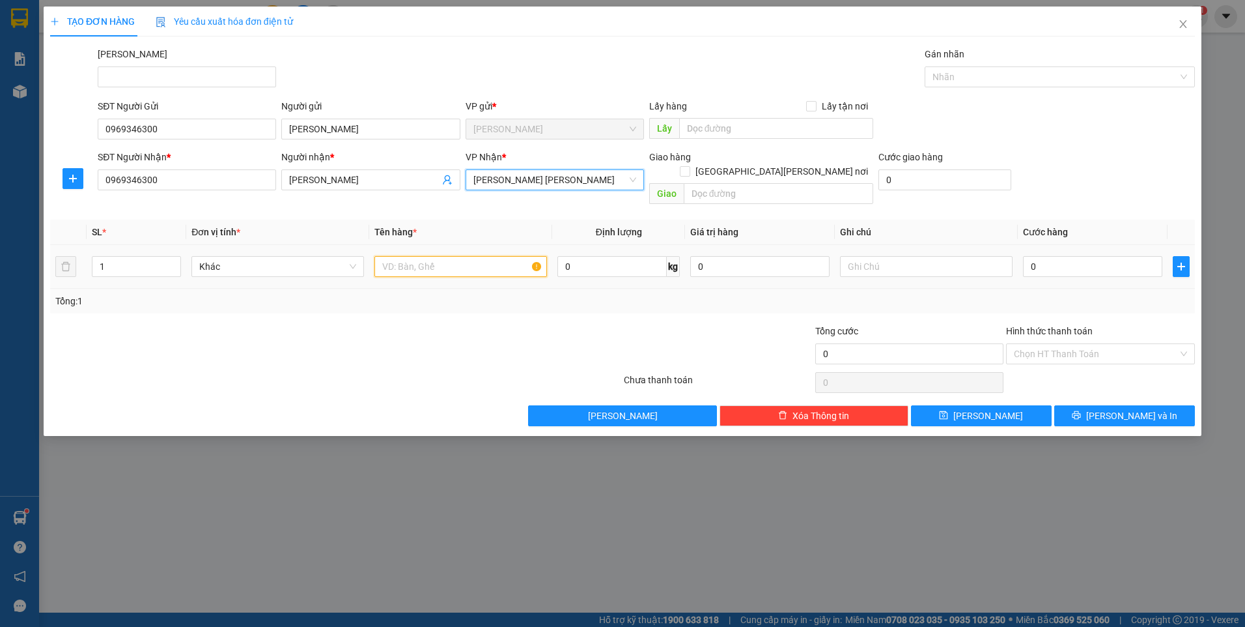
click at [418, 256] on input "text" at bounding box center [461, 266] width 173 height 21
type input "XE AB ĐEN -814E1.19332"
type input "3"
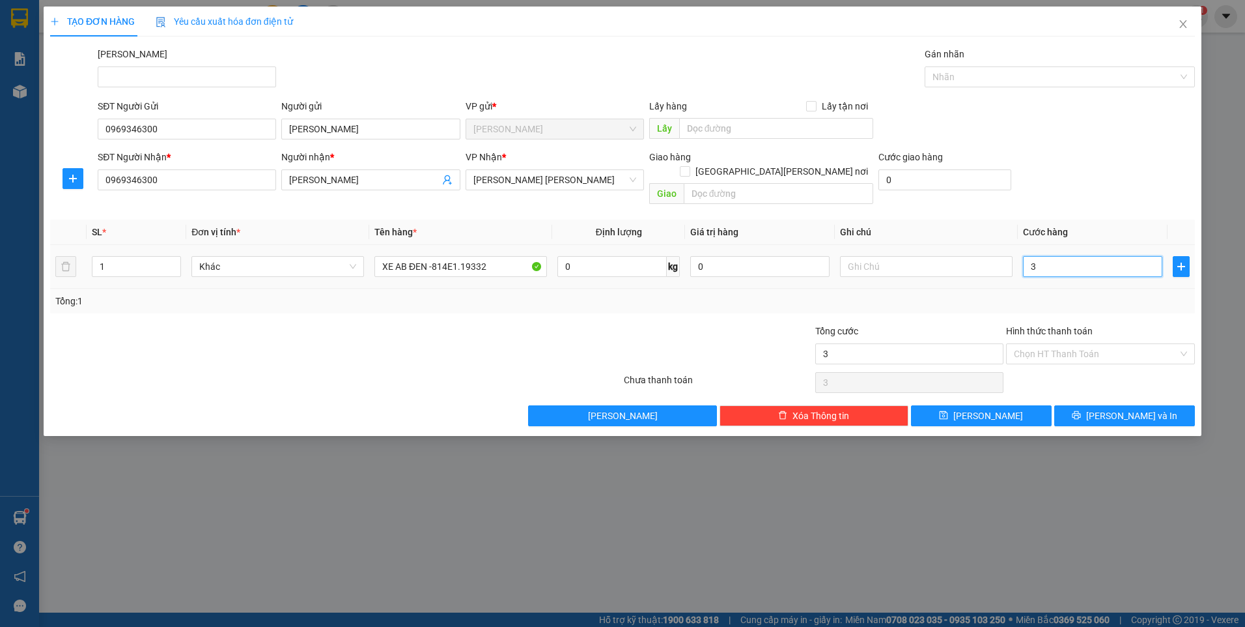
type input "30"
type input "300"
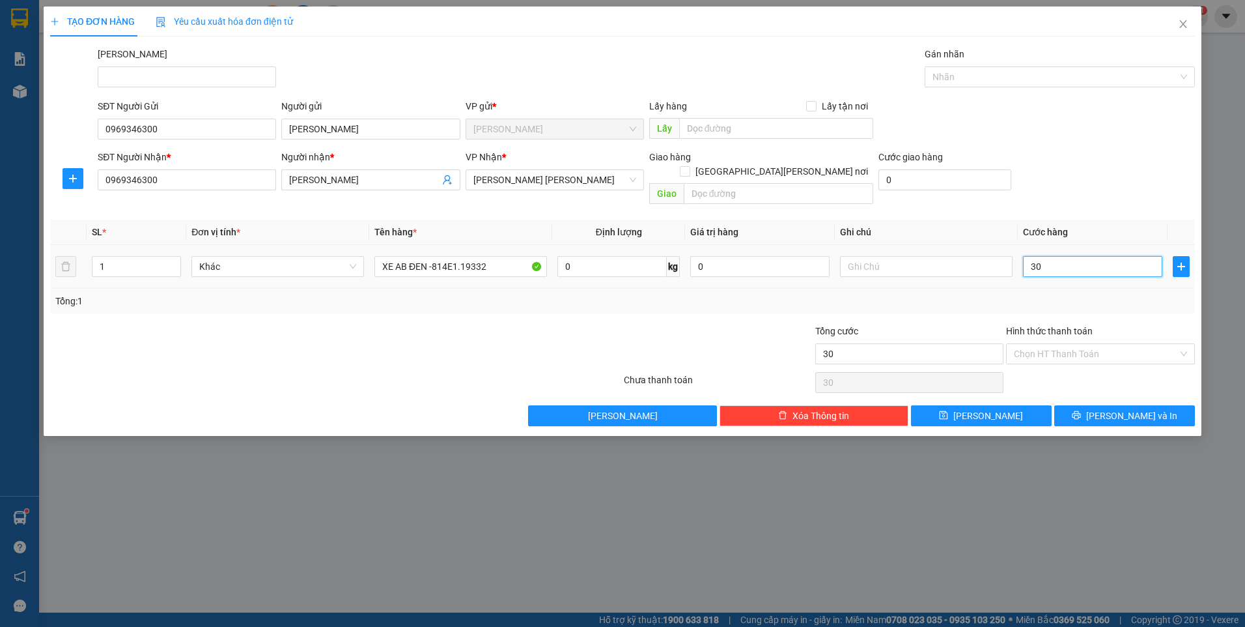
type input "300"
type input "300.000"
click at [771, 304] on div "Transit Pickup Surcharge Ids Transit Deliver Surcharge Ids Transit Deliver Surc…" at bounding box center [622, 236] width 1145 height 379
click at [1137, 344] on input "Hình thức thanh toán" at bounding box center [1096, 354] width 164 height 20
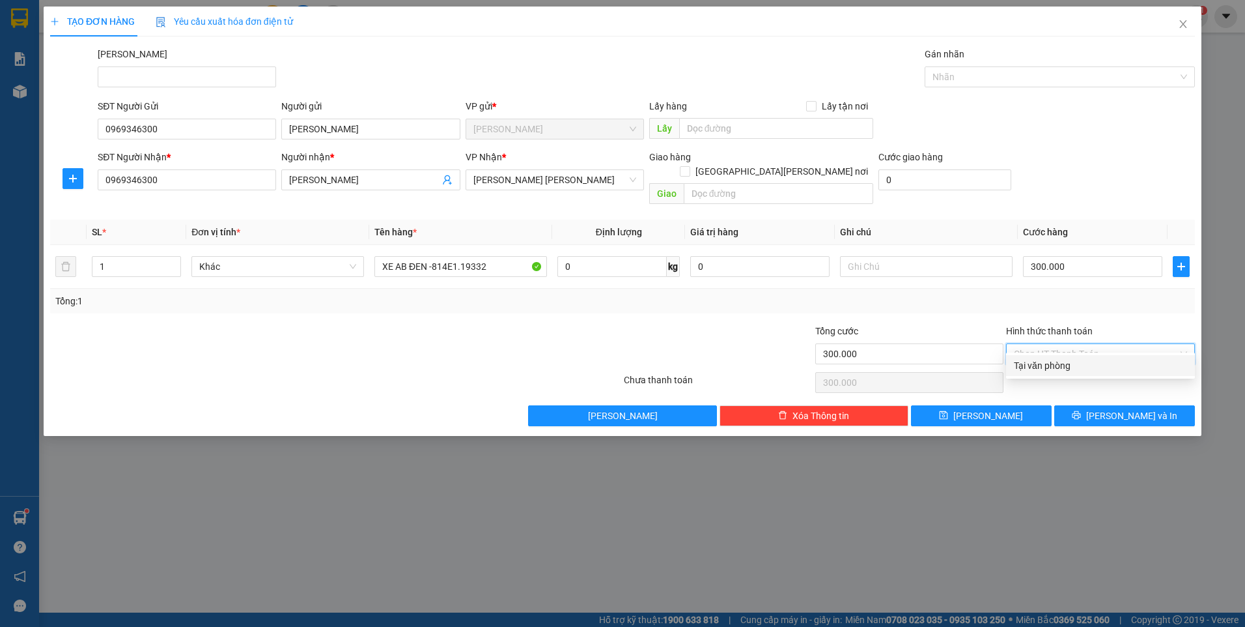
click at [1047, 364] on div "Tại văn phòng" at bounding box center [1100, 365] width 173 height 14
type input "0"
click at [1142, 408] on span "Lưu và In" at bounding box center [1132, 415] width 91 height 14
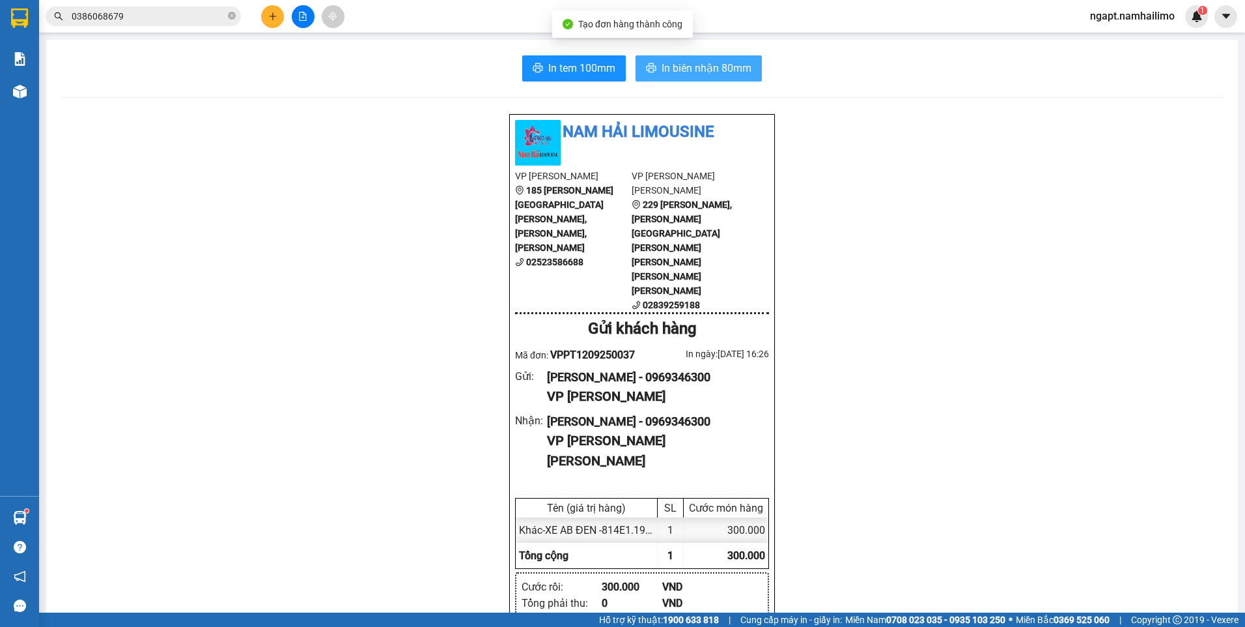
click at [692, 63] on span "In biên nhận 80mm" at bounding box center [707, 68] width 90 height 16
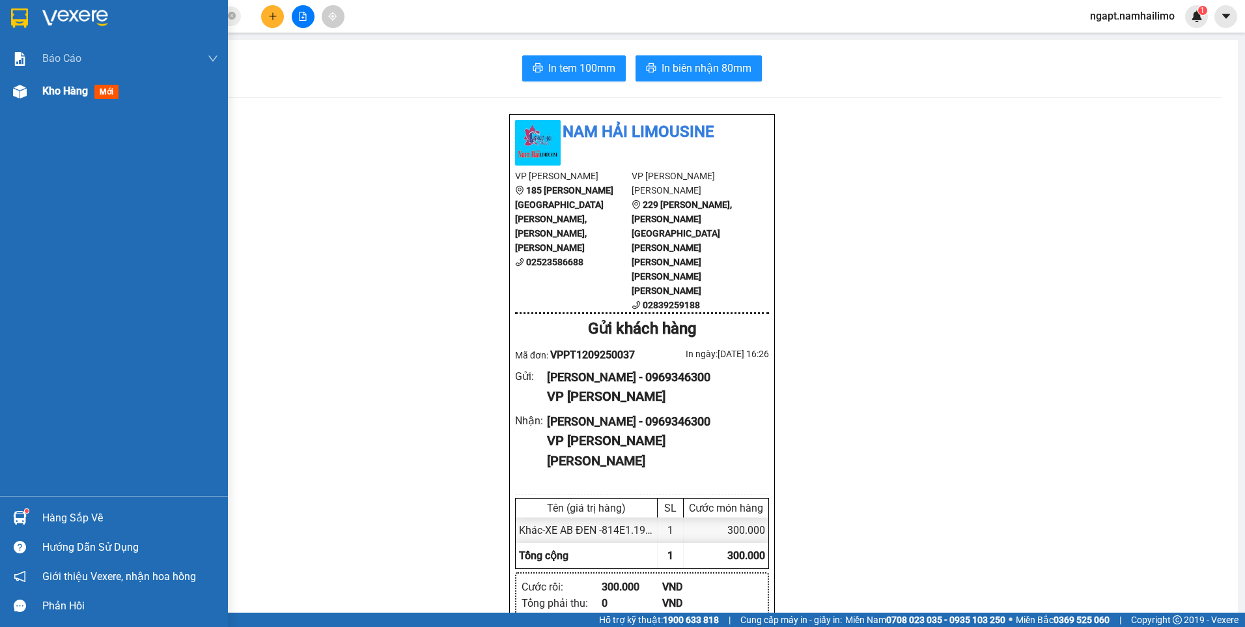
click at [66, 92] on span "Kho hàng" at bounding box center [65, 91] width 46 height 12
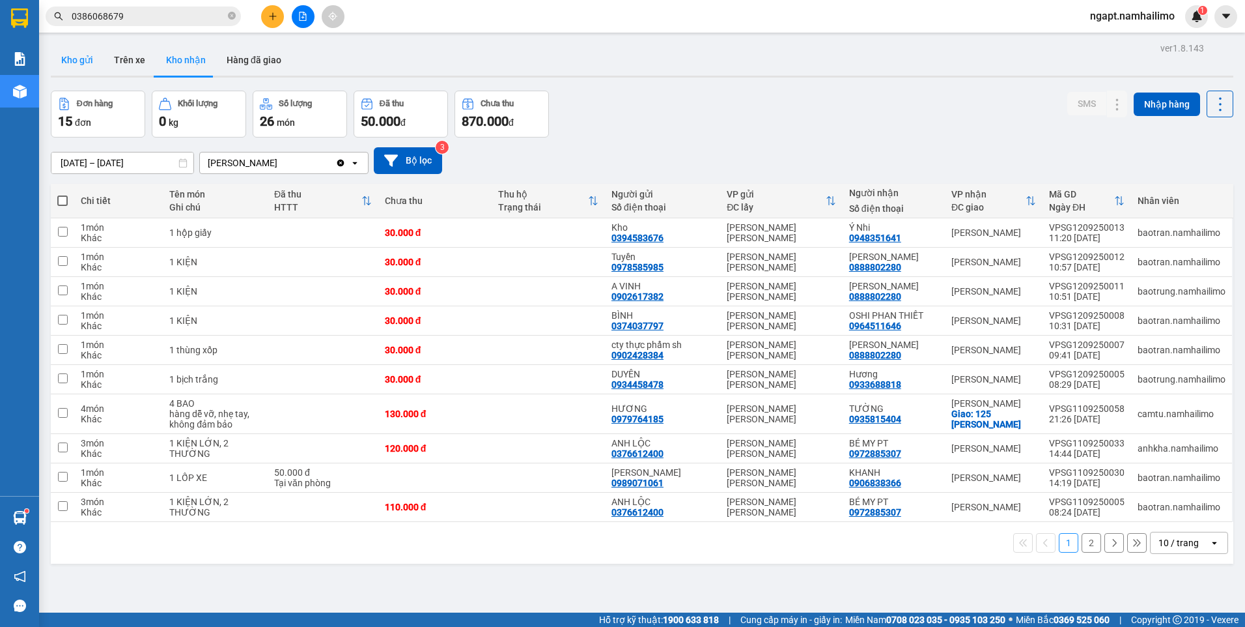
drag, startPoint x: 85, startPoint y: 55, endPoint x: 92, endPoint y: 47, distance: 11.1
click at [89, 50] on button "Kho gửi" at bounding box center [77, 59] width 53 height 31
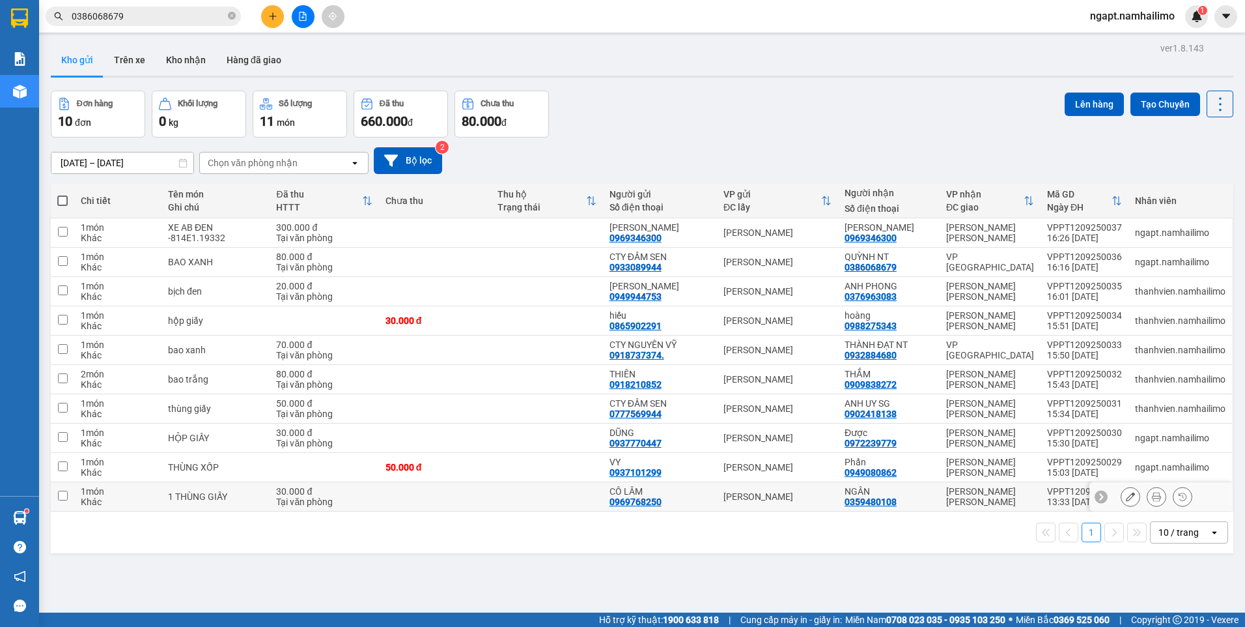
click at [65, 500] on input "checkbox" at bounding box center [63, 495] width 10 height 10
checkbox input "true"
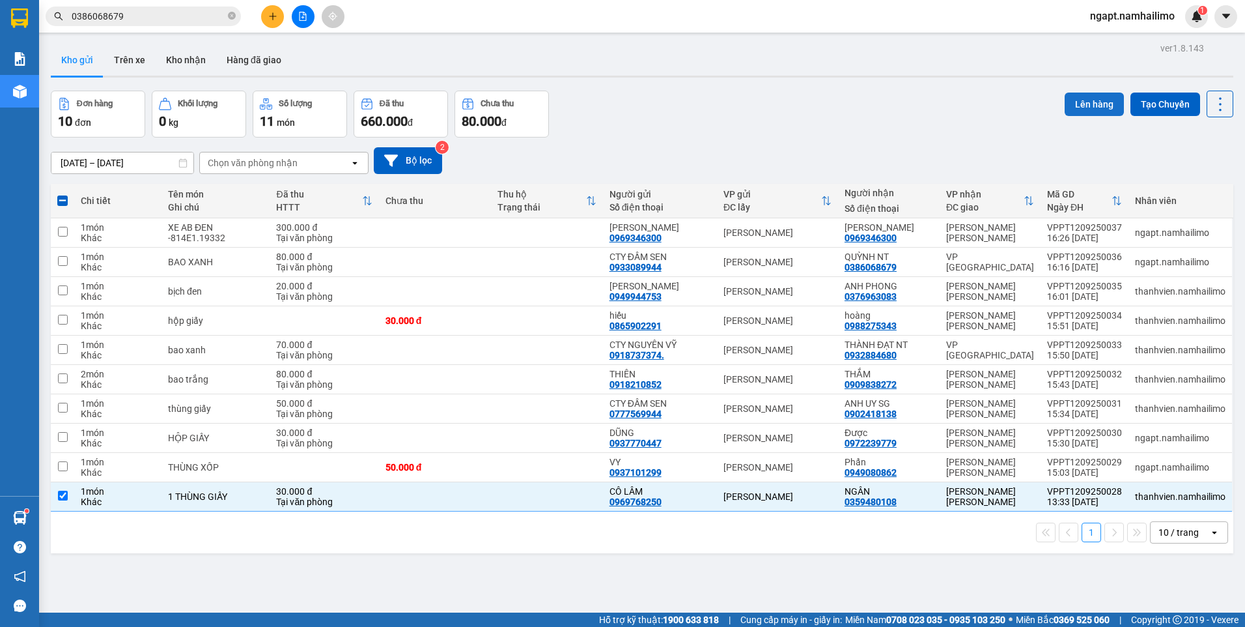
click at [1087, 109] on button "Lên hàng" at bounding box center [1094, 103] width 59 height 23
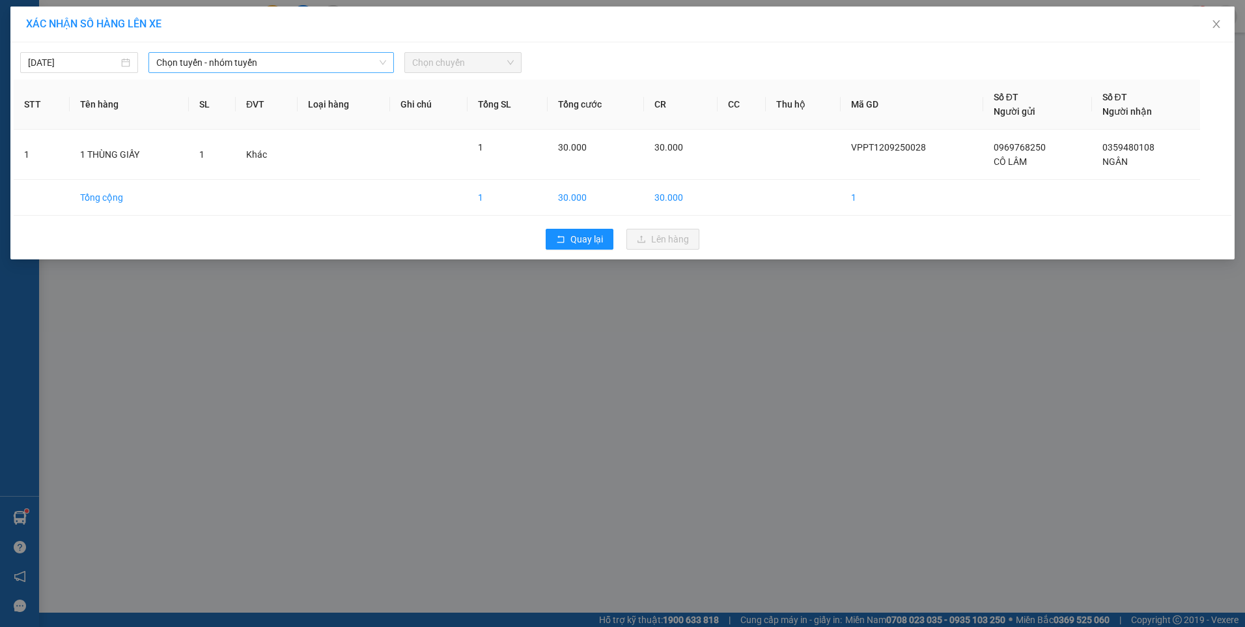
click at [293, 68] on span "Chọn tuyến - nhóm tuyến" at bounding box center [271, 63] width 230 height 20
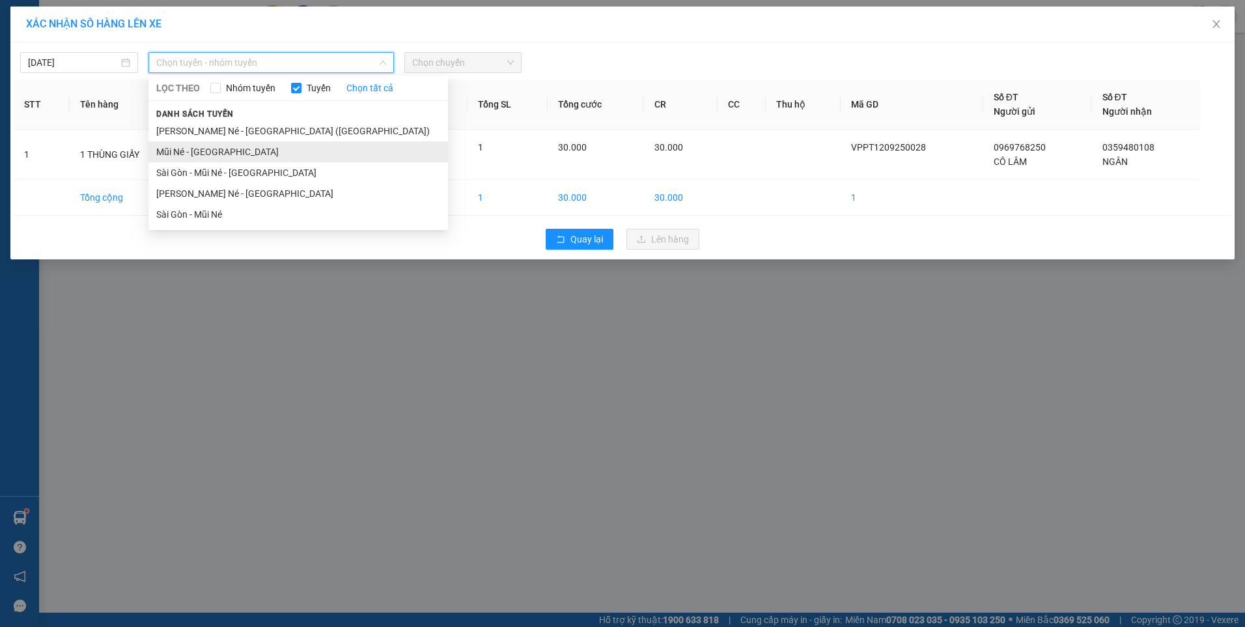
click at [222, 147] on li "Mũi Né - Sài Gòn" at bounding box center [299, 151] width 300 height 21
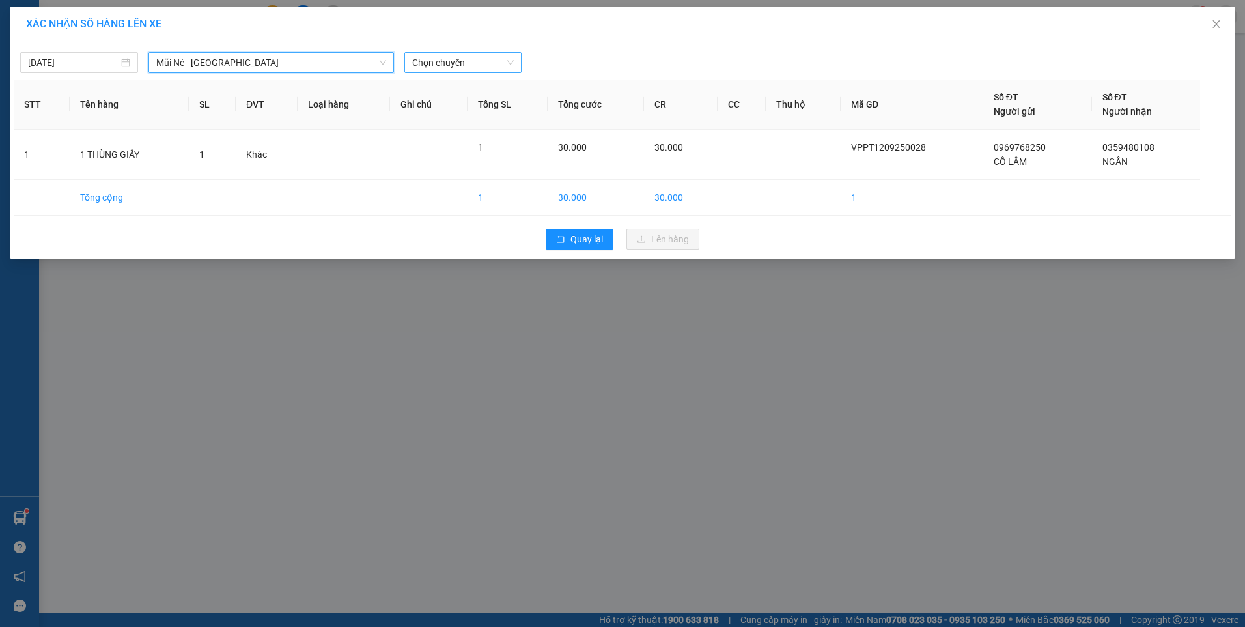
click at [489, 59] on span "Chọn chuyến" at bounding box center [463, 63] width 102 height 20
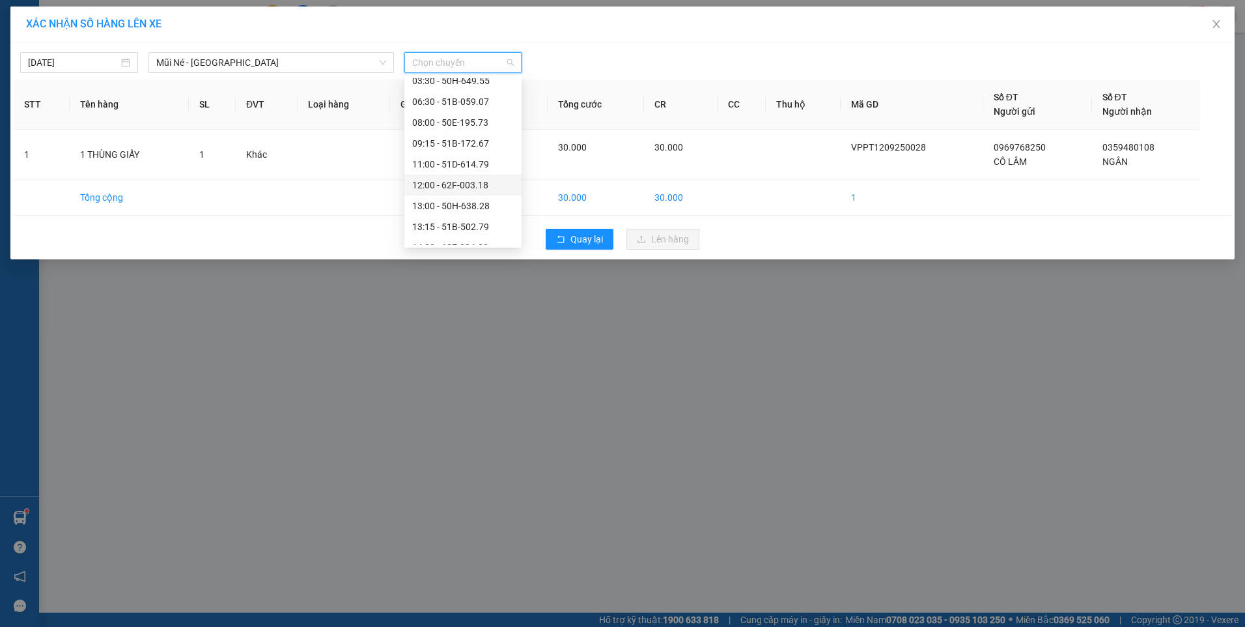
scroll to position [125, 0]
click at [469, 131] on div "13:00 - 50H-638.28" at bounding box center [463, 130] width 102 height 14
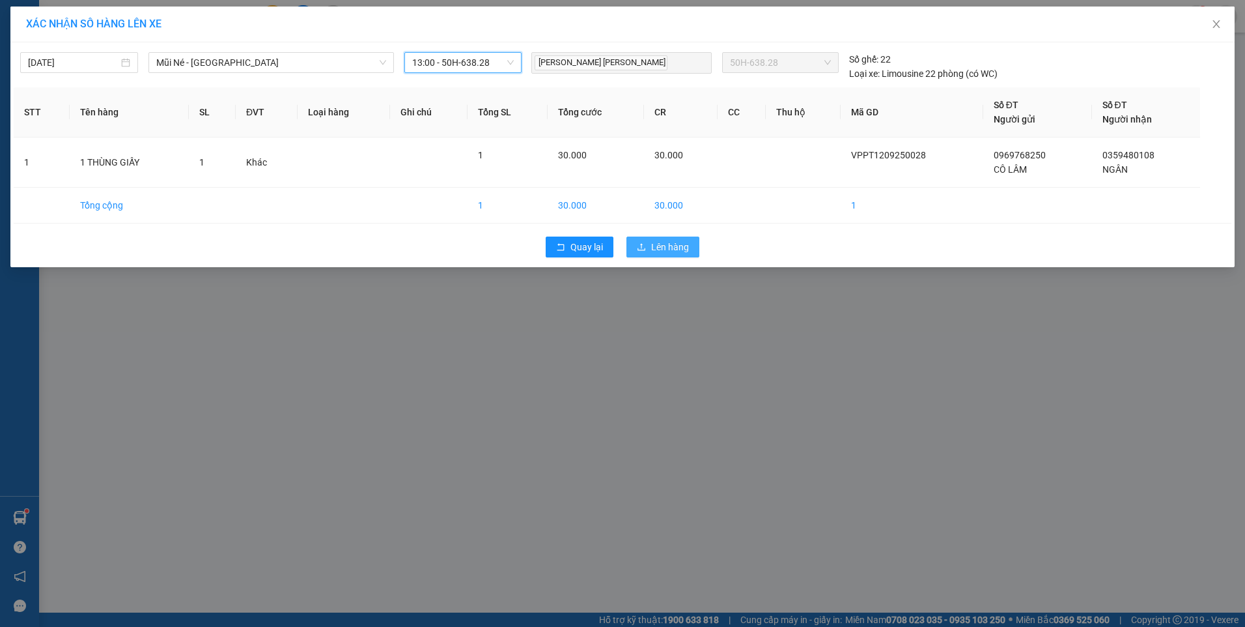
click at [648, 249] on button "Lên hàng" at bounding box center [663, 246] width 73 height 21
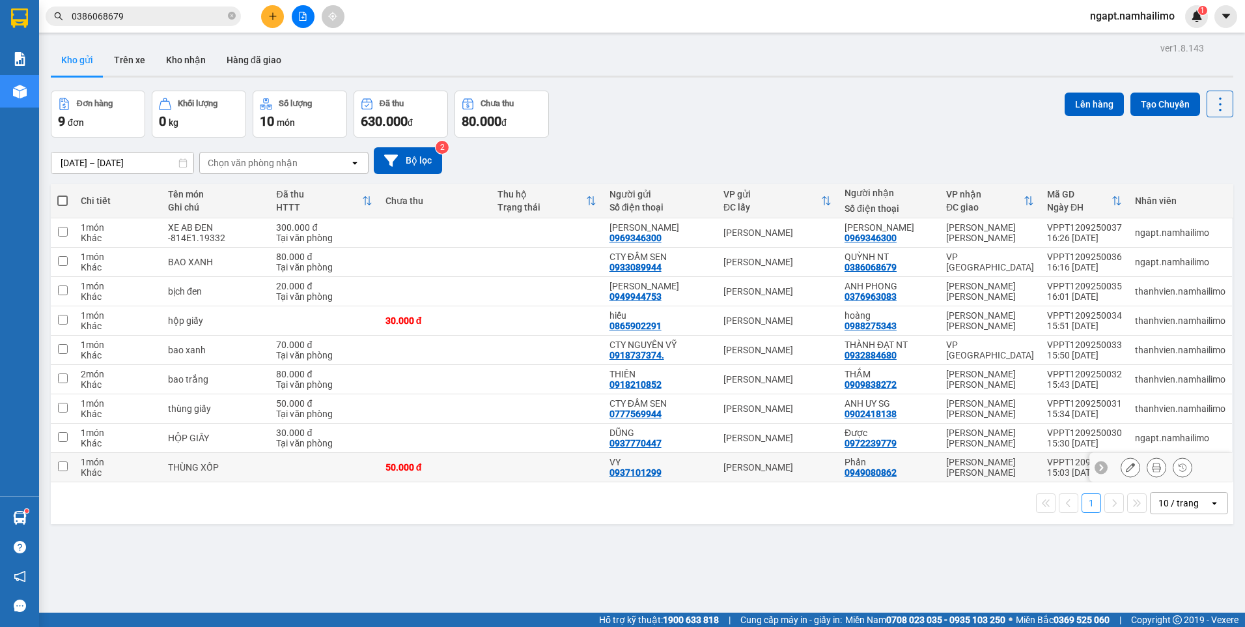
click at [61, 462] on input "checkbox" at bounding box center [63, 466] width 10 height 10
checkbox input "true"
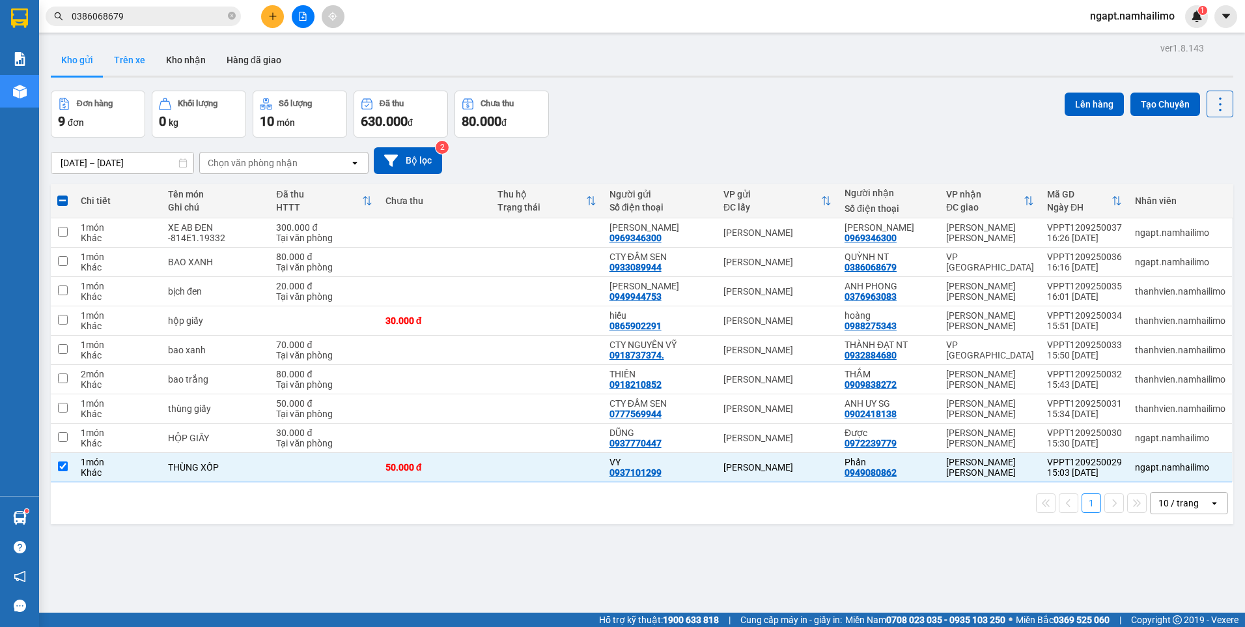
click at [132, 53] on button "Trên xe" at bounding box center [130, 59] width 52 height 31
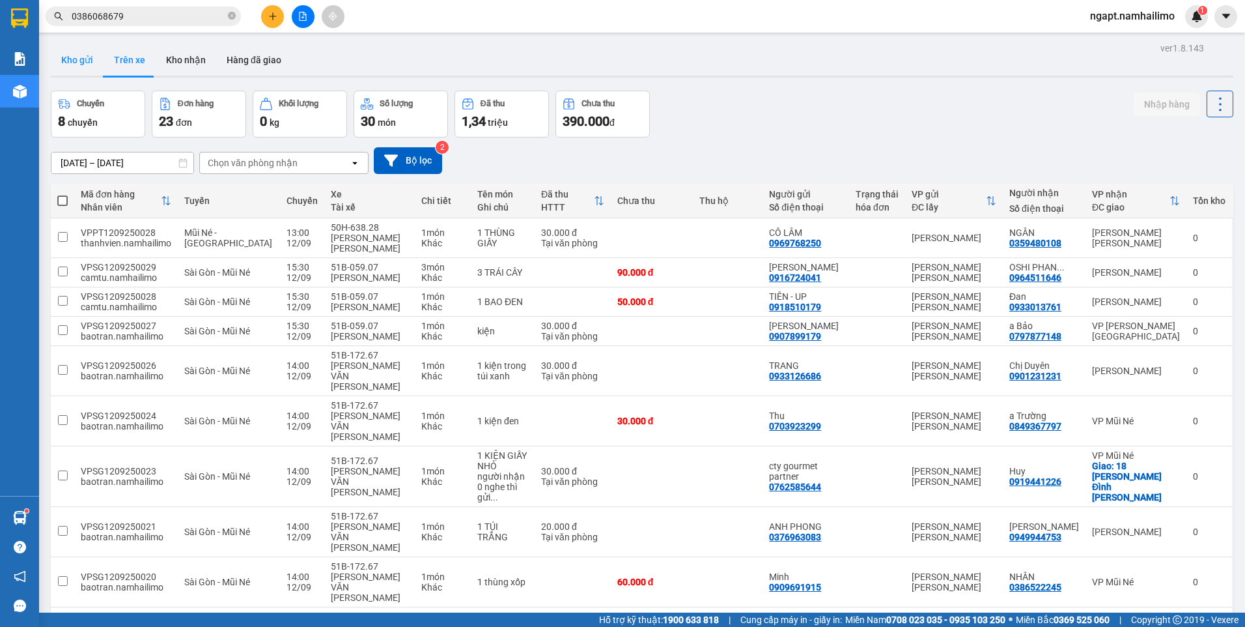
click at [88, 52] on button "Kho gửi" at bounding box center [77, 59] width 53 height 31
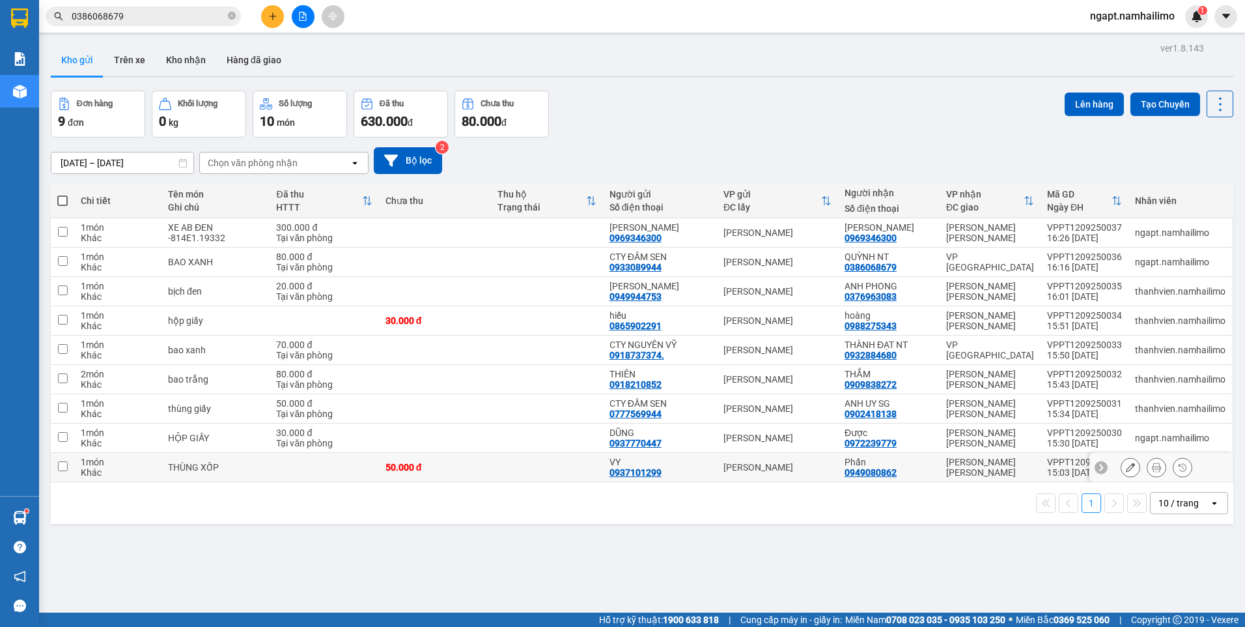
click at [59, 467] on input "checkbox" at bounding box center [63, 466] width 10 height 10
checkbox input "true"
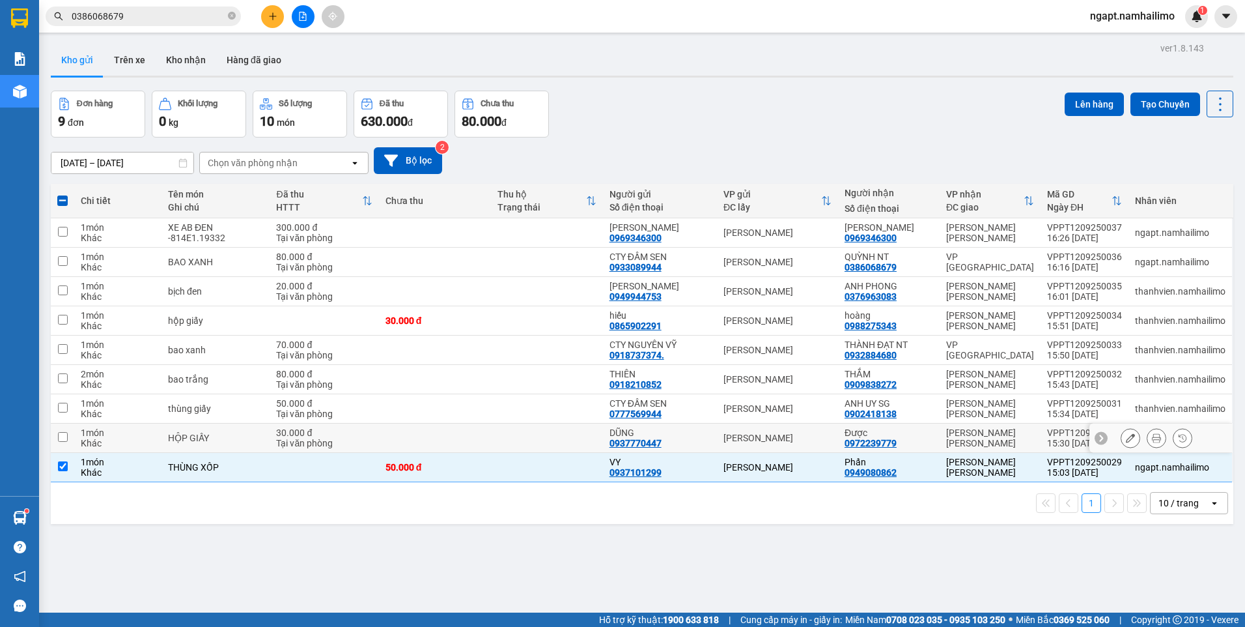
click at [63, 434] on input "checkbox" at bounding box center [63, 437] width 10 height 10
checkbox input "true"
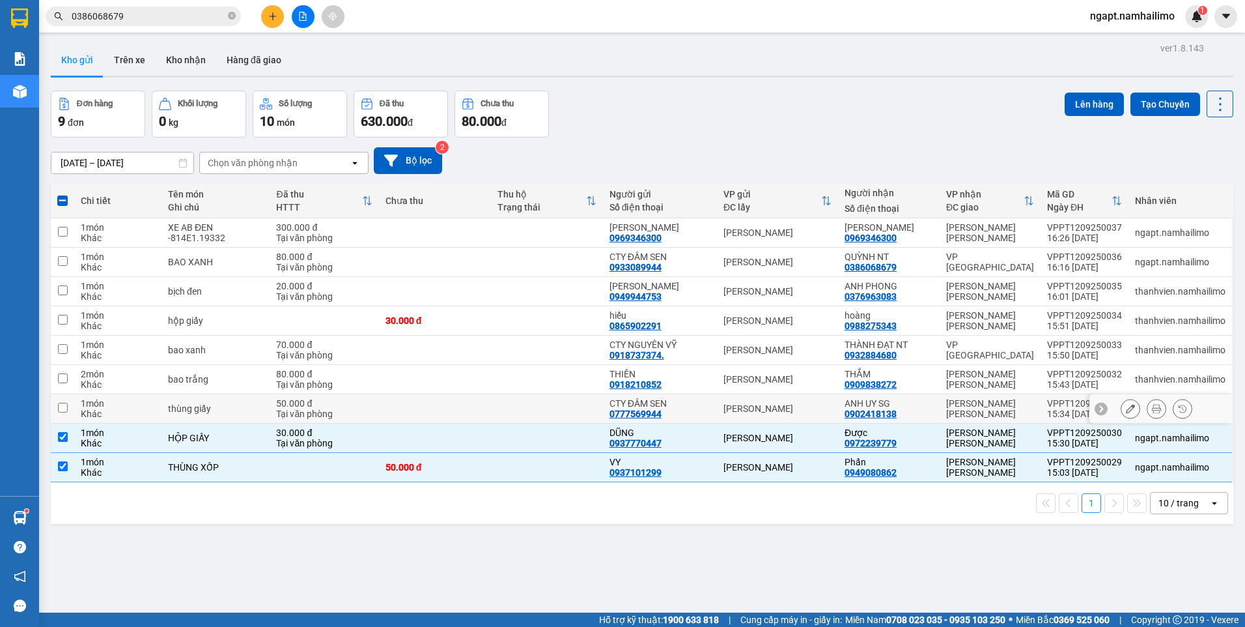
click at [65, 407] on input "checkbox" at bounding box center [63, 408] width 10 height 10
checkbox input "true"
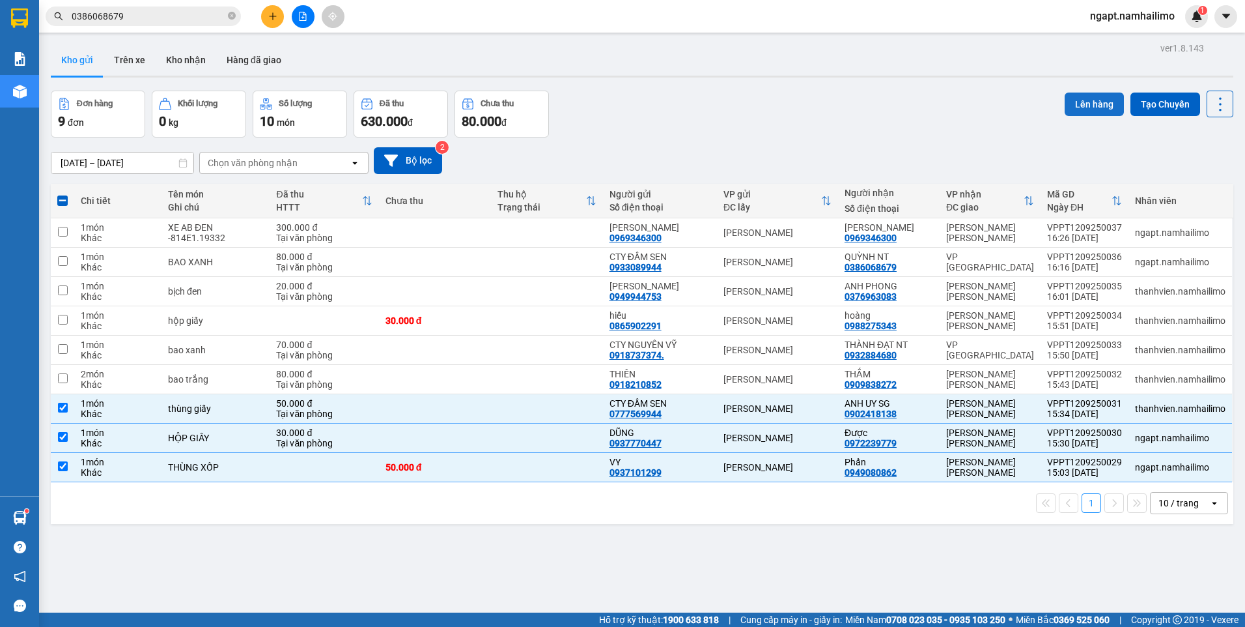
click at [1081, 102] on button "Lên hàng" at bounding box center [1094, 103] width 59 height 23
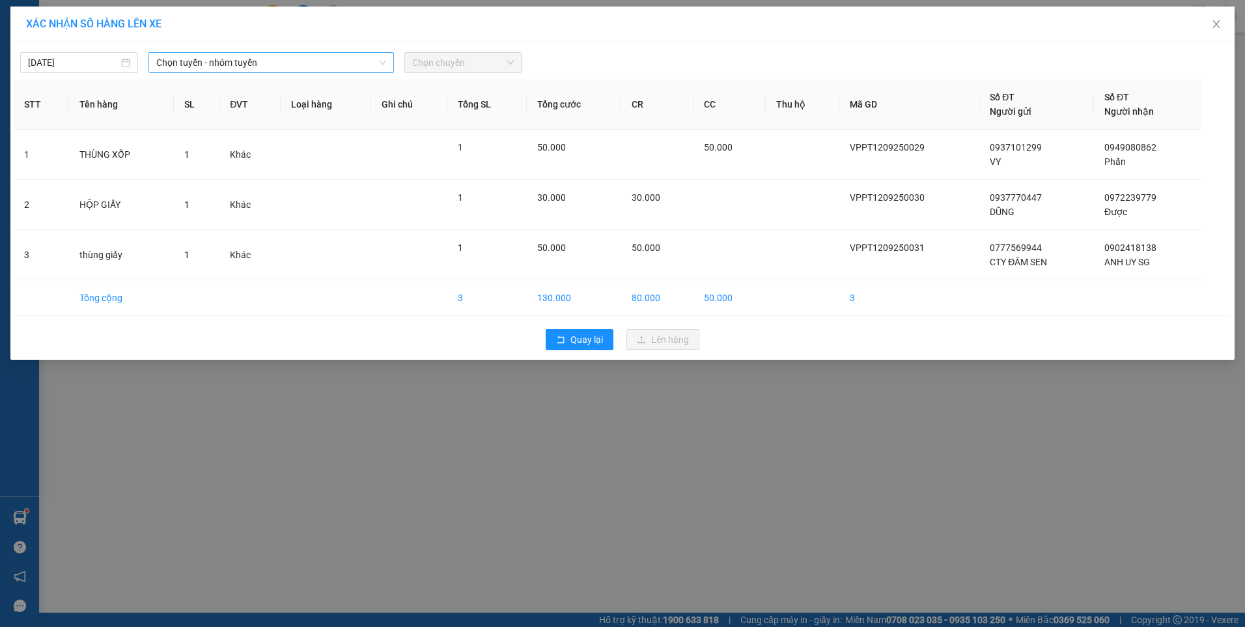
click at [276, 71] on span "Chọn tuyến - nhóm tuyến" at bounding box center [271, 63] width 230 height 20
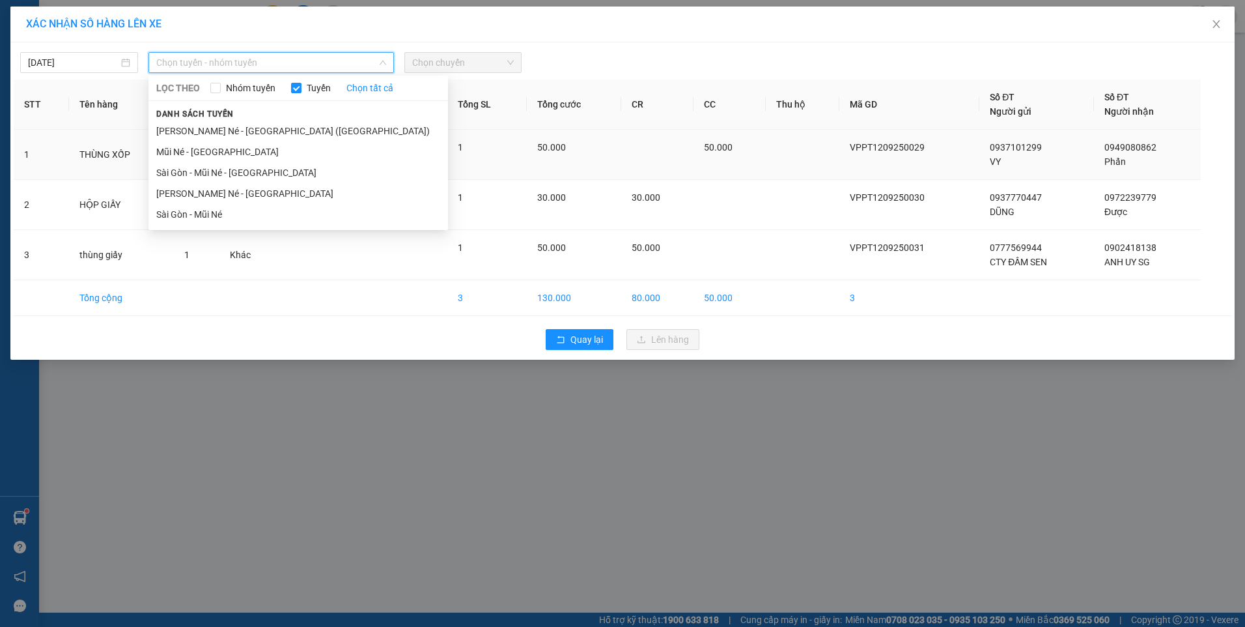
click at [205, 148] on li "Mũi Né - Sài Gòn" at bounding box center [299, 151] width 300 height 21
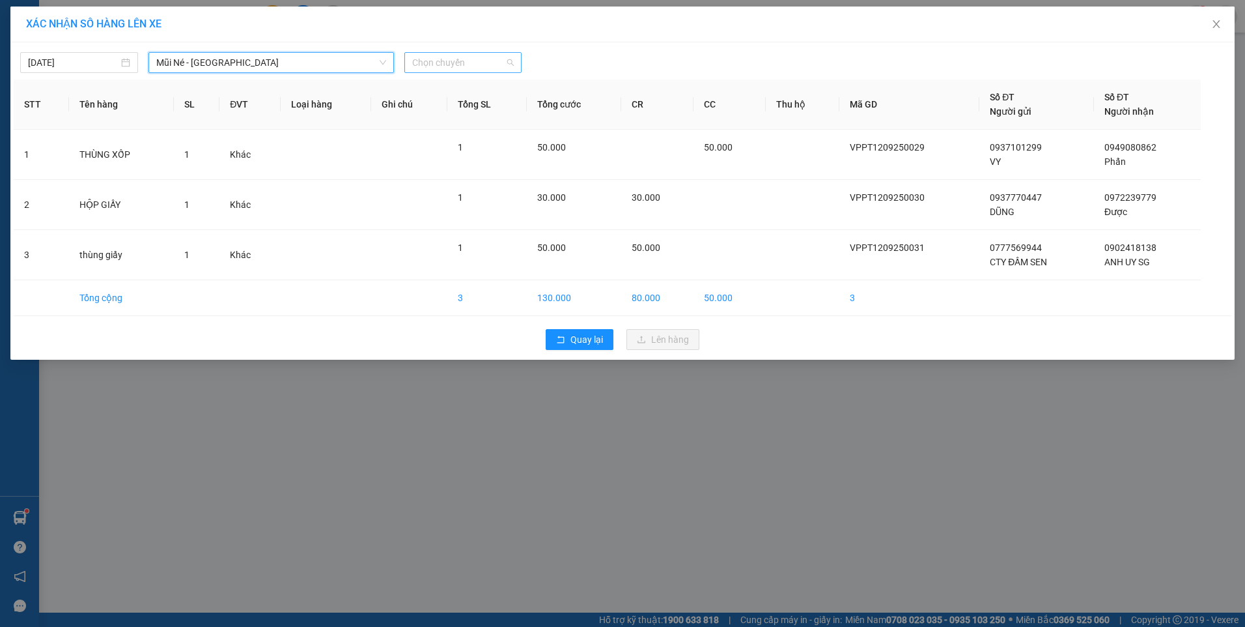
click at [465, 65] on span "Chọn chuyến" at bounding box center [463, 63] width 102 height 20
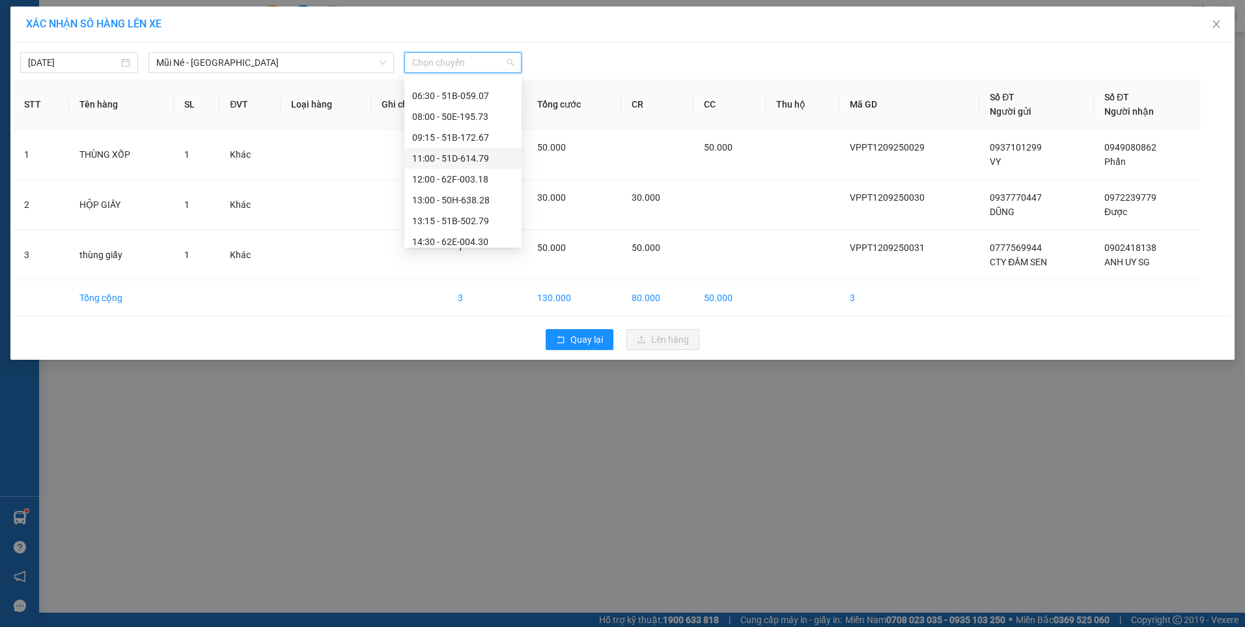
scroll to position [125, 0]
click at [477, 176] on div "14:30 - 62E-004.30" at bounding box center [463, 172] width 102 height 14
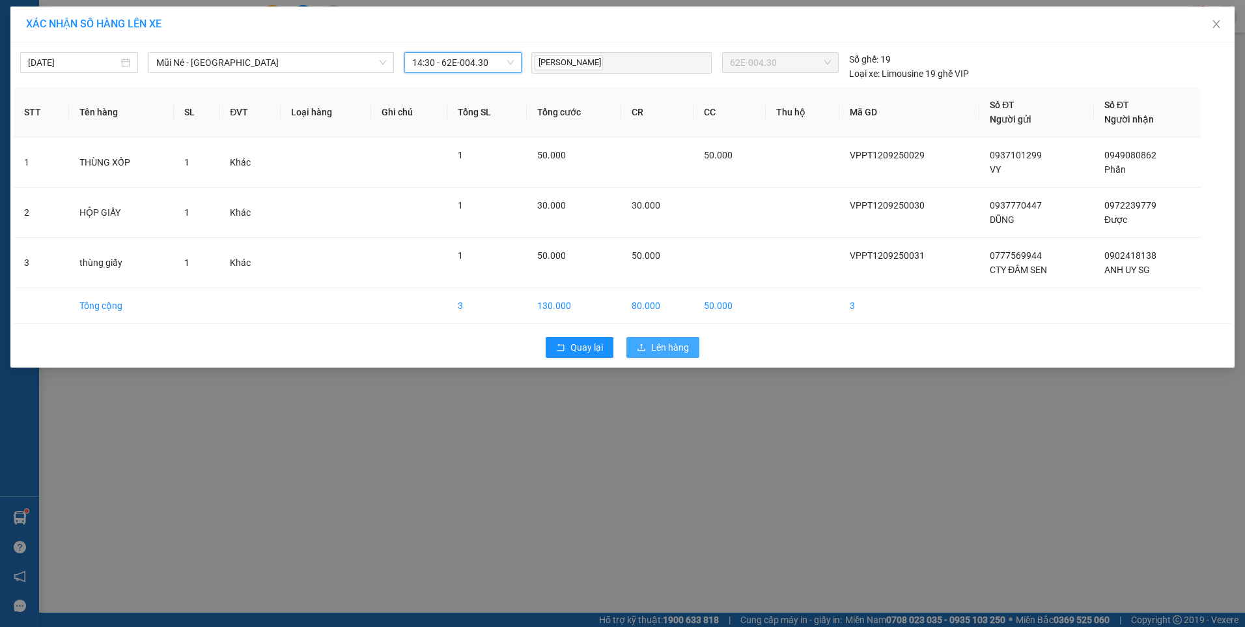
click at [658, 347] on span "Lên hàng" at bounding box center [670, 347] width 38 height 14
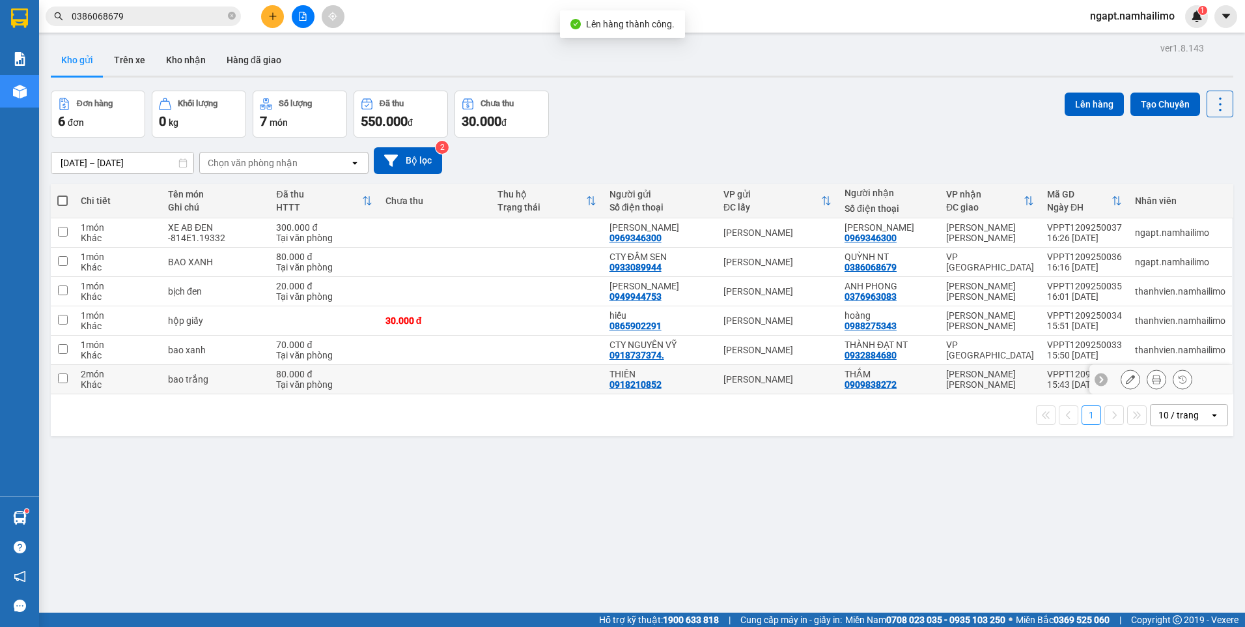
click at [68, 378] on td at bounding box center [62, 379] width 23 height 29
checkbox input "true"
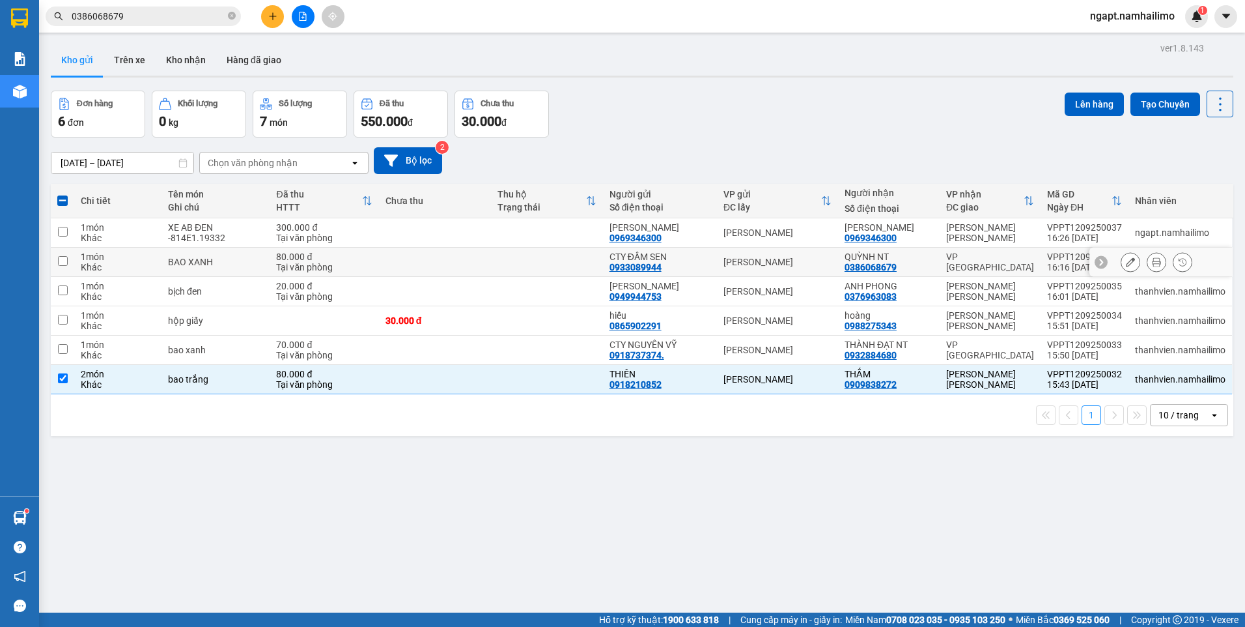
click at [936, 259] on td "QUỲNH NT 0386068679" at bounding box center [889, 262] width 102 height 29
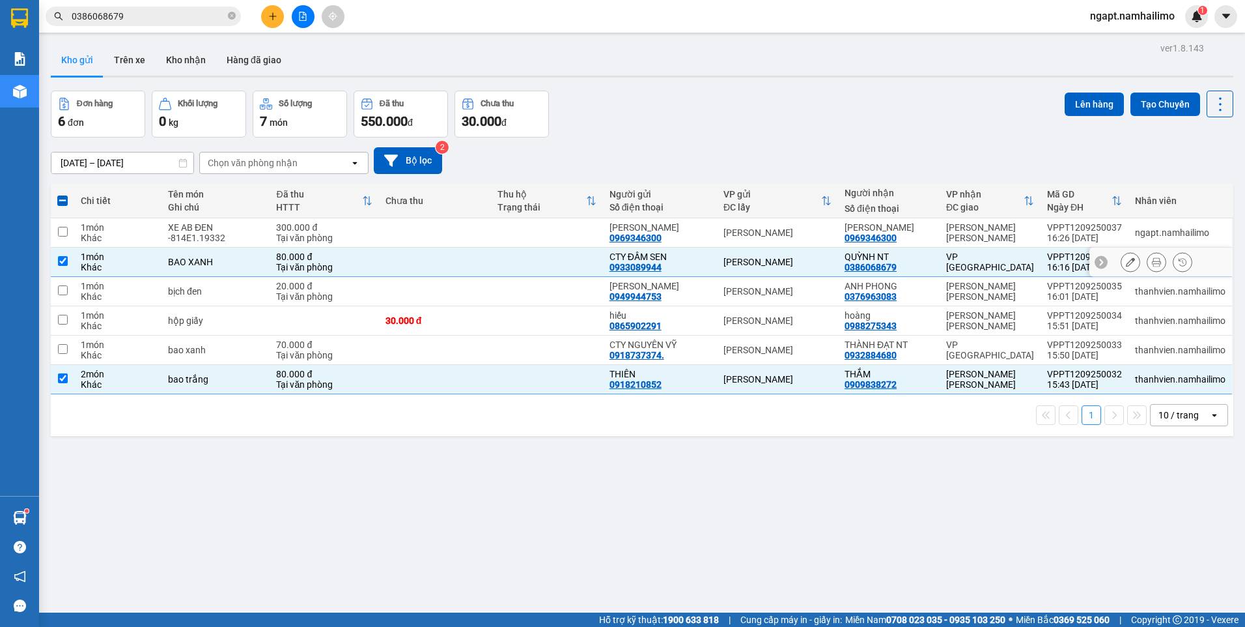
click at [935, 259] on td "QUỲNH NT 0386068679" at bounding box center [889, 262] width 102 height 29
checkbox input "false"
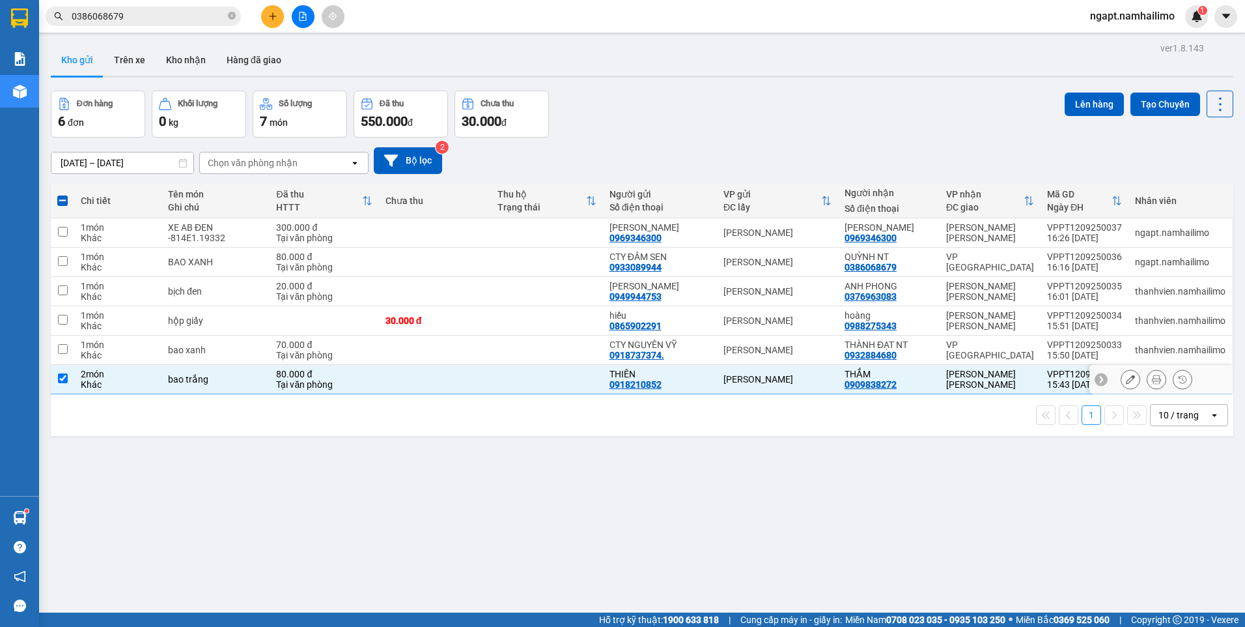
click at [67, 378] on input "checkbox" at bounding box center [63, 378] width 10 height 10
checkbox input "false"
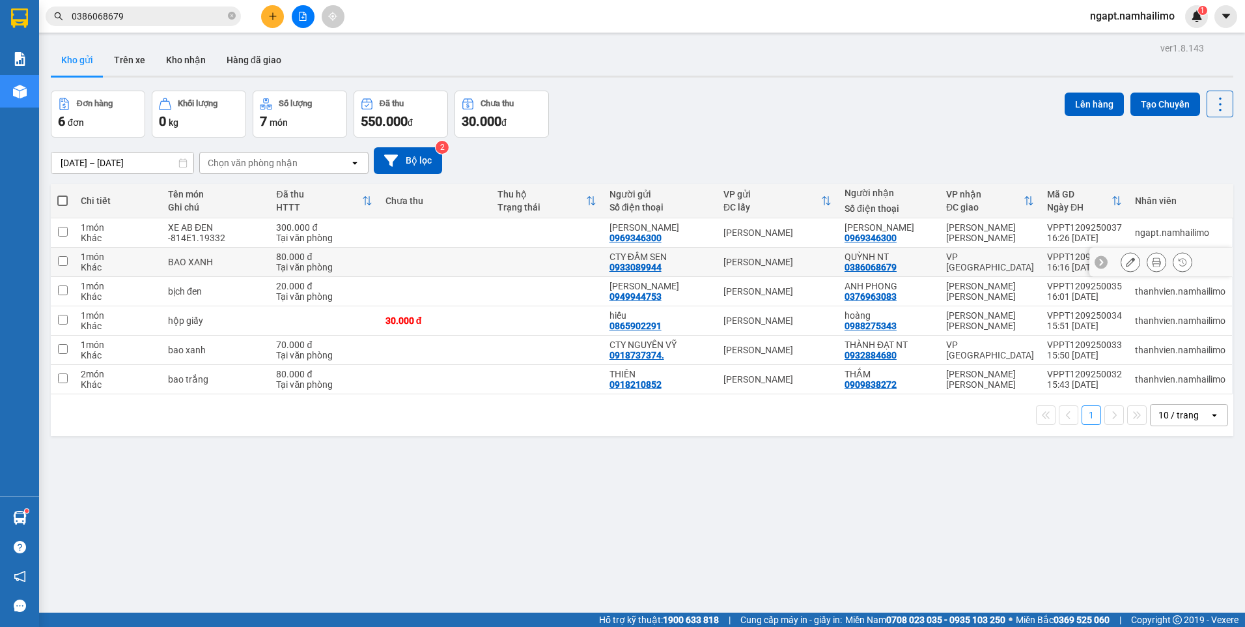
click at [1148, 260] on button at bounding box center [1157, 262] width 18 height 23
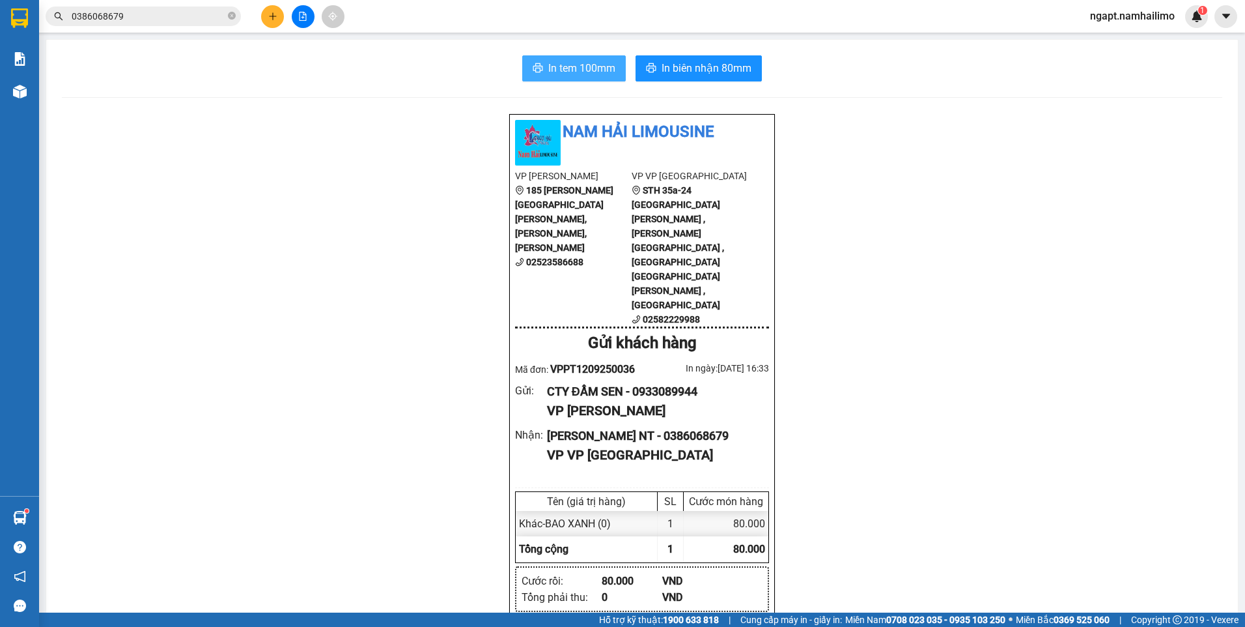
drag, startPoint x: 590, startPoint y: 63, endPoint x: 604, endPoint y: 70, distance: 16.0
click at [590, 63] on span "In tem 100mm" at bounding box center [581, 68] width 67 height 16
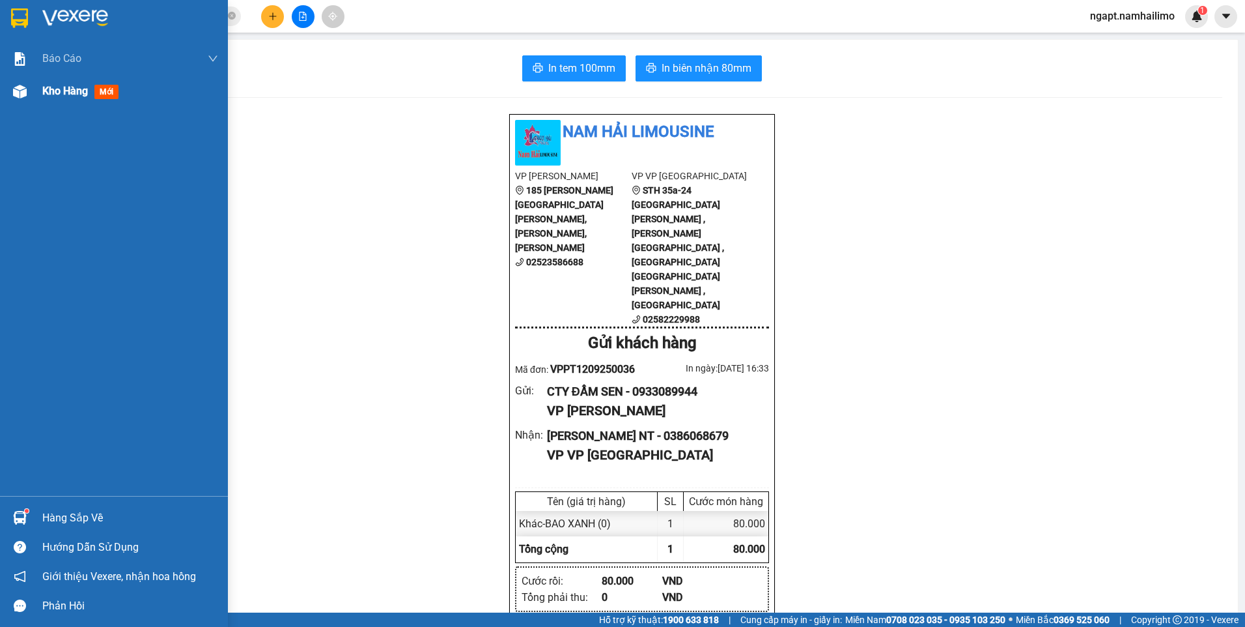
drag, startPoint x: 70, startPoint y: 91, endPoint x: 55, endPoint y: 79, distance: 18.6
click at [70, 89] on span "Kho hàng" at bounding box center [65, 91] width 46 height 12
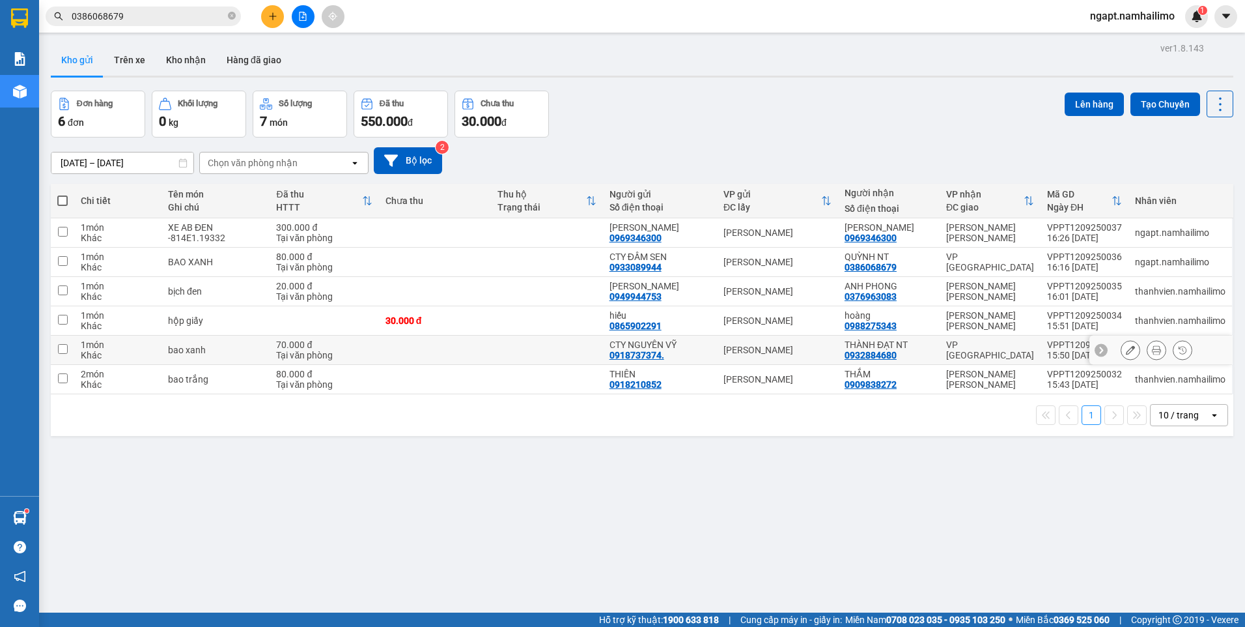
click at [942, 348] on td "VP [GEOGRAPHIC_DATA]" at bounding box center [990, 349] width 101 height 29
checkbox input "true"
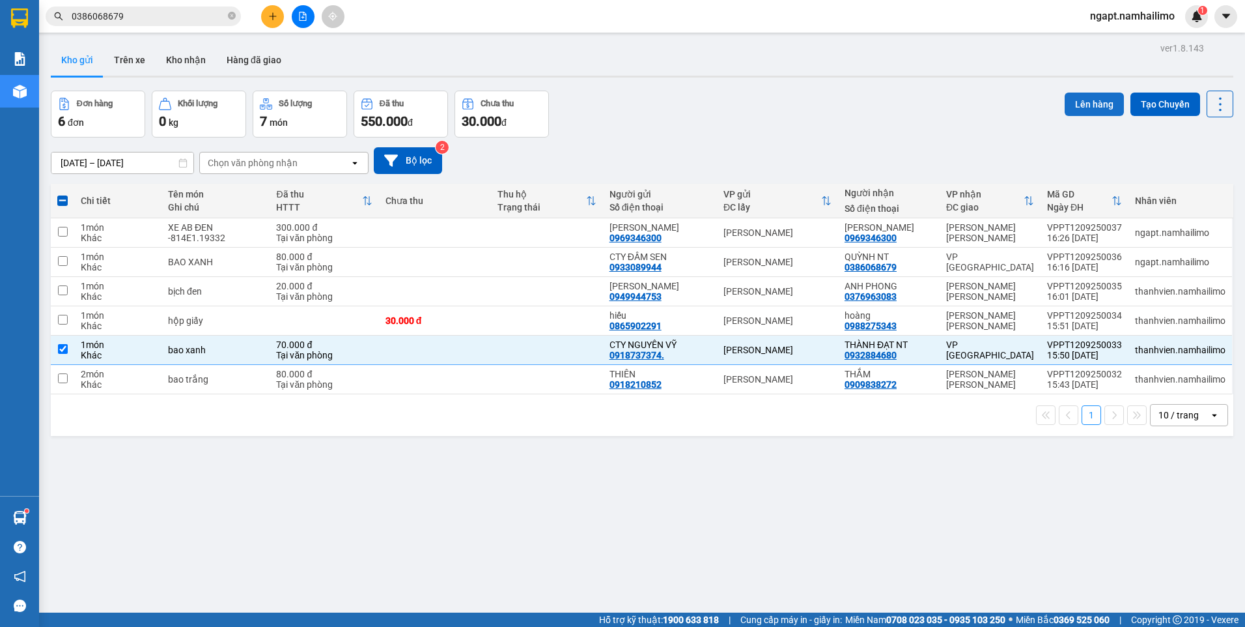
click at [1103, 101] on button "Lên hàng" at bounding box center [1094, 103] width 59 height 23
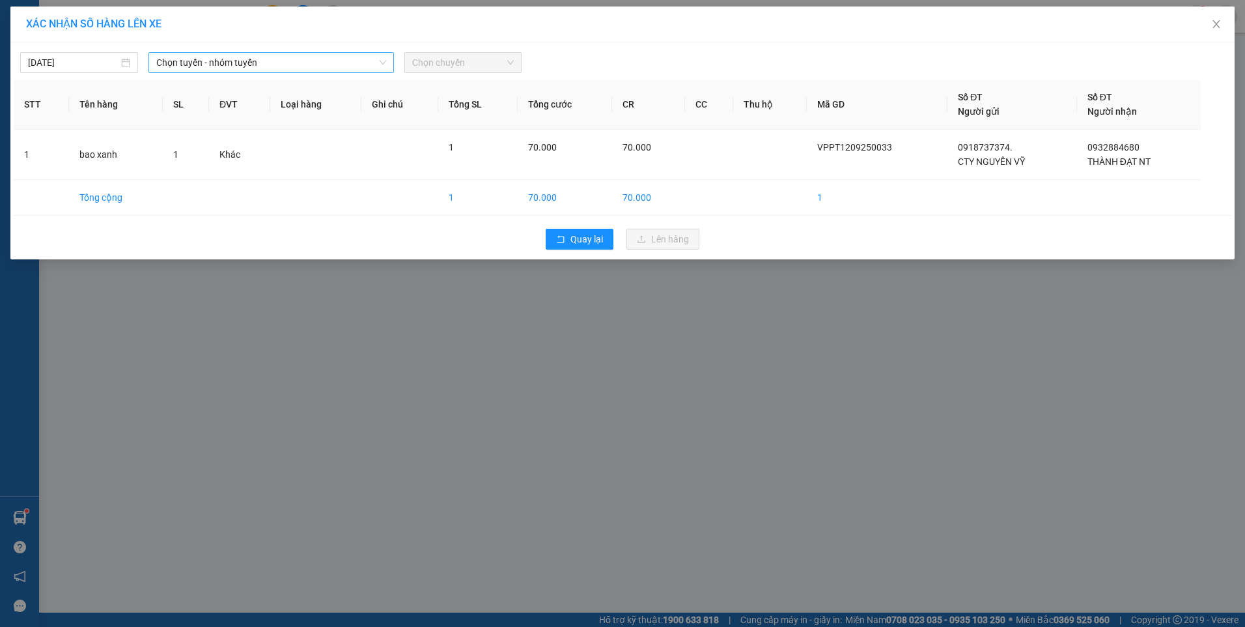
click at [308, 62] on span "Chọn tuyến - nhóm tuyến" at bounding box center [271, 63] width 230 height 20
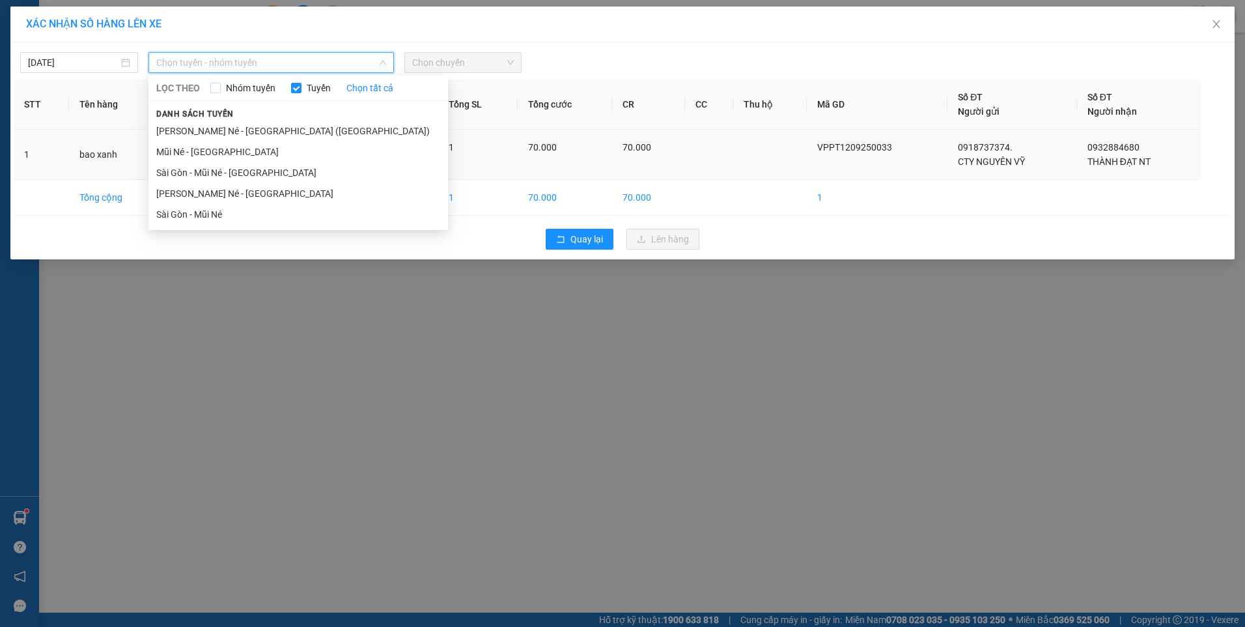
drag, startPoint x: 239, startPoint y: 170, endPoint x: 288, endPoint y: 144, distance: 55.4
click at [239, 165] on li "Sài Gòn - Mũi Né - Nha Trang" at bounding box center [299, 172] width 300 height 21
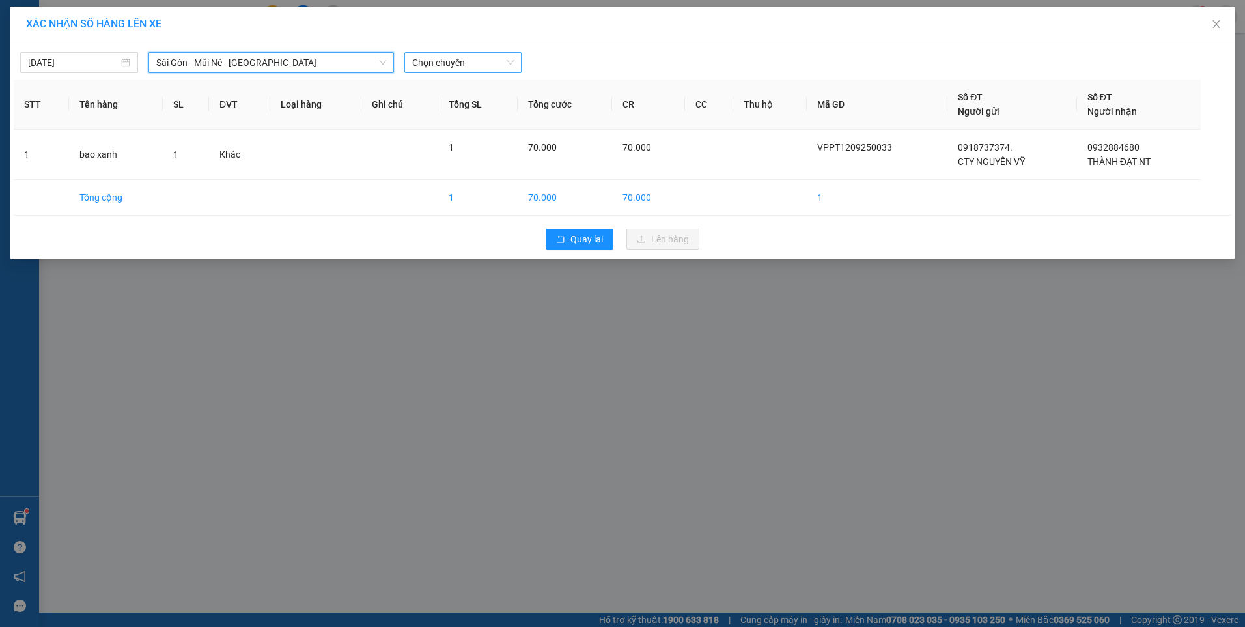
click at [488, 62] on span "Chọn chuyến" at bounding box center [463, 63] width 102 height 20
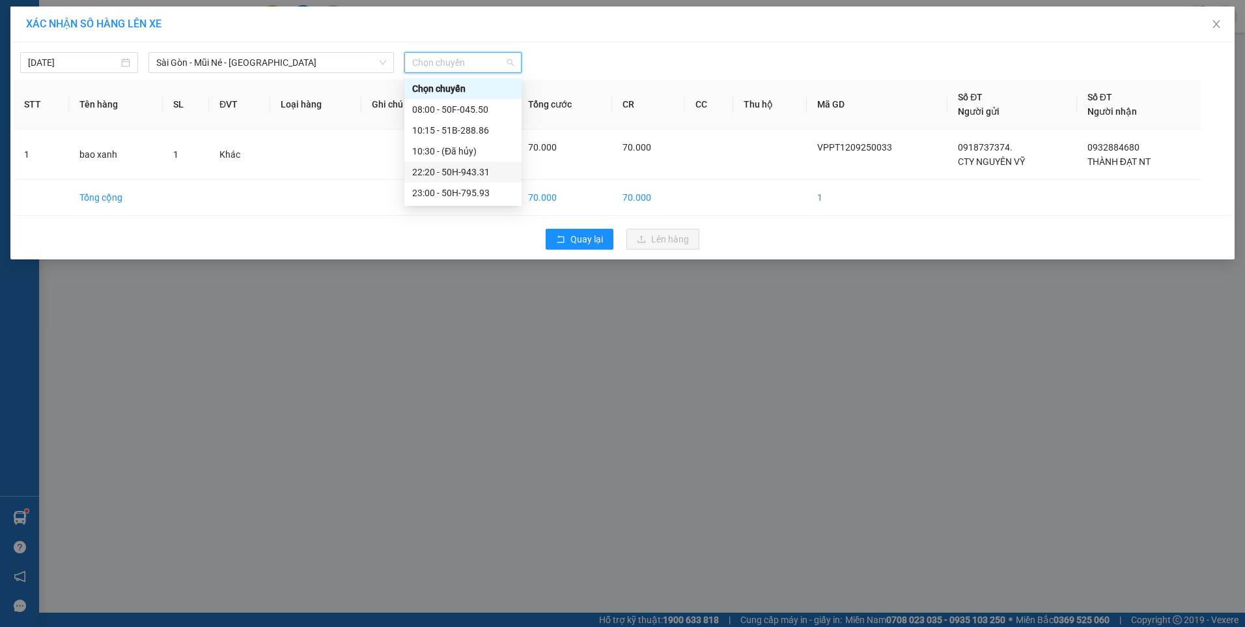
click at [479, 173] on div "22:20 - 50H-943.31" at bounding box center [463, 172] width 102 height 14
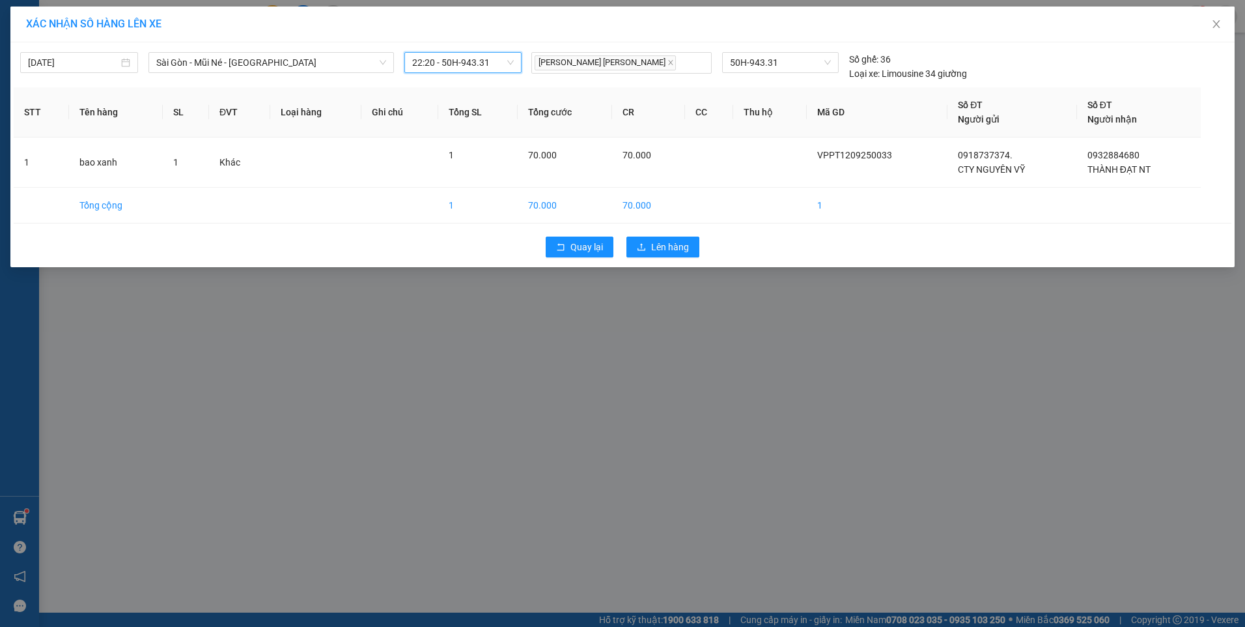
click at [489, 66] on span "22:20 - 50H-943.31" at bounding box center [463, 63] width 102 height 20
click at [678, 251] on span "Lên hàng" at bounding box center [670, 247] width 38 height 14
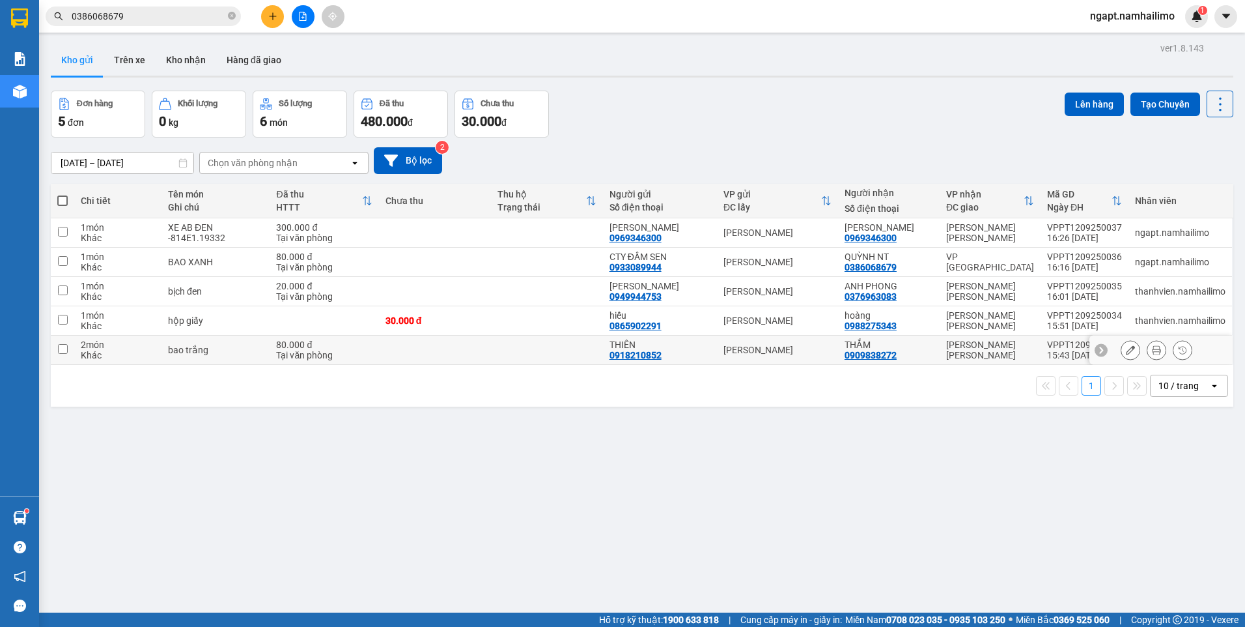
click at [65, 350] on td at bounding box center [62, 349] width 23 height 29
checkbox input "true"
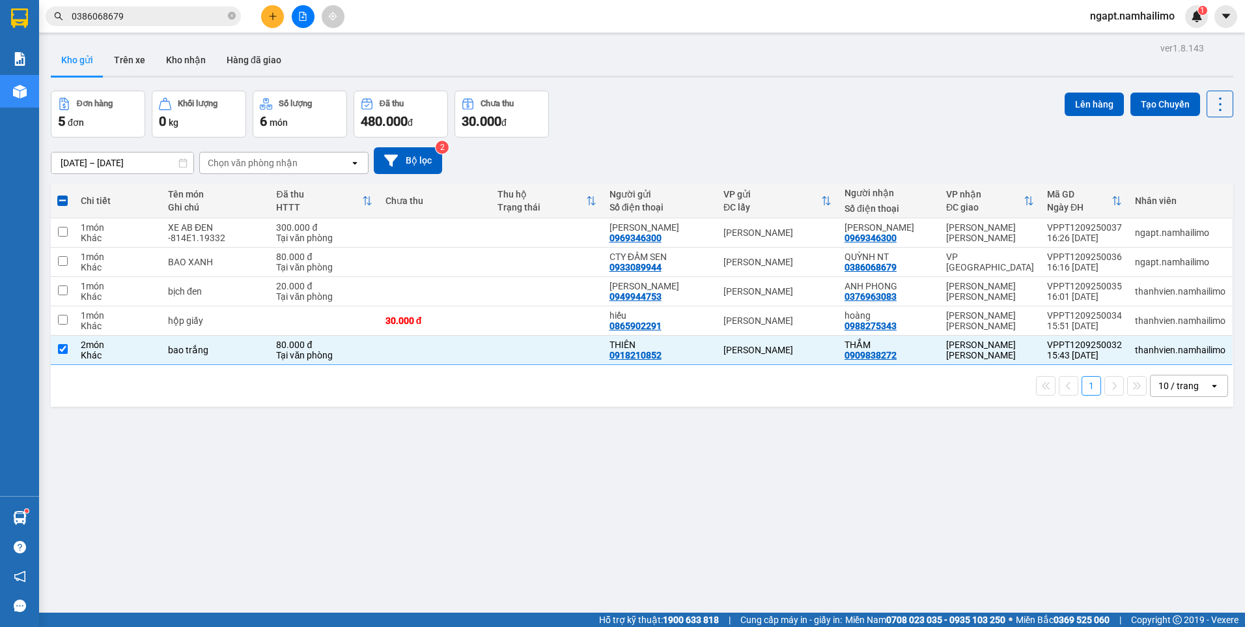
drag, startPoint x: 65, startPoint y: 350, endPoint x: 55, endPoint y: 319, distance: 32.8
click at [55, 319] on td at bounding box center [62, 320] width 23 height 29
checkbox input "true"
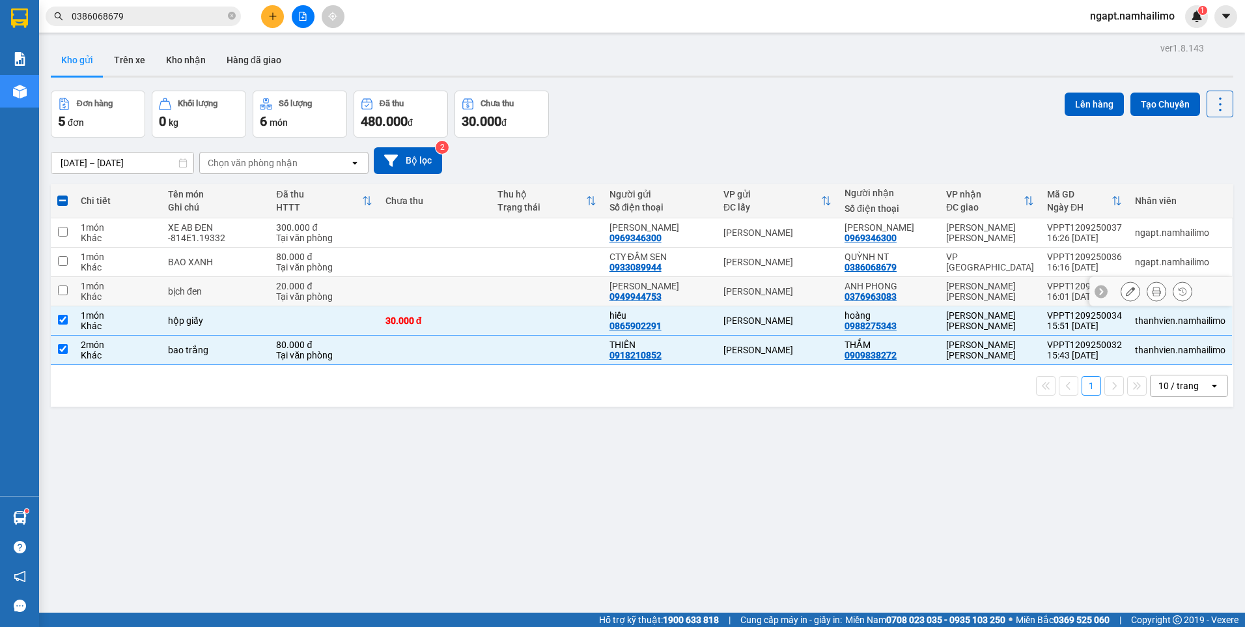
click at [65, 289] on input "checkbox" at bounding box center [63, 290] width 10 height 10
checkbox input "true"
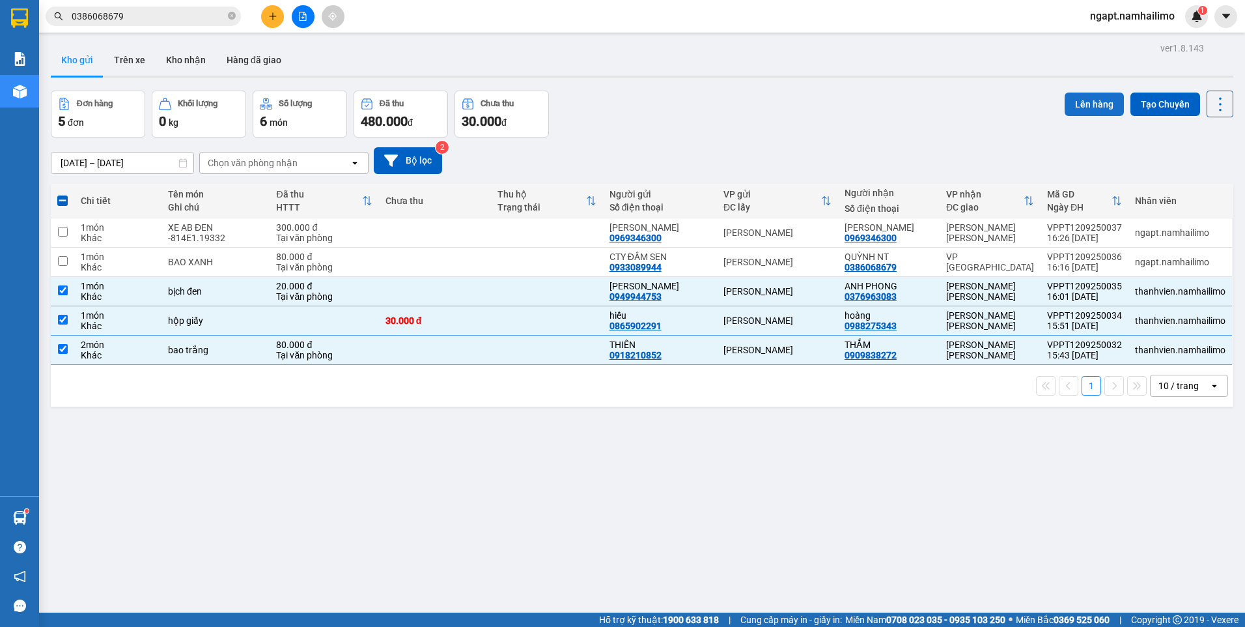
click at [1079, 106] on button "Lên hàng" at bounding box center [1094, 103] width 59 height 23
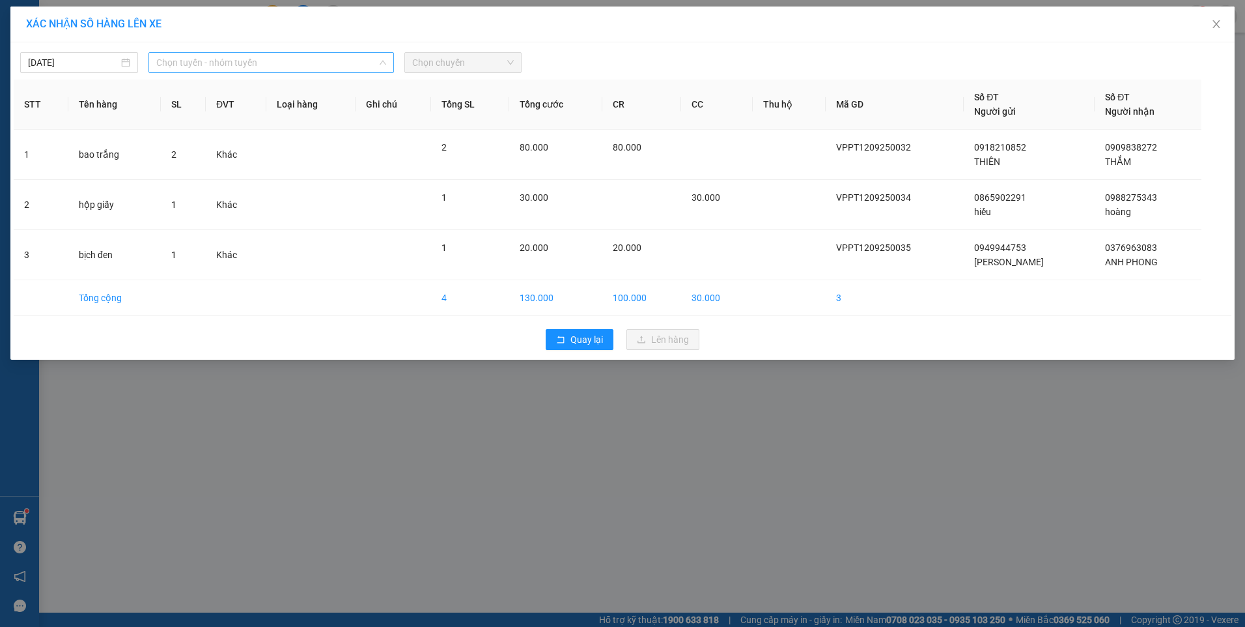
click at [314, 62] on span "Chọn tuyến - nhóm tuyến" at bounding box center [271, 63] width 230 height 20
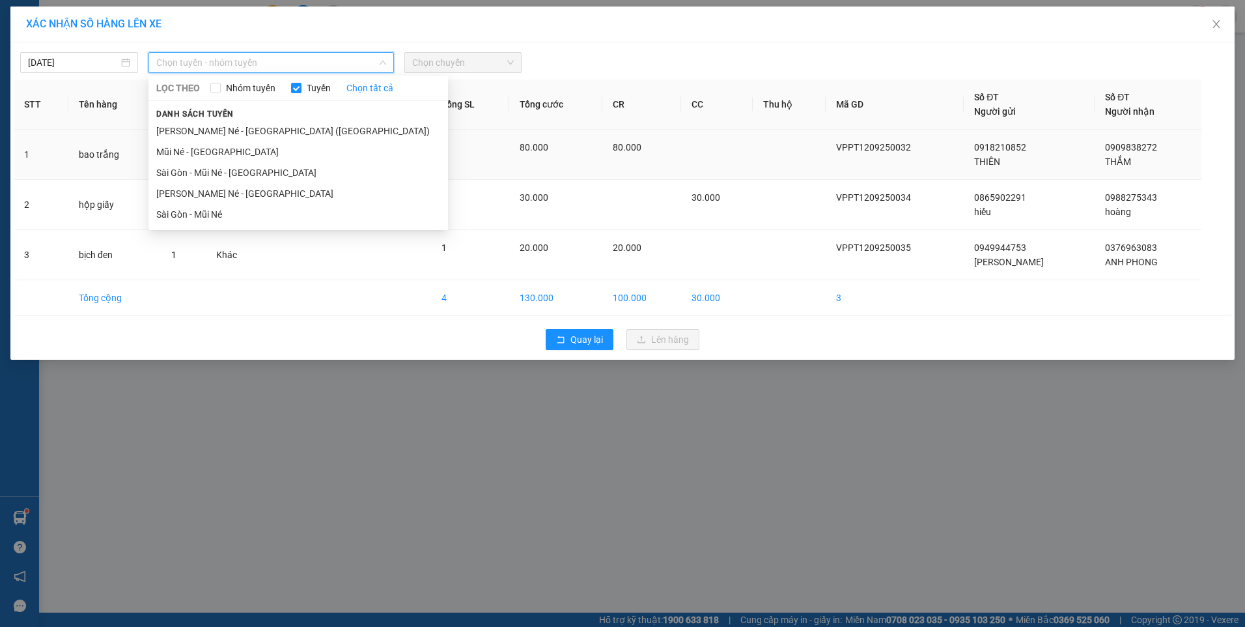
drag, startPoint x: 255, startPoint y: 130, endPoint x: 258, endPoint y: 139, distance: 9.5
click at [254, 128] on li "Nha Trang - Mũi Né - Sài Gòn (Sáng)" at bounding box center [299, 131] width 300 height 21
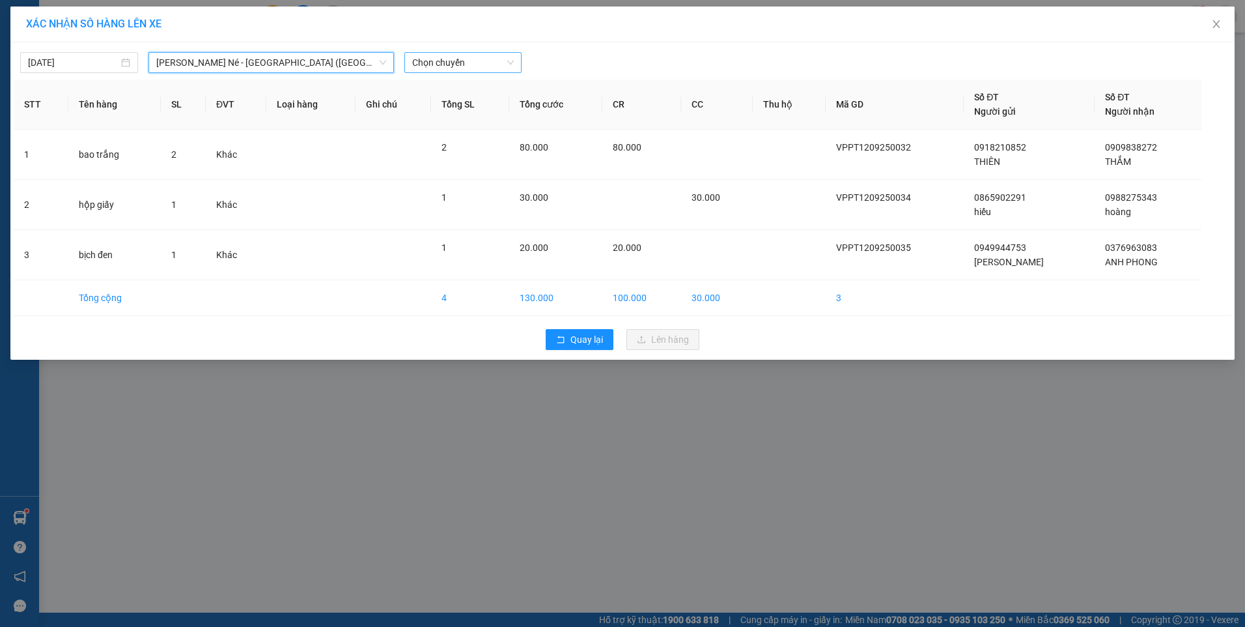
click at [479, 61] on span "Chọn chuyến" at bounding box center [463, 63] width 102 height 20
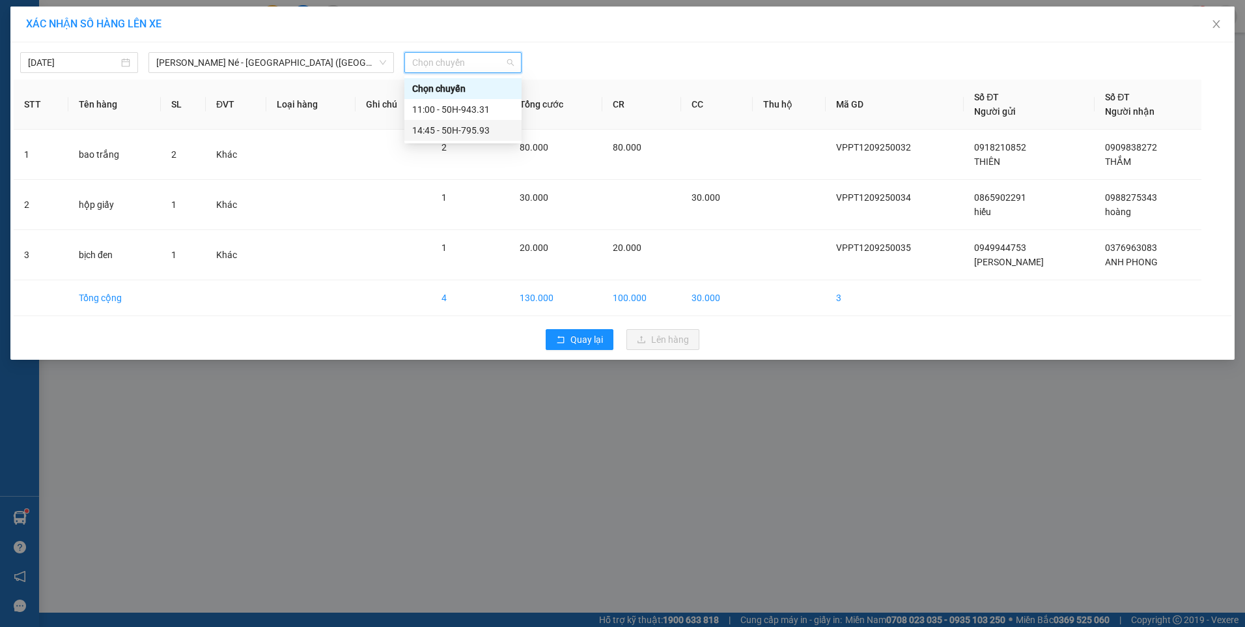
click at [461, 130] on div "14:45 - 50H-795.93" at bounding box center [463, 130] width 102 height 14
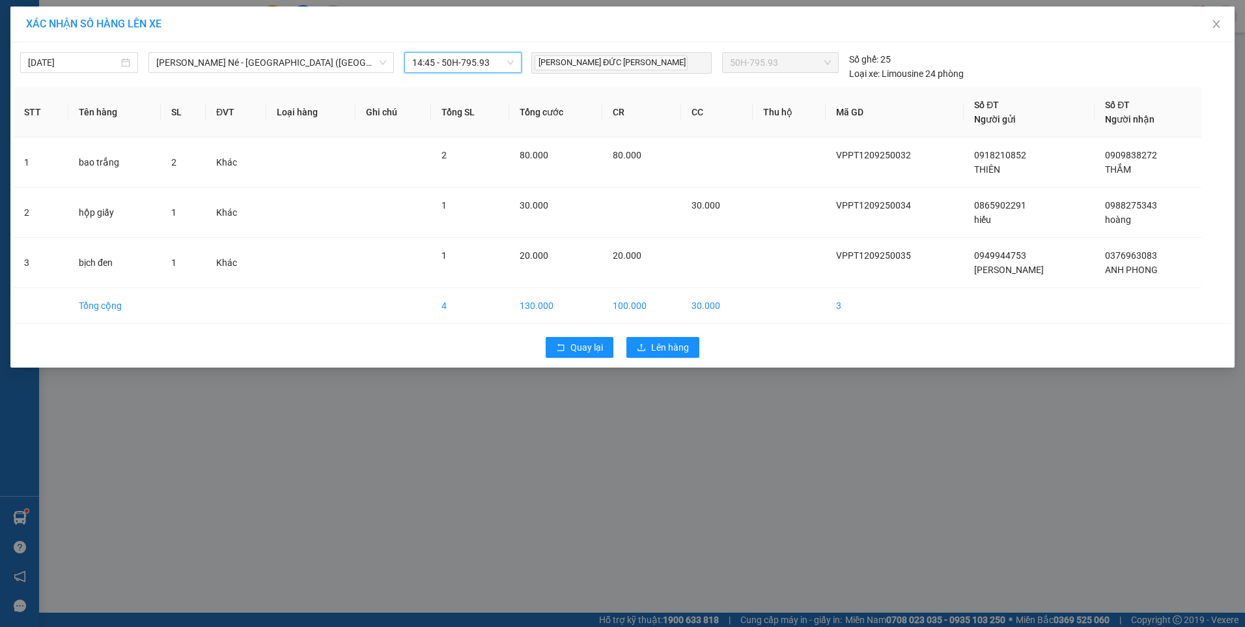
click at [472, 70] on span "14:45 - 50H-795.93" at bounding box center [463, 63] width 102 height 20
drag, startPoint x: 467, startPoint y: 109, endPoint x: 476, endPoint y: 128, distance: 21.6
click at [467, 108] on div "11:00 - 50H-943.31" at bounding box center [463, 109] width 102 height 14
click at [664, 346] on span "Lên hàng" at bounding box center [670, 347] width 38 height 14
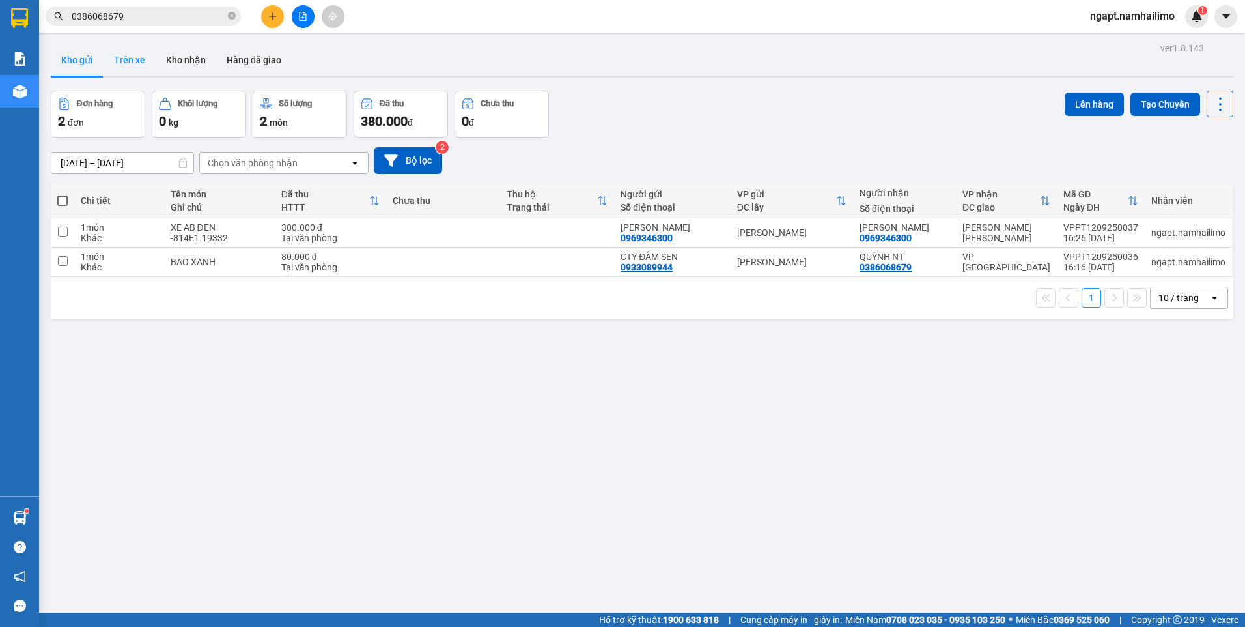
click at [126, 63] on button "Trên xe" at bounding box center [130, 59] width 52 height 31
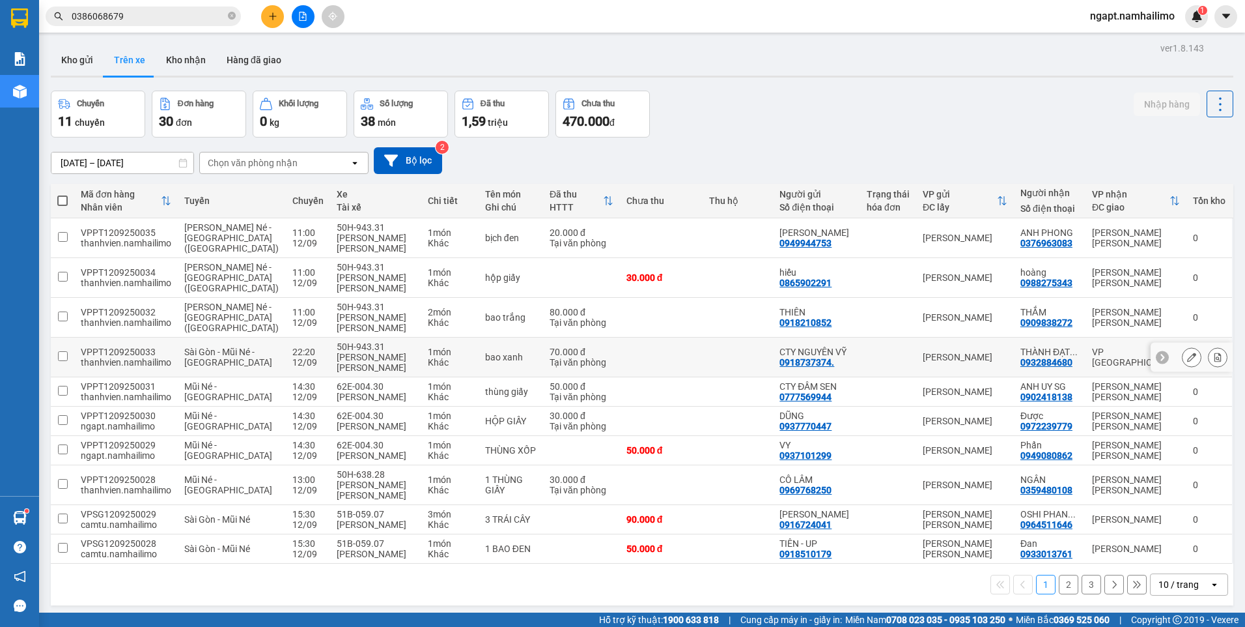
scroll to position [60, 0]
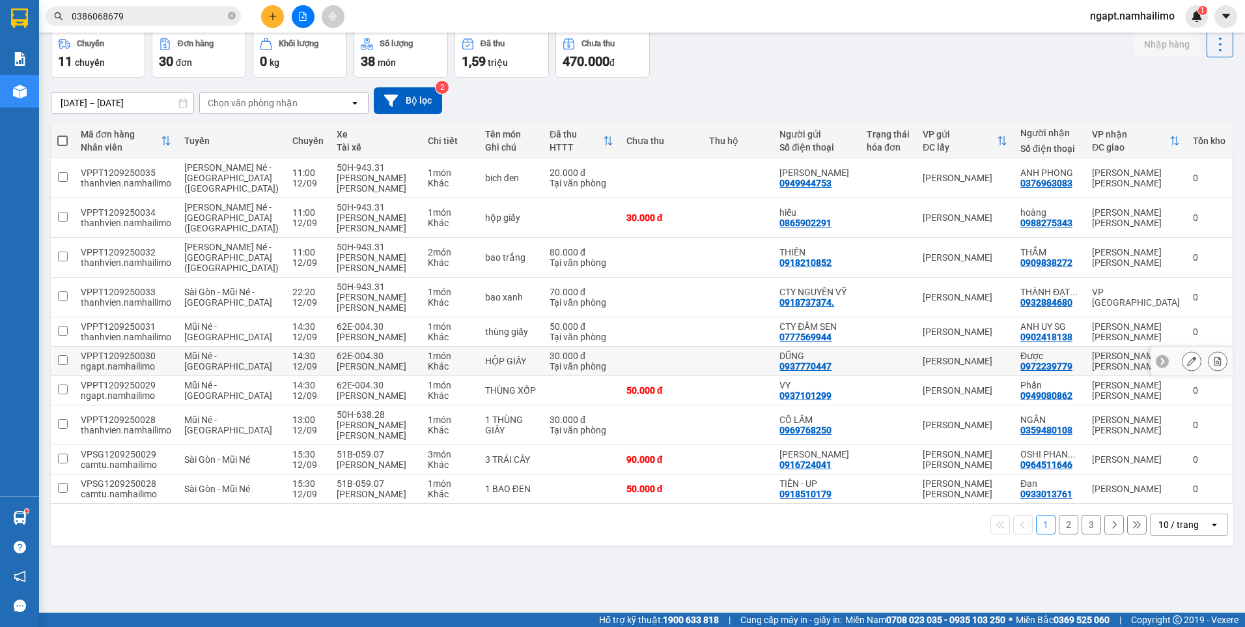
click at [916, 376] on td "[PERSON_NAME]" at bounding box center [965, 361] width 98 height 29
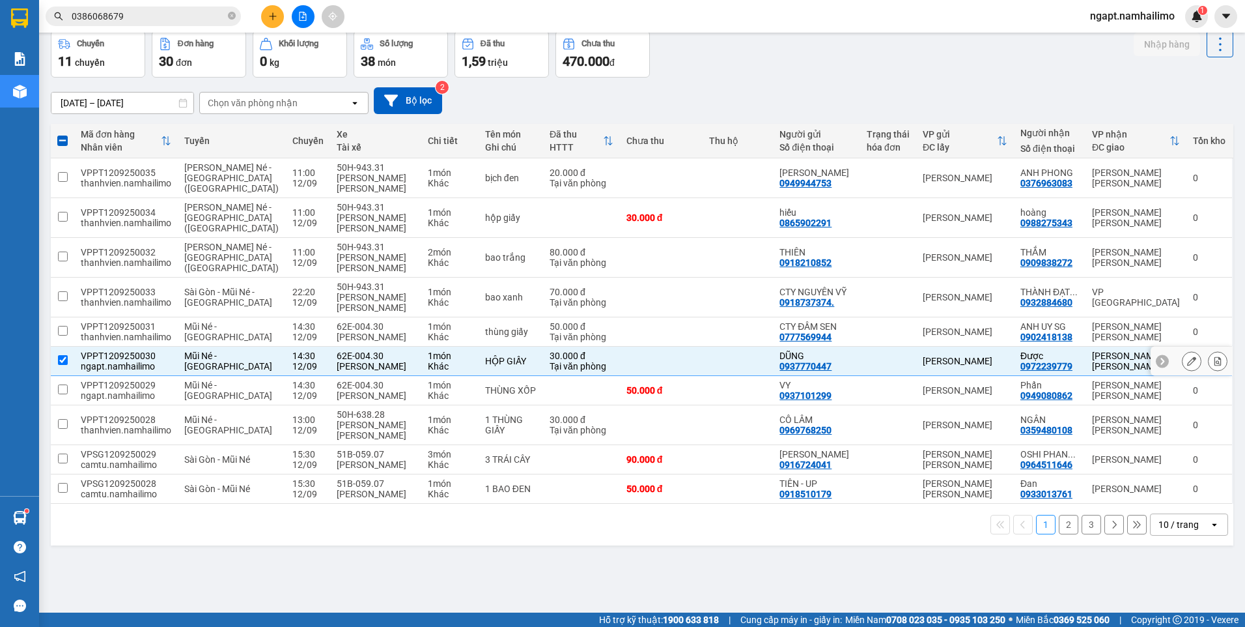
click at [887, 376] on td at bounding box center [888, 361] width 56 height 29
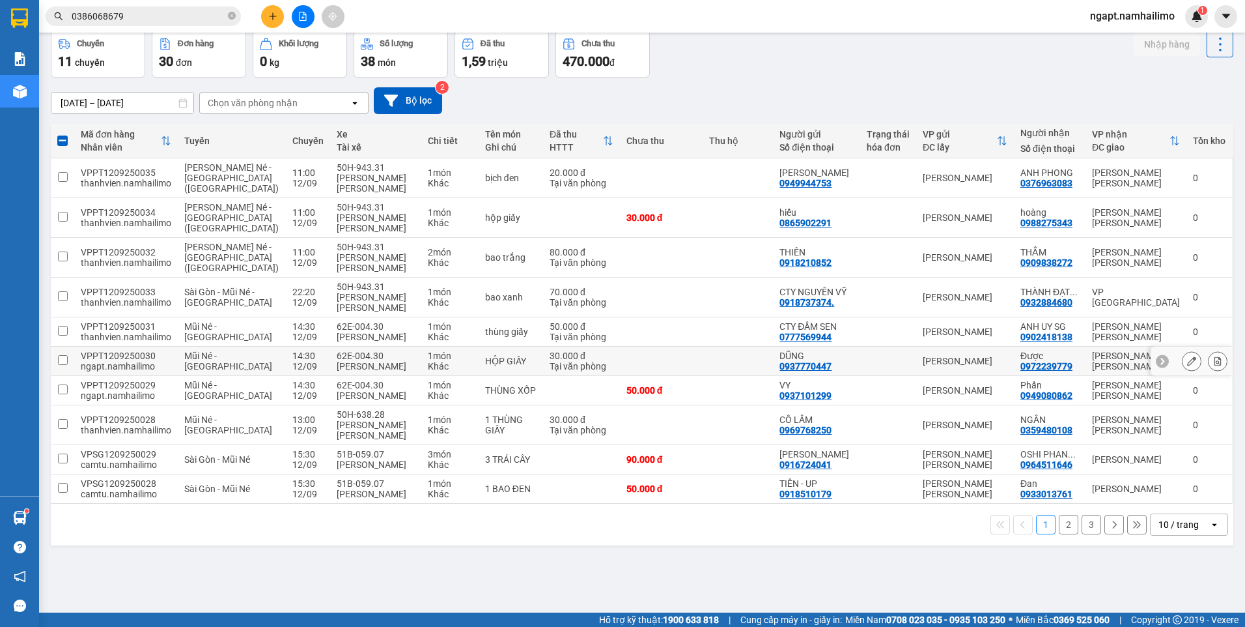
click at [887, 376] on td at bounding box center [888, 361] width 56 height 29
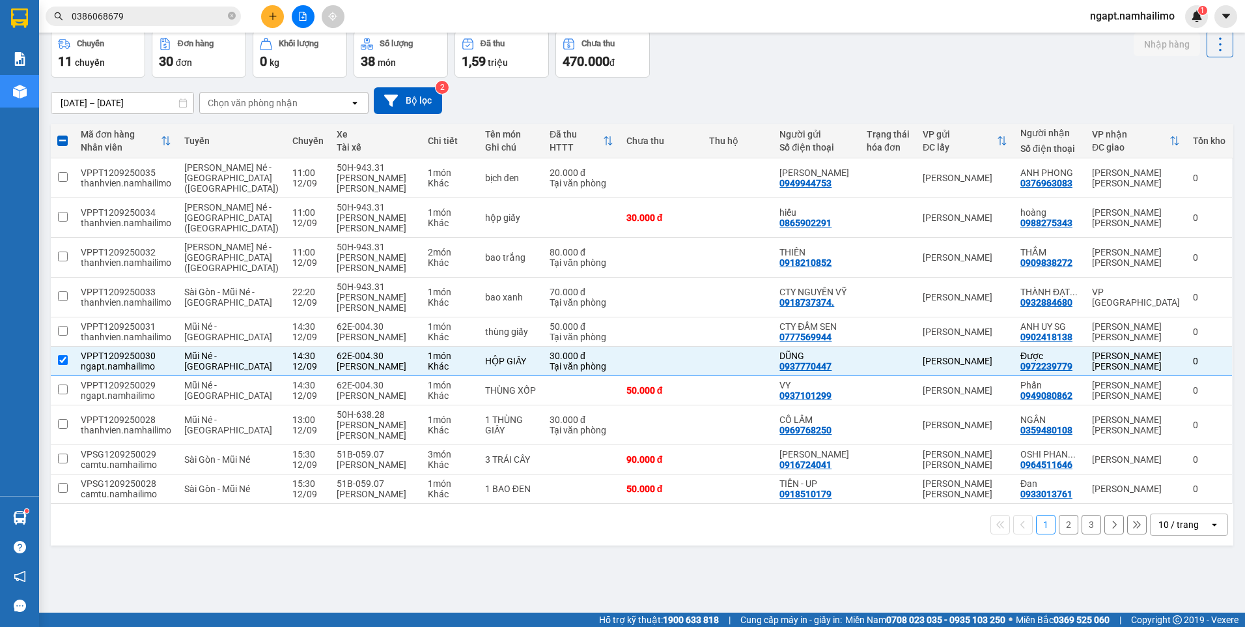
scroll to position [0, 0]
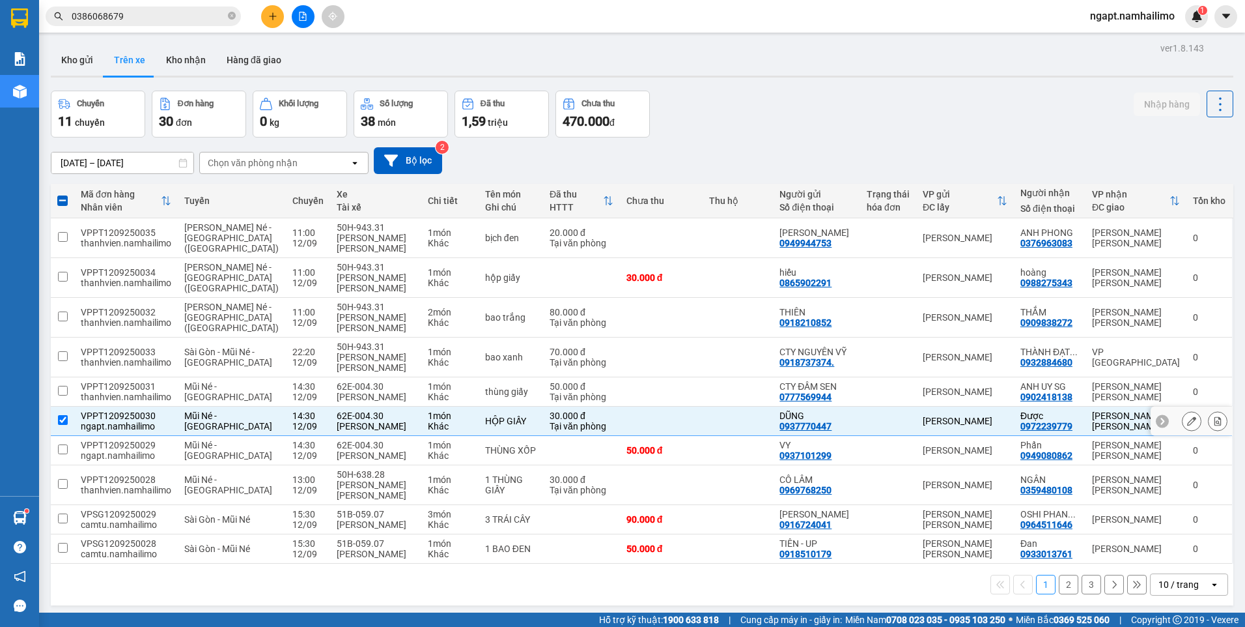
click at [64, 425] on input "checkbox" at bounding box center [63, 420] width 10 height 10
checkbox input "false"
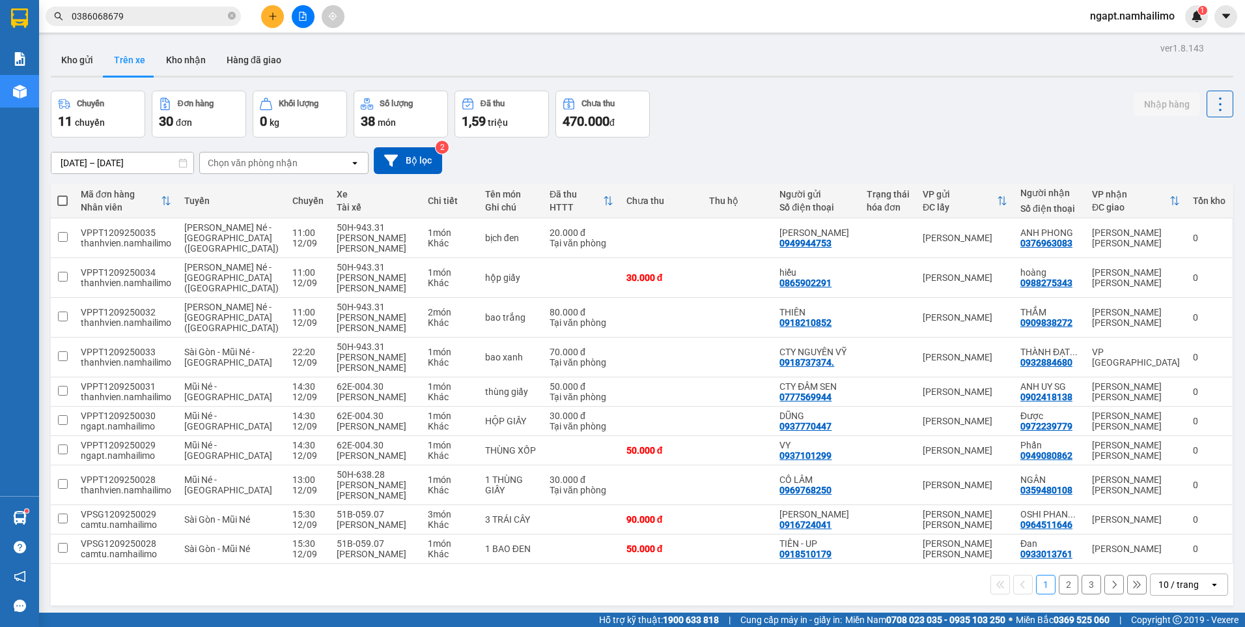
click at [263, 163] on div "Chọn văn phòng nhận" at bounding box center [253, 162] width 90 height 13
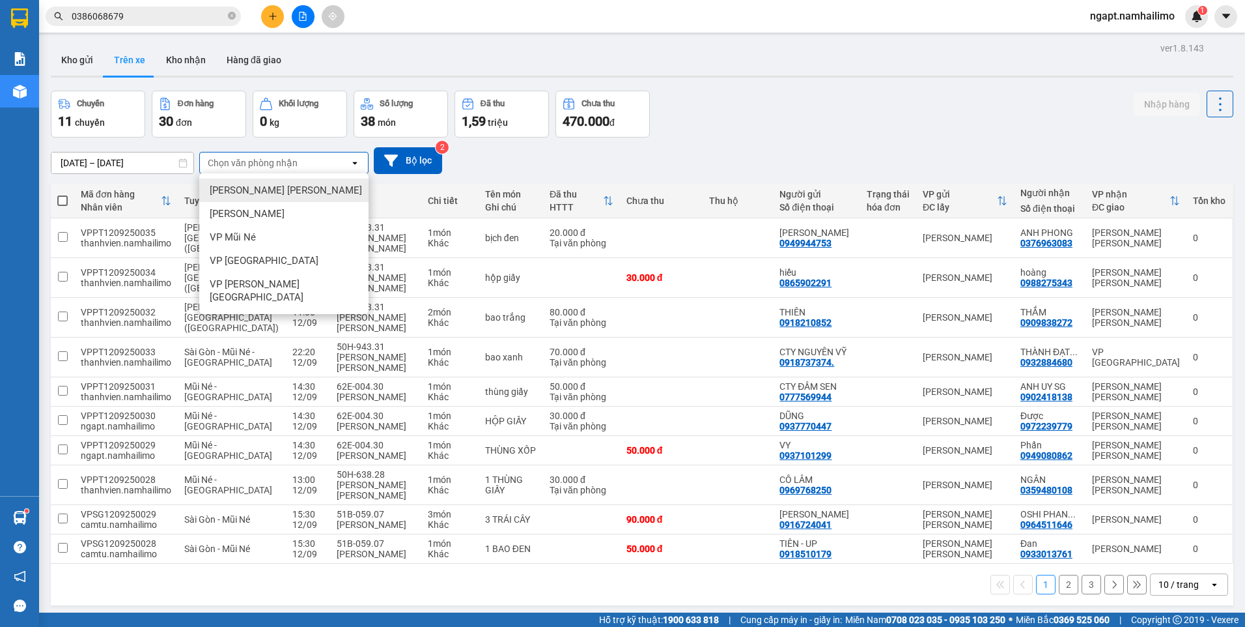
click at [322, 165] on div "Chọn văn phòng nhận" at bounding box center [275, 162] width 150 height 21
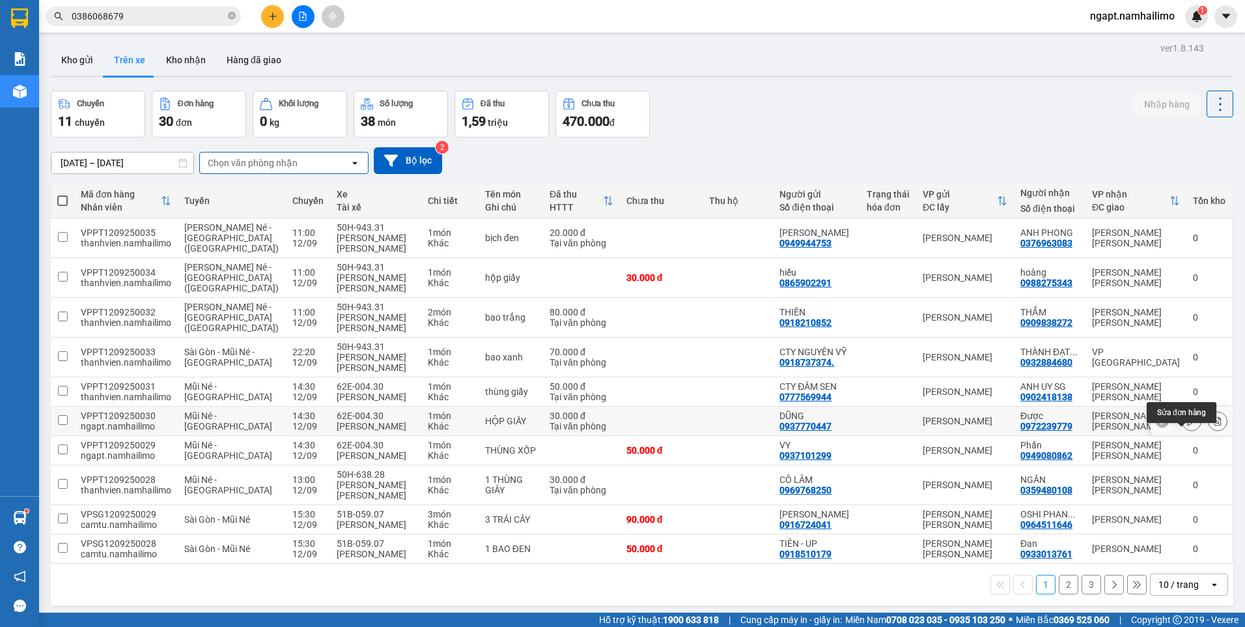
click at [1184, 431] on button at bounding box center [1192, 421] width 18 height 23
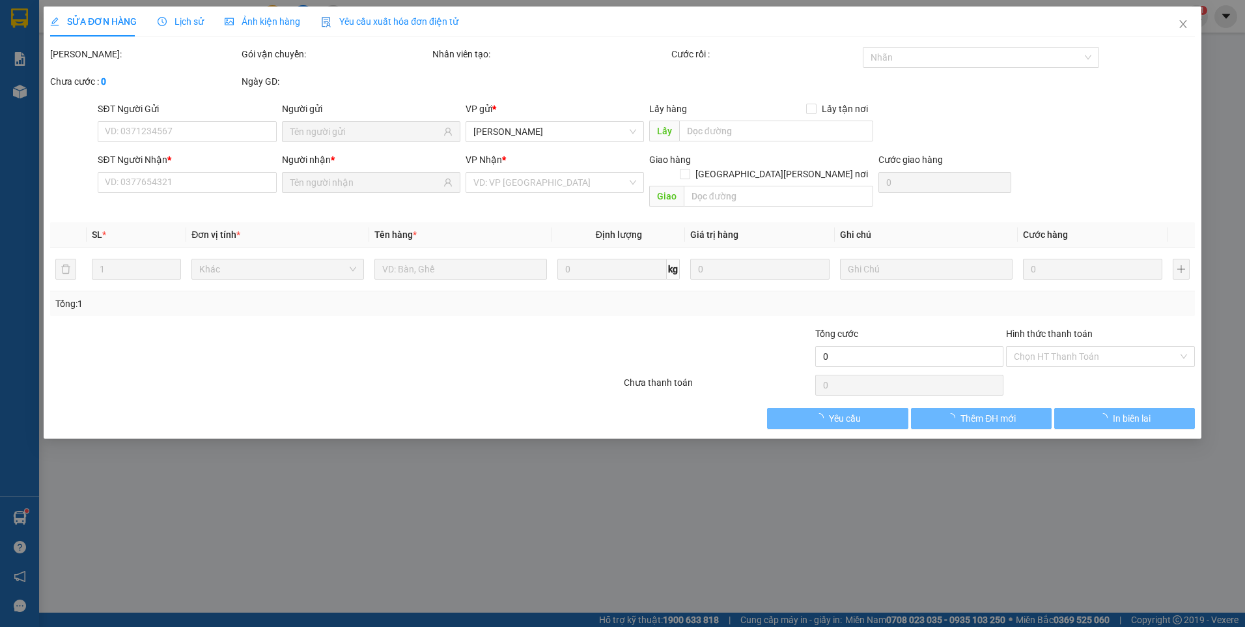
type input "0937770447"
type input "0972239779"
type input "30.000"
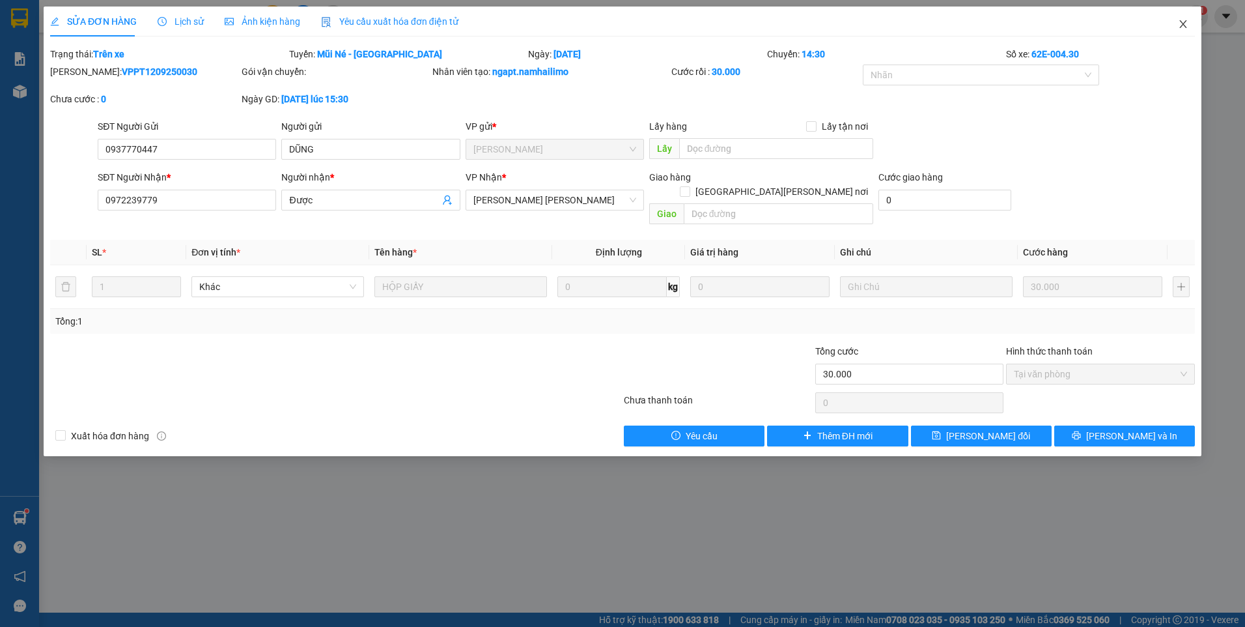
click at [1180, 27] on icon "close" at bounding box center [1183, 24] width 10 height 10
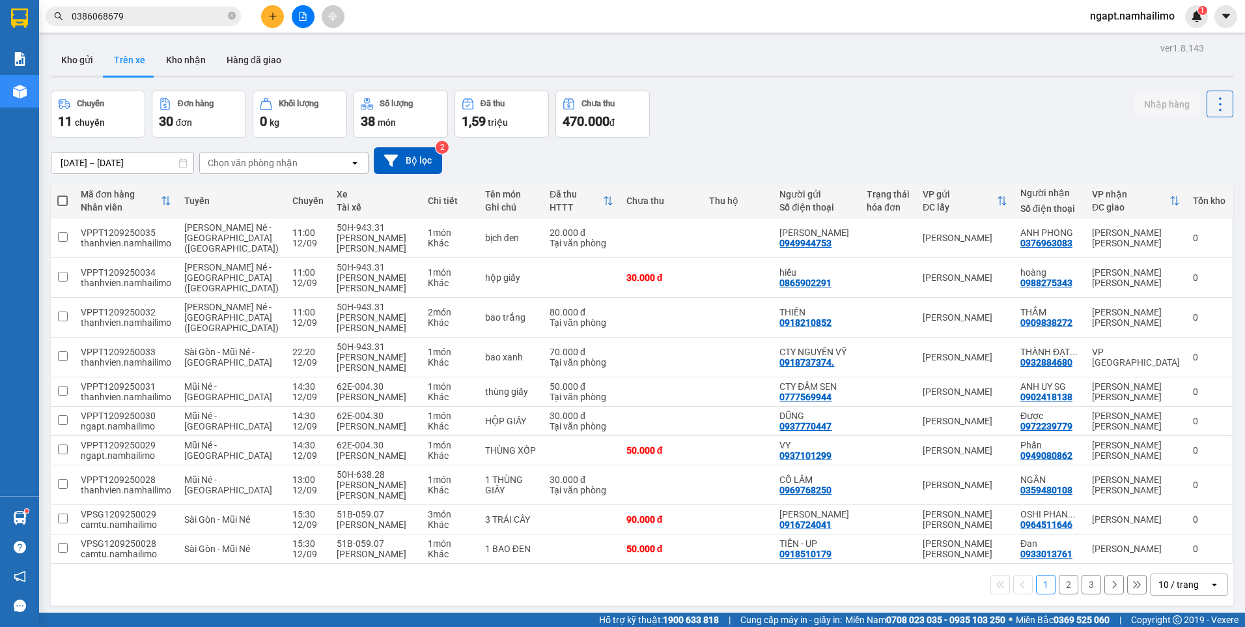
drag, startPoint x: 300, startPoint y: 24, endPoint x: 303, endPoint y: 17, distance: 7.6
click at [303, 17] on button at bounding box center [303, 16] width 23 height 23
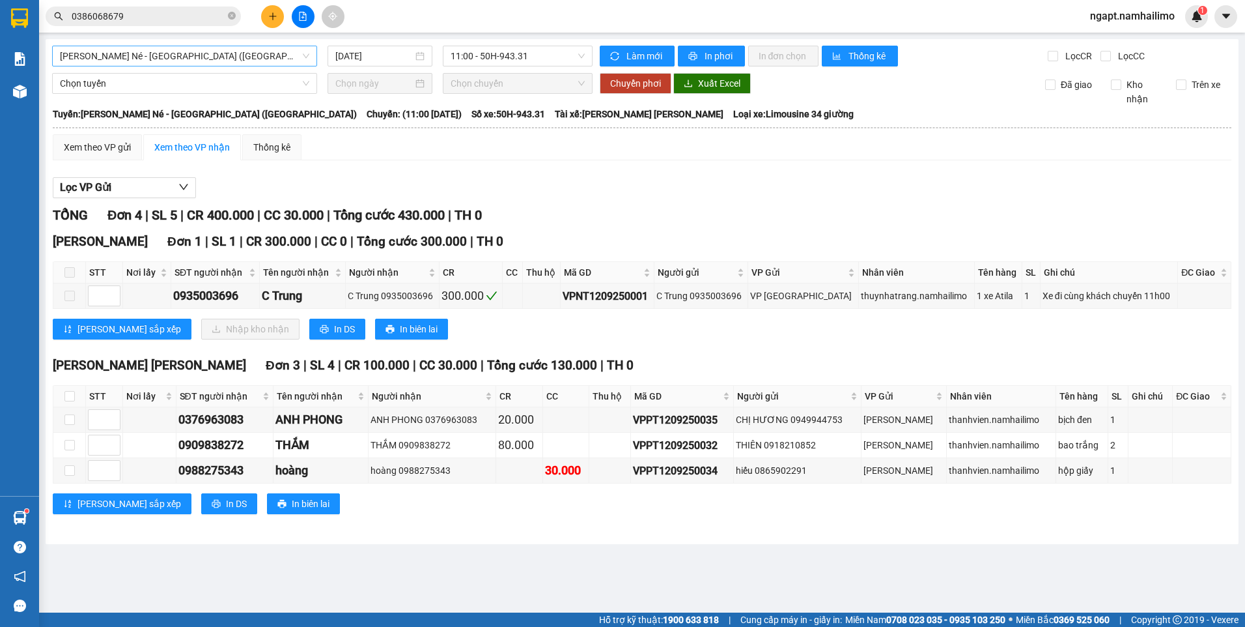
click at [262, 49] on span "Nha Trang - Mũi Né - Sài Gòn (Sáng)" at bounding box center [184, 56] width 249 height 20
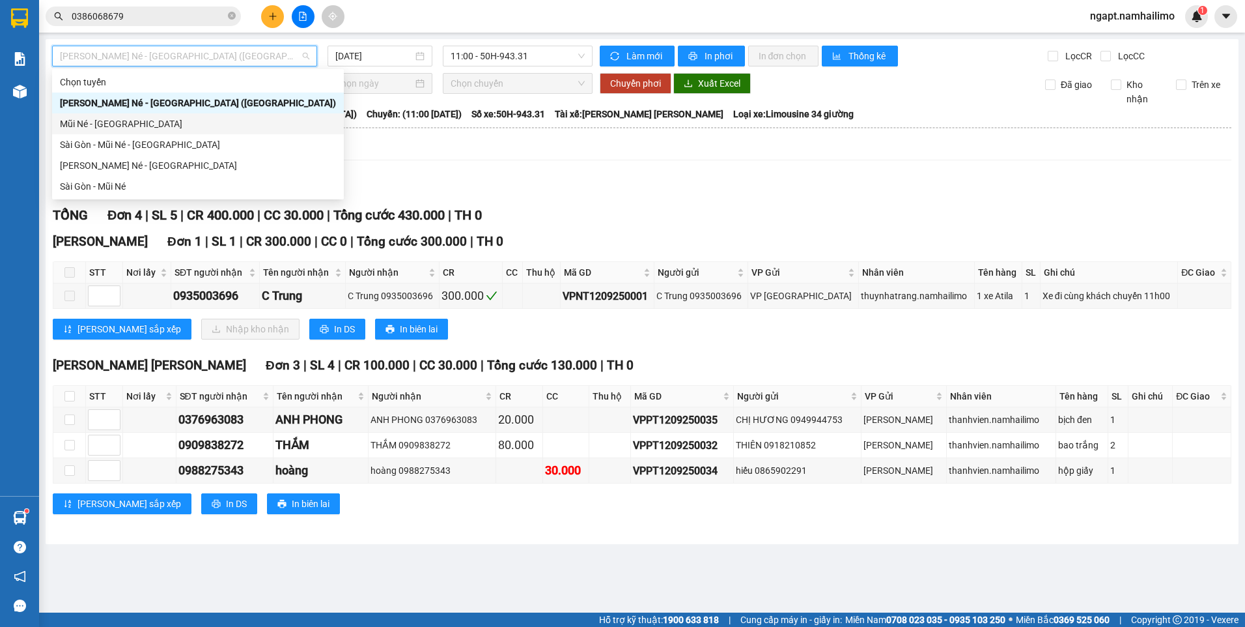
drag, startPoint x: 125, startPoint y: 126, endPoint x: 122, endPoint y: 119, distance: 7.0
click at [122, 119] on div "Mũi Né - Sài Gòn" at bounding box center [198, 124] width 276 height 14
type input "12/09/2025"
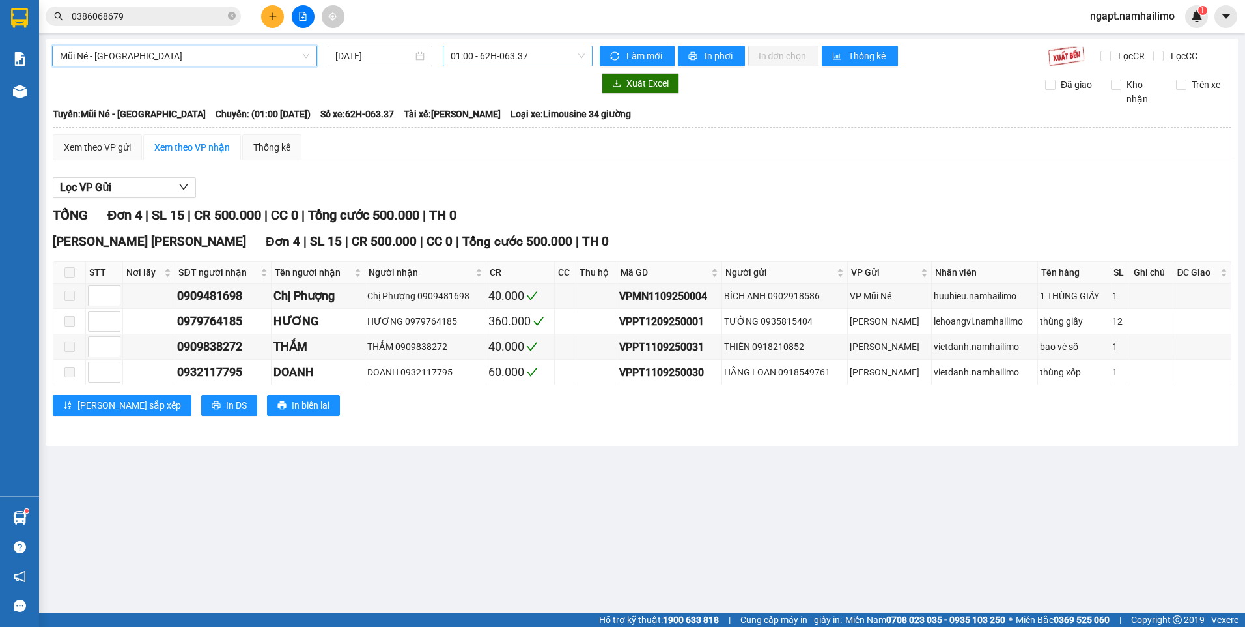
click at [553, 56] on span "01:00 - 62H-063.37" at bounding box center [518, 56] width 135 height 20
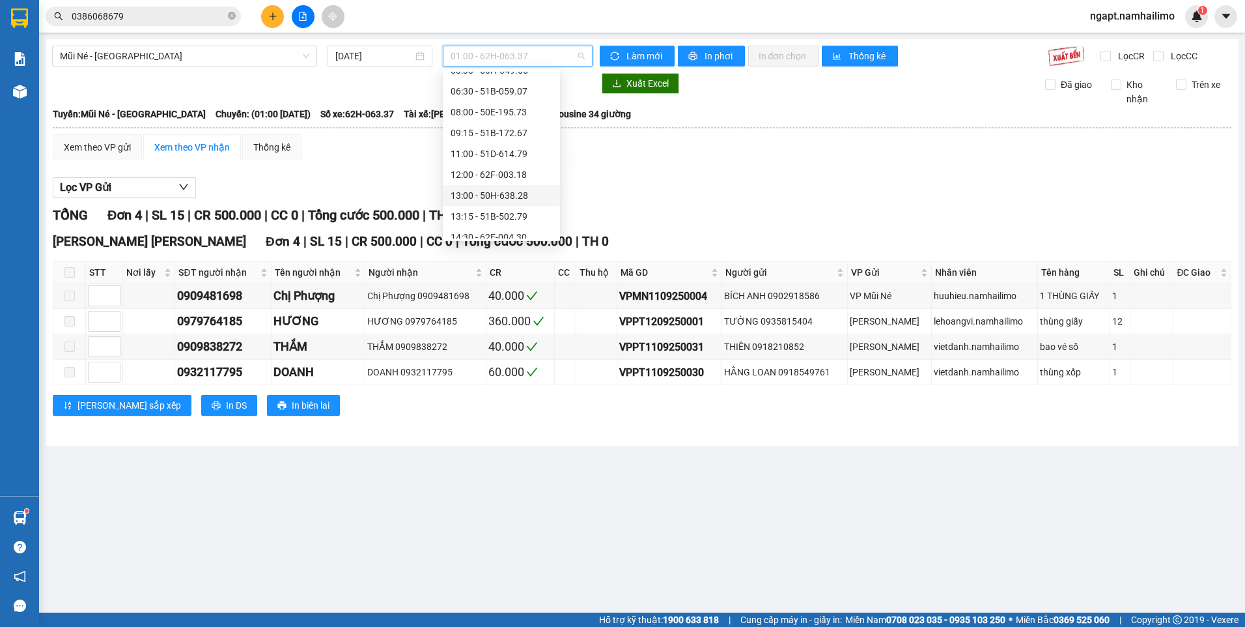
scroll to position [125, 0]
drag, startPoint x: 513, startPoint y: 165, endPoint x: 490, endPoint y: 212, distance: 51.9
click at [513, 165] on div "14:30 - 62E-004.30" at bounding box center [502, 165] width 102 height 14
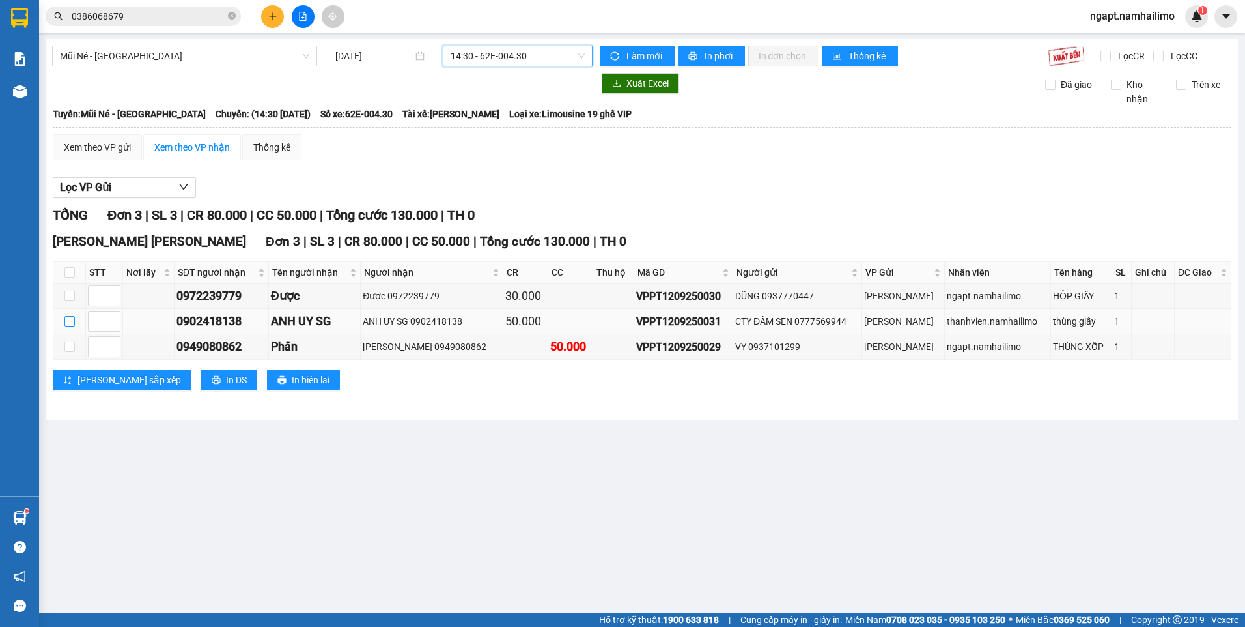
click at [73, 324] on input "checkbox" at bounding box center [69, 321] width 10 height 10
checkbox input "true"
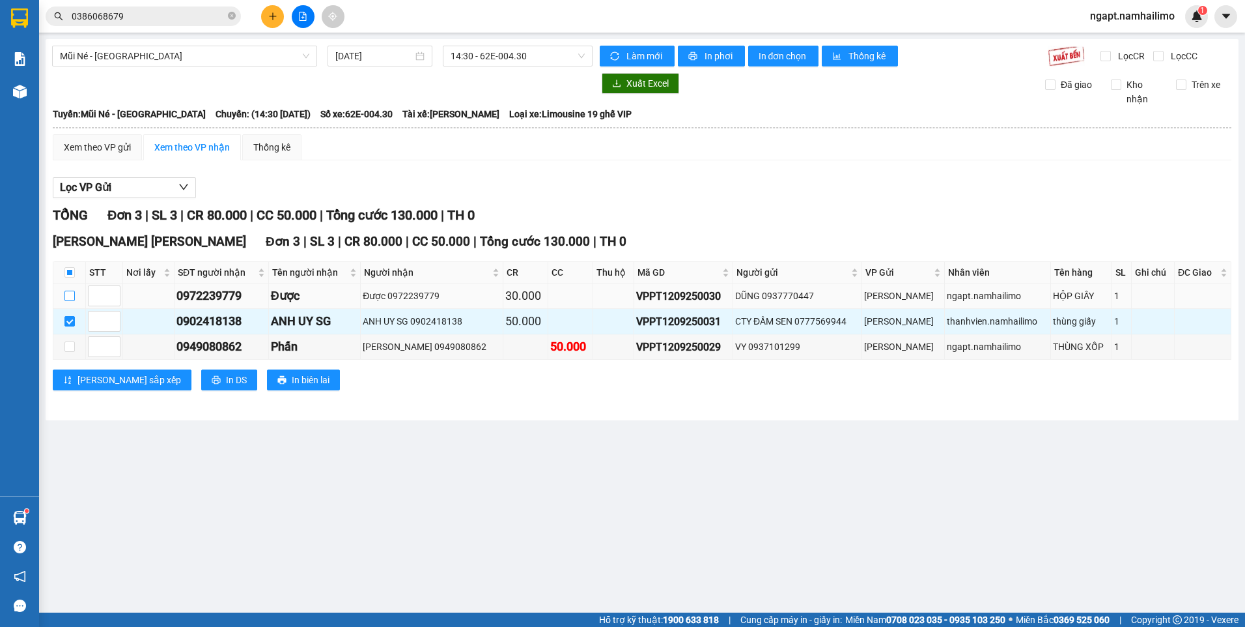
click at [72, 298] on input "checkbox" at bounding box center [69, 296] width 10 height 10
checkbox input "true"
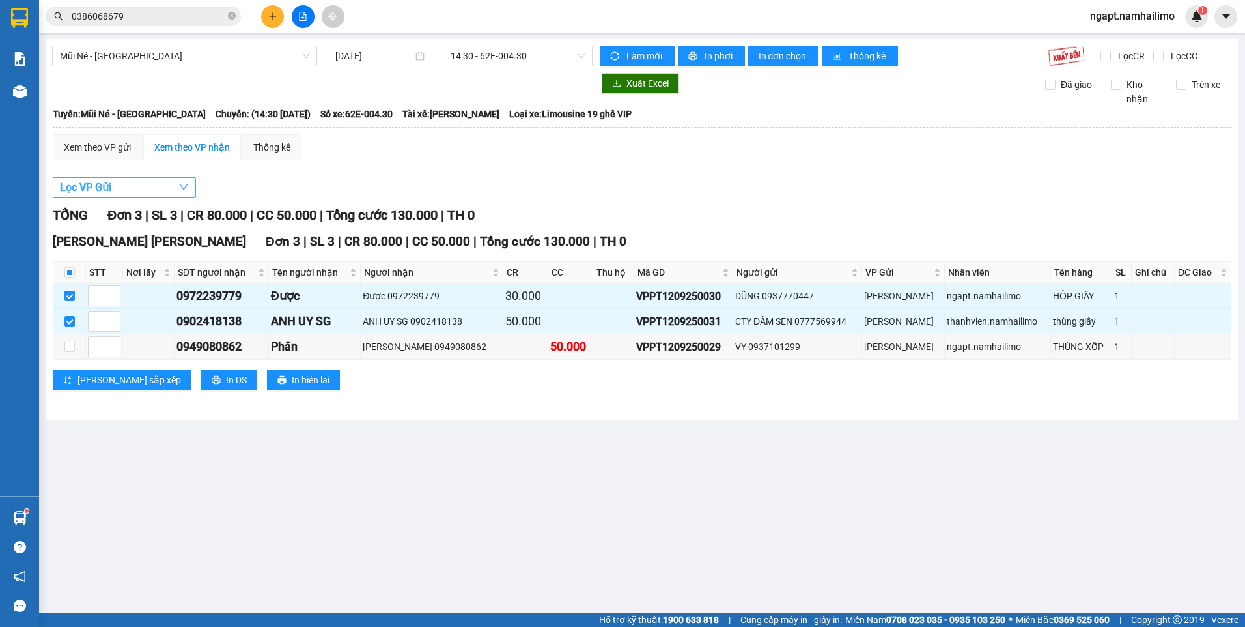
click at [155, 190] on button "Lọc VP Gửi" at bounding box center [124, 187] width 143 height 21
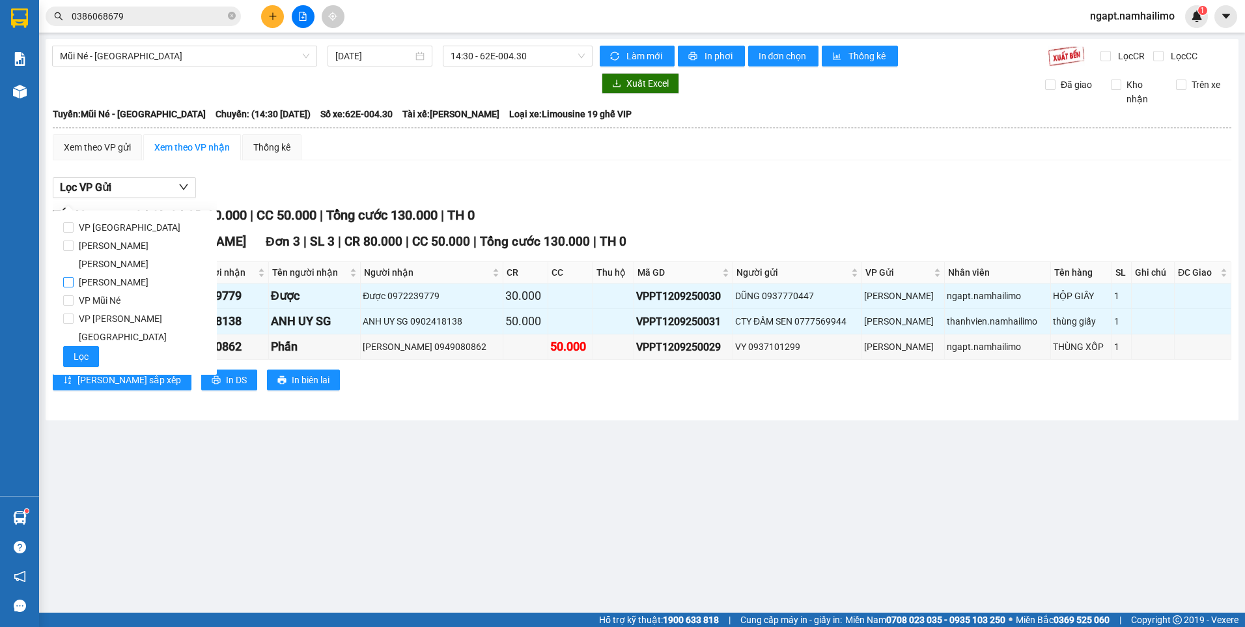
click at [141, 273] on label "[PERSON_NAME]" at bounding box center [134, 282] width 143 height 18
click at [74, 277] on input "[PERSON_NAME]" at bounding box center [68, 282] width 10 height 10
click at [126, 273] on span "[PERSON_NAME]" at bounding box center [114, 282] width 80 height 18
click at [74, 277] on input "[PERSON_NAME]" at bounding box center [68, 282] width 10 height 10
click at [124, 273] on span "[PERSON_NAME]" at bounding box center [114, 282] width 80 height 18
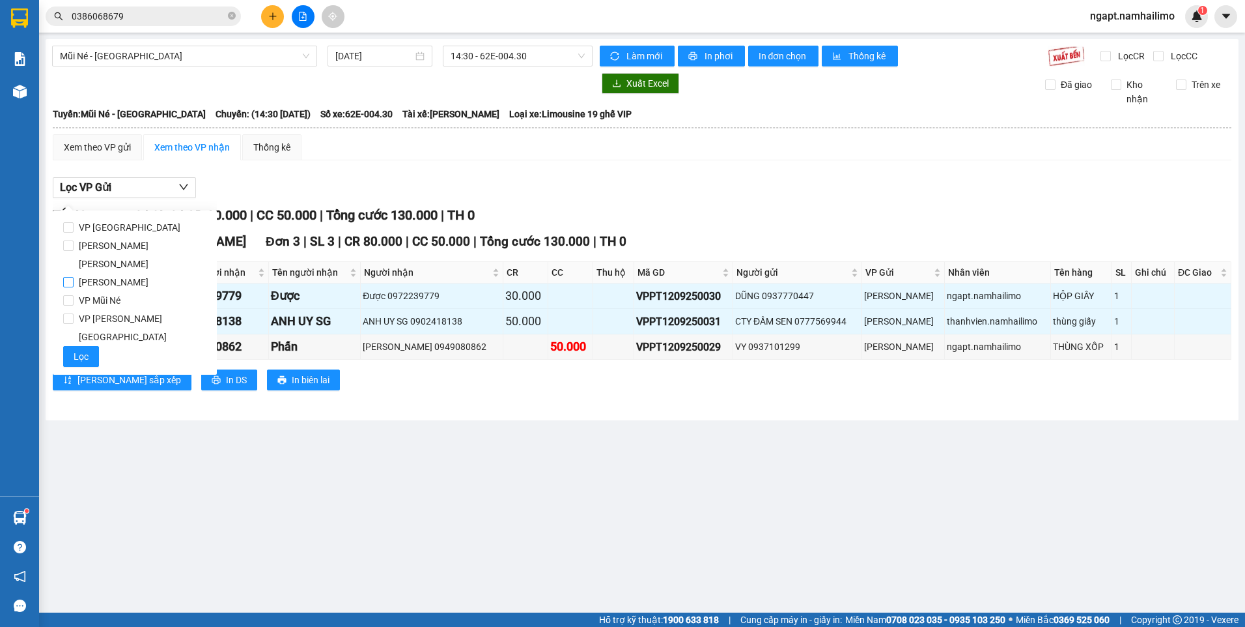
click at [74, 277] on input "[PERSON_NAME]" at bounding box center [68, 282] width 10 height 10
checkbox input "true"
click at [88, 346] on button "Lọc" at bounding box center [81, 356] width 36 height 21
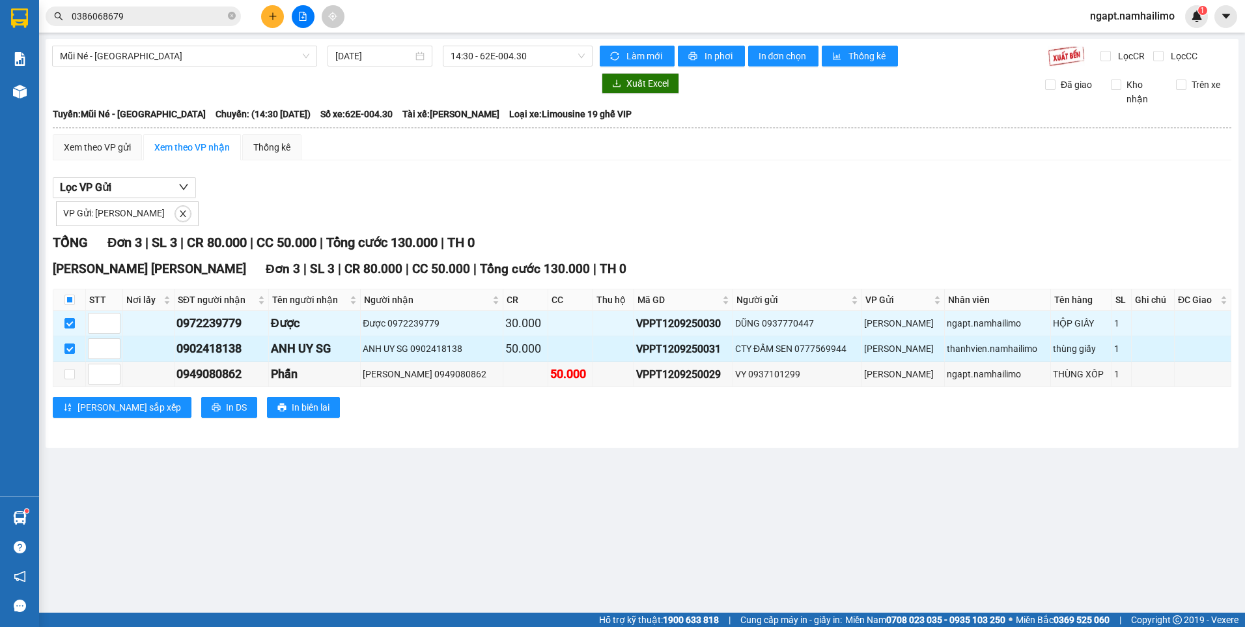
click at [72, 339] on td at bounding box center [69, 348] width 33 height 25
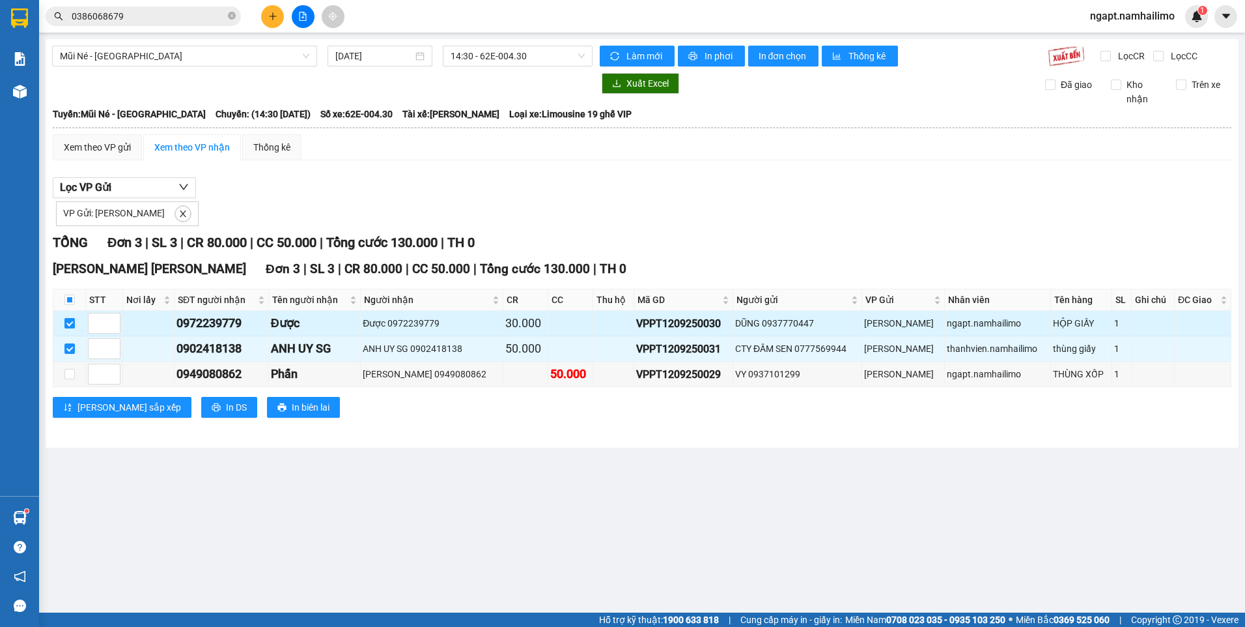
click at [69, 325] on input "checkbox" at bounding box center [69, 323] width 10 height 10
checkbox input "false"
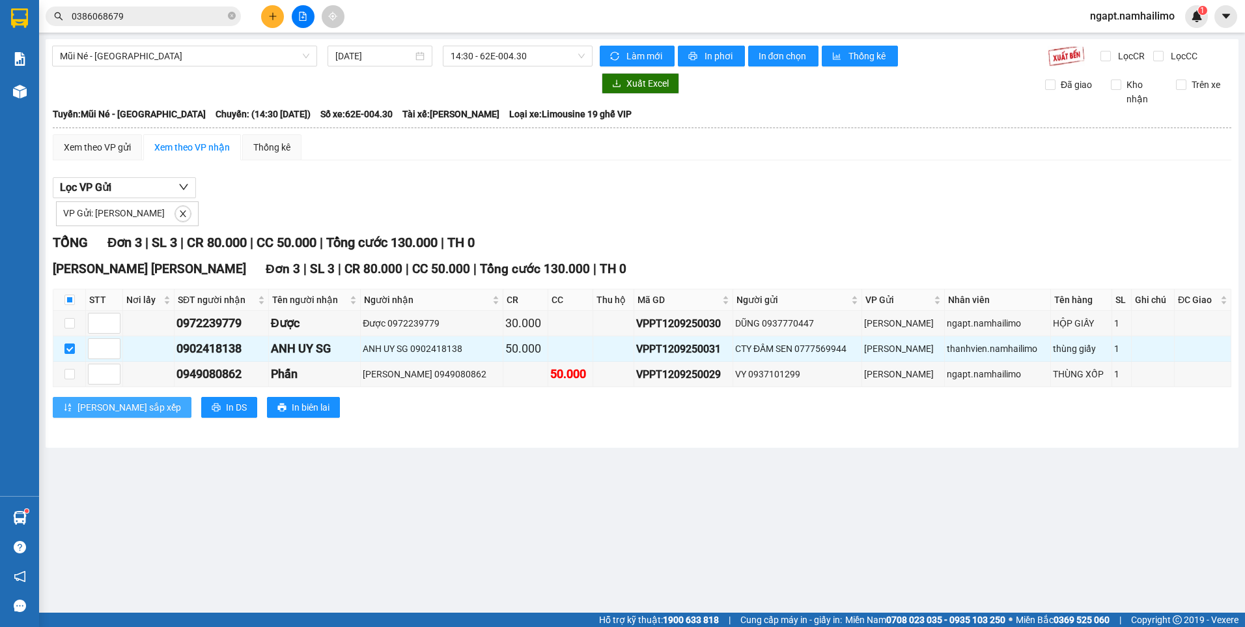
drag, startPoint x: 71, startPoint y: 347, endPoint x: 117, endPoint y: 398, distance: 68.3
click at [72, 346] on input "checkbox" at bounding box center [69, 348] width 10 height 10
checkbox input "false"
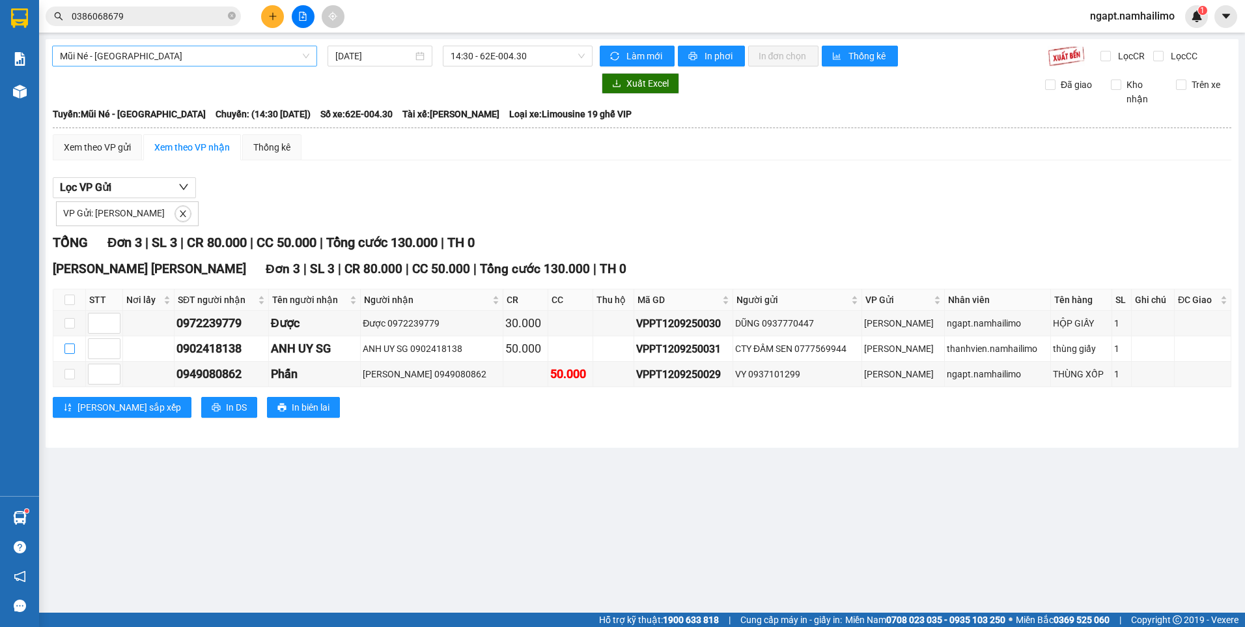
click at [234, 60] on span "Mũi Né - Sài Gòn" at bounding box center [184, 56] width 249 height 20
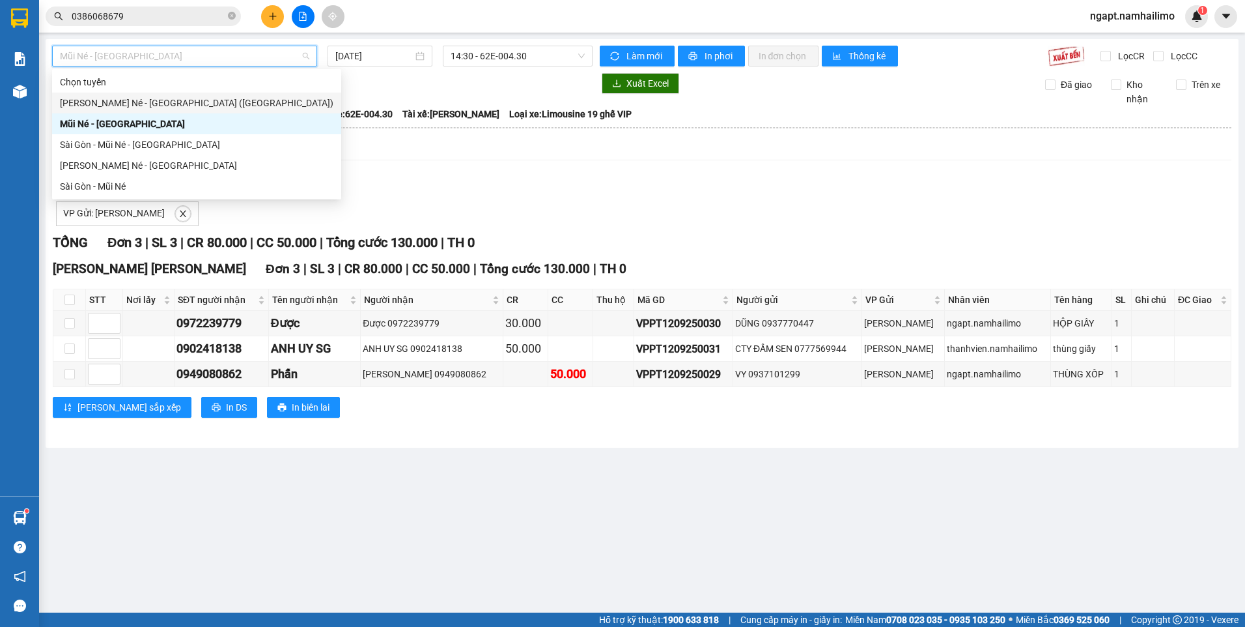
click at [175, 107] on div "Nha Trang - Mũi Né - Sài Gòn (Sáng)" at bounding box center [197, 103] width 274 height 14
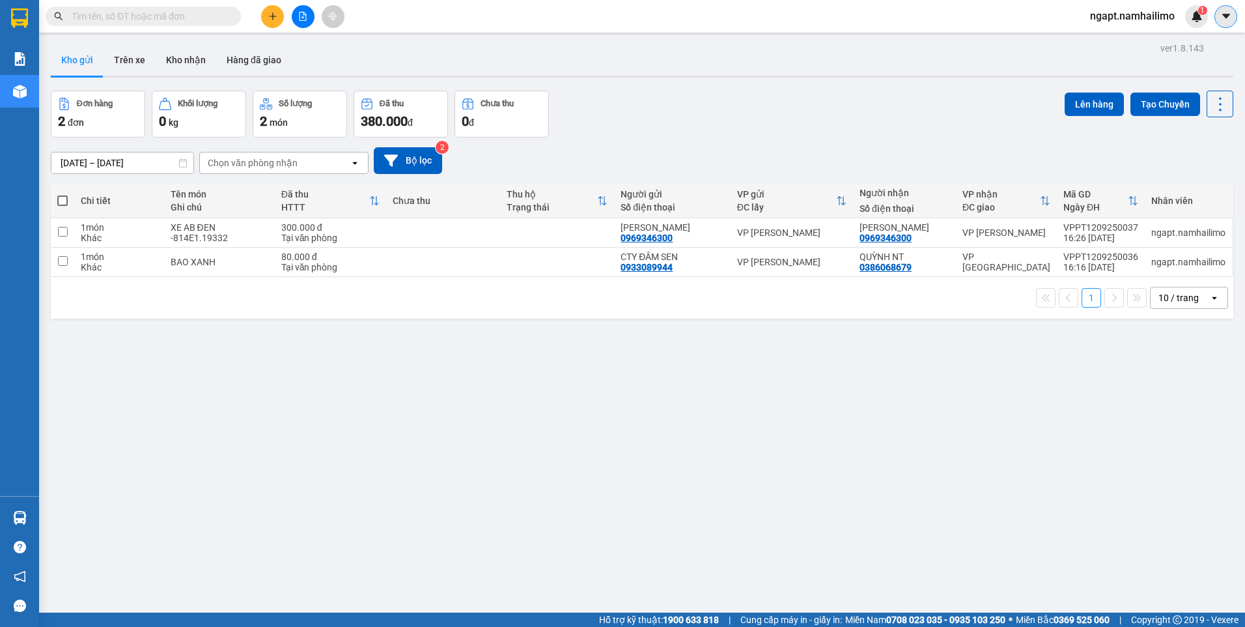
click at [1229, 17] on icon "caret-down" at bounding box center [1227, 16] width 12 height 12
click at [1105, 17] on span "ngapt.namhailimo" at bounding box center [1133, 16] width 106 height 16
click at [1102, 35] on span "Đăng xuất" at bounding box center [1139, 40] width 78 height 14
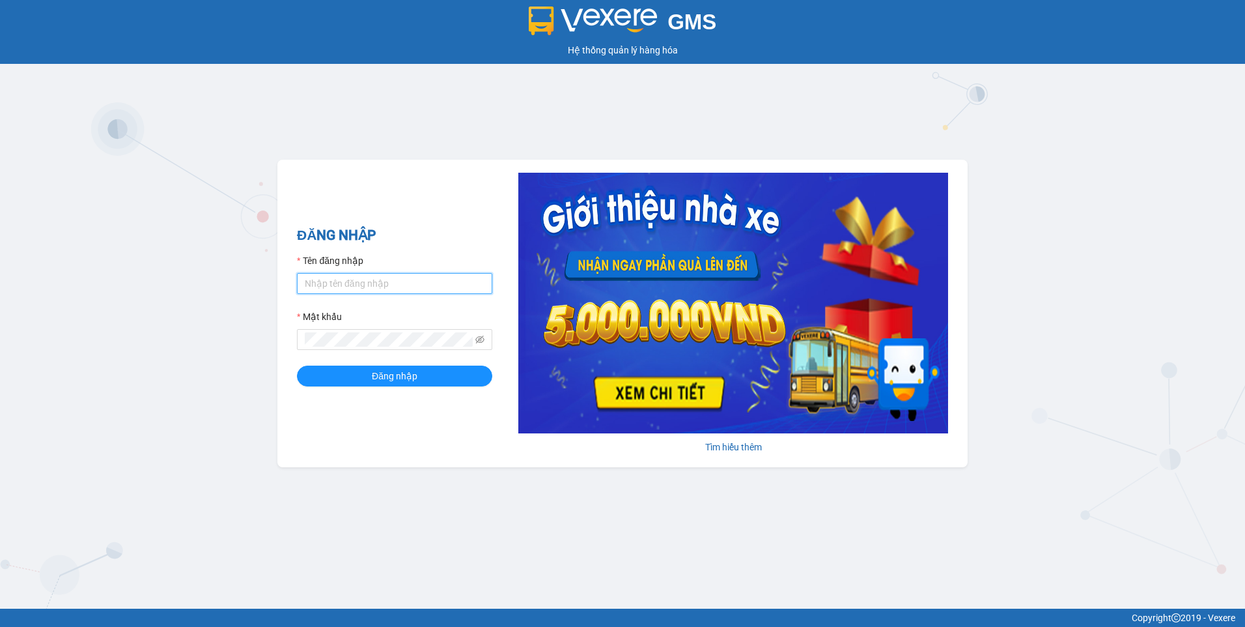
click at [346, 284] on input "Tên đăng nhập" at bounding box center [394, 283] width 195 height 21
type input "ngapt.namhailimo"
click at [297, 365] on button "Đăng nhập" at bounding box center [394, 375] width 195 height 21
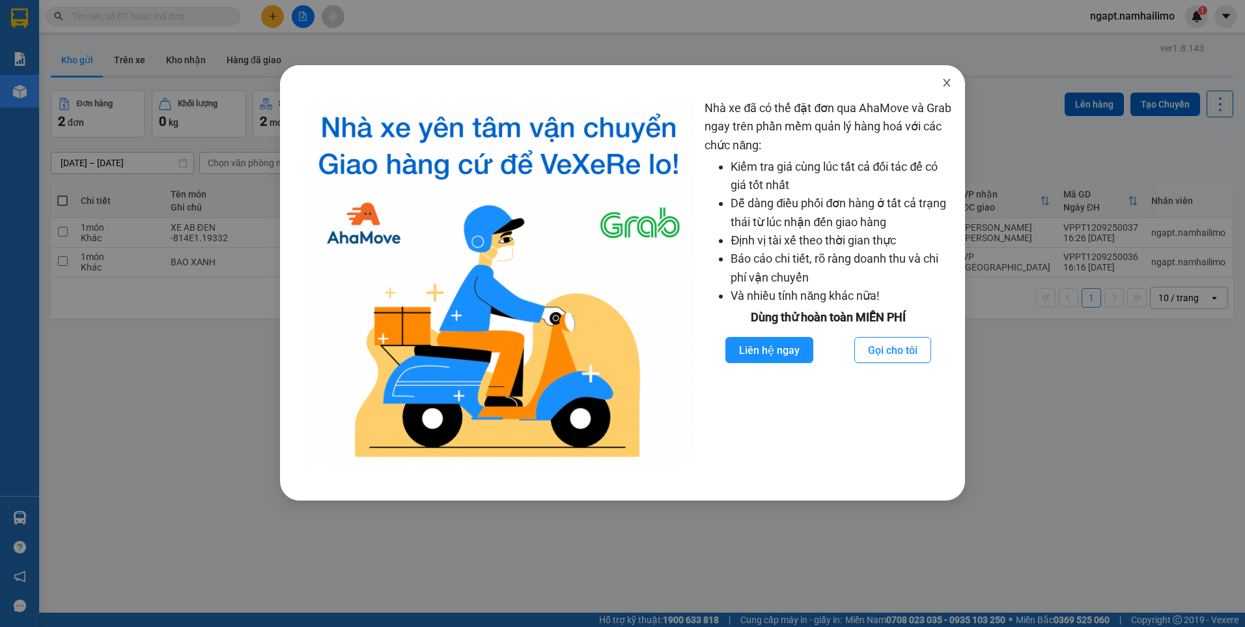
click at [948, 85] on icon "close" at bounding box center [946, 83] width 7 height 8
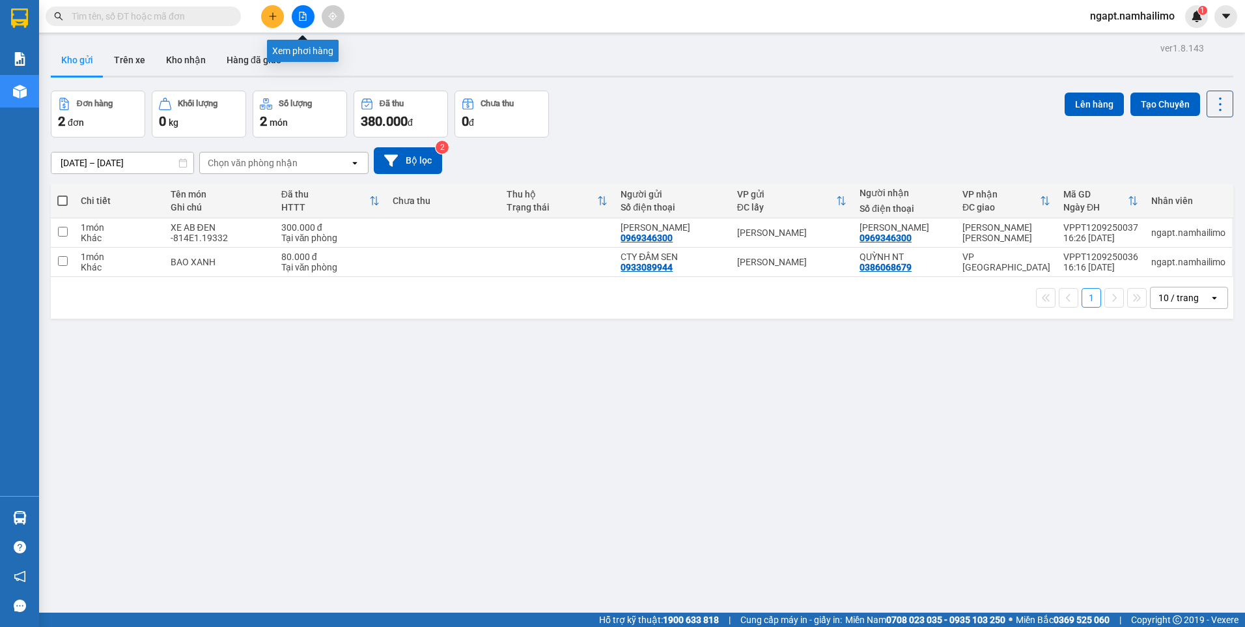
click at [308, 20] on button at bounding box center [303, 16] width 23 height 23
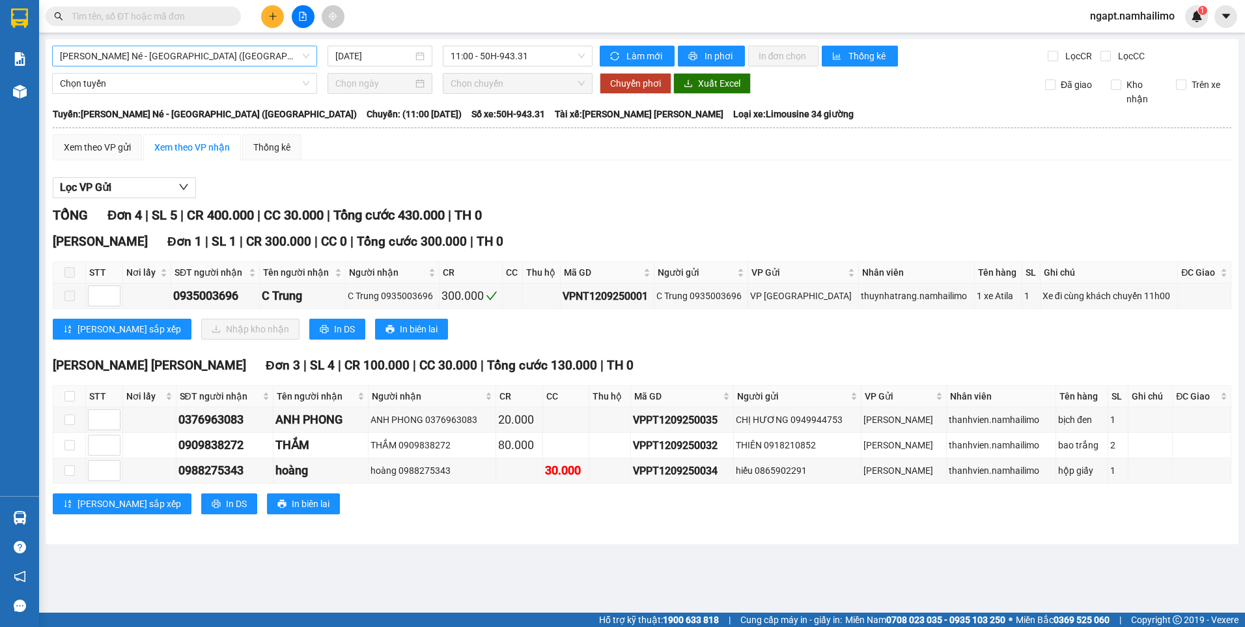
drag, startPoint x: 165, startPoint y: 53, endPoint x: 143, endPoint y: 66, distance: 25.1
click at [165, 52] on span "Nha Trang - Mũi Né - Sài Gòn (Sáng)" at bounding box center [184, 56] width 249 height 20
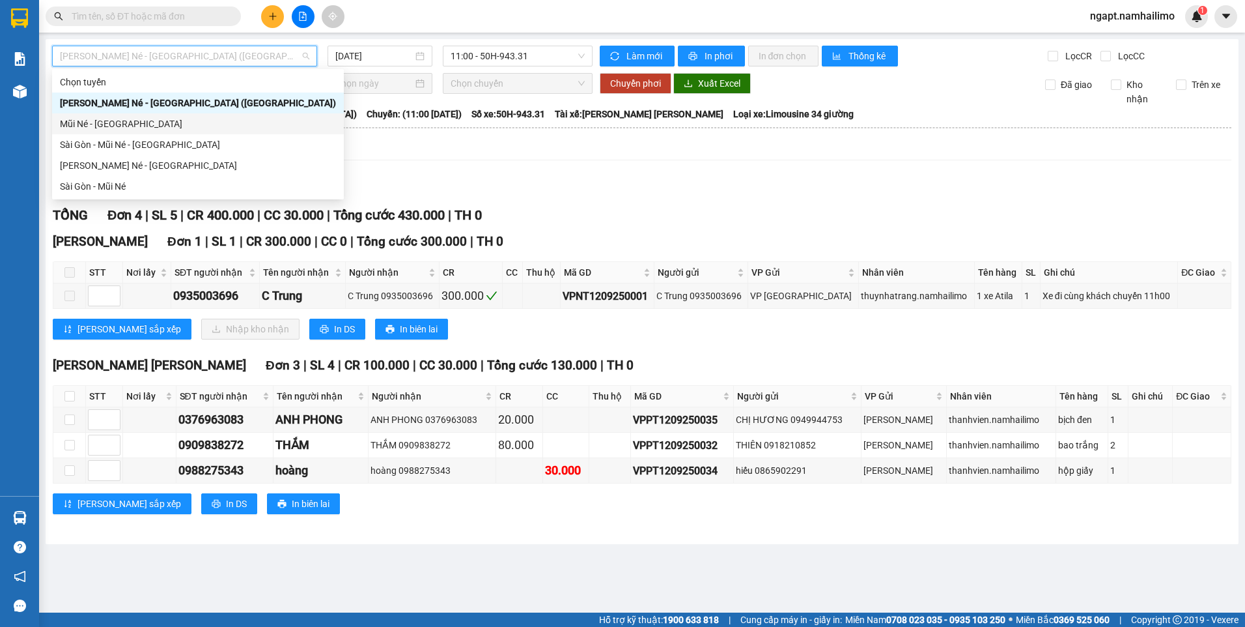
click at [122, 128] on div "Mũi Né - Sài Gòn" at bounding box center [198, 124] width 276 height 14
type input "12/09/2025"
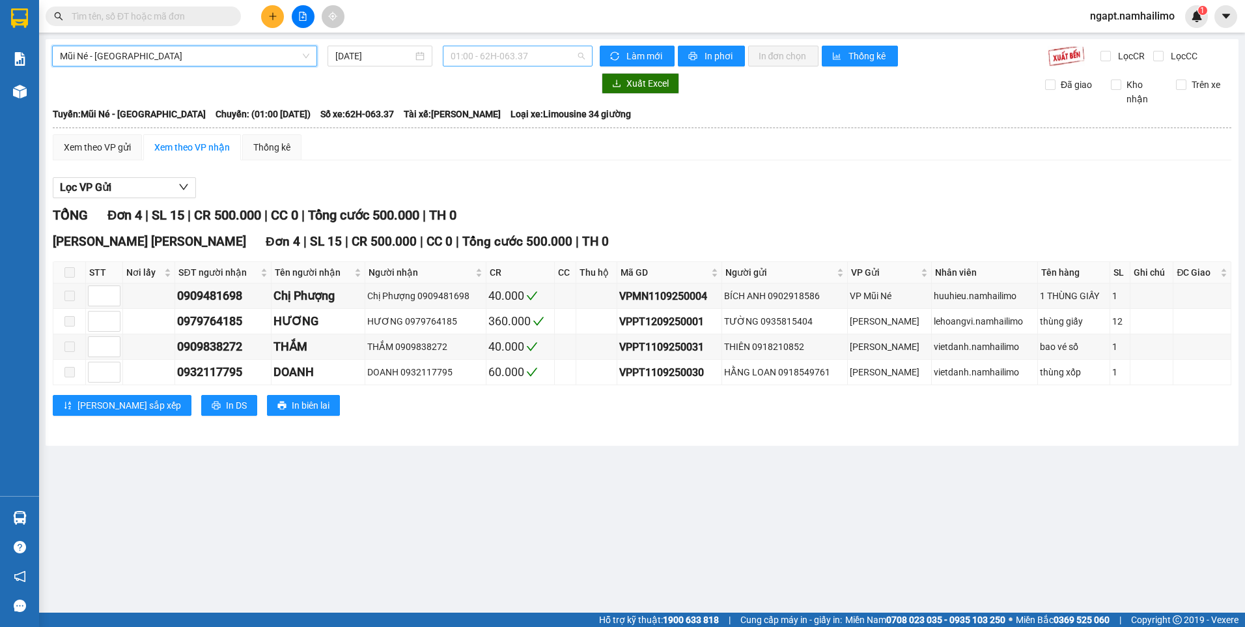
click at [532, 59] on span "01:00 - 62H-063.37" at bounding box center [518, 56] width 135 height 20
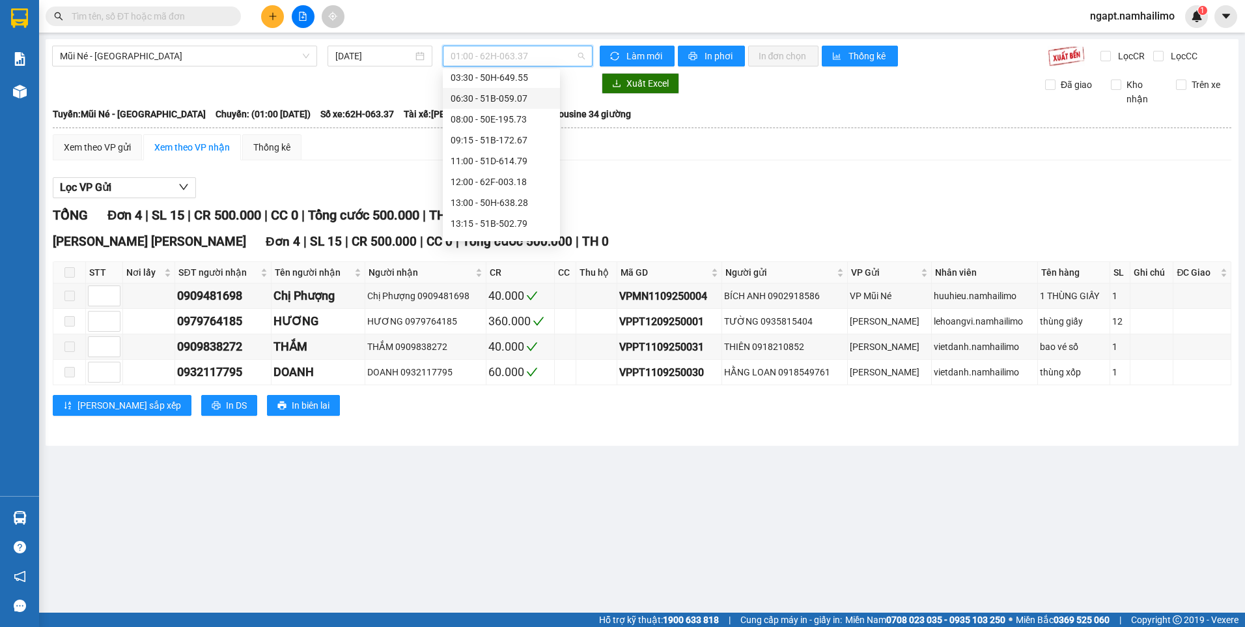
scroll to position [65, 0]
click at [151, 64] on div "Mũi Né - Sài Gòn 12/09/2025 01:00 - 62H-063.37 Làm mới In phơi In đơn chọn Thốn…" at bounding box center [642, 242] width 1193 height 406
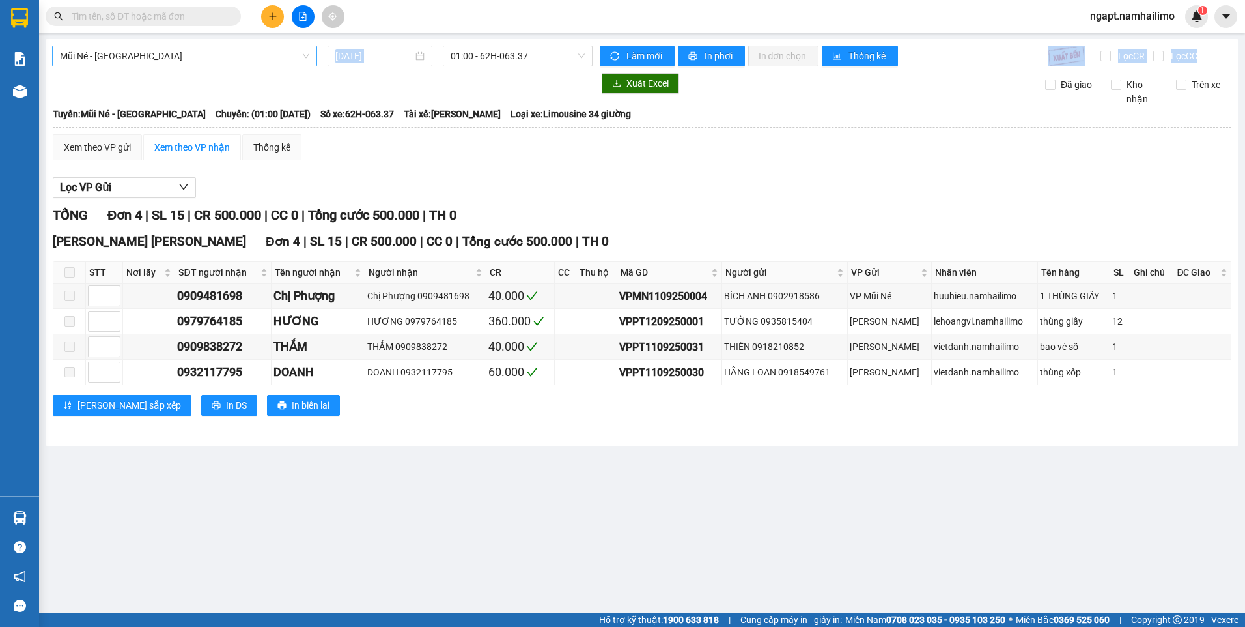
drag, startPoint x: 151, startPoint y: 64, endPoint x: 124, endPoint y: 53, distance: 29.5
click at [124, 53] on span "Mũi Né - Sài Gòn" at bounding box center [184, 56] width 249 height 20
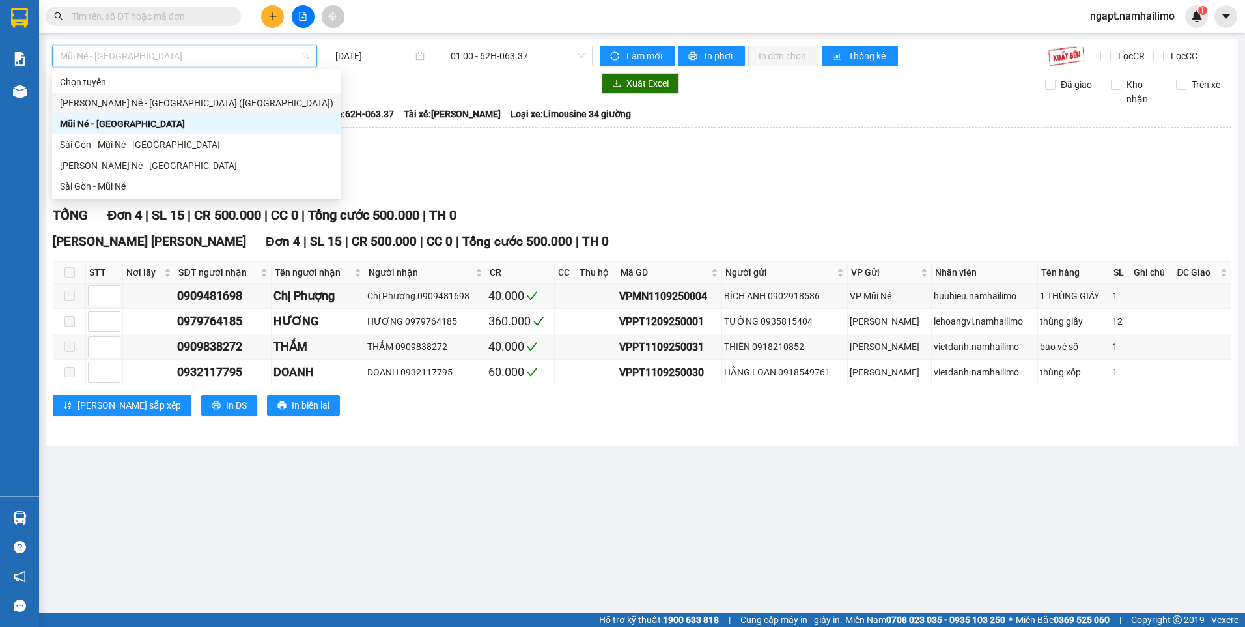
click at [177, 104] on div "Nha Trang - Mũi Né - Sài Gòn (Sáng)" at bounding box center [197, 103] width 274 height 14
type input "12/09/2025"
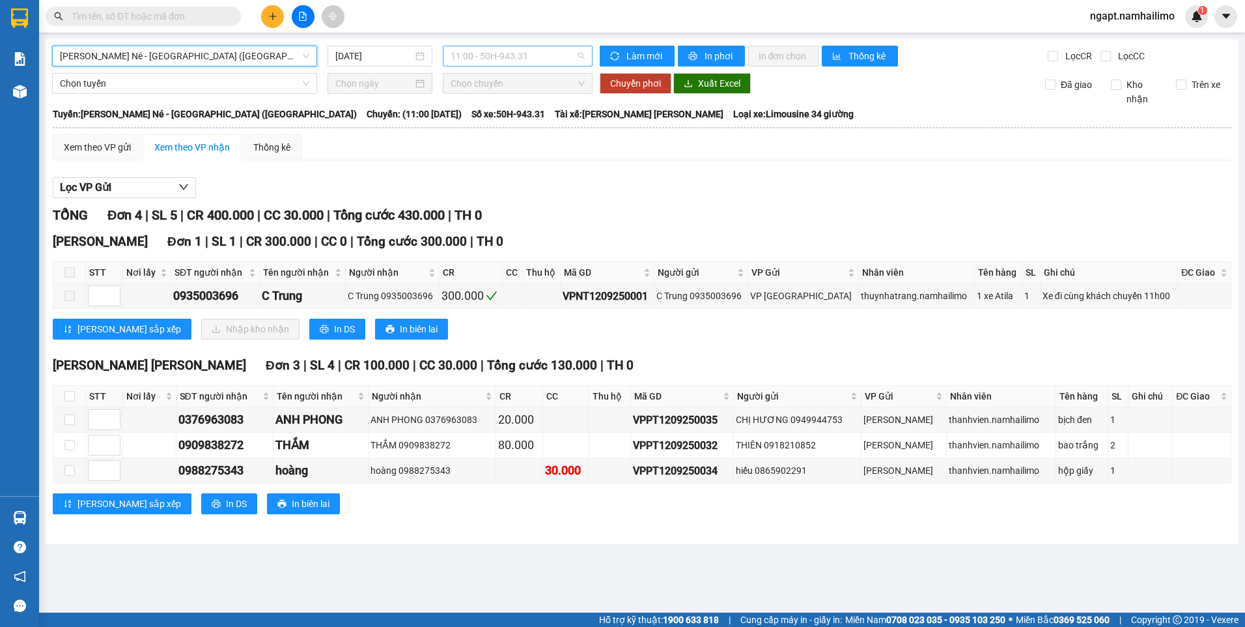
click at [536, 61] on span "11:00 - 50H-943.31" at bounding box center [518, 56] width 135 height 20
click at [250, 48] on span "Nha Trang - Mũi Né - Sài Gòn (Sáng)" at bounding box center [184, 56] width 249 height 20
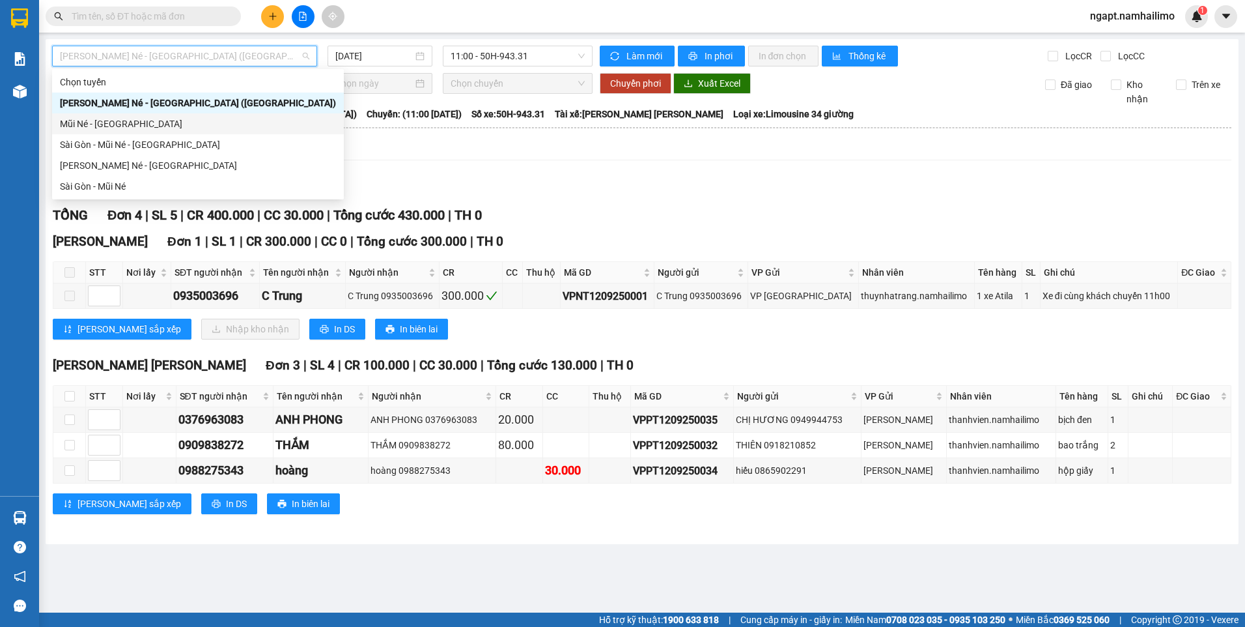
click at [135, 122] on div "Mũi Né - Sài Gòn" at bounding box center [198, 124] width 276 height 14
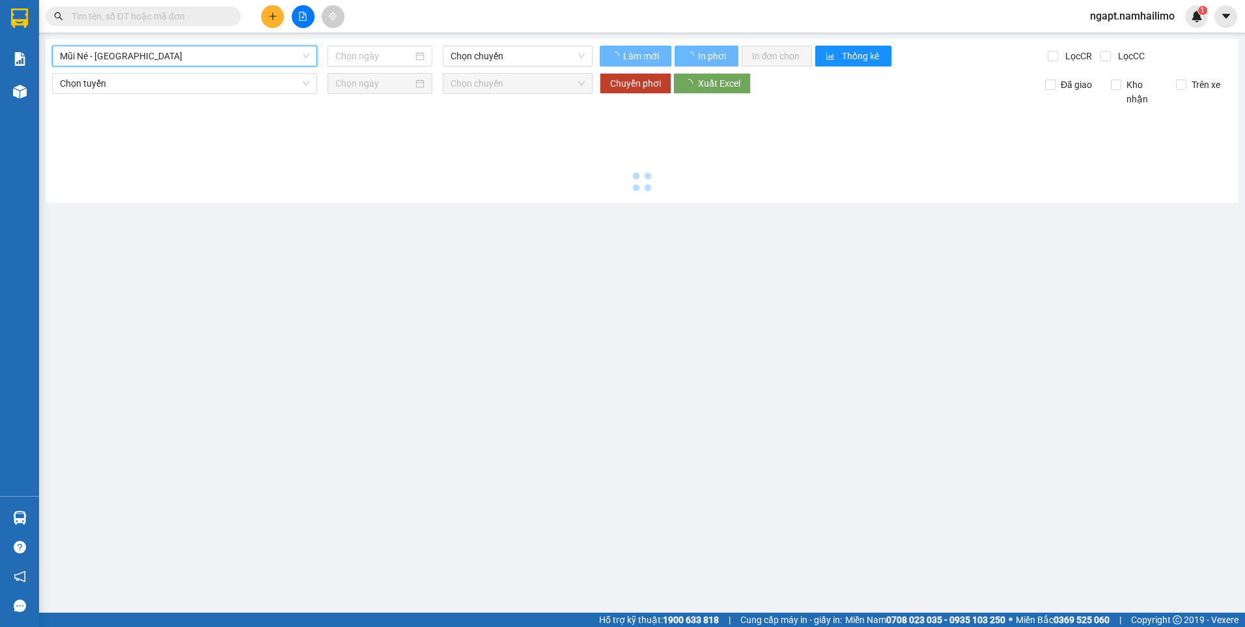
type input "12/09/2025"
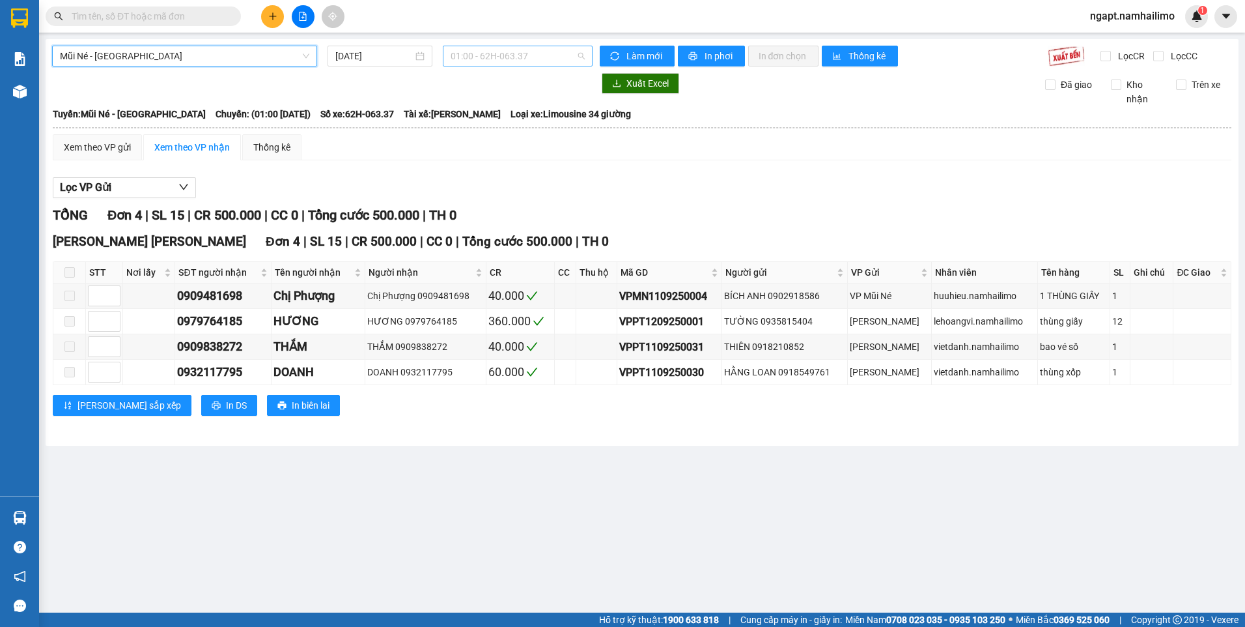
click at [558, 61] on span "01:00 - 62H-063.37" at bounding box center [518, 56] width 135 height 20
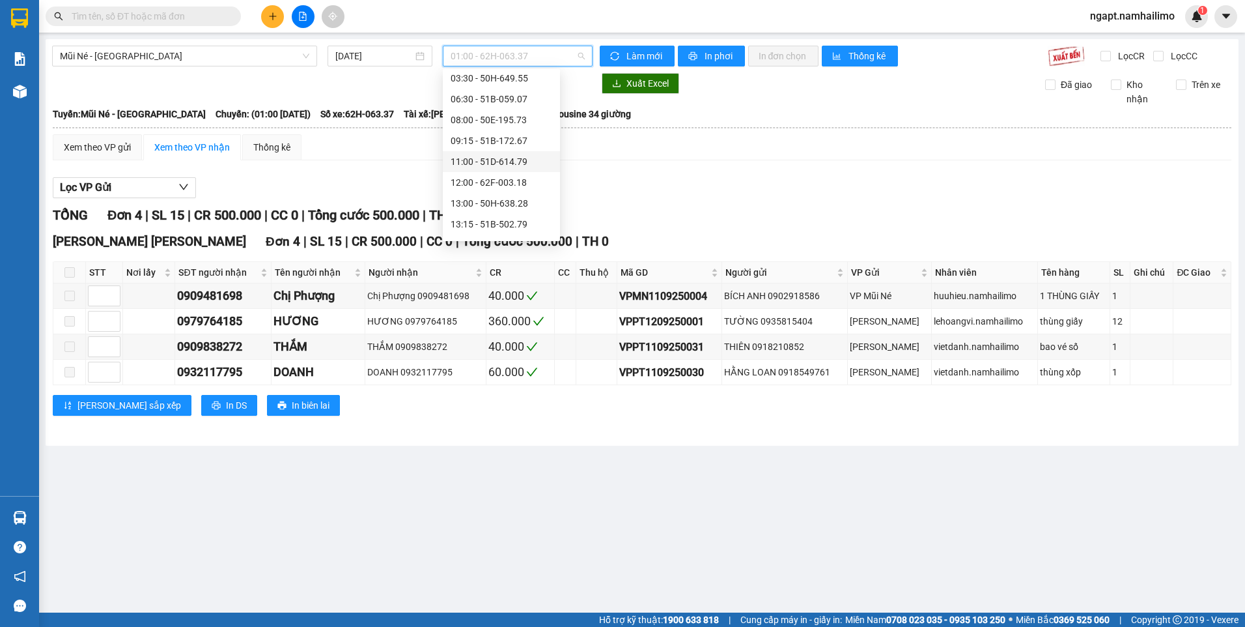
scroll to position [125, 0]
click at [512, 166] on div "14:30 - 62E-004.30" at bounding box center [502, 165] width 102 height 14
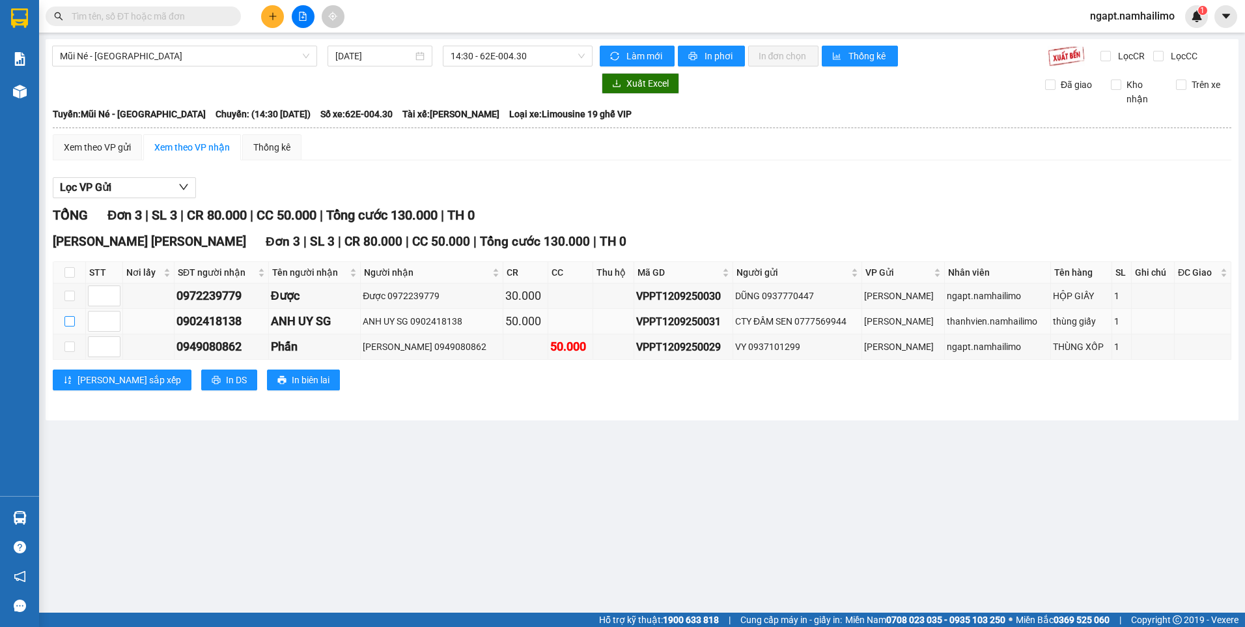
click at [66, 326] on input "checkbox" at bounding box center [69, 321] width 10 height 10
checkbox input "true"
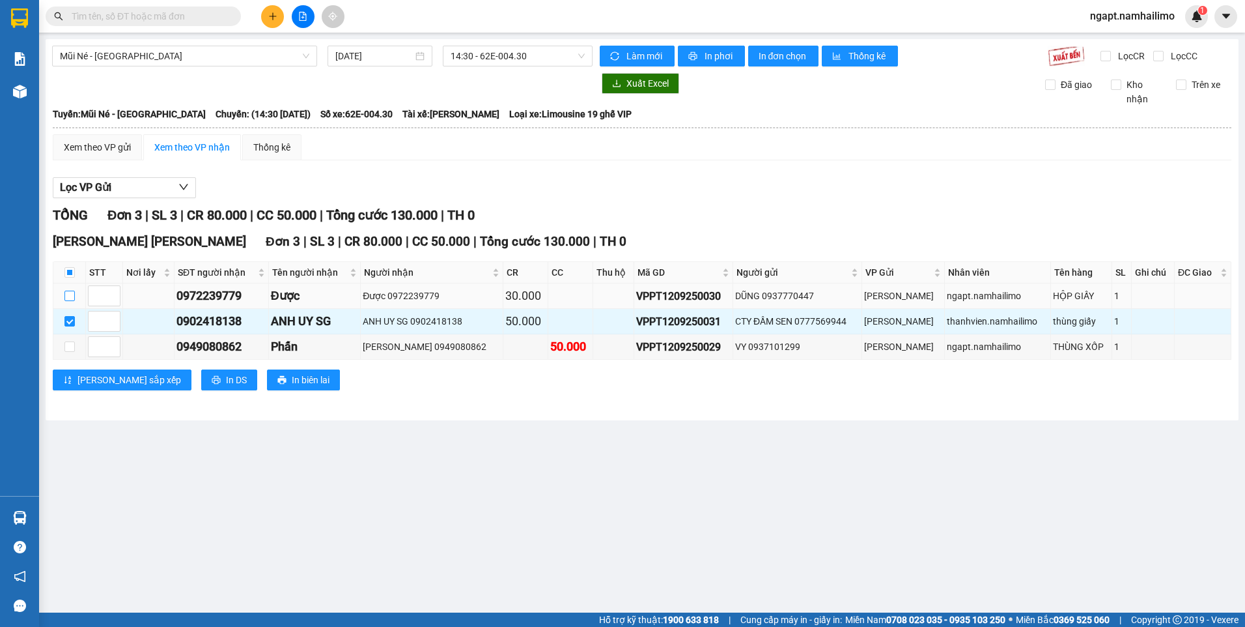
click at [68, 295] on input "checkbox" at bounding box center [69, 296] width 10 height 10
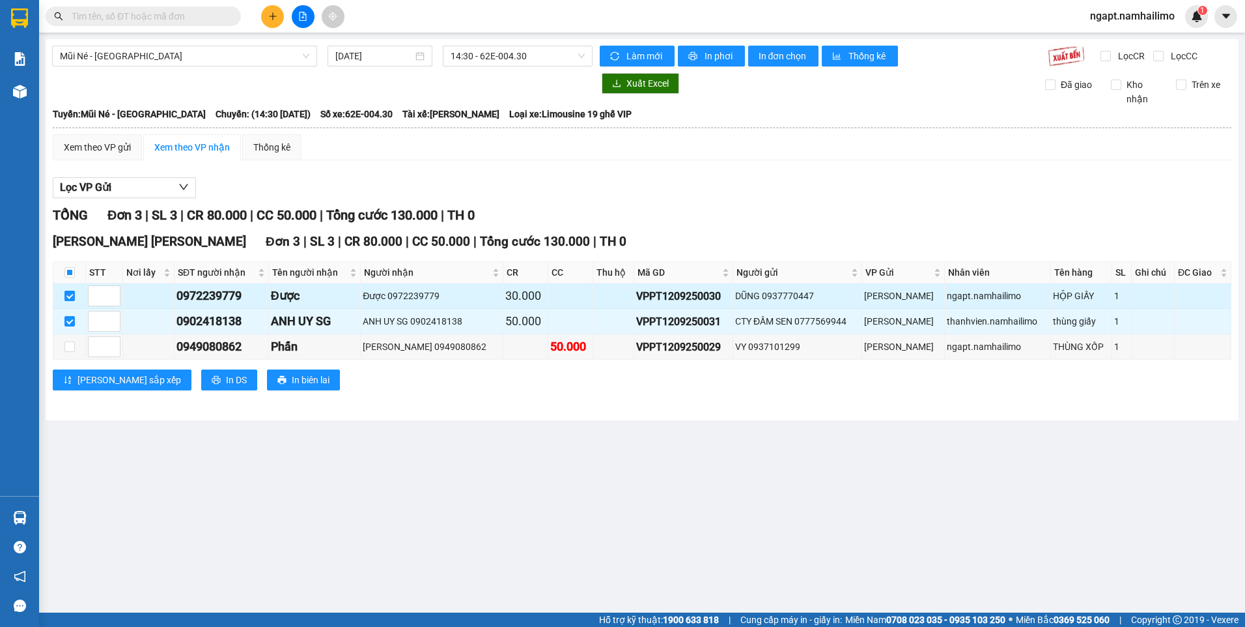
click at [70, 298] on input "checkbox" at bounding box center [69, 296] width 10 height 10
checkbox input "false"
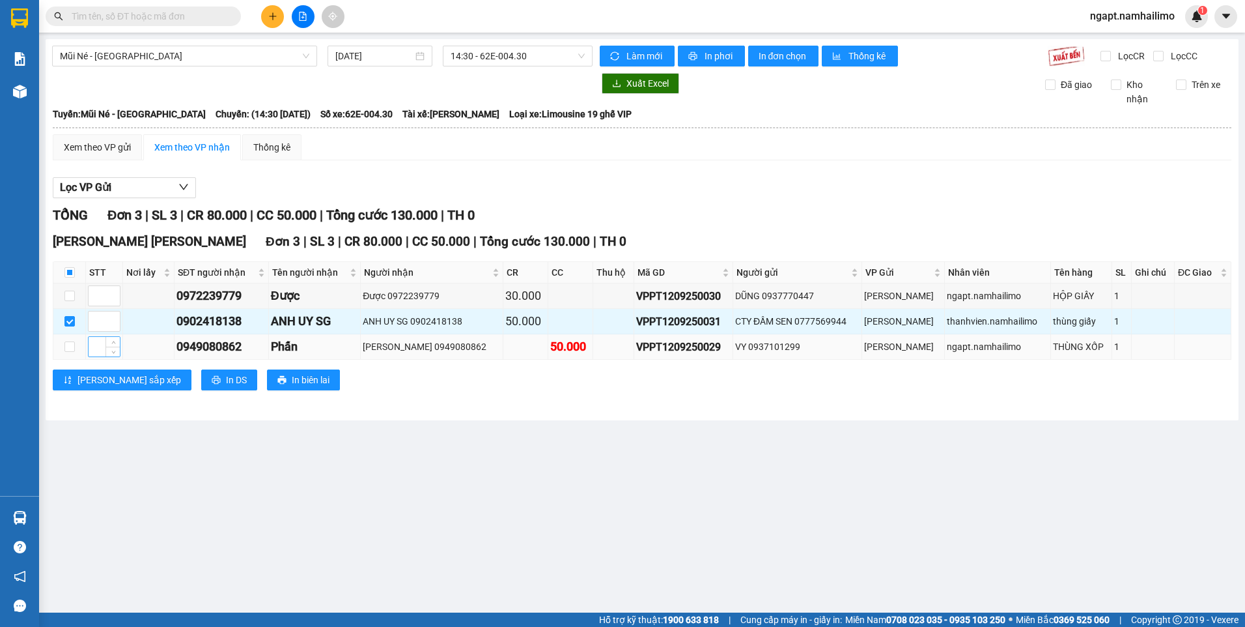
drag, startPoint x: 68, startPoint y: 316, endPoint x: 102, endPoint y: 356, distance: 52.7
click at [68, 316] on input "checkbox" at bounding box center [69, 321] width 10 height 10
checkbox input "false"
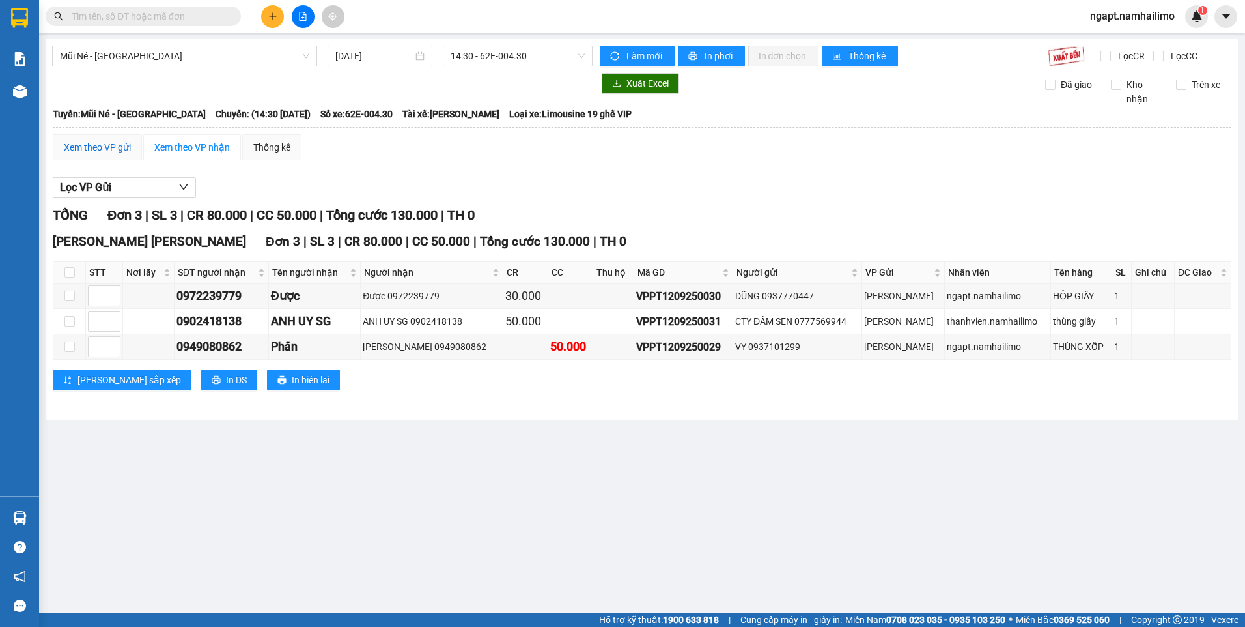
click at [121, 148] on div "Xem theo VP gửi" at bounding box center [97, 147] width 67 height 14
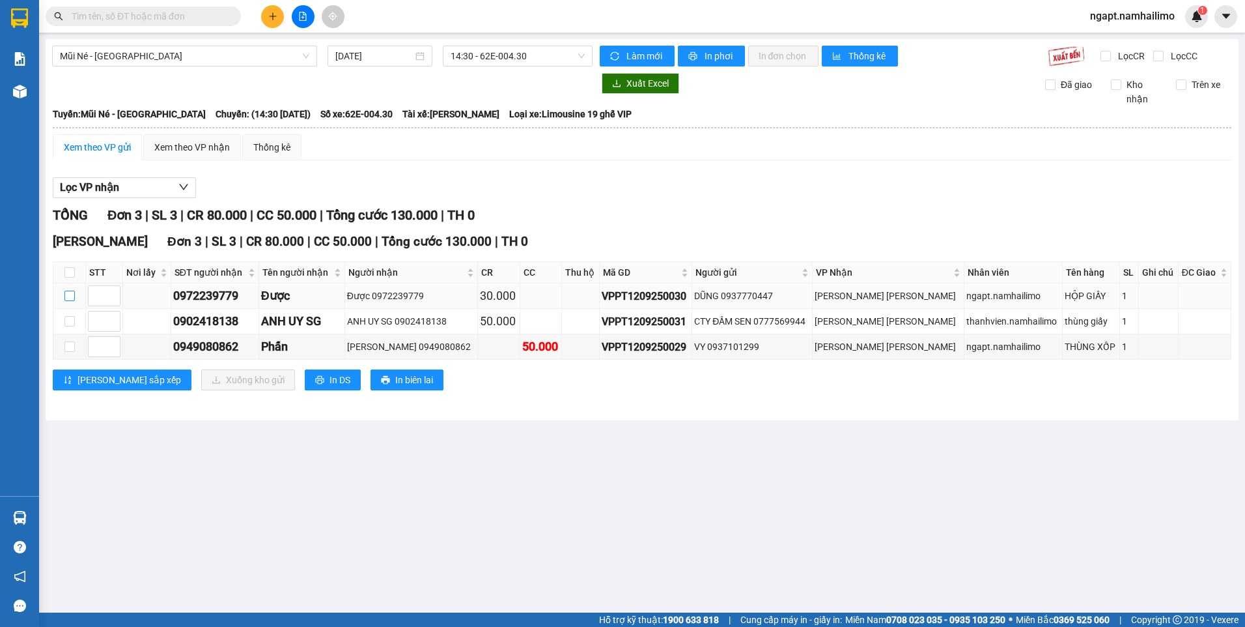
click at [67, 291] on input "checkbox" at bounding box center [69, 296] width 10 height 10
checkbox input "true"
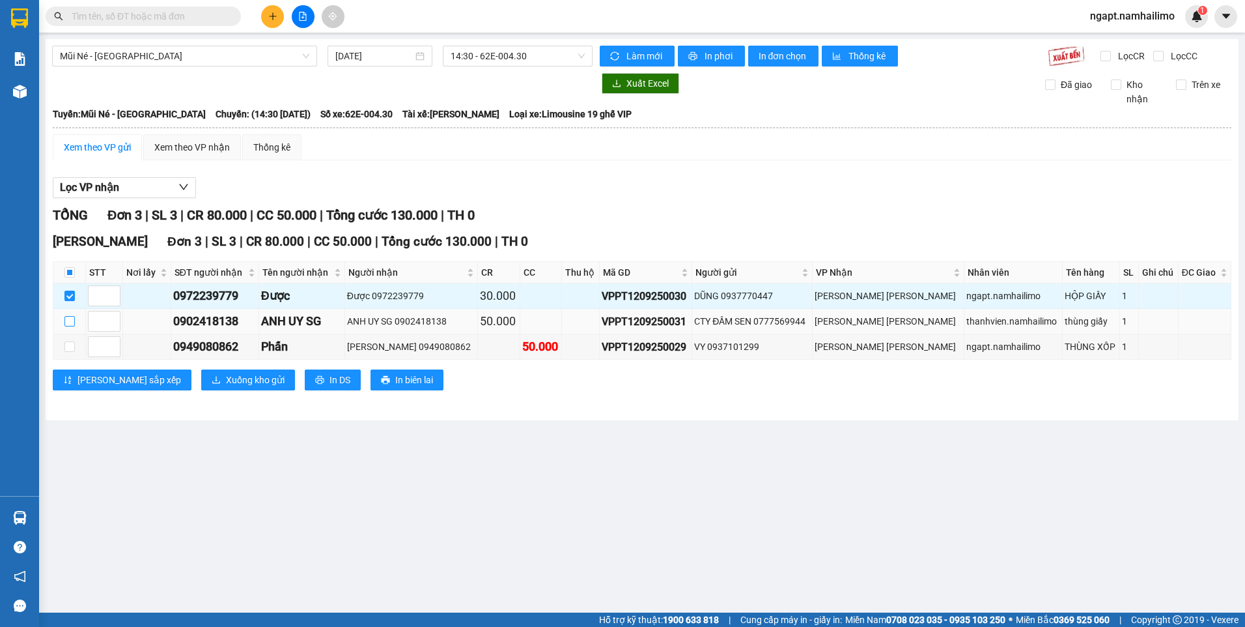
drag, startPoint x: 71, startPoint y: 315, endPoint x: 109, endPoint y: 357, distance: 56.3
click at [72, 315] on label at bounding box center [69, 321] width 10 height 14
click at [72, 316] on input "checkbox" at bounding box center [69, 321] width 10 height 10
checkbox input "true"
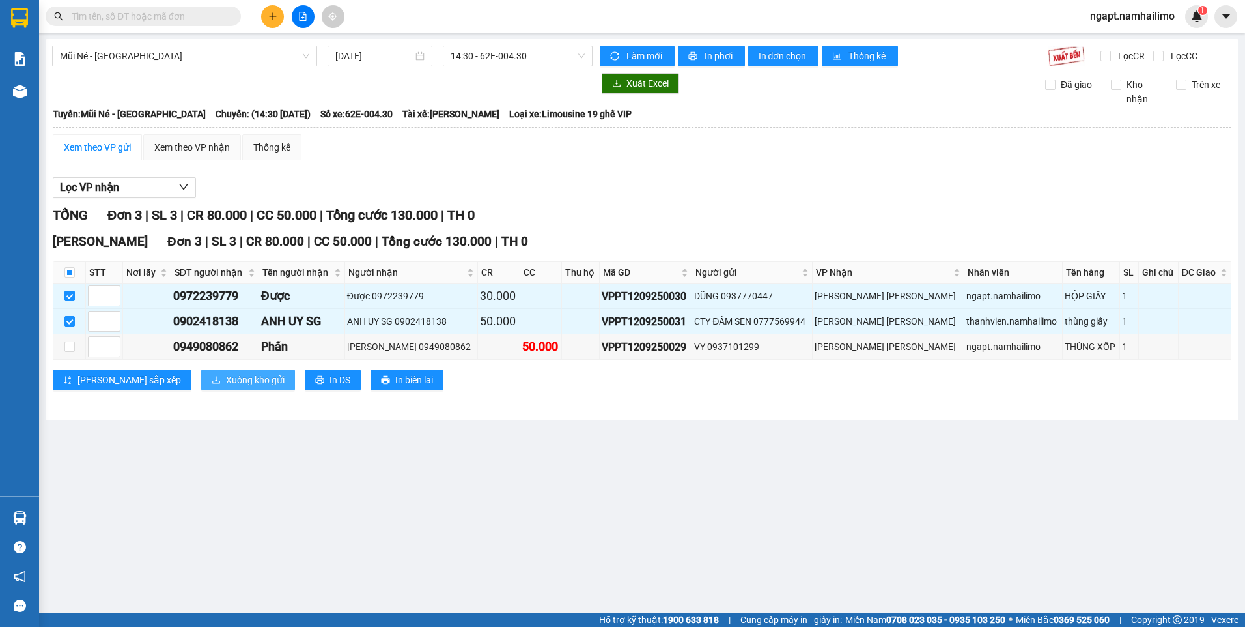
click at [226, 382] on span "Xuống kho gửi" at bounding box center [255, 380] width 59 height 14
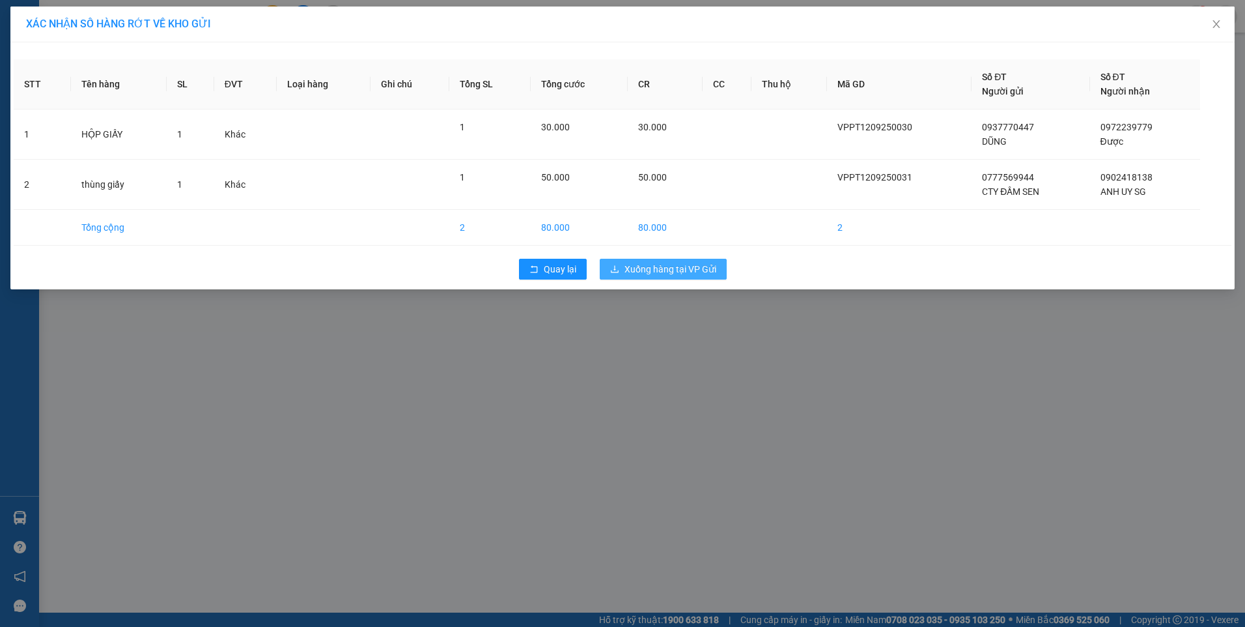
click at [666, 266] on span "Xuống hàng tại VP Gửi" at bounding box center [671, 269] width 92 height 14
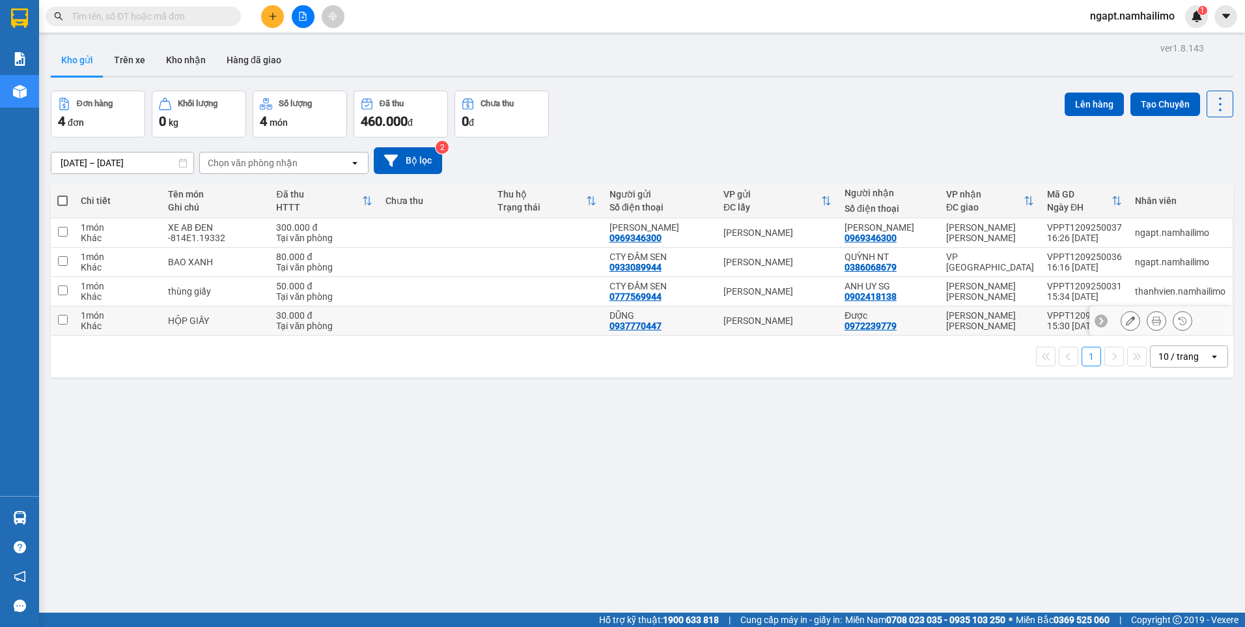
drag, startPoint x: 67, startPoint y: 322, endPoint x: 74, endPoint y: 307, distance: 15.7
click at [68, 319] on td at bounding box center [62, 320] width 23 height 29
checkbox input "true"
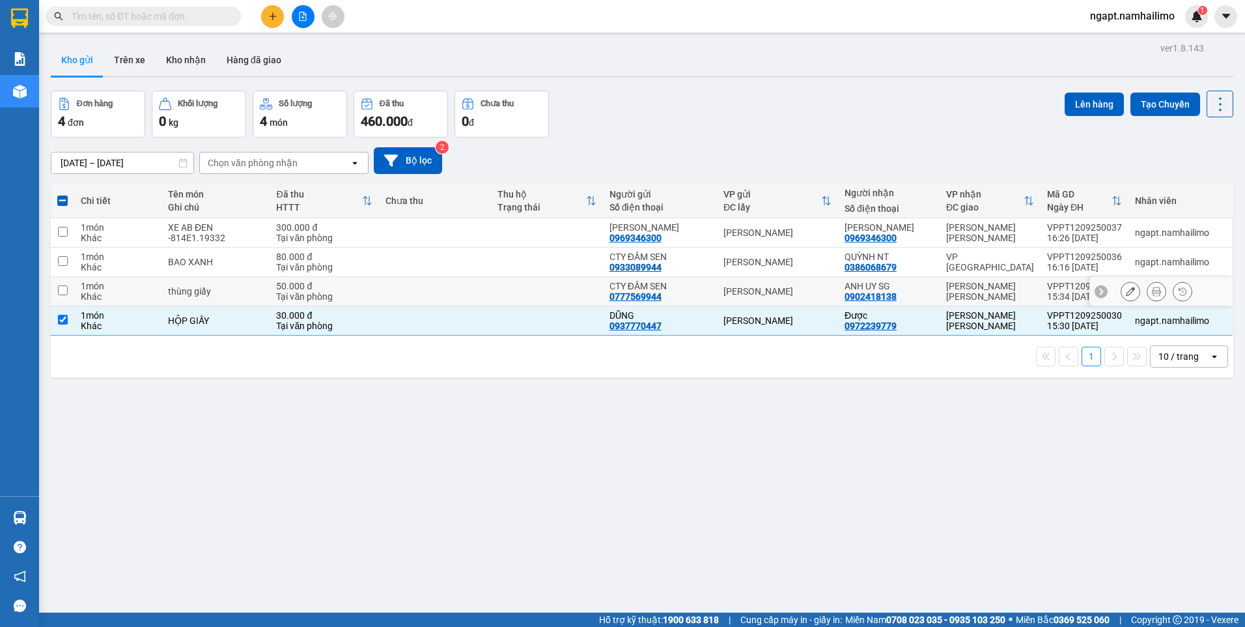
click at [63, 292] on input "checkbox" at bounding box center [63, 290] width 10 height 10
checkbox input "true"
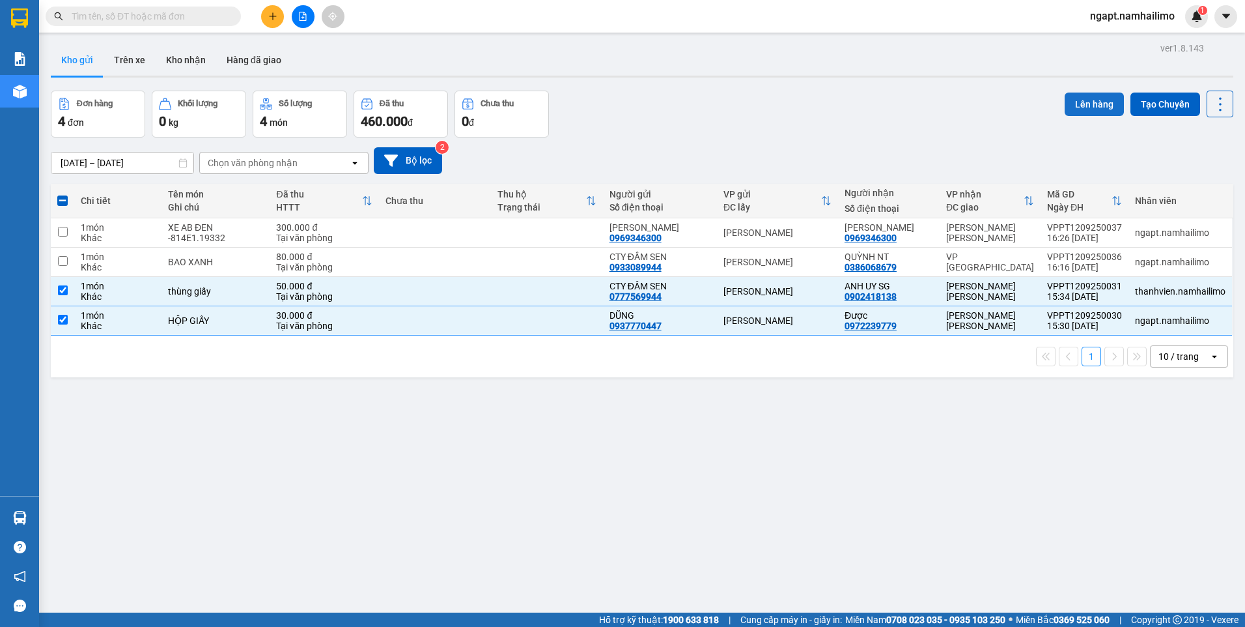
click at [1092, 99] on button "Lên hàng" at bounding box center [1094, 103] width 59 height 23
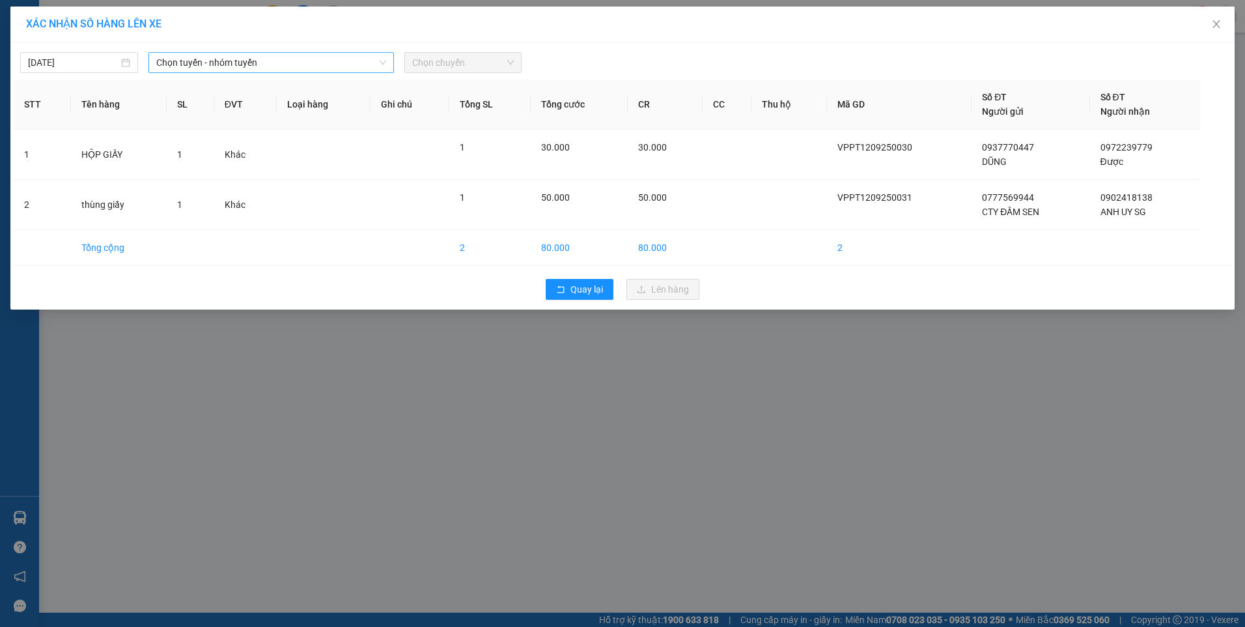
click at [300, 63] on span "Chọn tuyến - nhóm tuyến" at bounding box center [271, 63] width 230 height 20
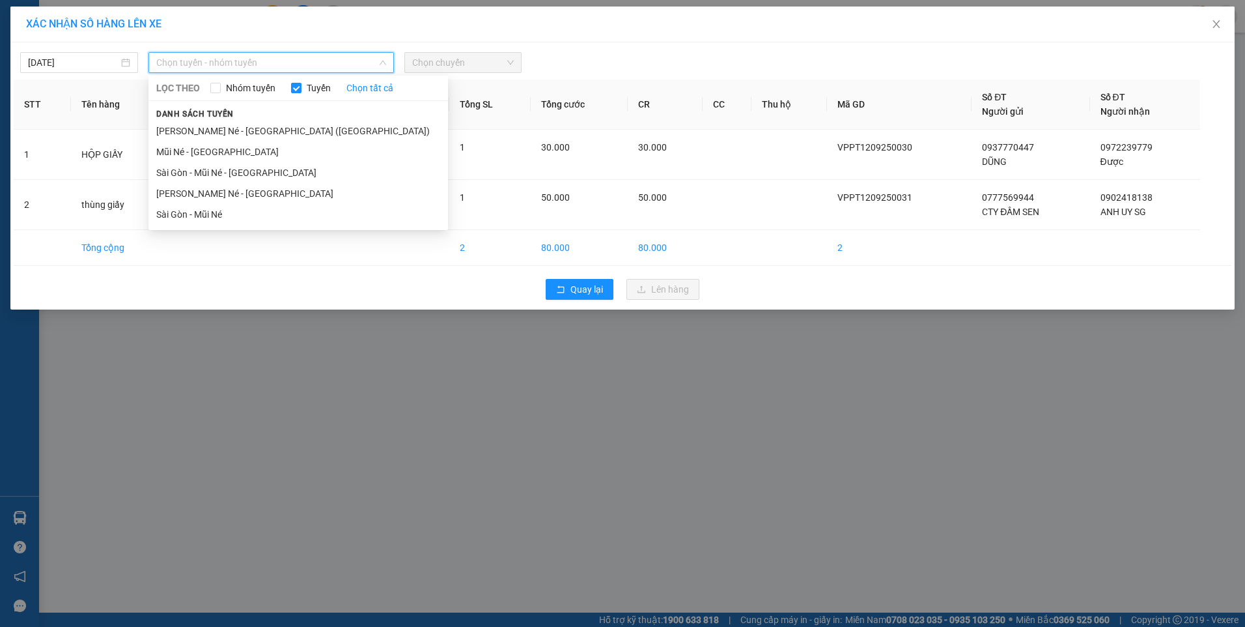
drag, startPoint x: 222, startPoint y: 158, endPoint x: 338, endPoint y: 119, distance: 122.4
click at [223, 157] on li "Mũi Né - Sài Gòn" at bounding box center [299, 151] width 300 height 21
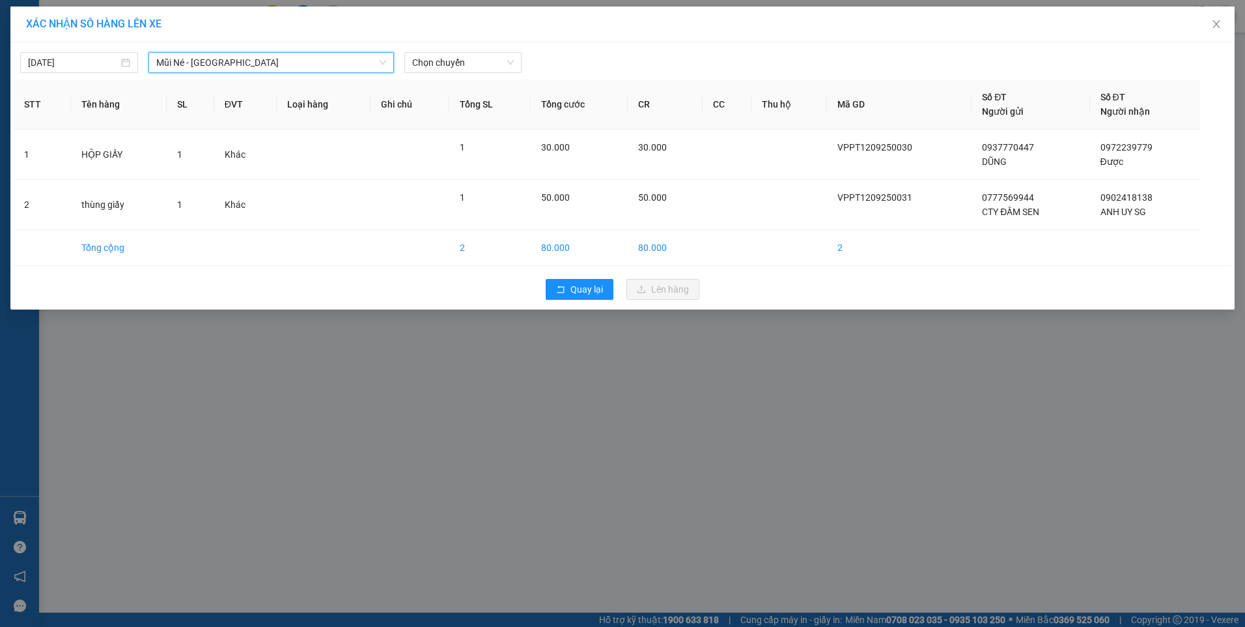
drag, startPoint x: 269, startPoint y: 66, endPoint x: 207, endPoint y: 85, distance: 64.5
click at [269, 66] on span "Mũi Né - Sài Gòn" at bounding box center [271, 63] width 230 height 20
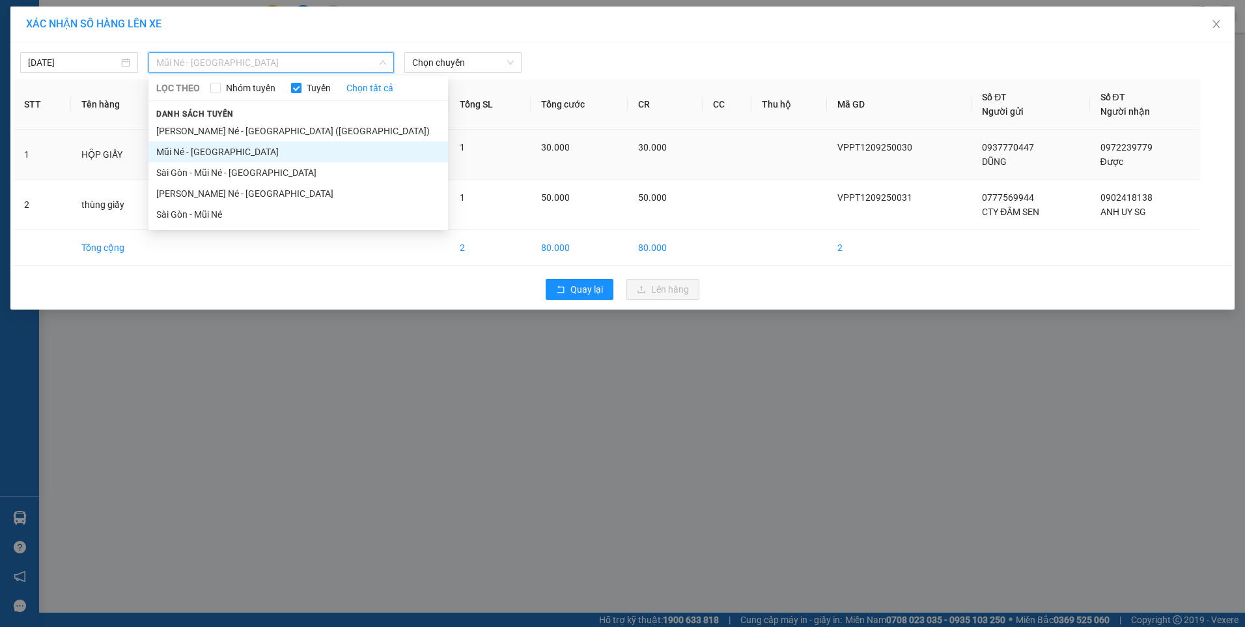
click at [232, 132] on li "Nha Trang - Mũi Né - Sài Gòn (Sáng)" at bounding box center [299, 131] width 300 height 21
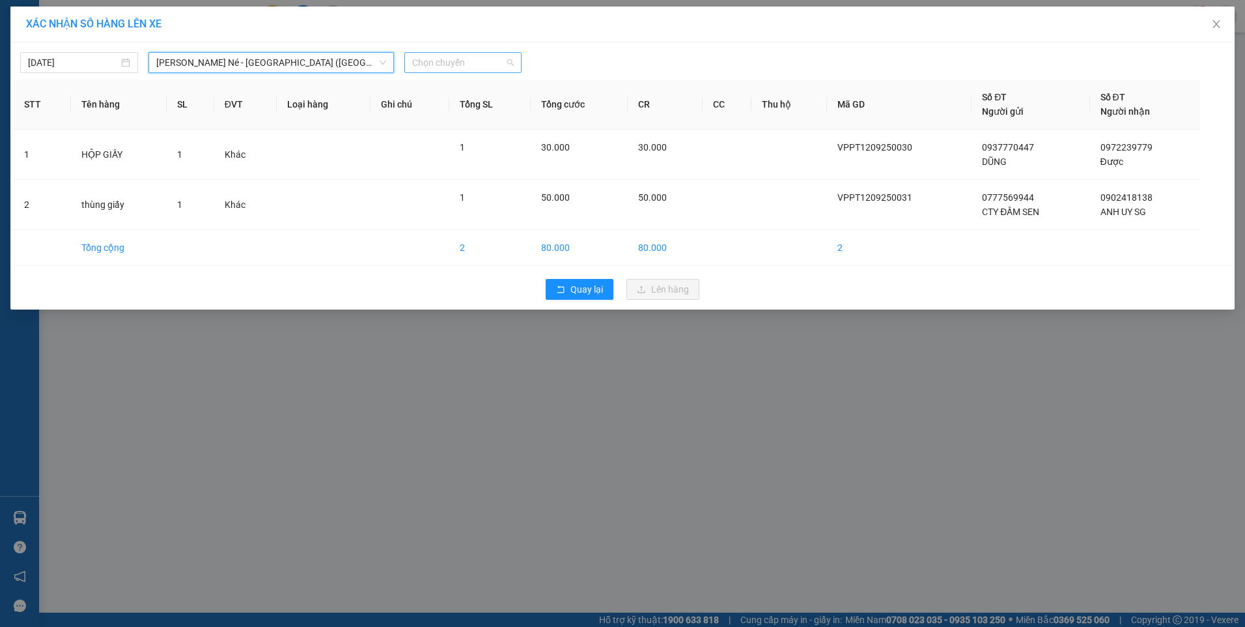
click at [490, 68] on span "Chọn chuyến" at bounding box center [463, 63] width 102 height 20
click at [481, 107] on div "11:00 - 50H-943.31" at bounding box center [463, 109] width 102 height 14
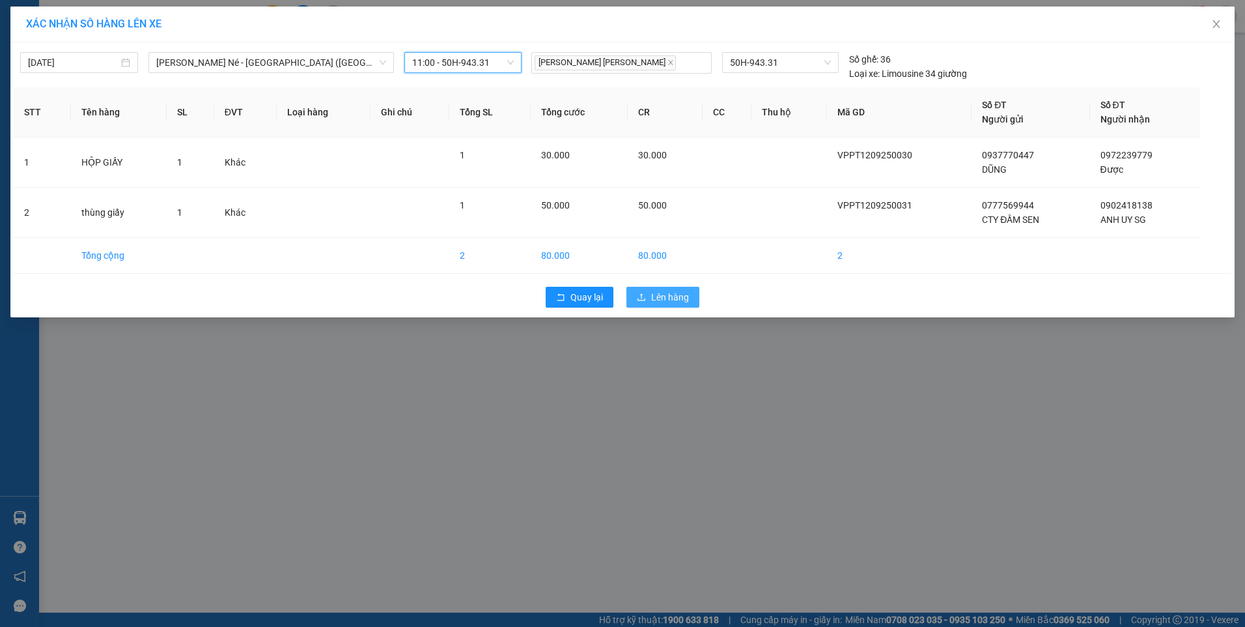
click at [648, 295] on button "Lên hàng" at bounding box center [663, 297] width 73 height 21
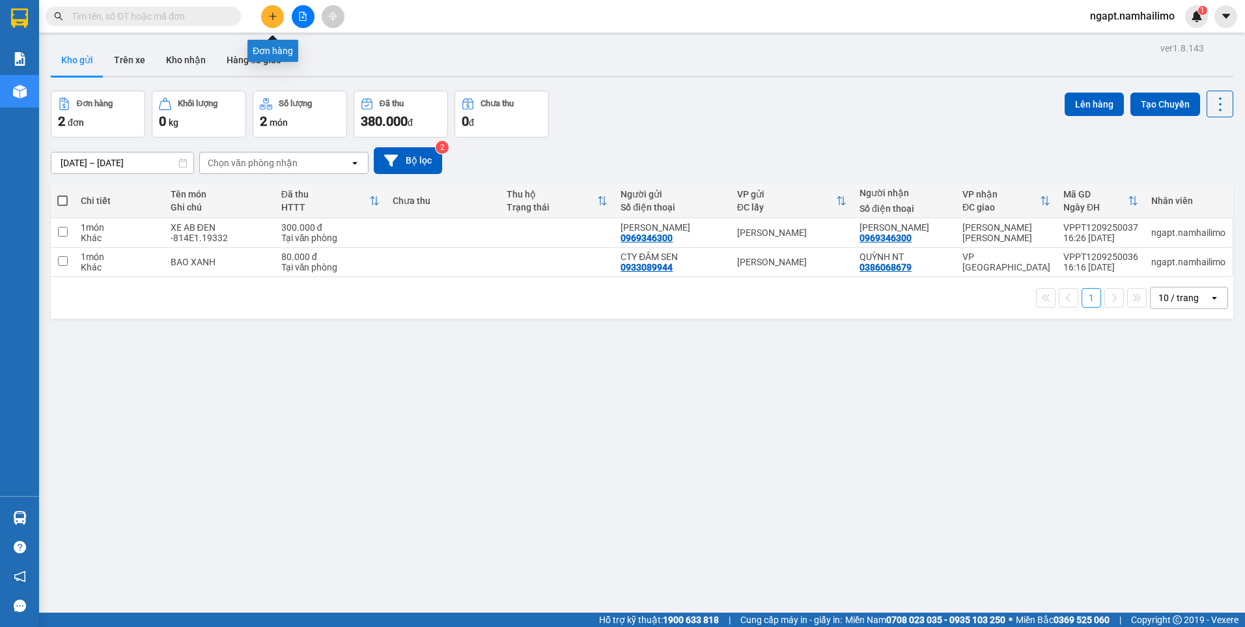
click at [276, 22] on button at bounding box center [272, 16] width 23 height 23
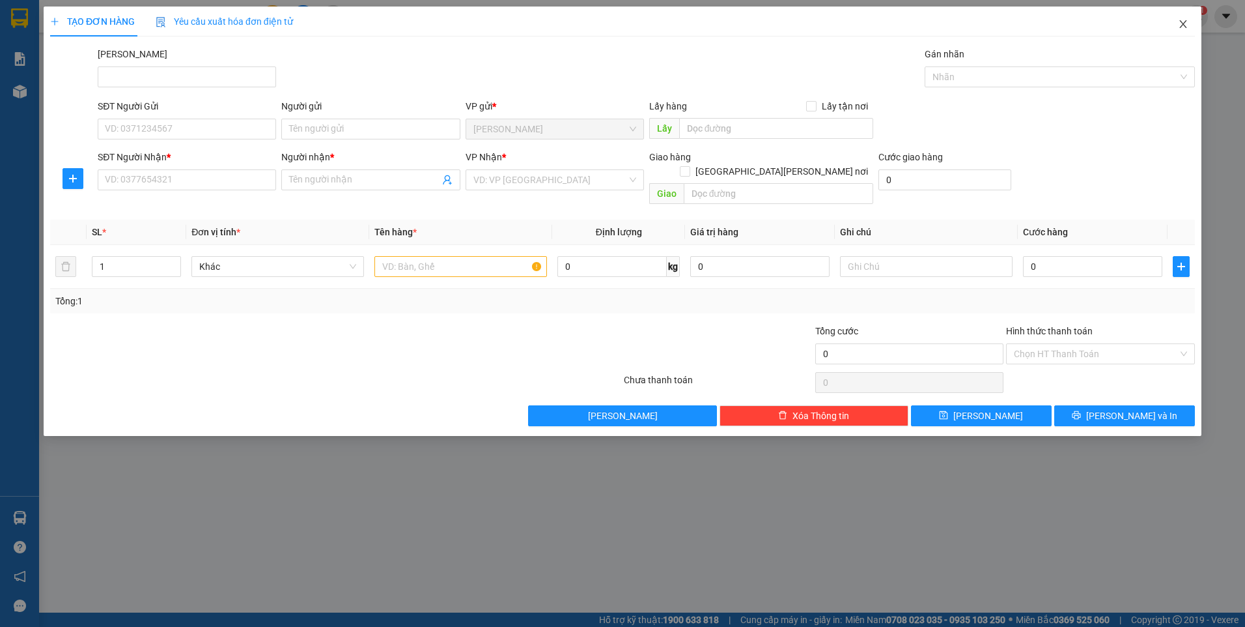
click at [1185, 23] on icon "close" at bounding box center [1183, 24] width 7 height 8
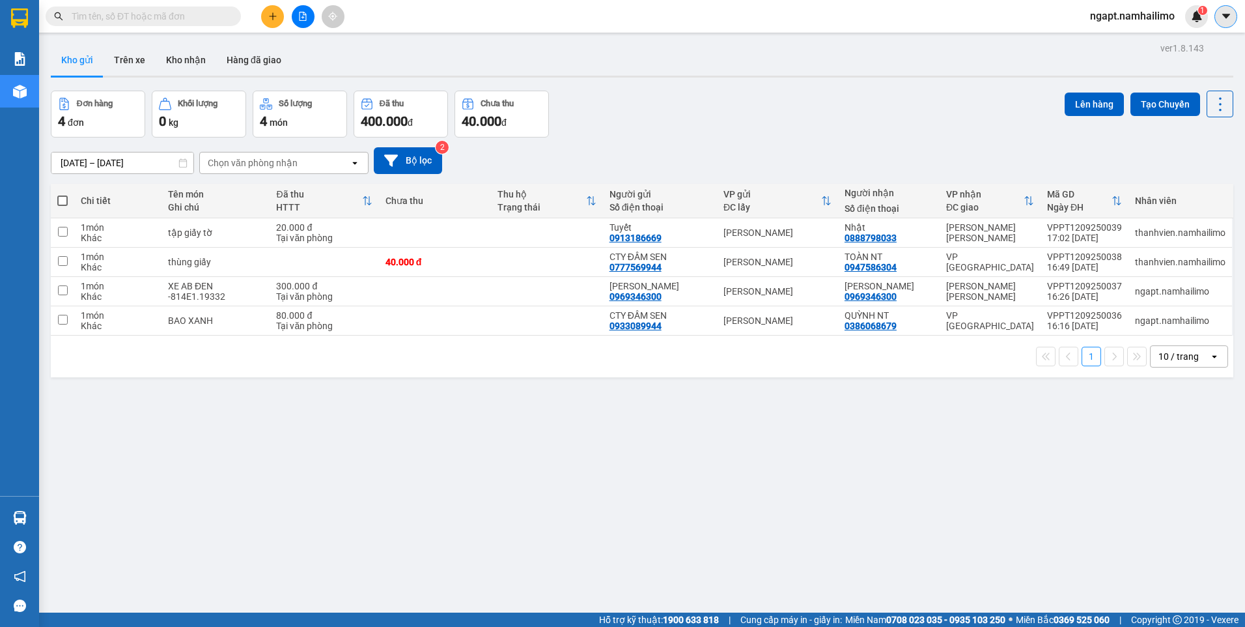
click at [1226, 23] on button at bounding box center [1226, 16] width 23 height 23
click at [1128, 10] on span "ngapt.namhailimo" at bounding box center [1133, 16] width 106 height 16
click at [1126, 38] on span "Đăng xuất" at bounding box center [1139, 40] width 78 height 14
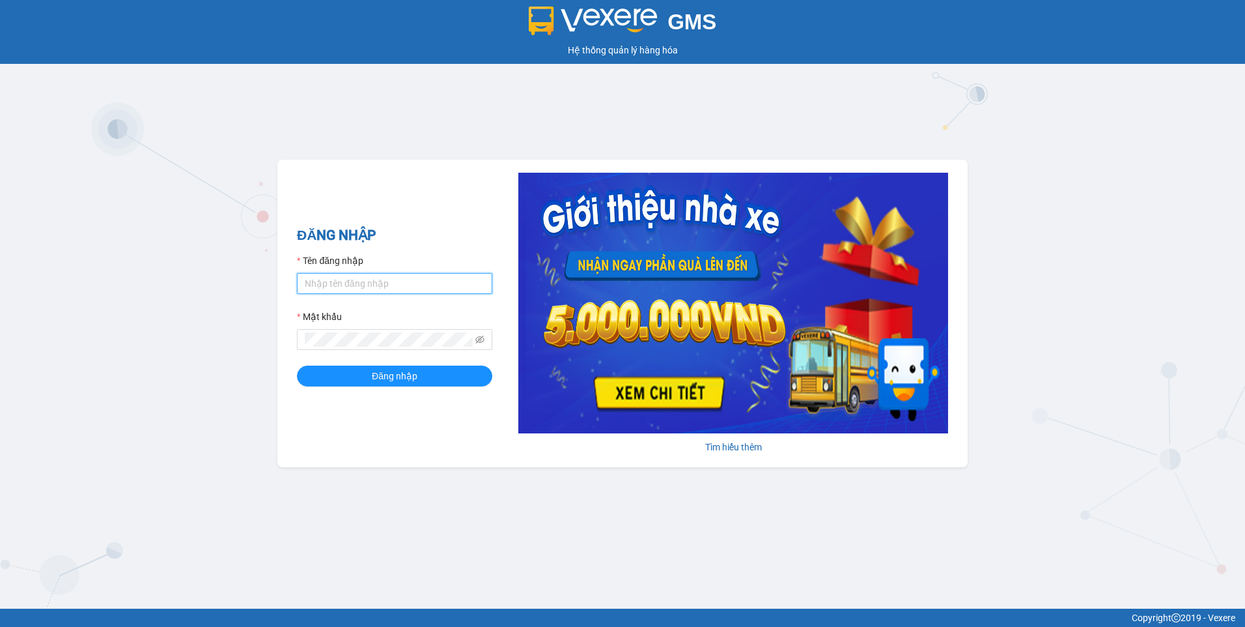
click at [446, 288] on input "Tên đăng nhập" at bounding box center [394, 283] width 195 height 21
type input "vietdanh.namhailimo"
click at [297, 365] on button "Đăng nhập" at bounding box center [394, 375] width 195 height 21
